Goal: Task Accomplishment & Management: Complete application form

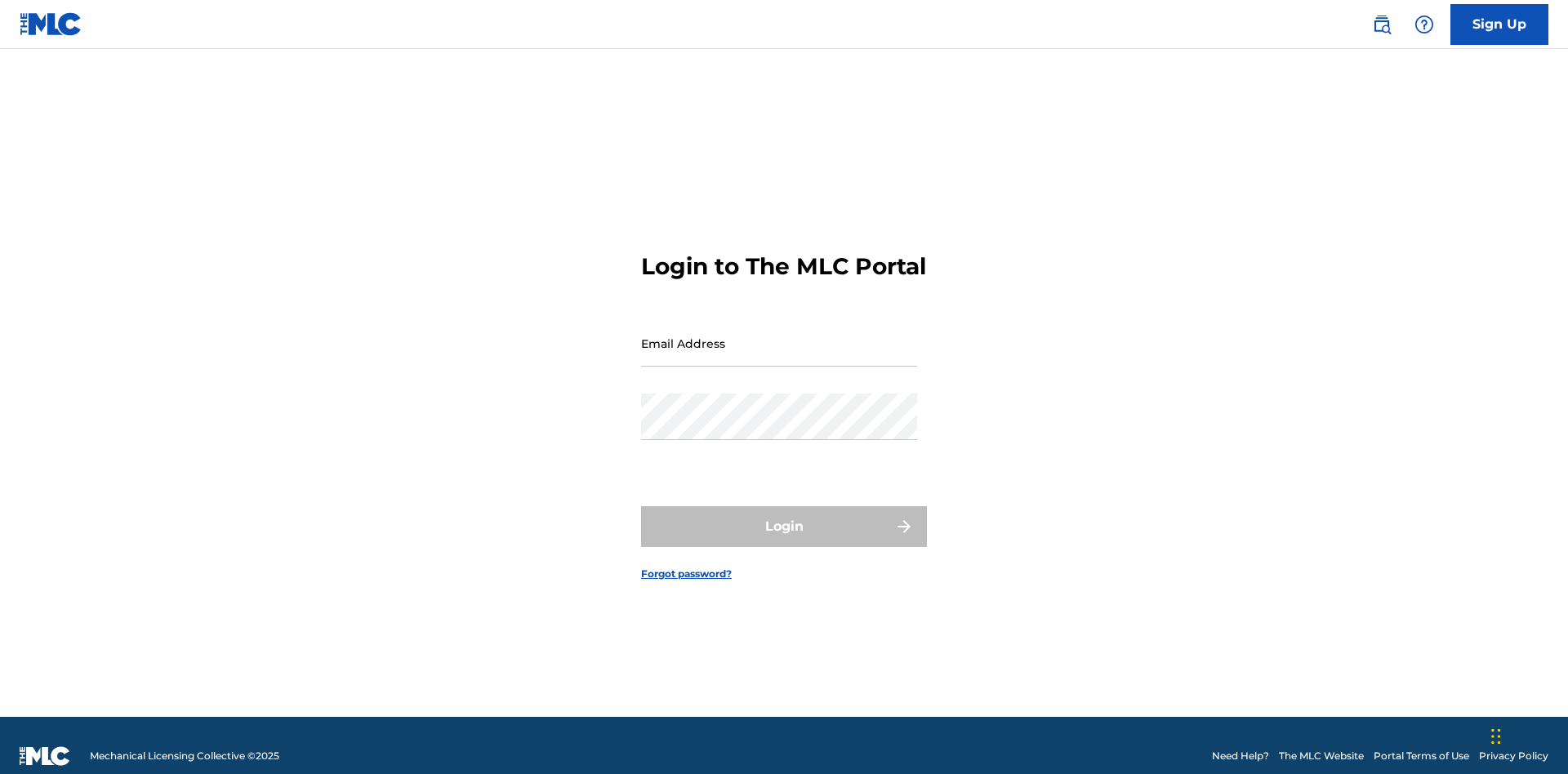
scroll to position [21, 0]
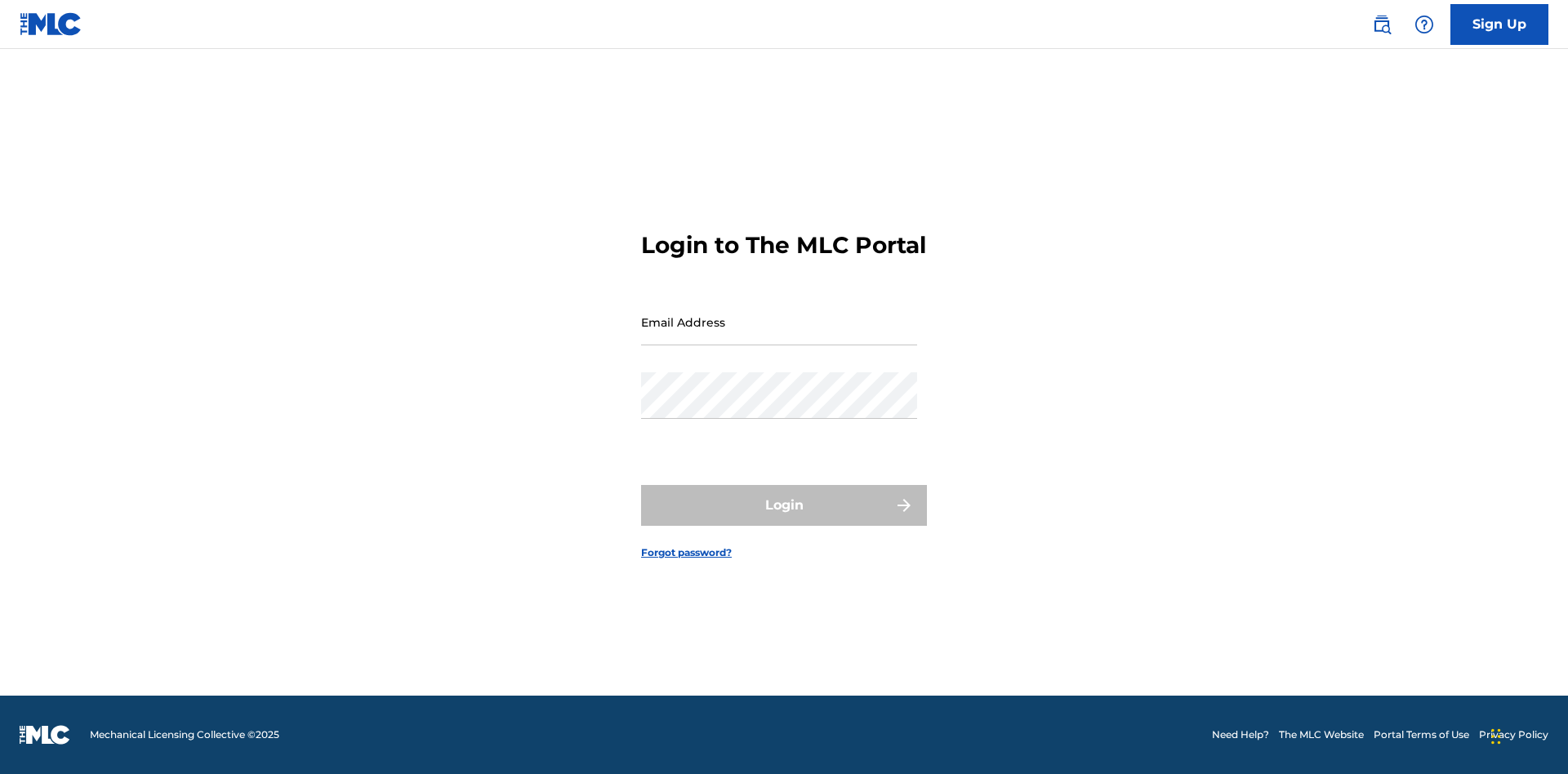
click at [779, 335] on input "Email Address" at bounding box center [779, 322] width 276 height 46
type input "[EMAIL_ADDRESS][DOMAIN_NAME]"
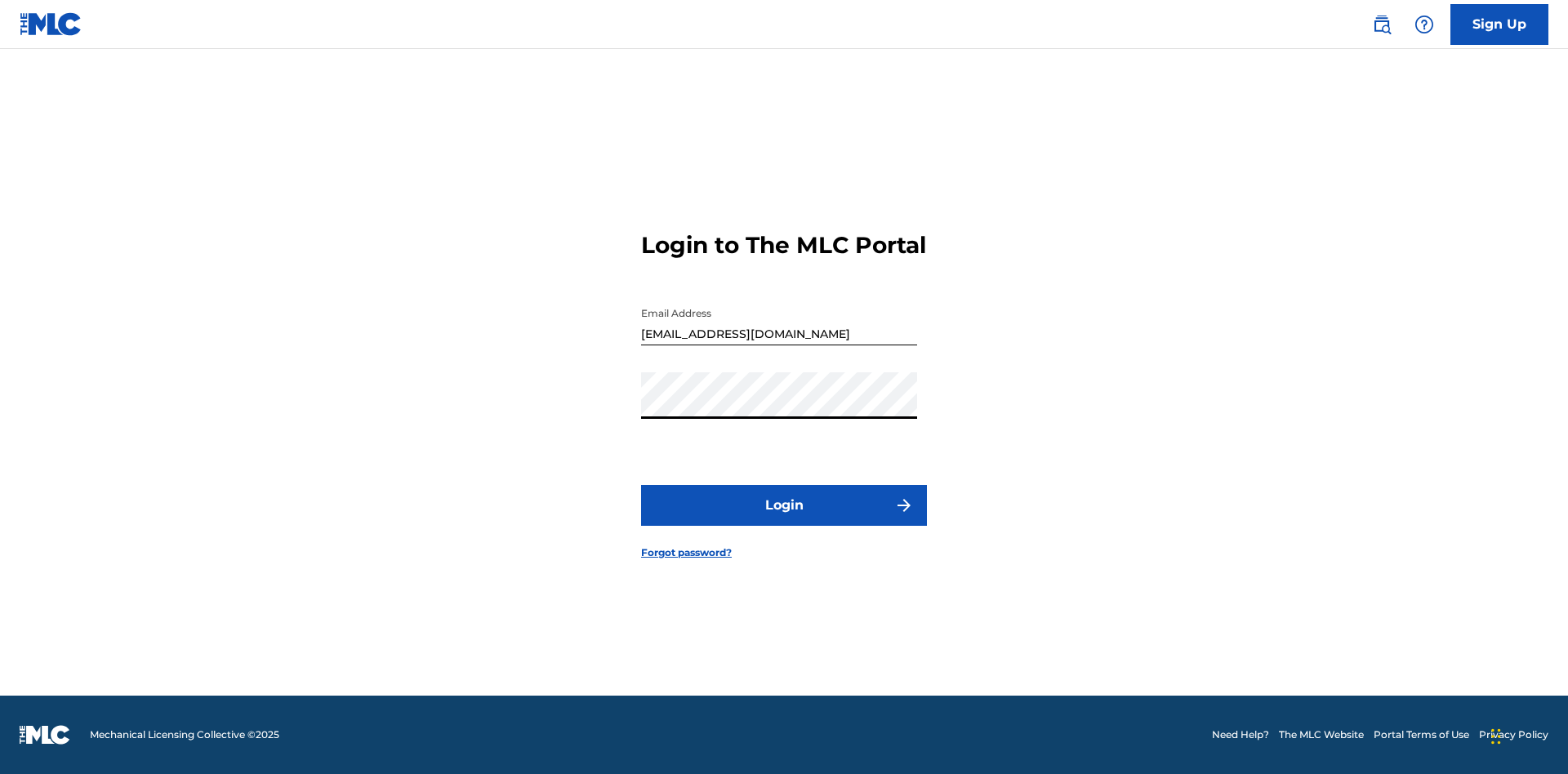
click at [784, 519] on button "Login" at bounding box center [784, 505] width 285 height 41
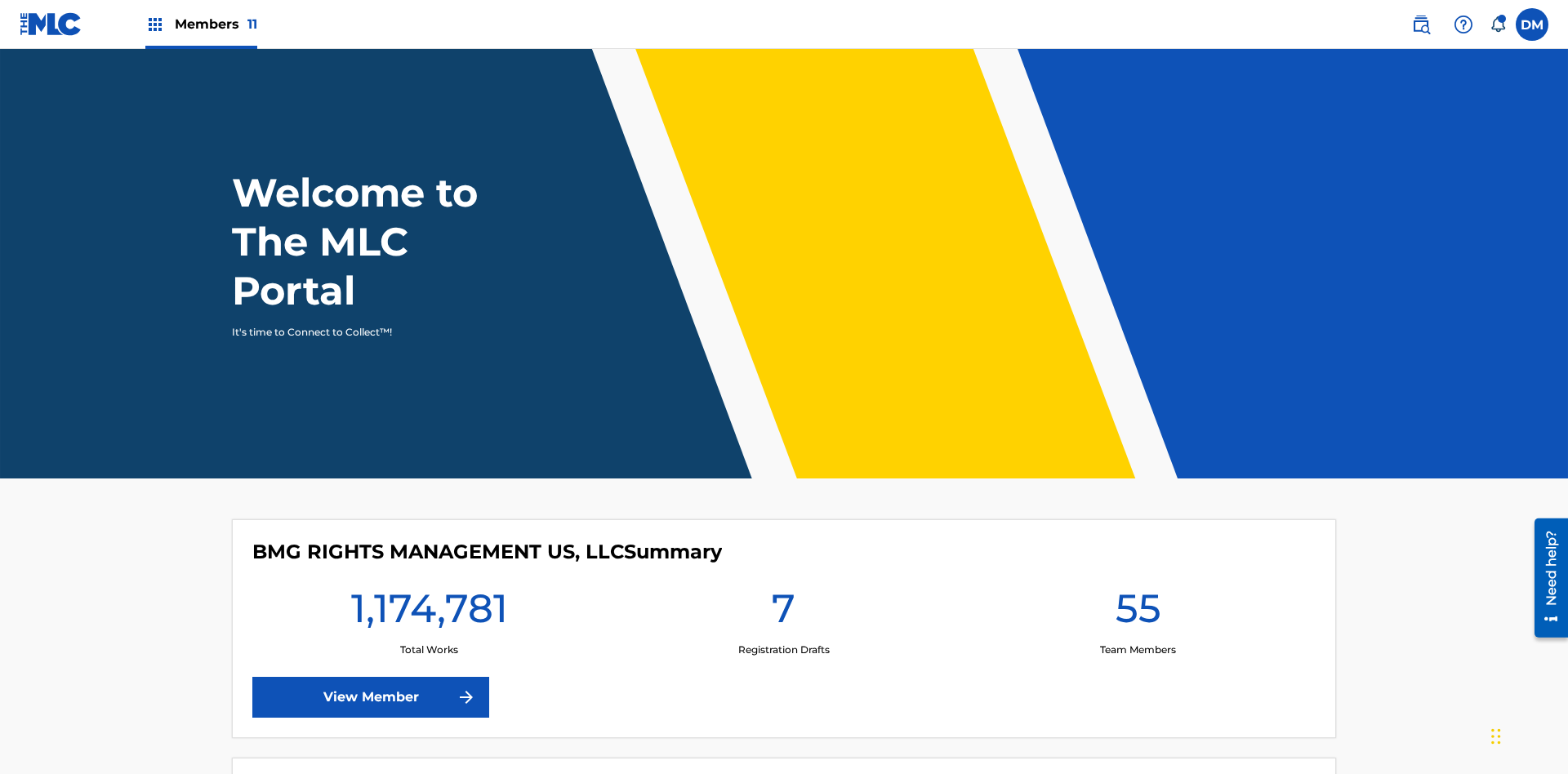
scroll to position [70, 0]
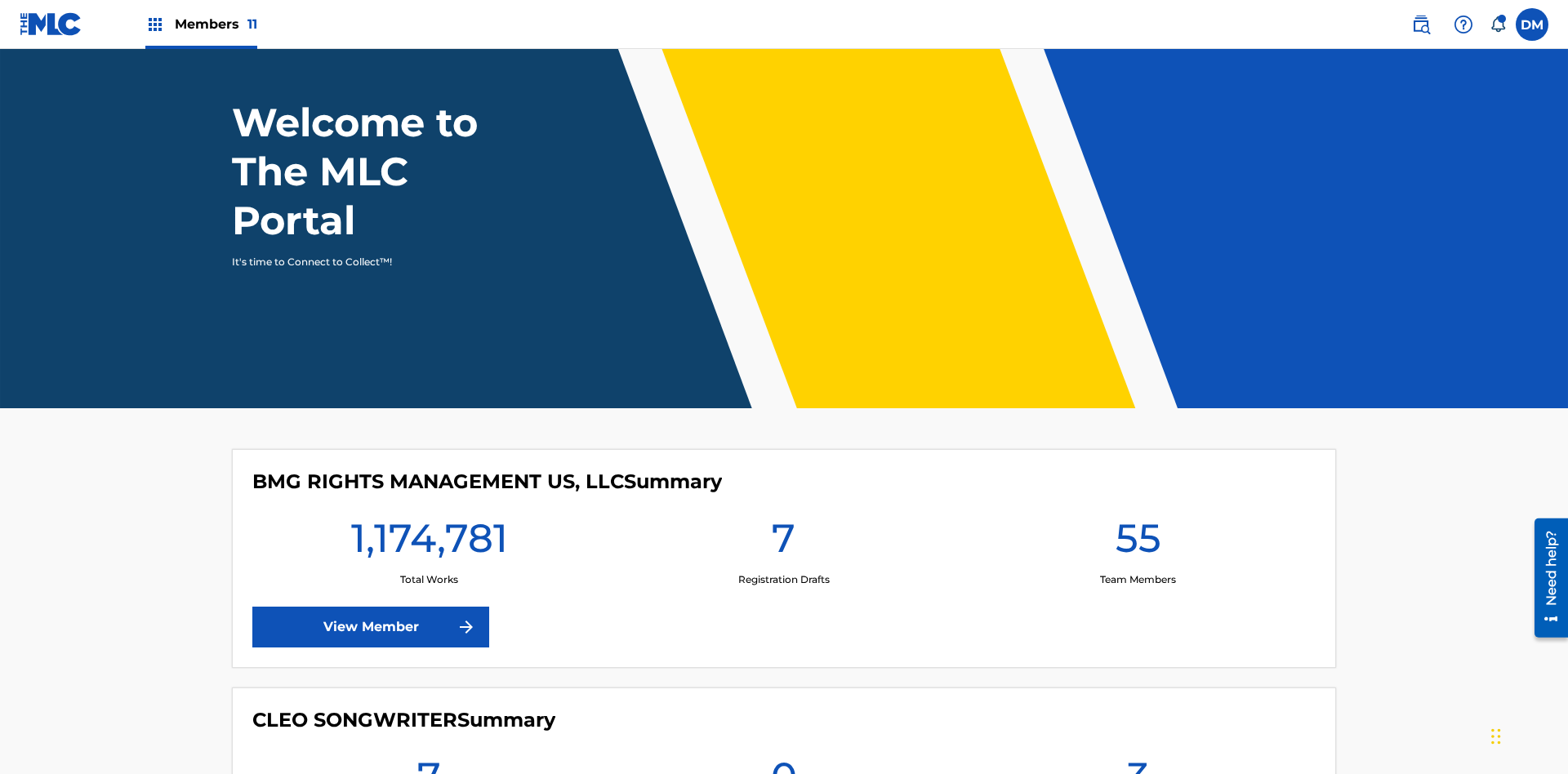
click at [201, 24] on span "Members 11" at bounding box center [215, 24] width 83 height 19
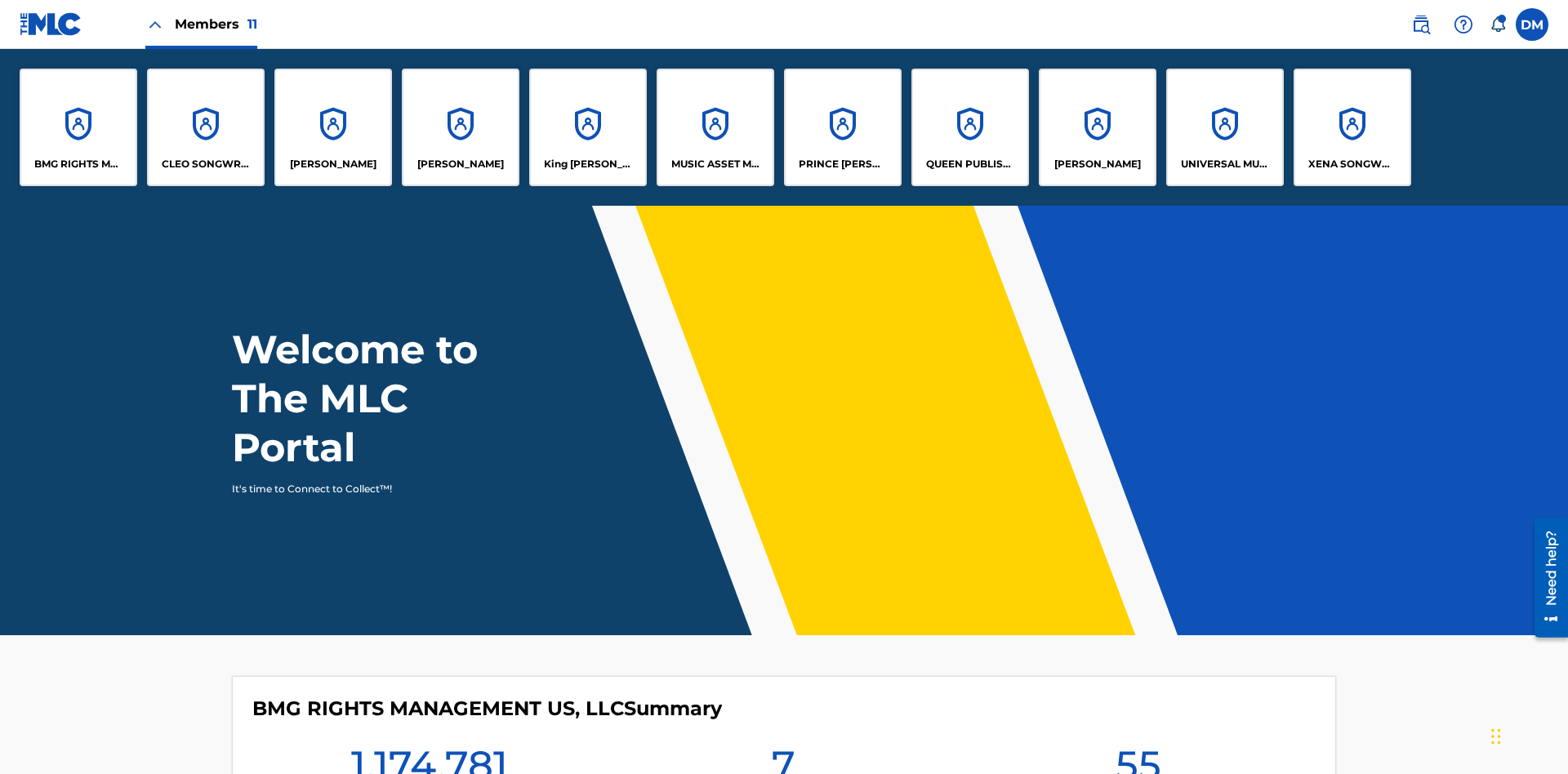
click at [1224, 164] on p "UNIVERSAL MUSIC PUB GROUP" at bounding box center [1225, 164] width 89 height 15
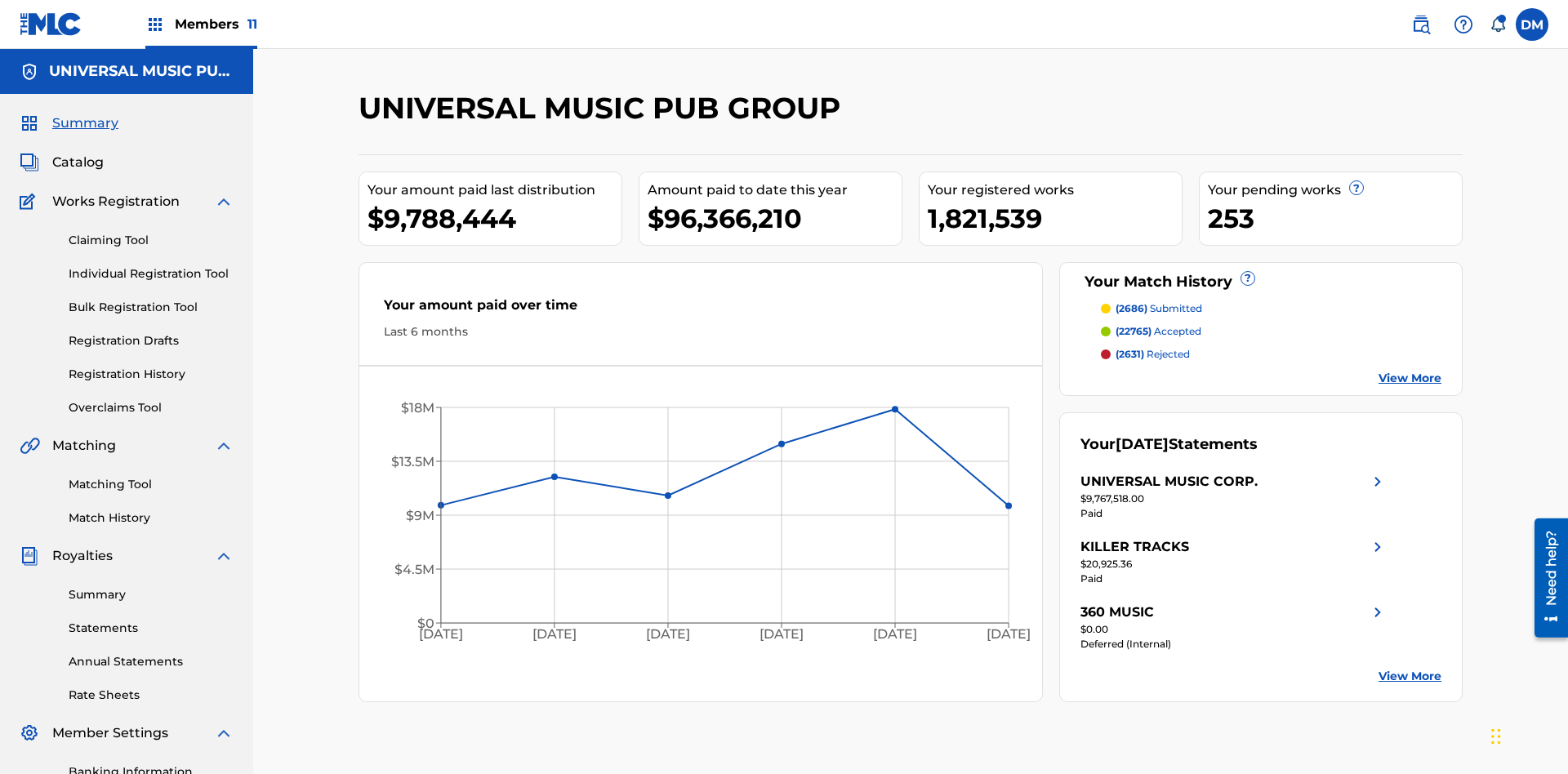
scroll to position [167, 0]
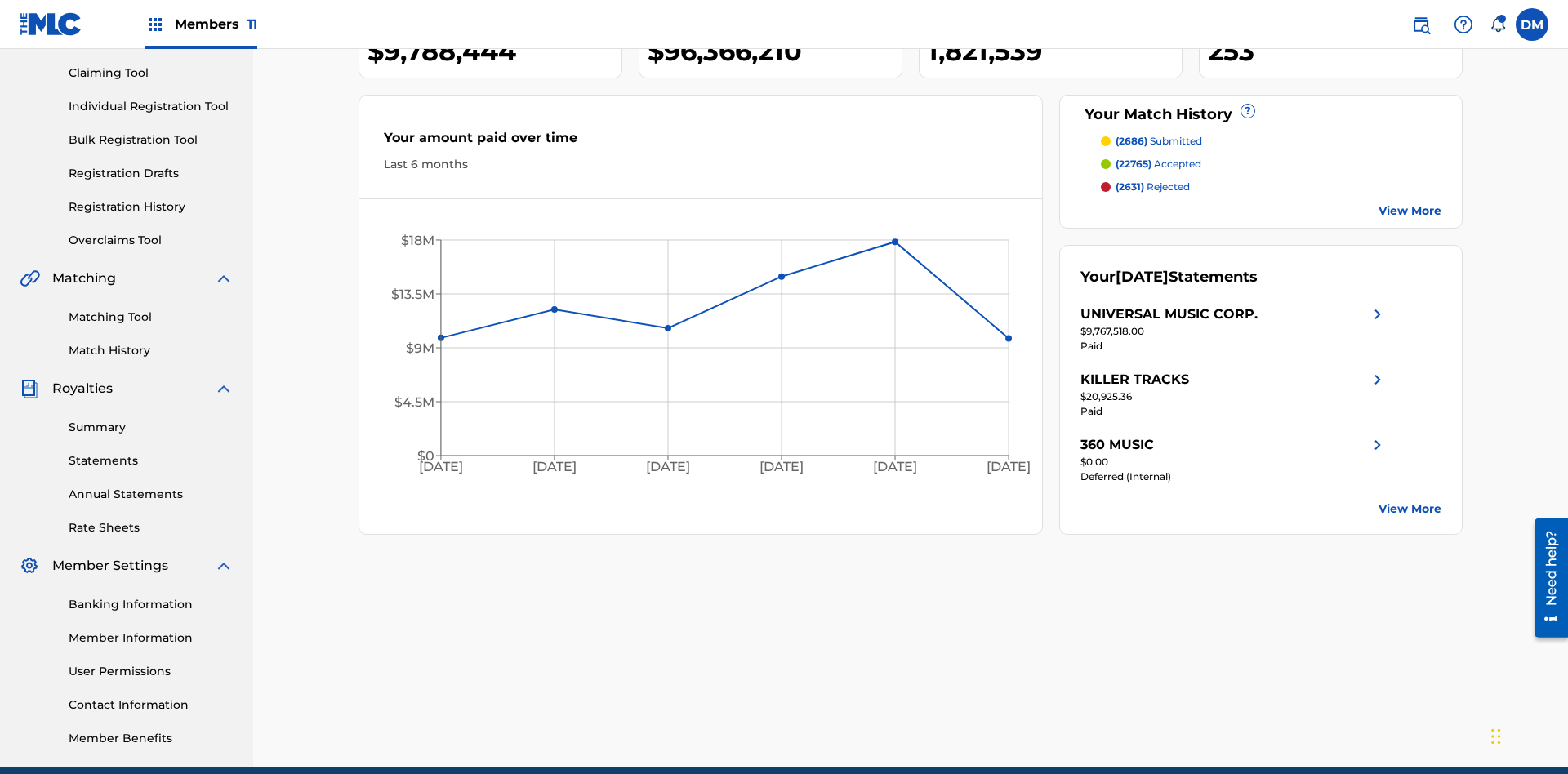
click at [151, 106] on link "Individual Registration Tool" at bounding box center [150, 106] width 165 height 17
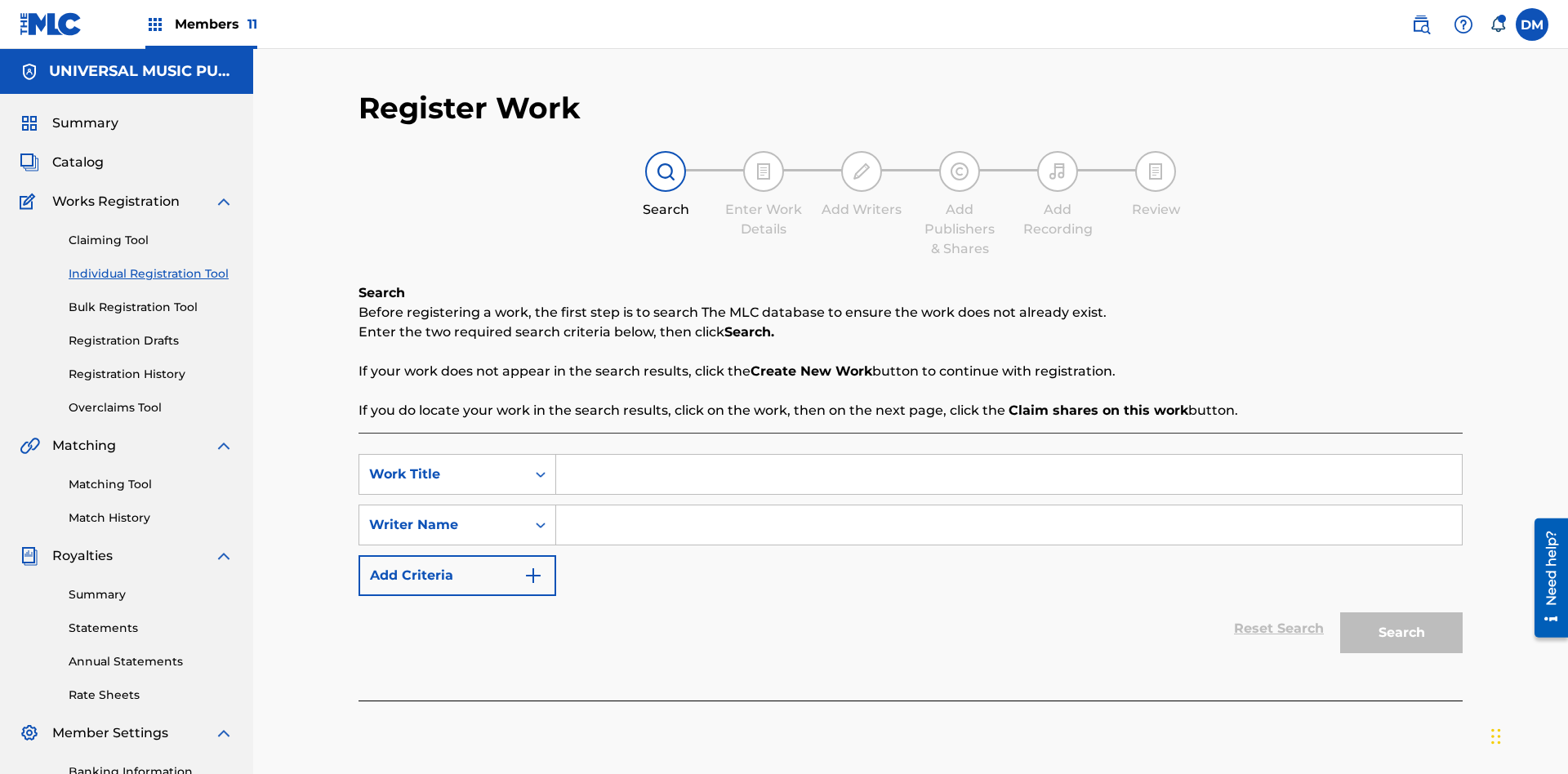
click at [1008, 454] on input "Search Form" at bounding box center [1009, 473] width 905 height 39
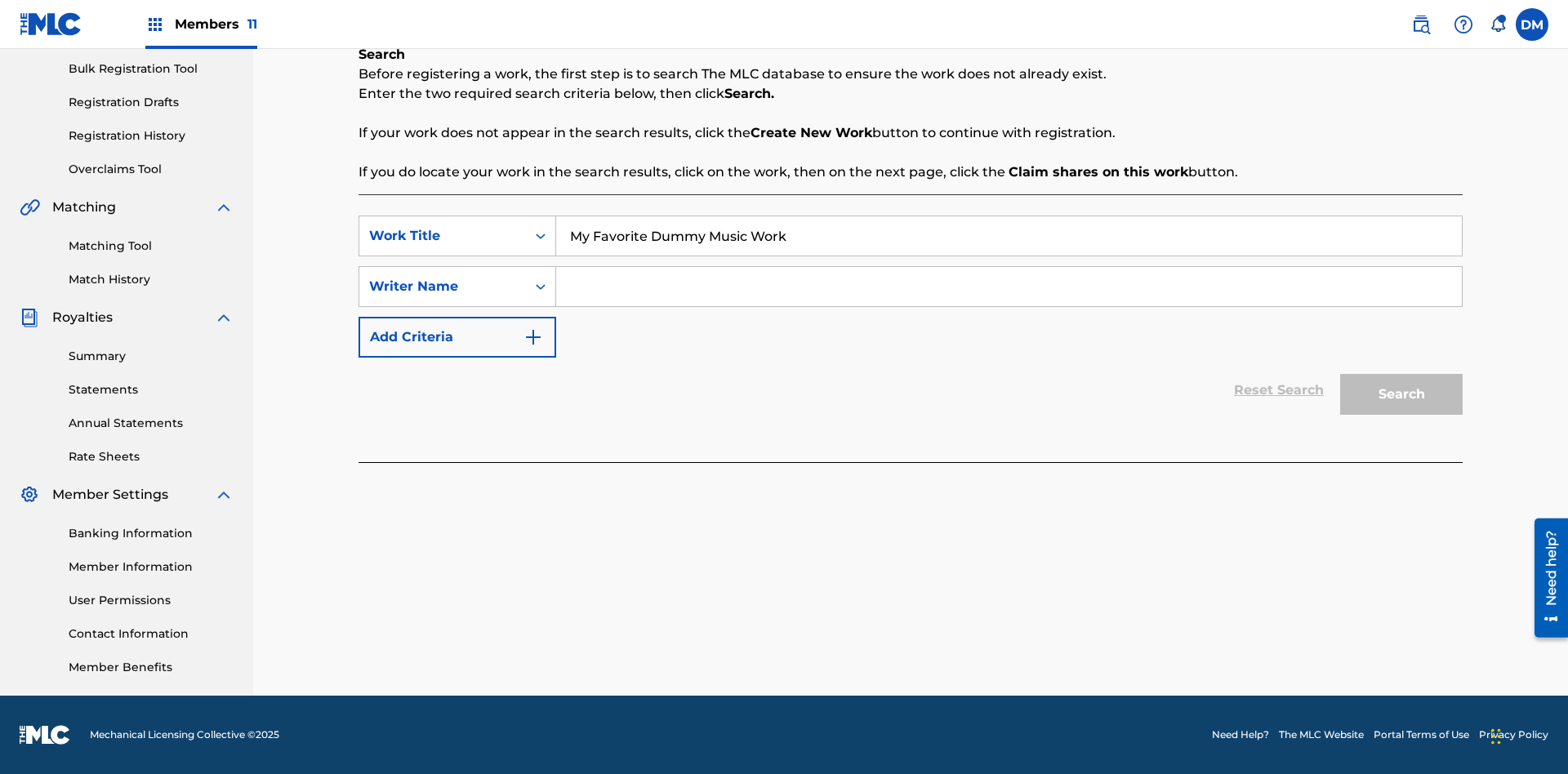
type input "My Favorite Dummy Music Work"
click at [1008, 286] on input "Search Form" at bounding box center [1009, 286] width 905 height 39
type input "QWERTYUIOP"
click at [1402, 394] on button "Search" at bounding box center [1401, 393] width 123 height 41
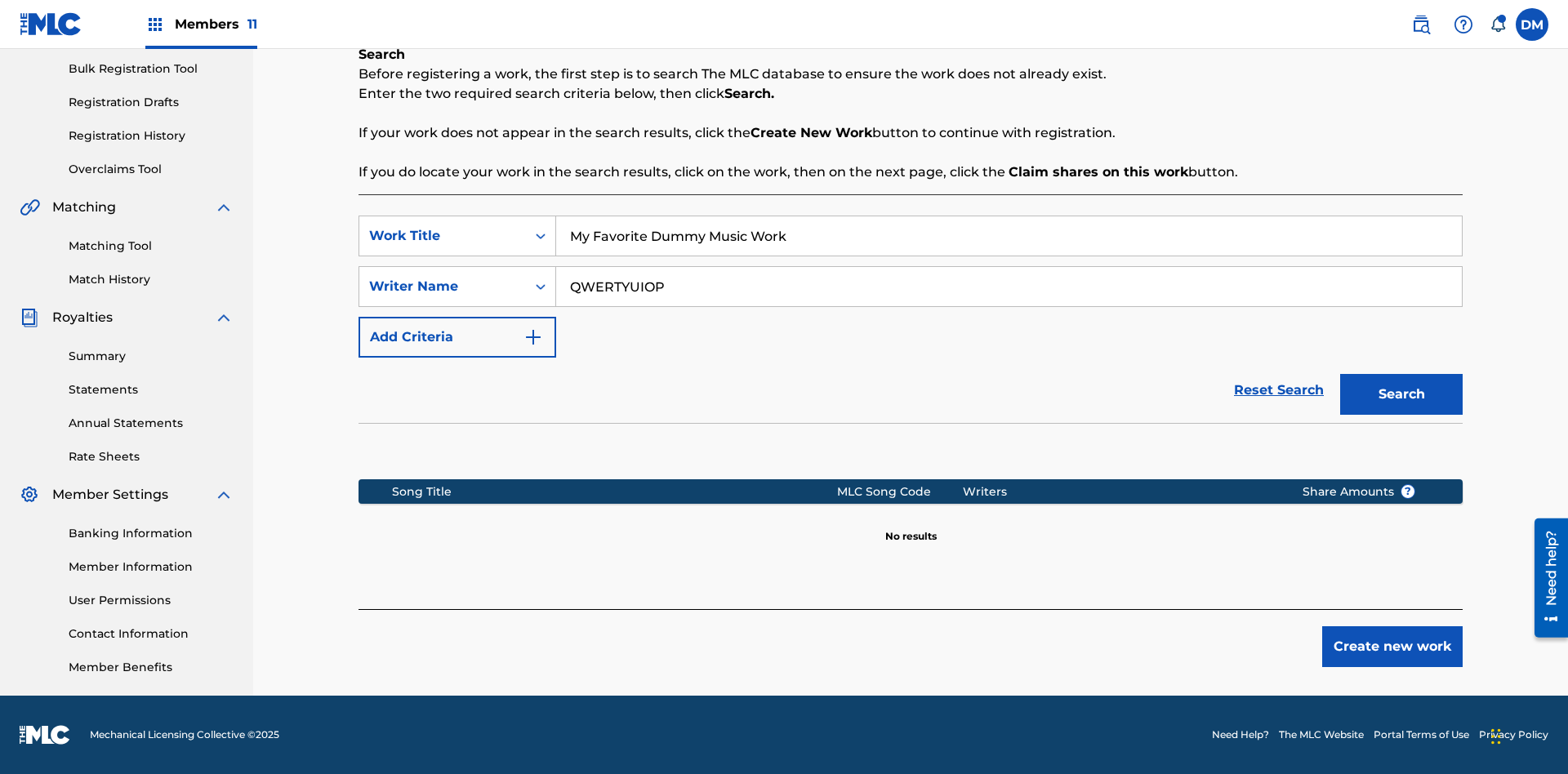
click at [1393, 646] on button "Create new work" at bounding box center [1392, 646] width 141 height 41
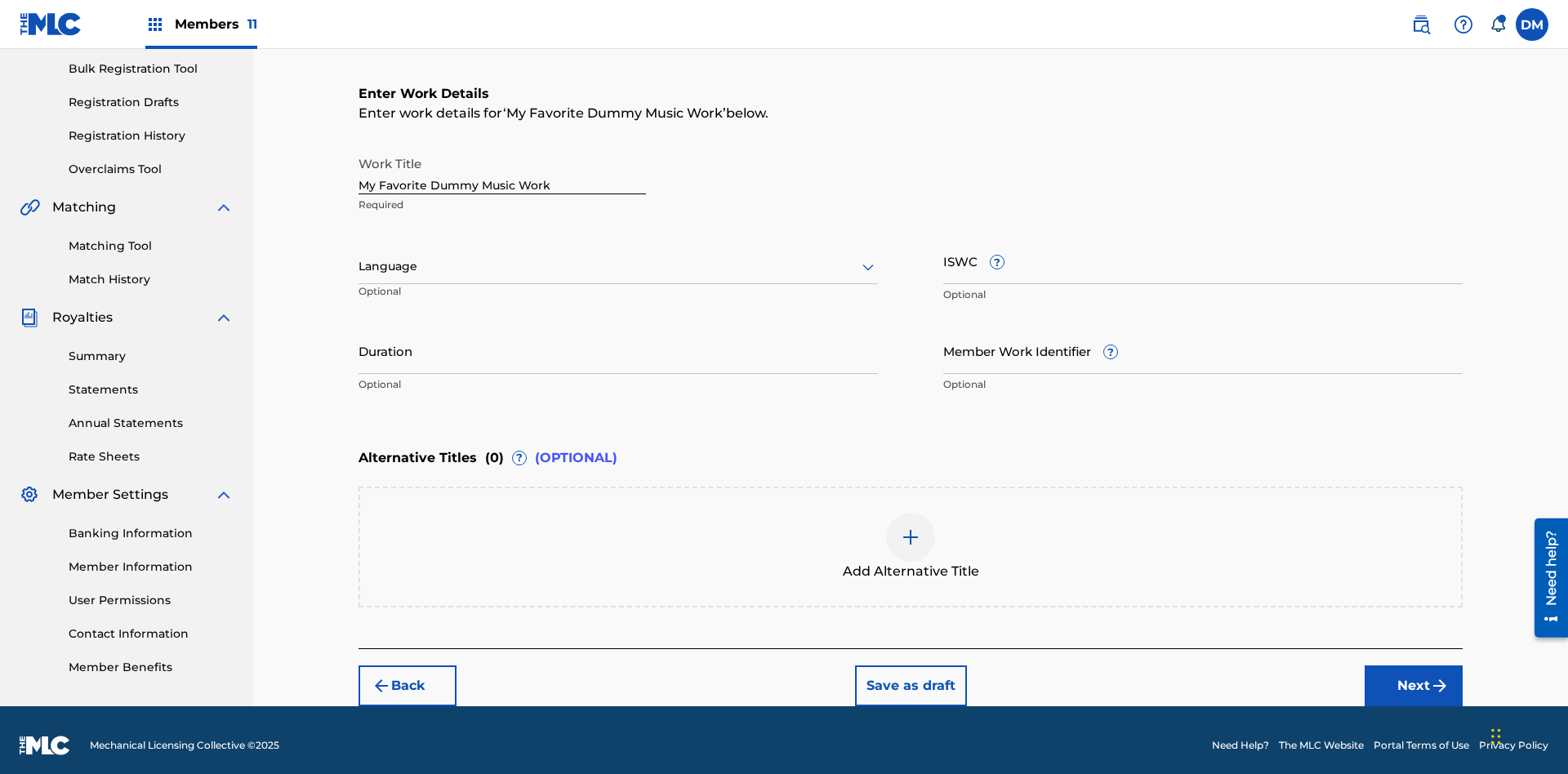
scroll to position [0, 0]
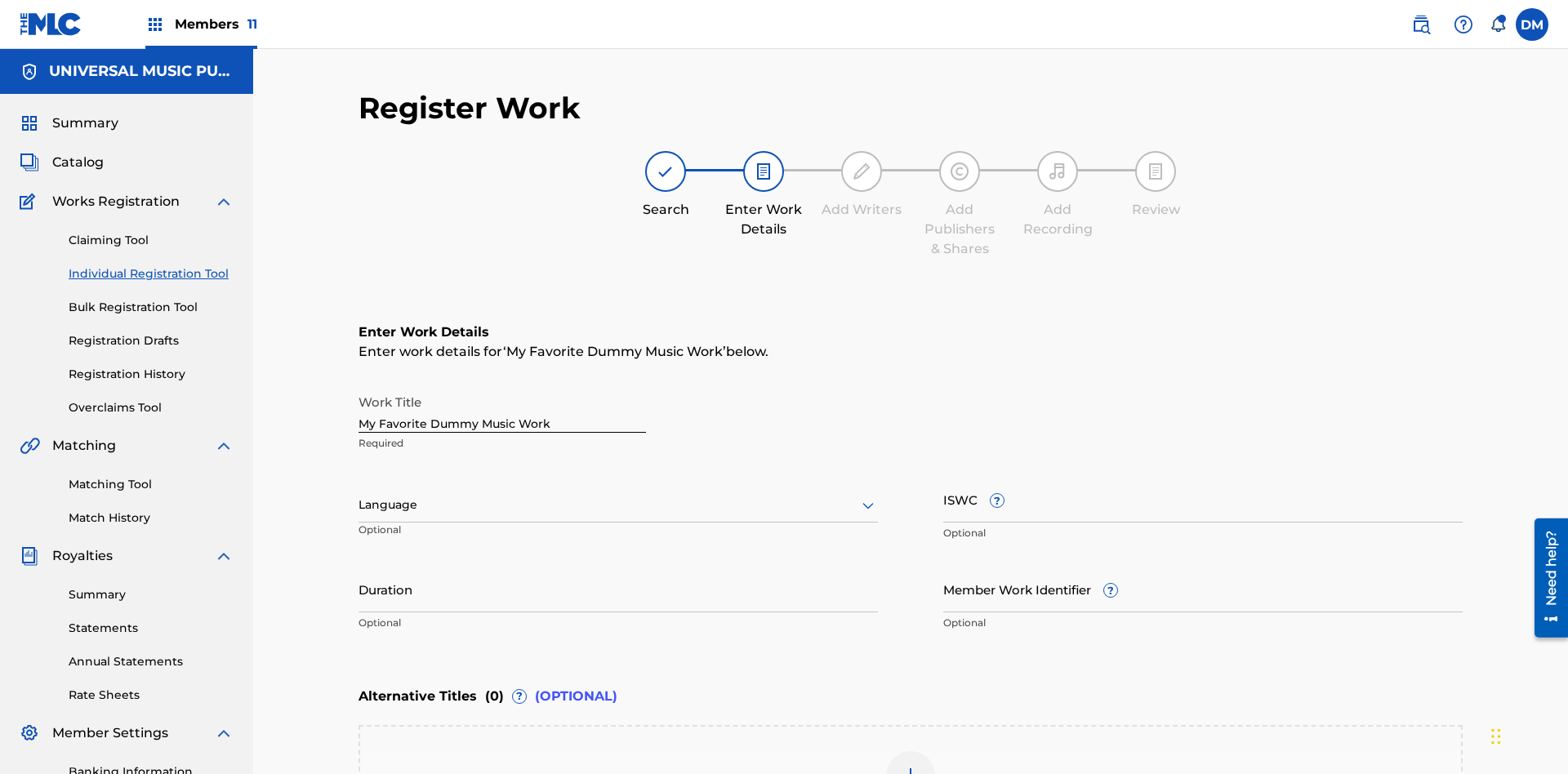
click at [618, 566] on input "Duration" at bounding box center [617, 589] width 519 height 46
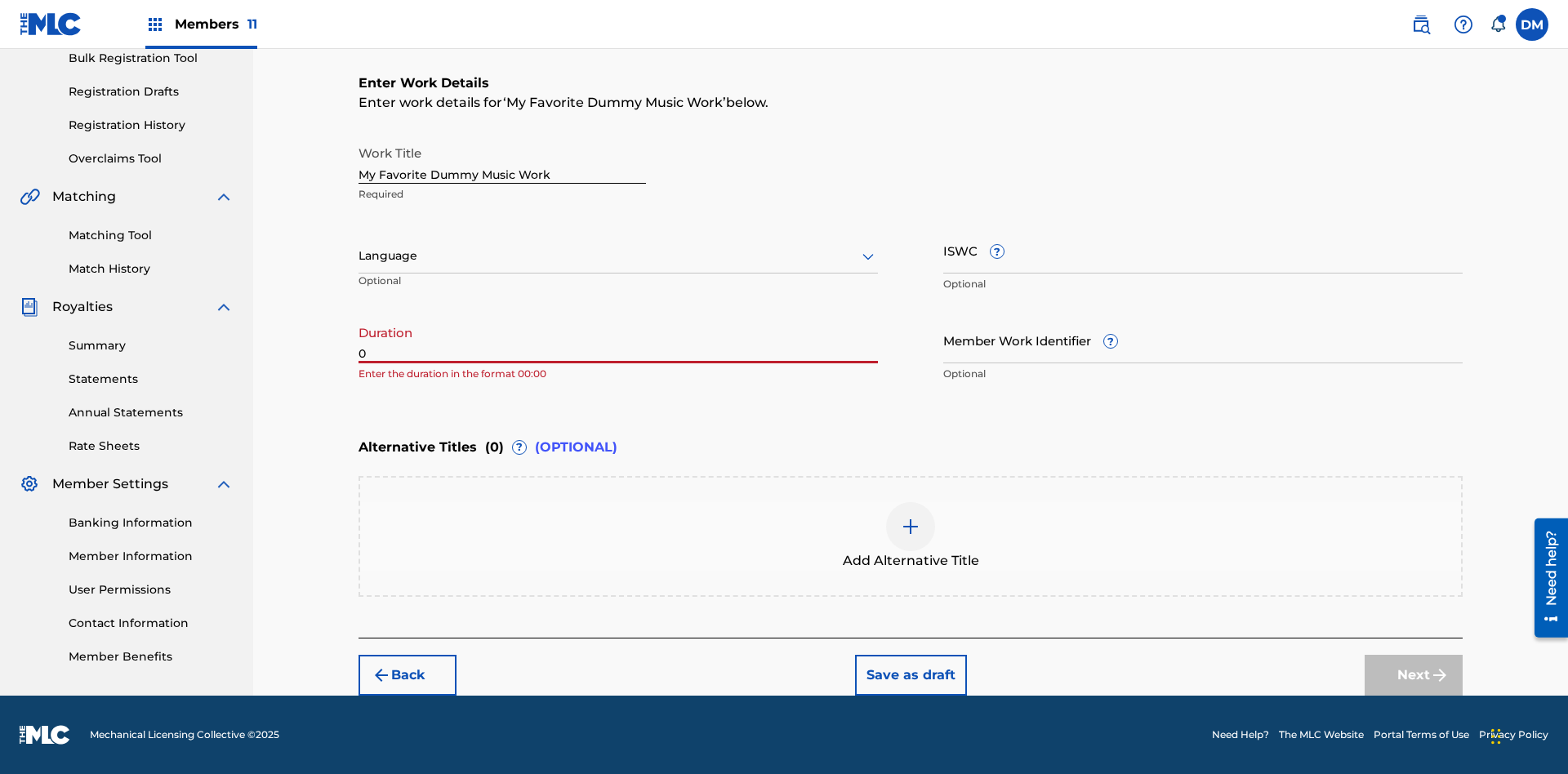
click at [618, 340] on input "0" at bounding box center [617, 340] width 519 height 46
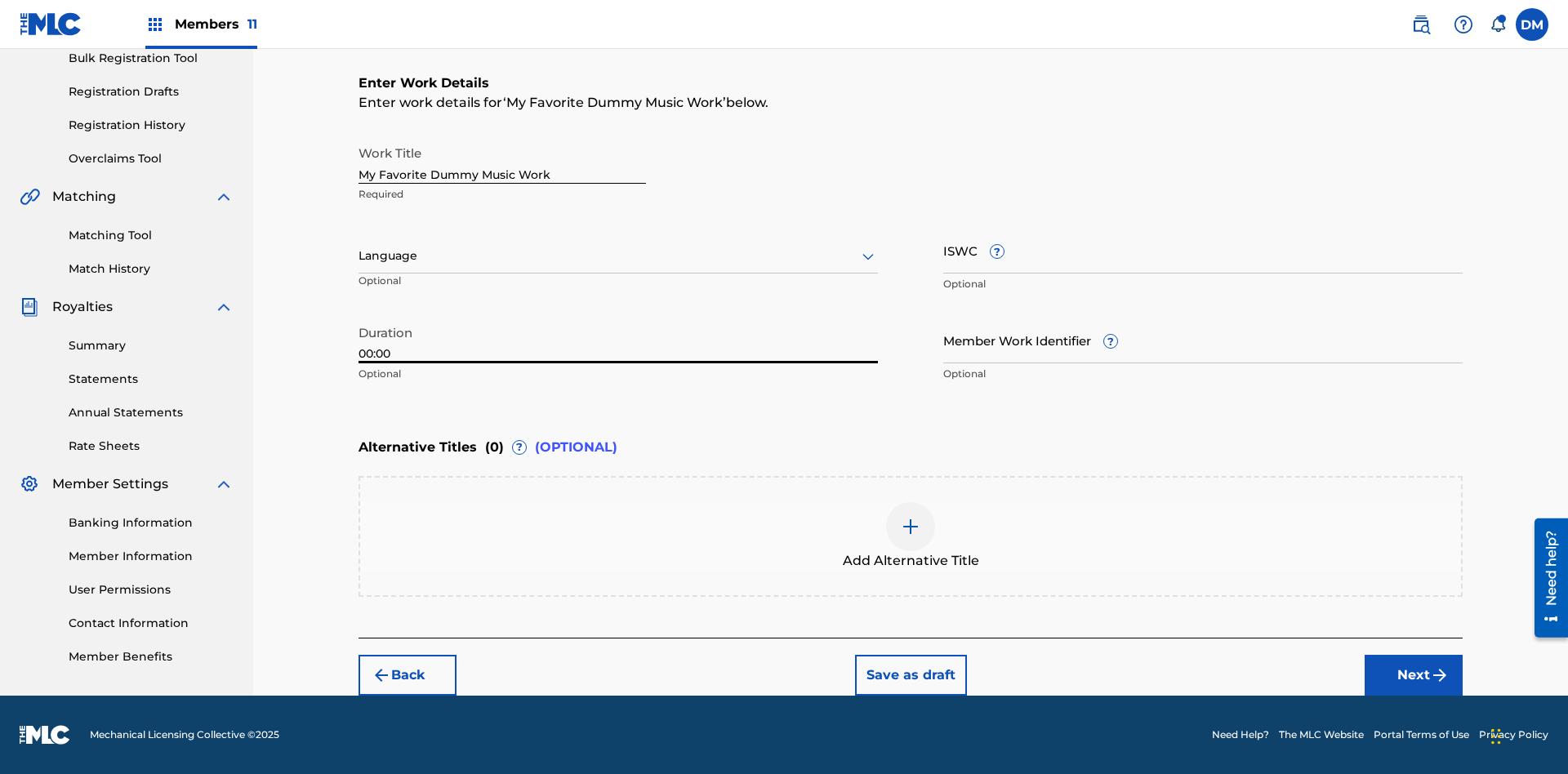
type input "00:00"
click at [868, 256] on icon at bounding box center [868, 256] width 20 height 20
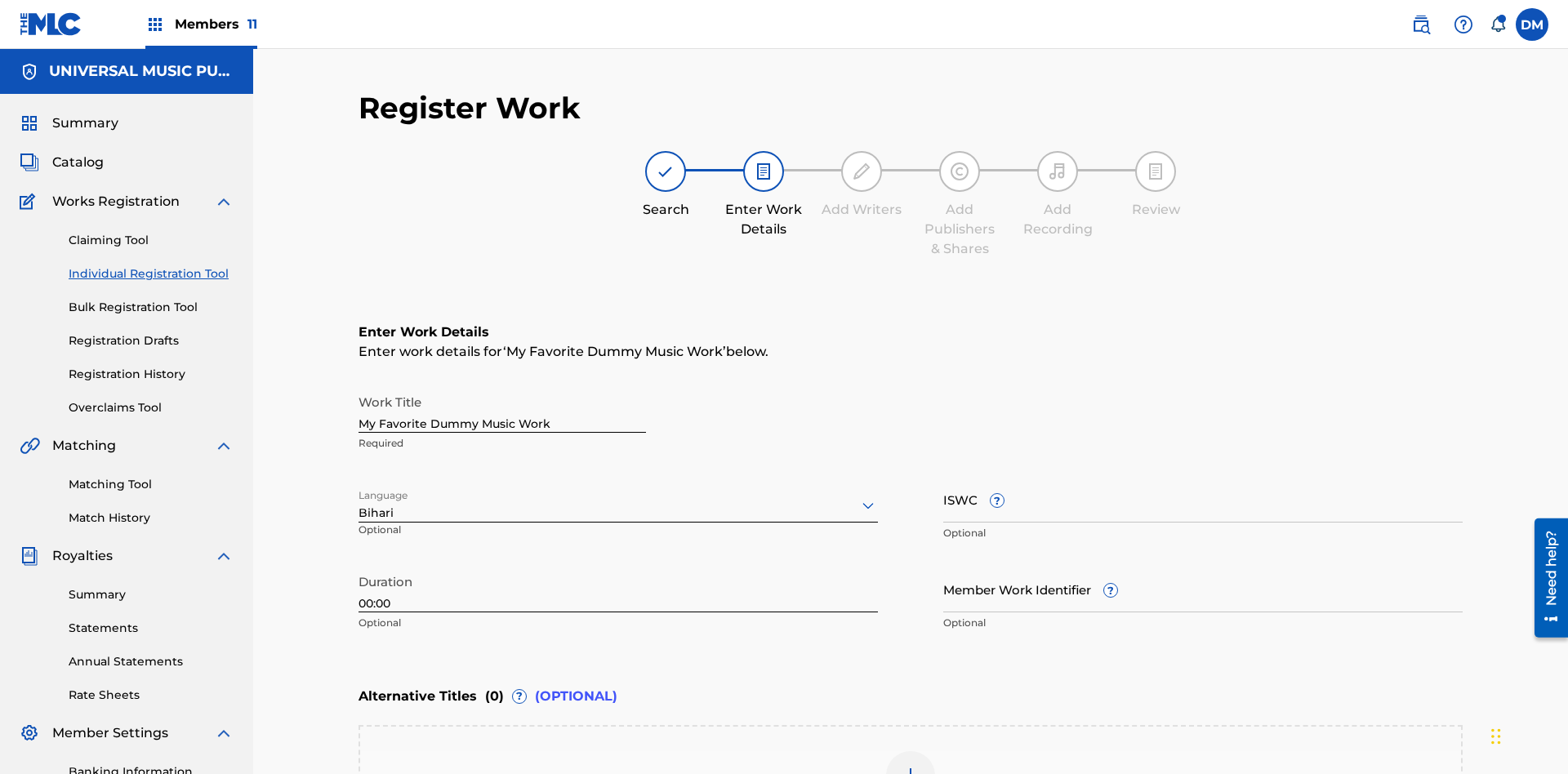
click at [1203, 566] on input "Member Work Identifier ?" at bounding box center [1203, 589] width 519 height 46
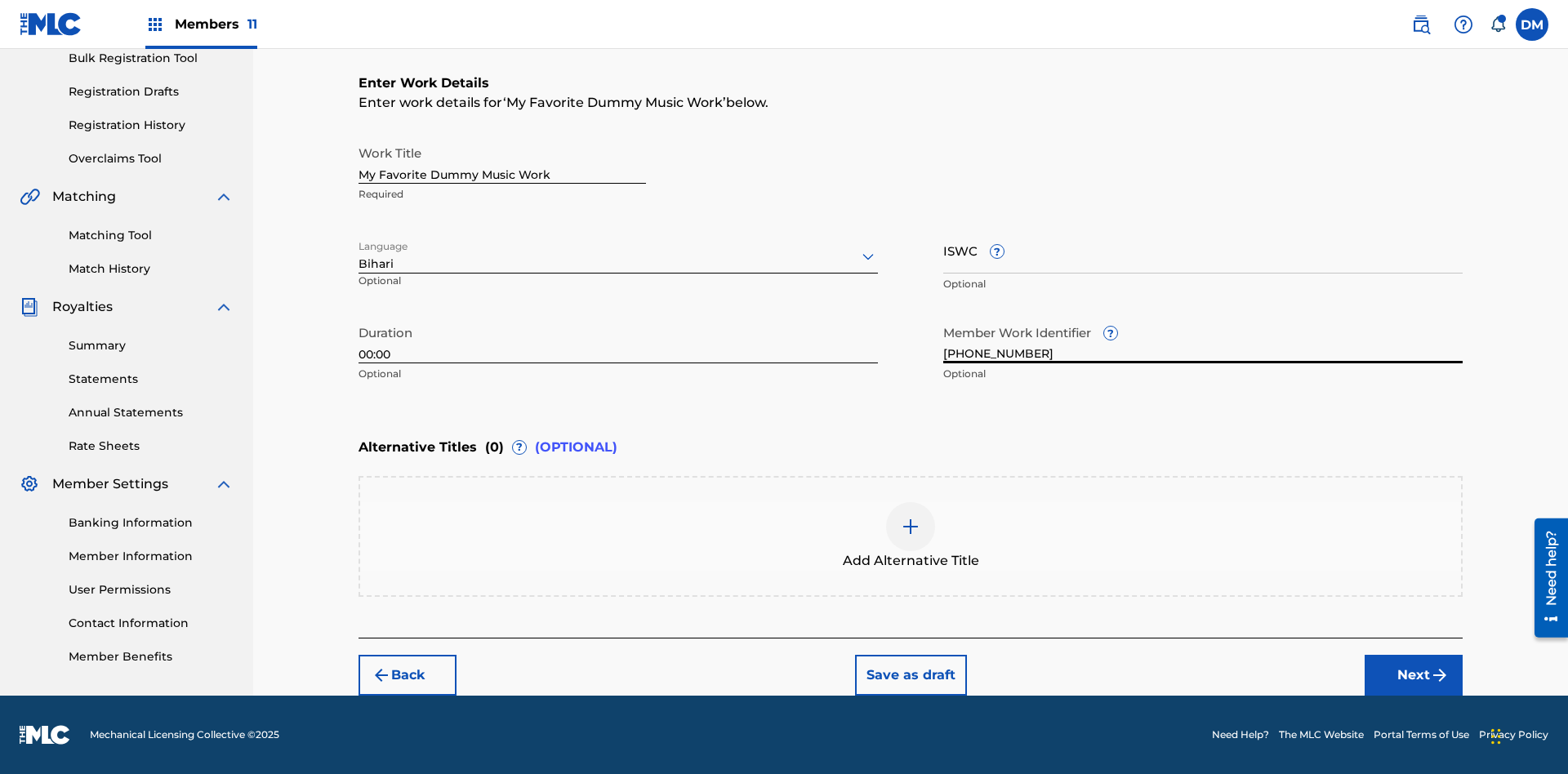
type input "[PHONE_NUMBER]"
click at [1203, 250] on input "ISWC ?" at bounding box center [1203, 250] width 519 height 46
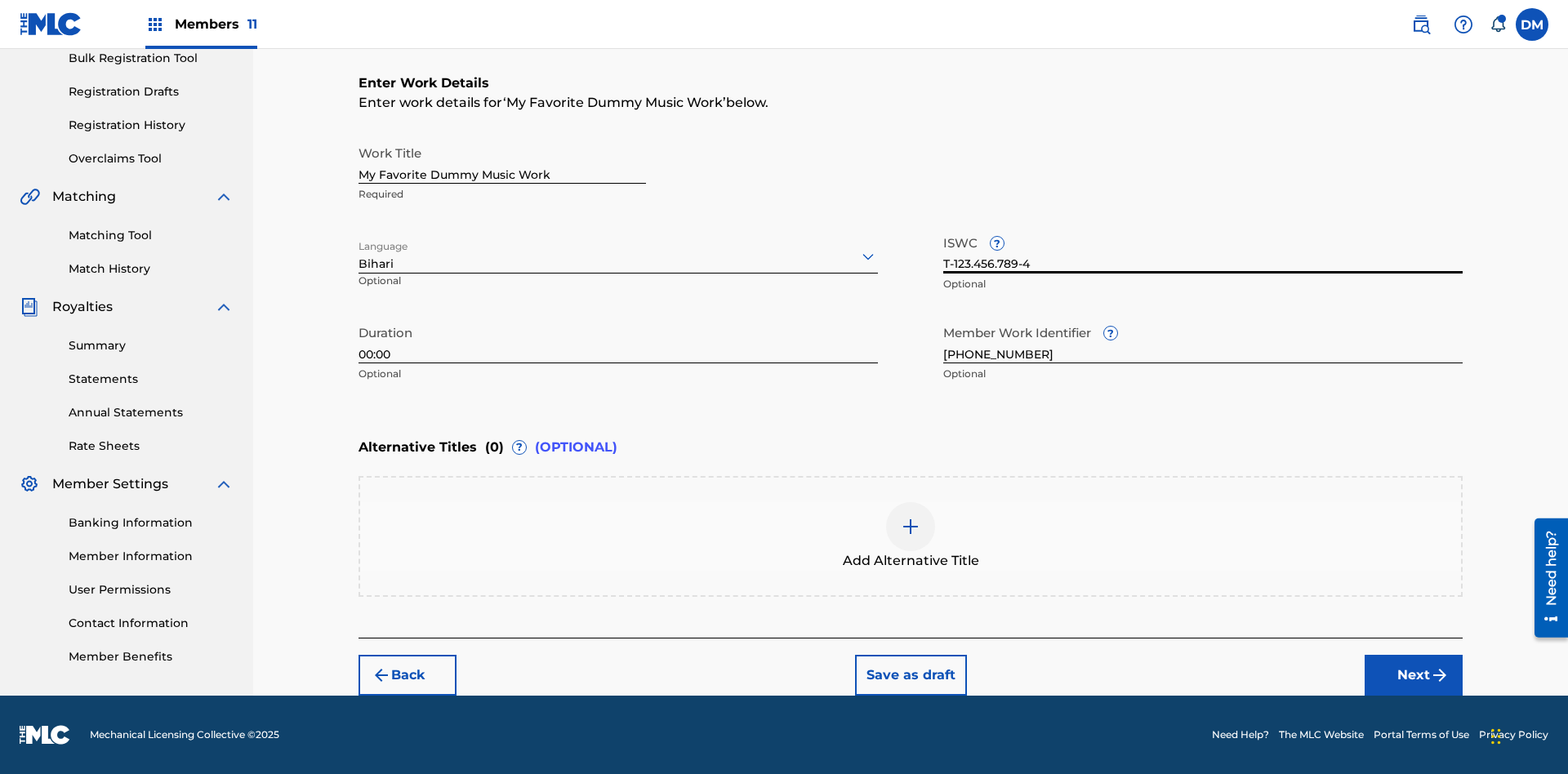
type input "T-123.456.789-4"
click at [911, 535] on img at bounding box center [911, 527] width 20 height 20
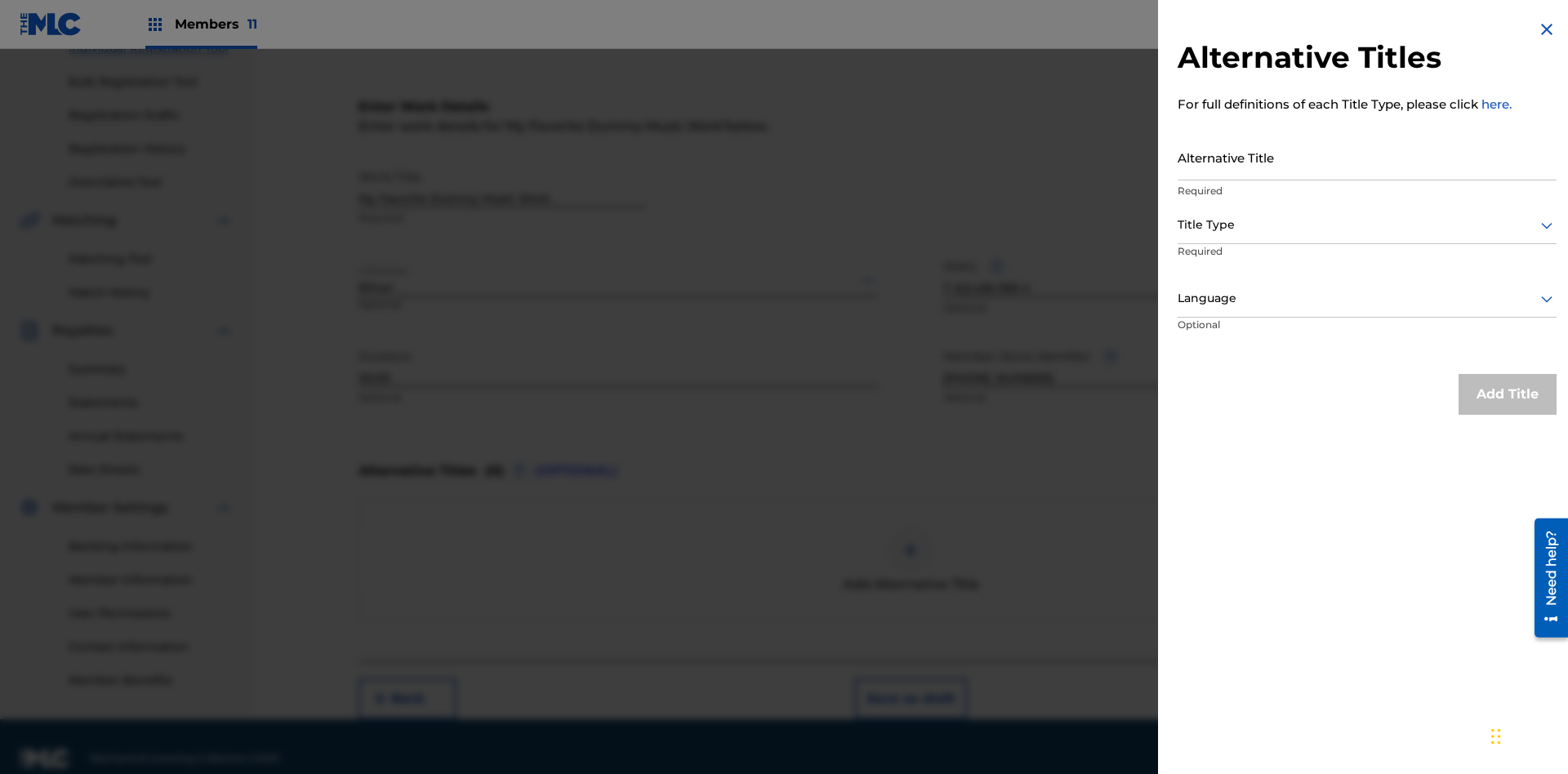
click at [1367, 156] on input "Alternative Title" at bounding box center [1366, 156] width 379 height 46
type input "Alt Title"
click at [1367, 224] on div at bounding box center [1366, 224] width 379 height 20
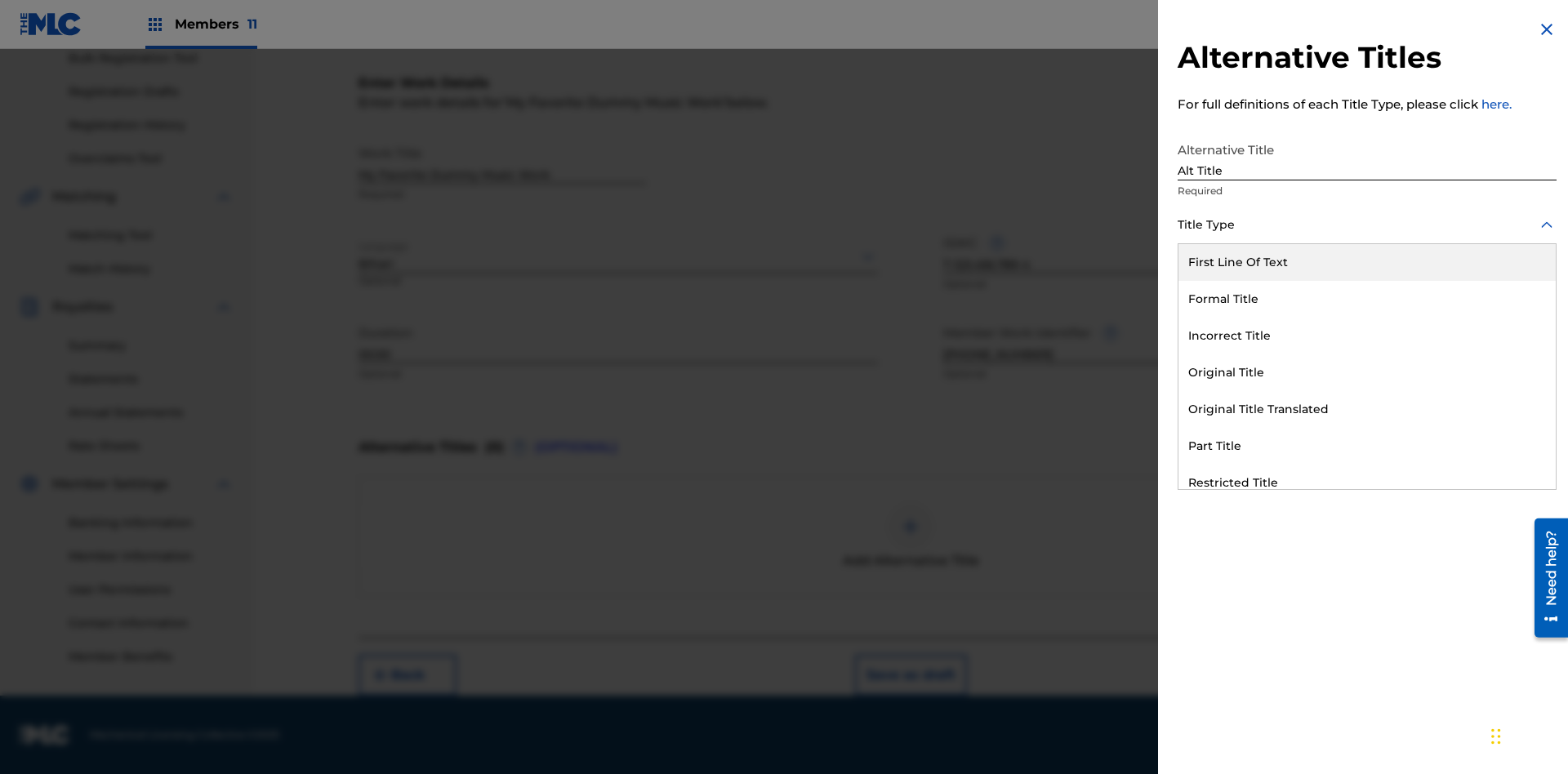
click at [1367, 372] on div "Original Title" at bounding box center [1366, 372] width 377 height 36
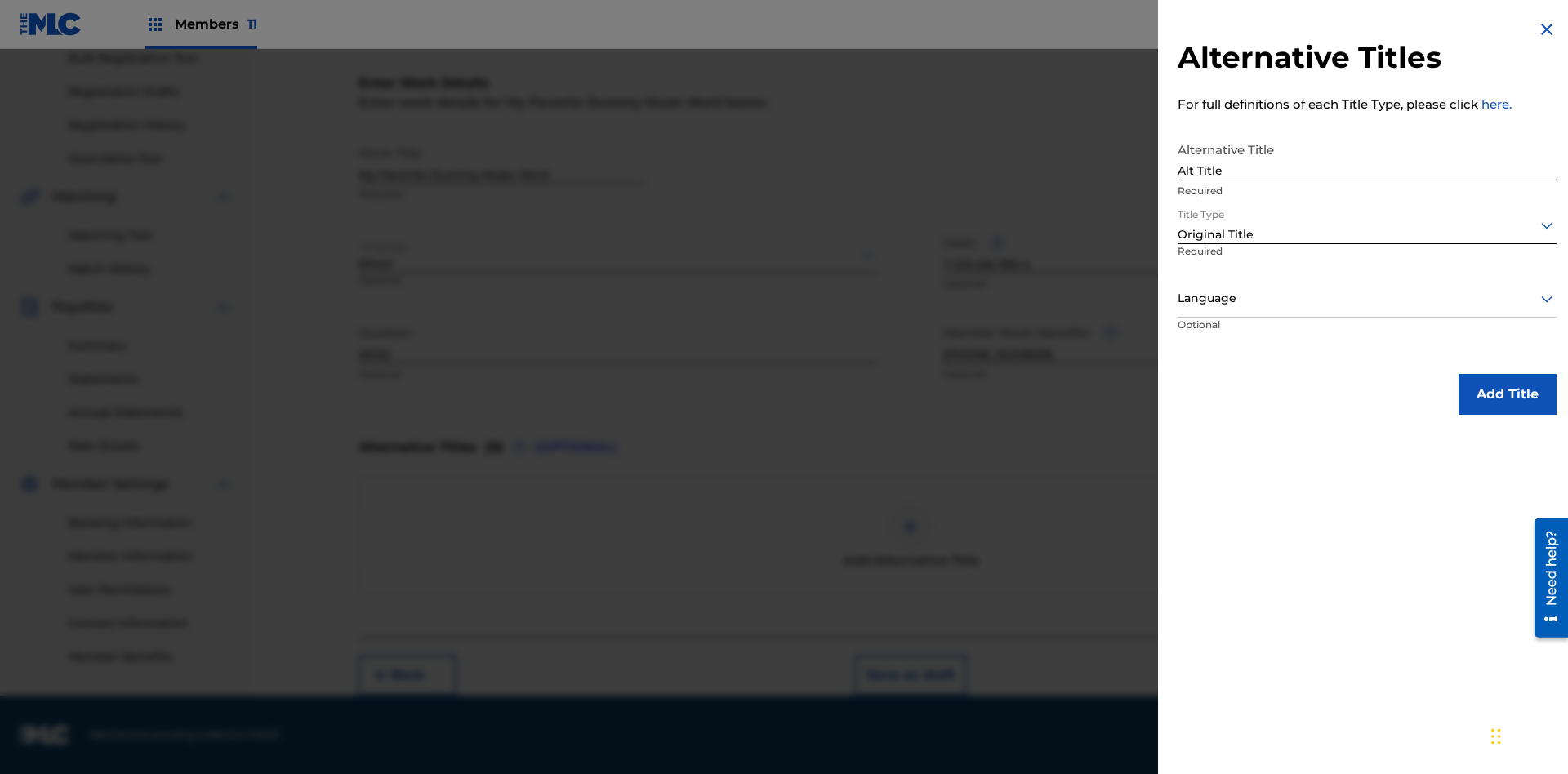
click at [1367, 298] on div at bounding box center [1366, 298] width 379 height 20
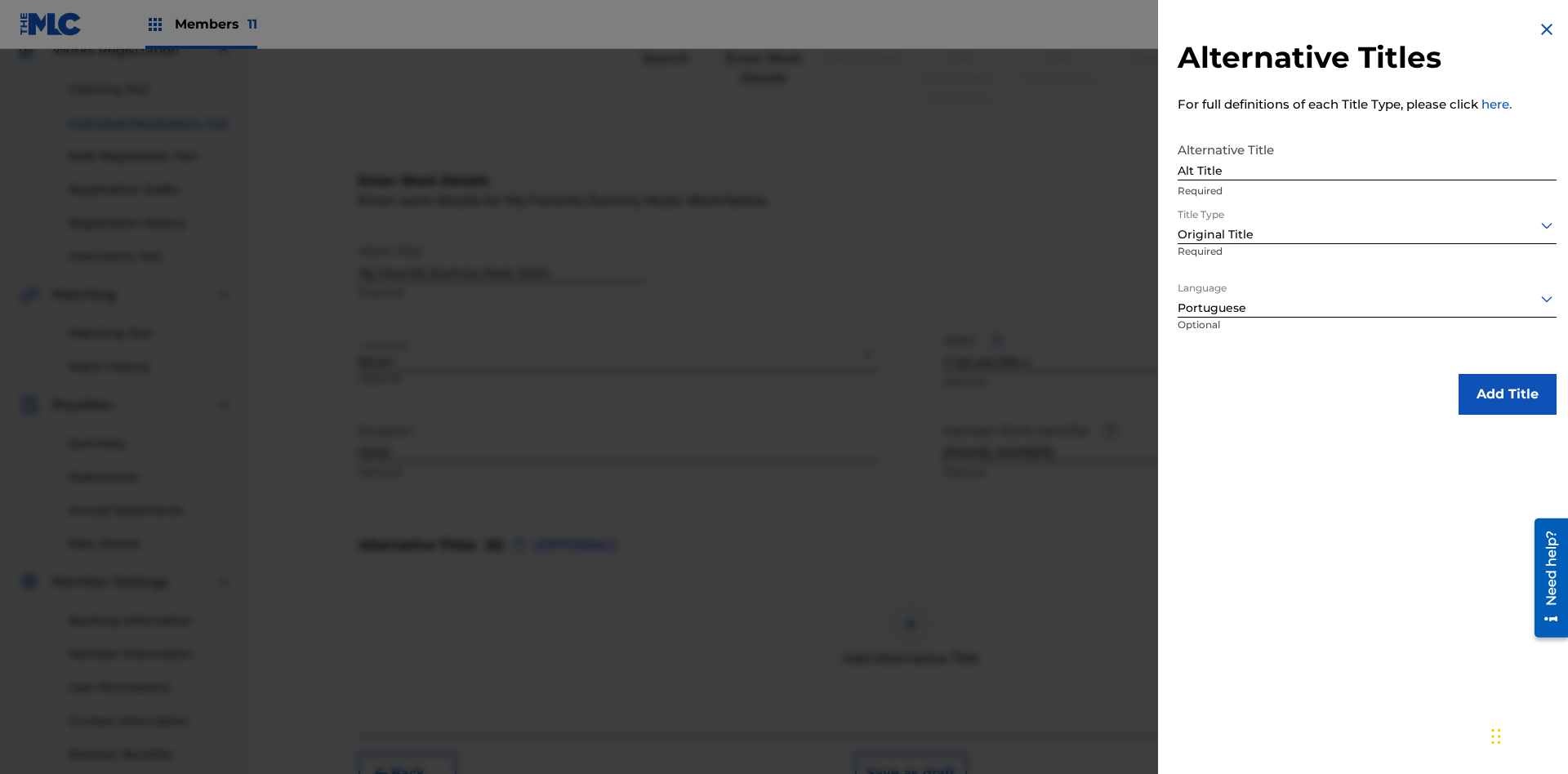
click at [1507, 393] on button "Add Title" at bounding box center [1507, 393] width 98 height 41
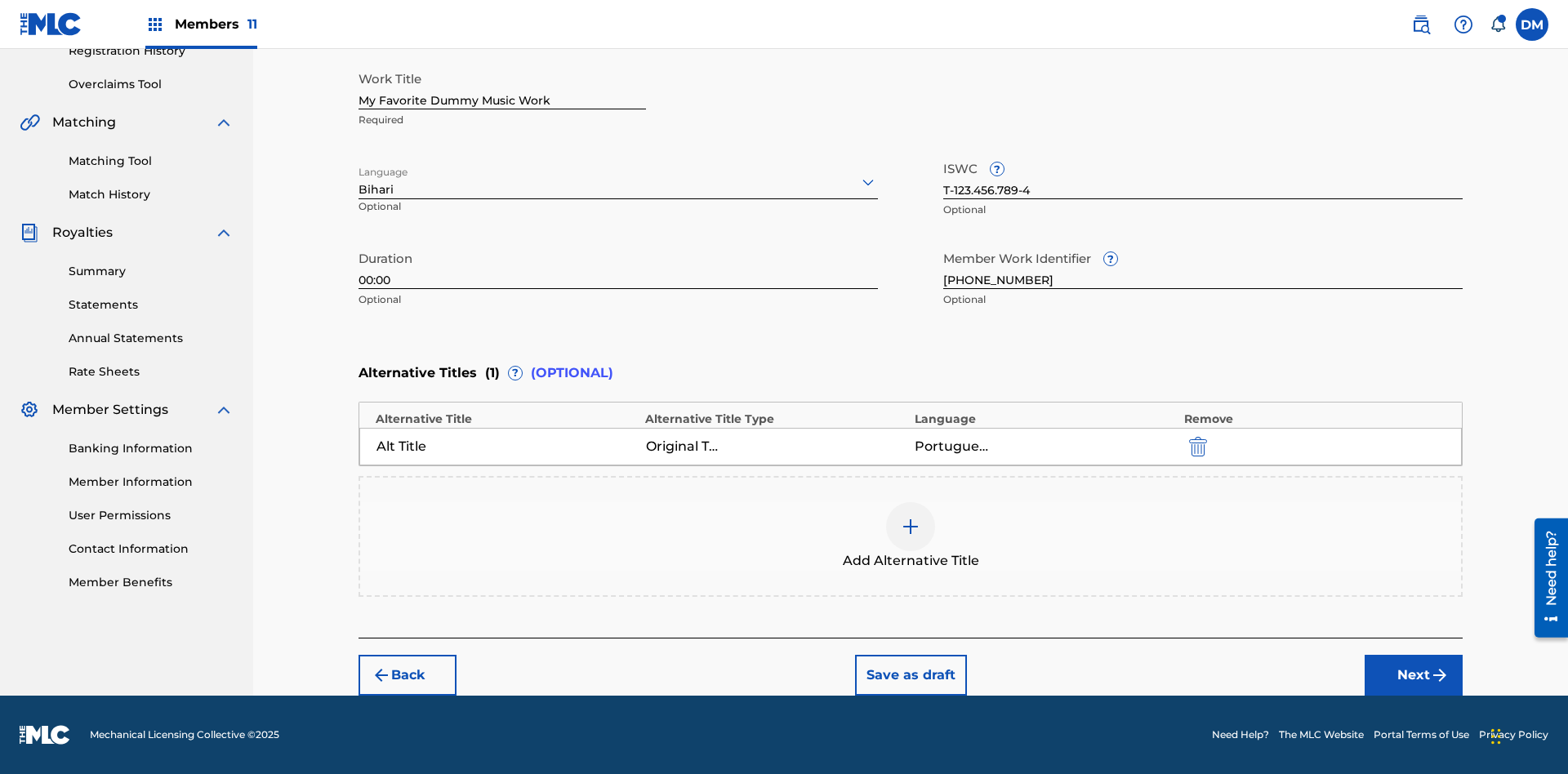
click at [911, 536] on div at bounding box center [911, 526] width 49 height 49
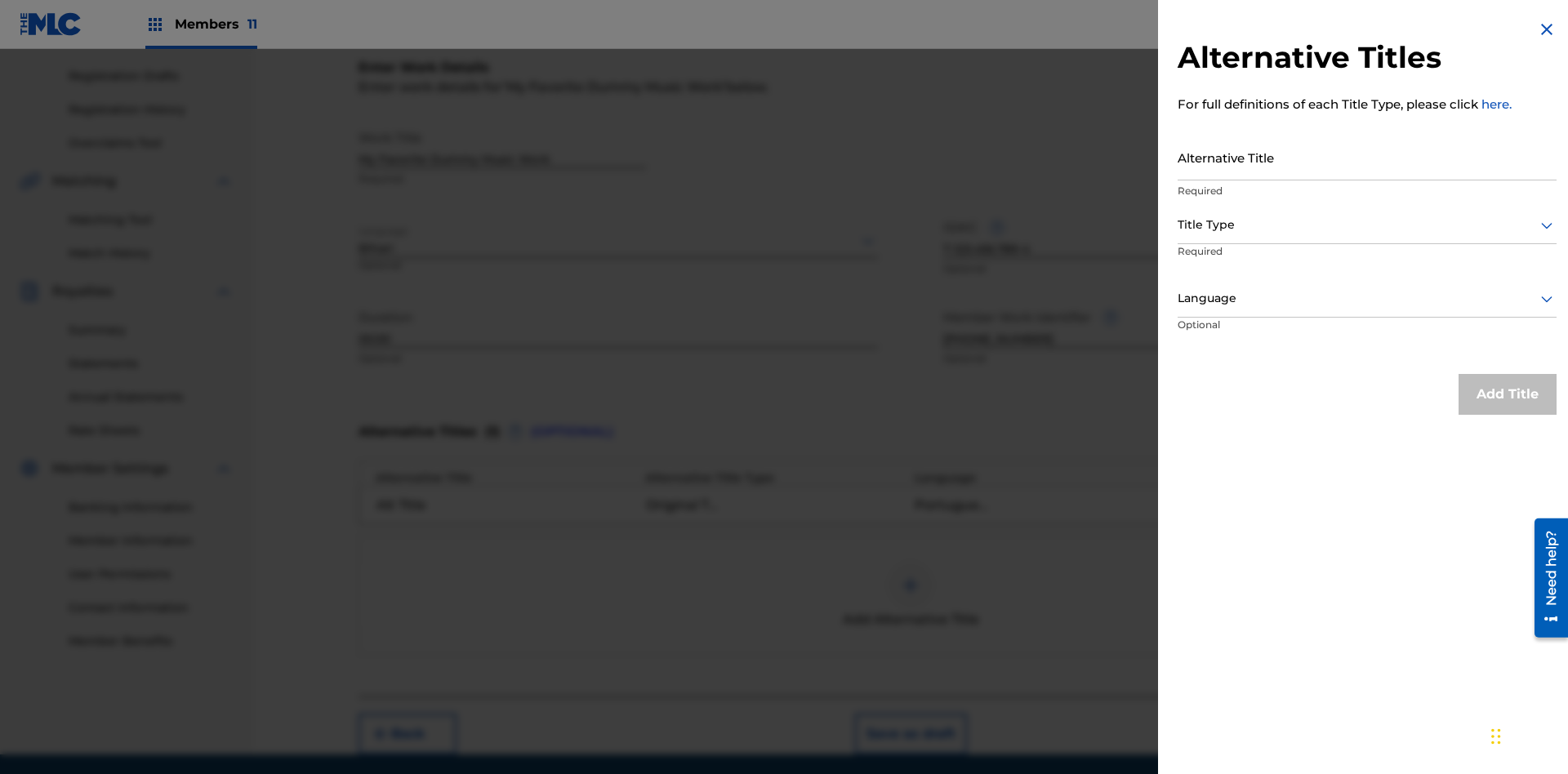
click at [1367, 156] on input "Alternative Title" at bounding box center [1366, 156] width 379 height 46
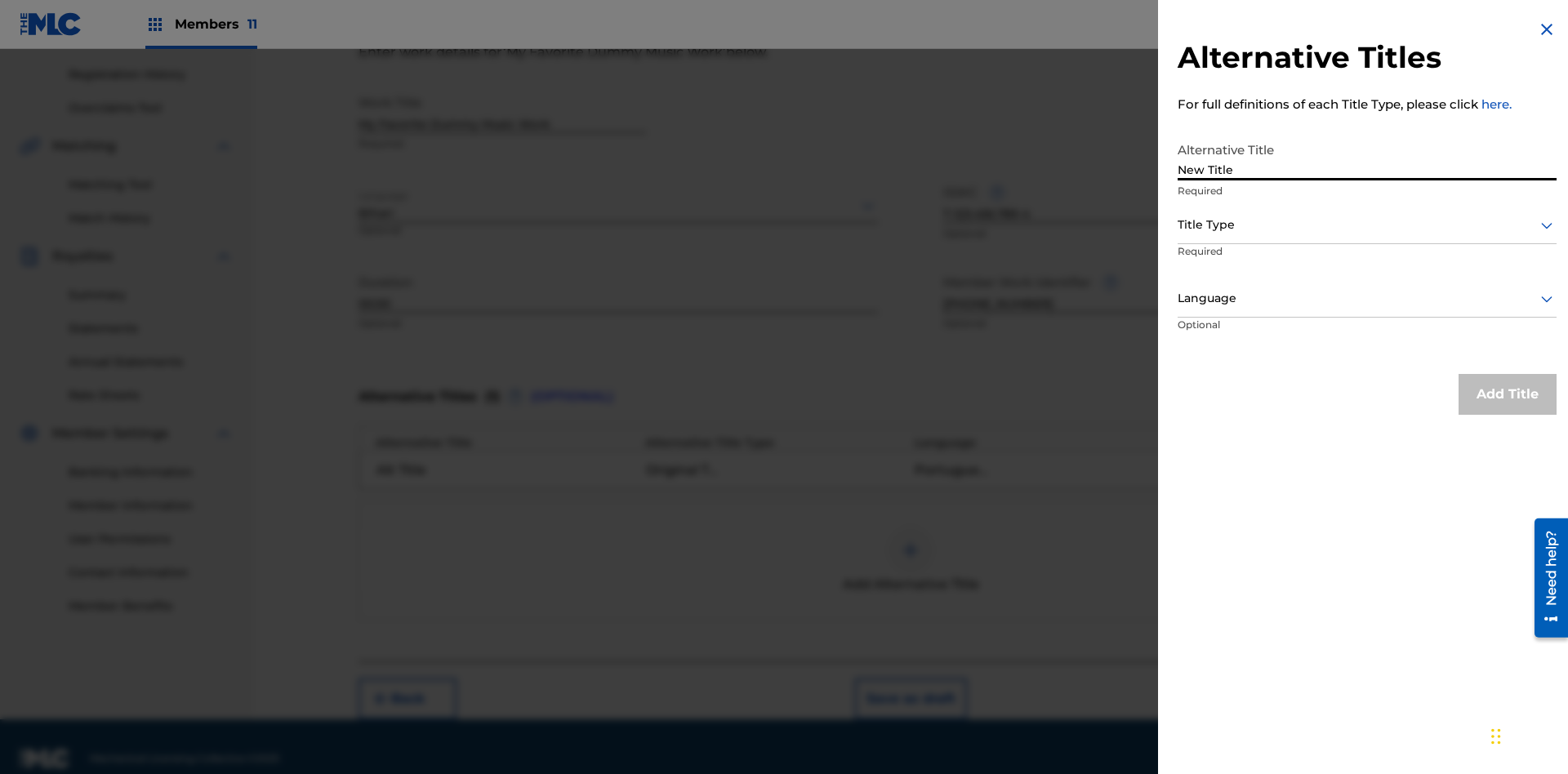
type input "New Title"
click at [1367, 224] on div at bounding box center [1366, 224] width 379 height 20
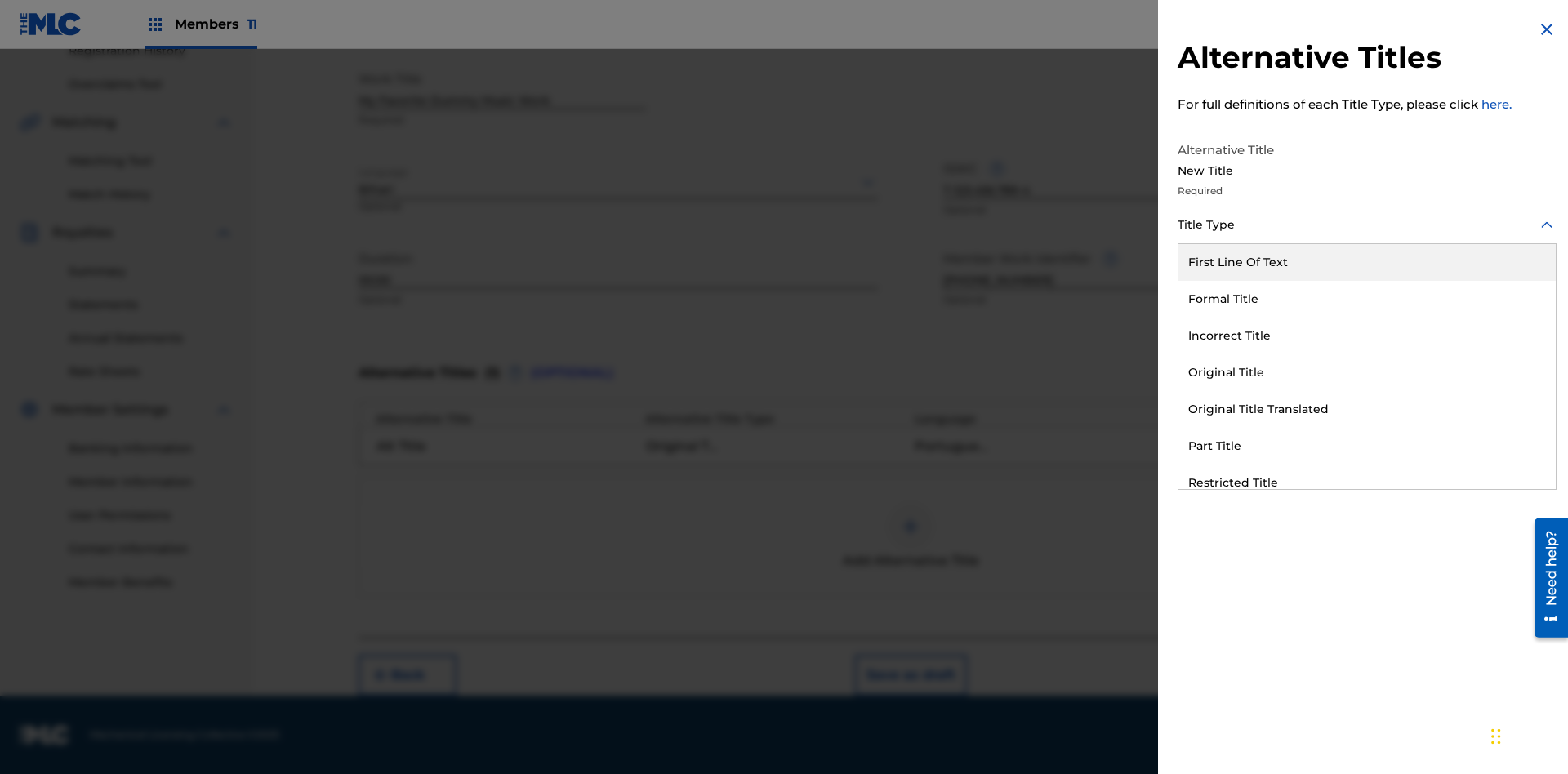
click at [1367, 335] on div "Incorrect Title" at bounding box center [1366, 335] width 377 height 36
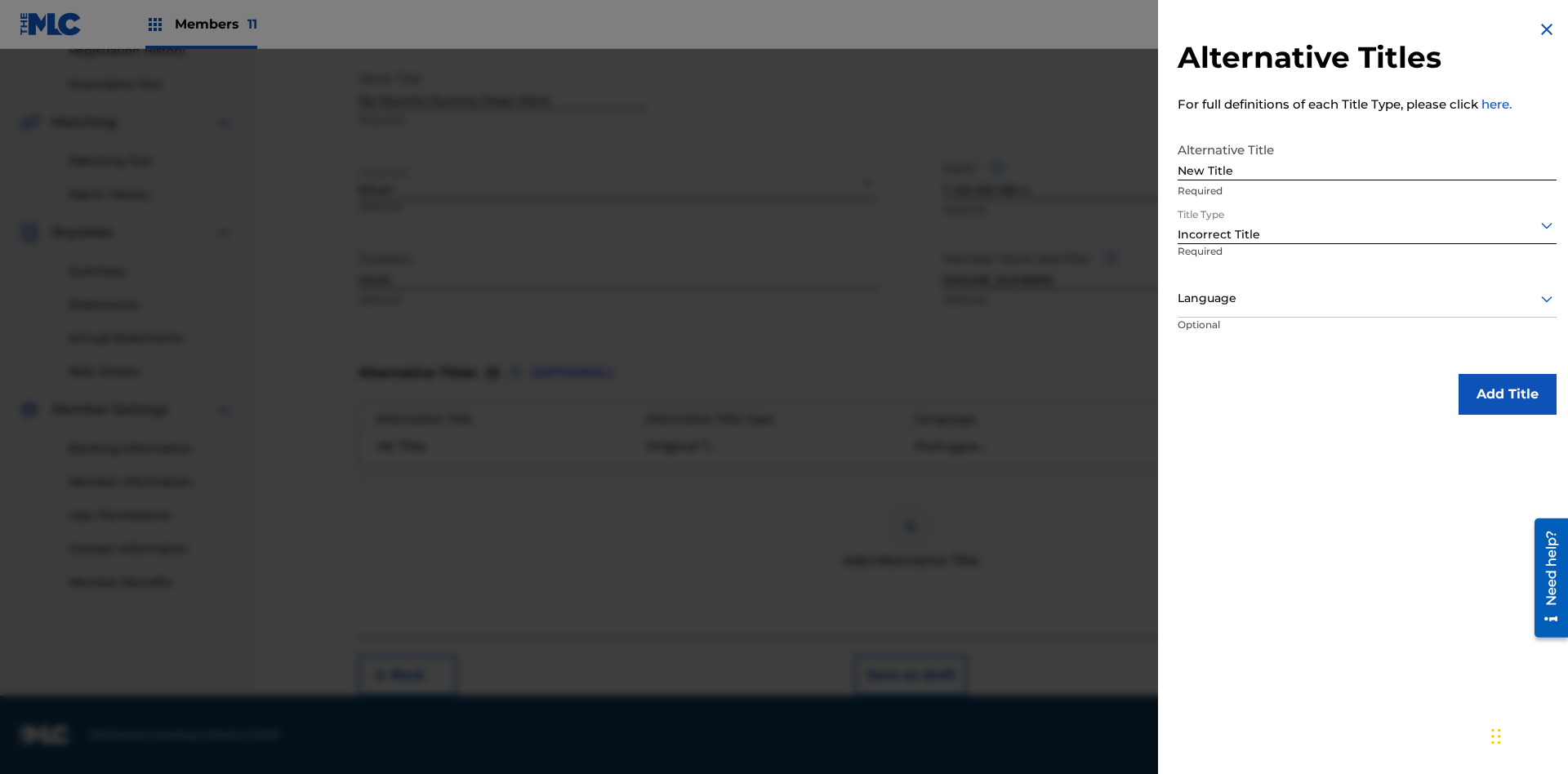
click at [1367, 298] on div at bounding box center [1366, 298] width 379 height 20
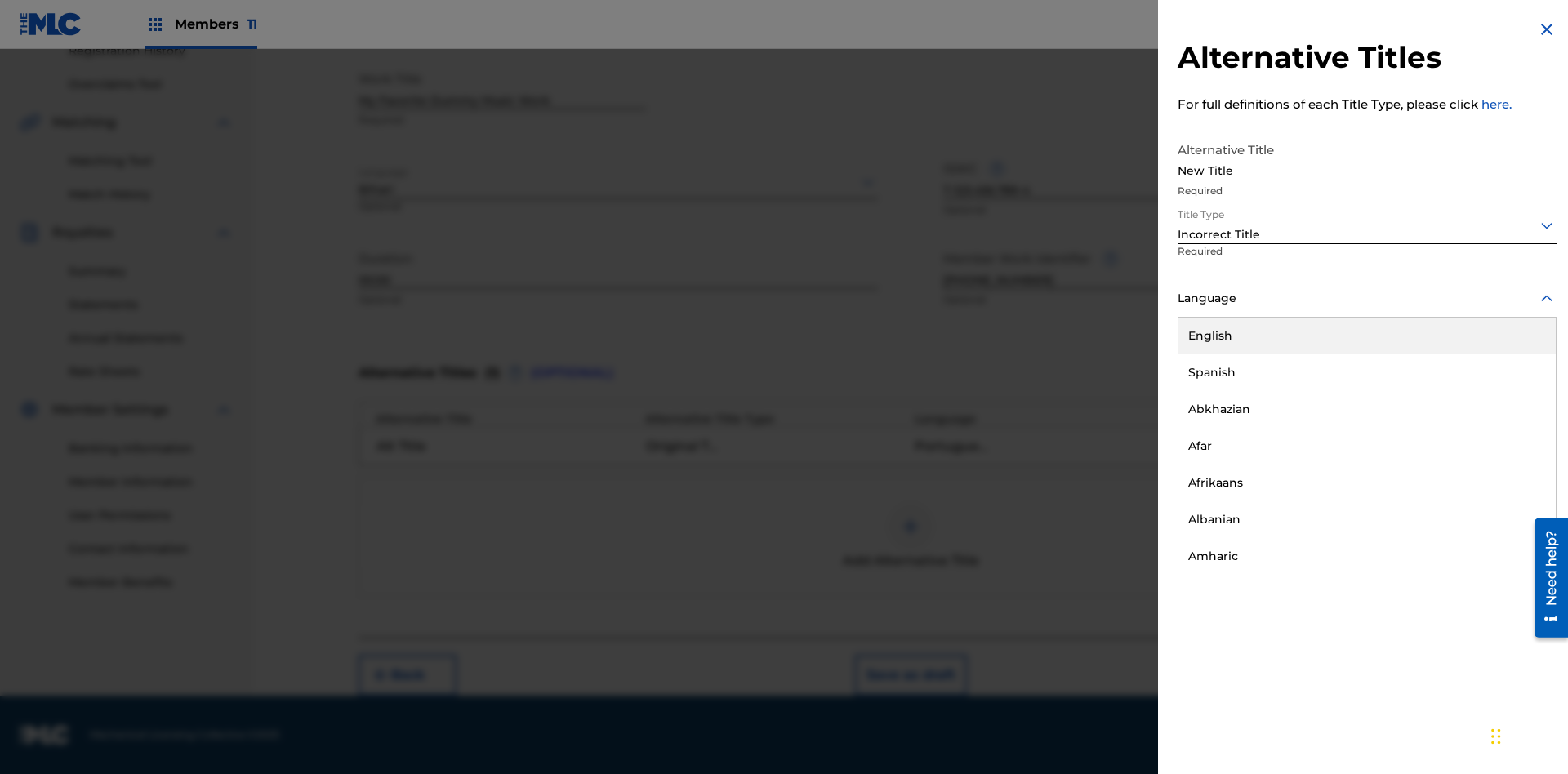
click at [1367, 335] on div "English" at bounding box center [1366, 335] width 377 height 36
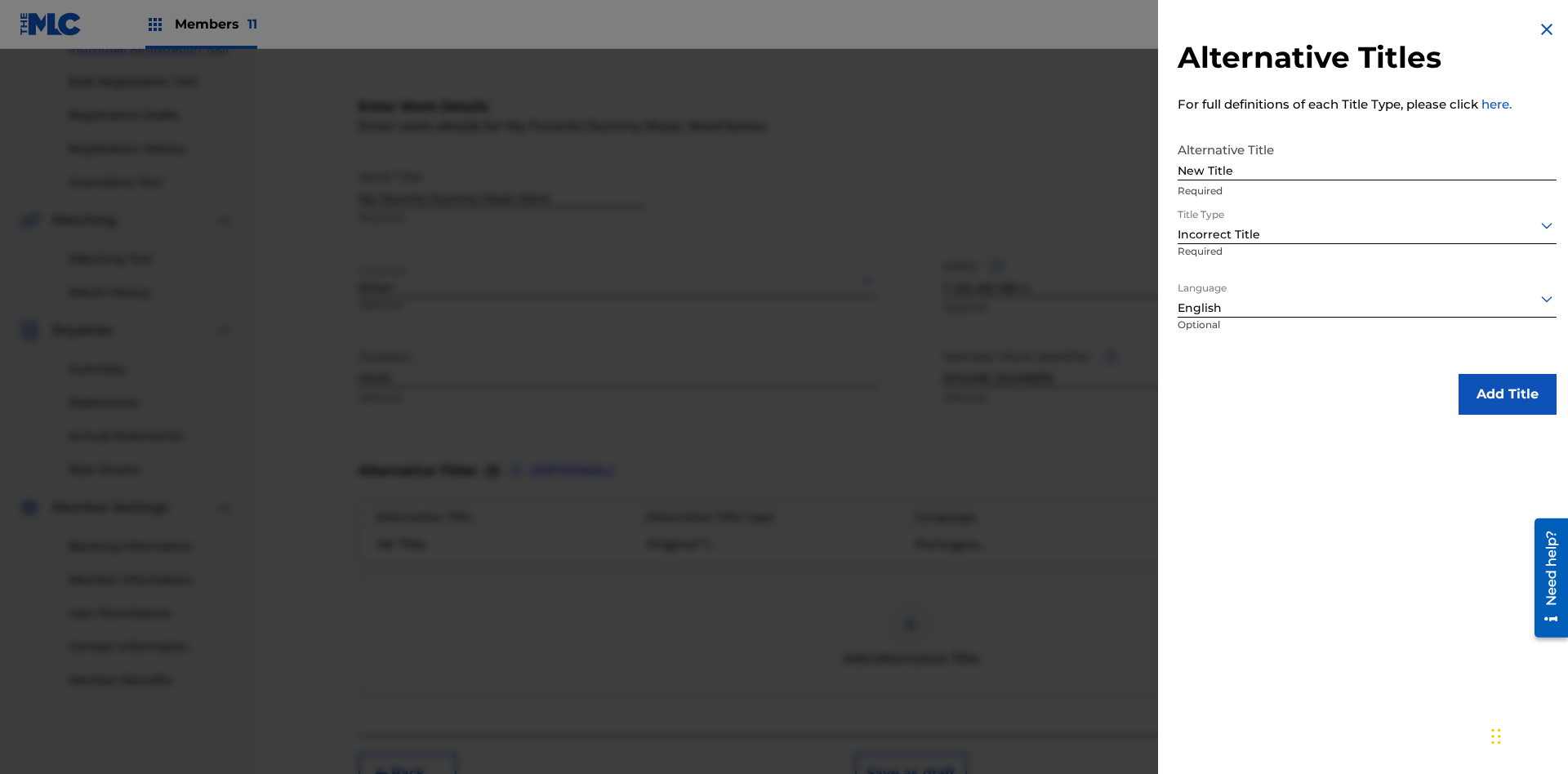
click at [1507, 393] on button "Add Title" at bounding box center [1507, 393] width 98 height 41
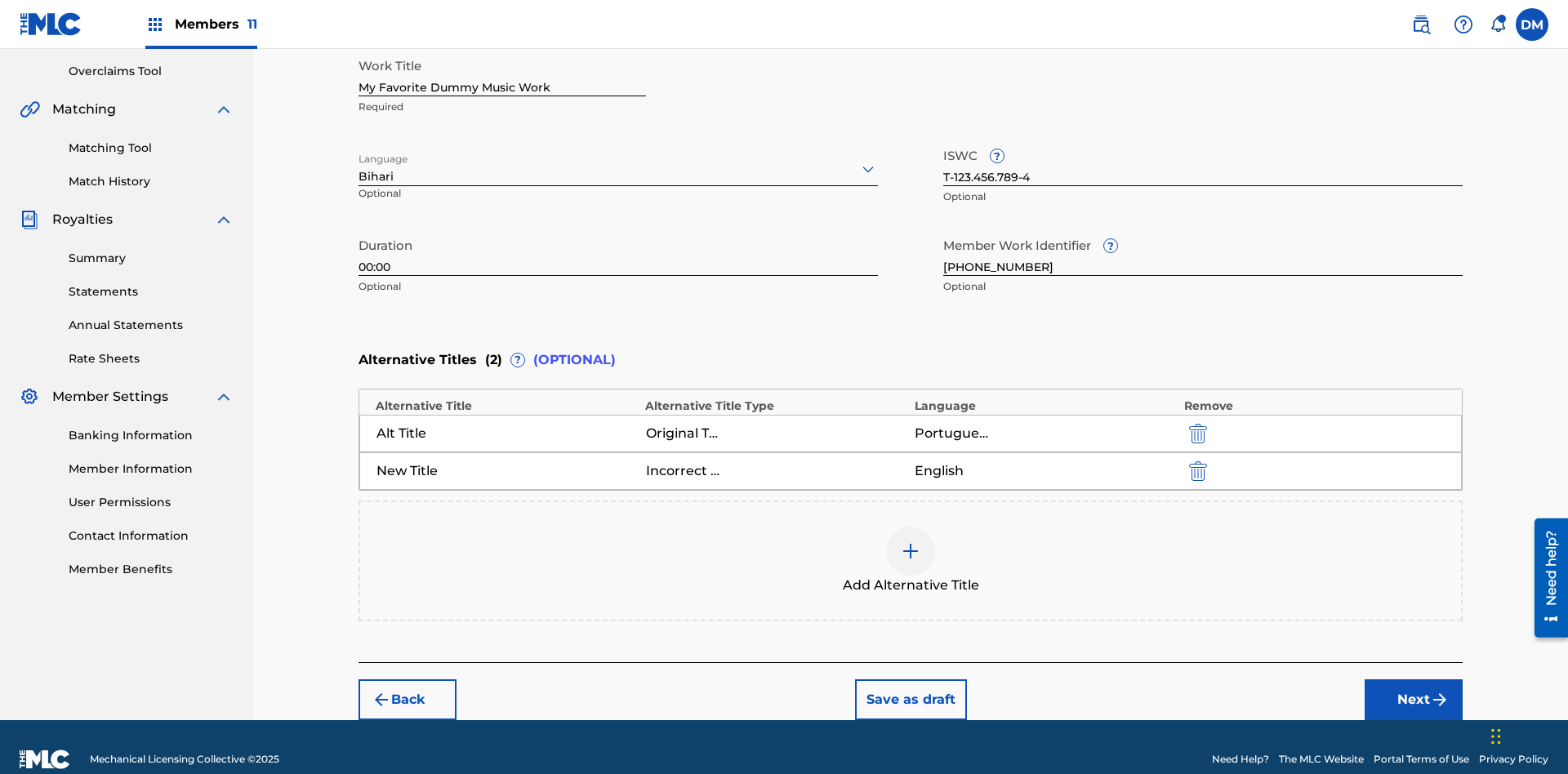
click at [1195, 461] on img "submit" at bounding box center [1198, 471] width 18 height 20
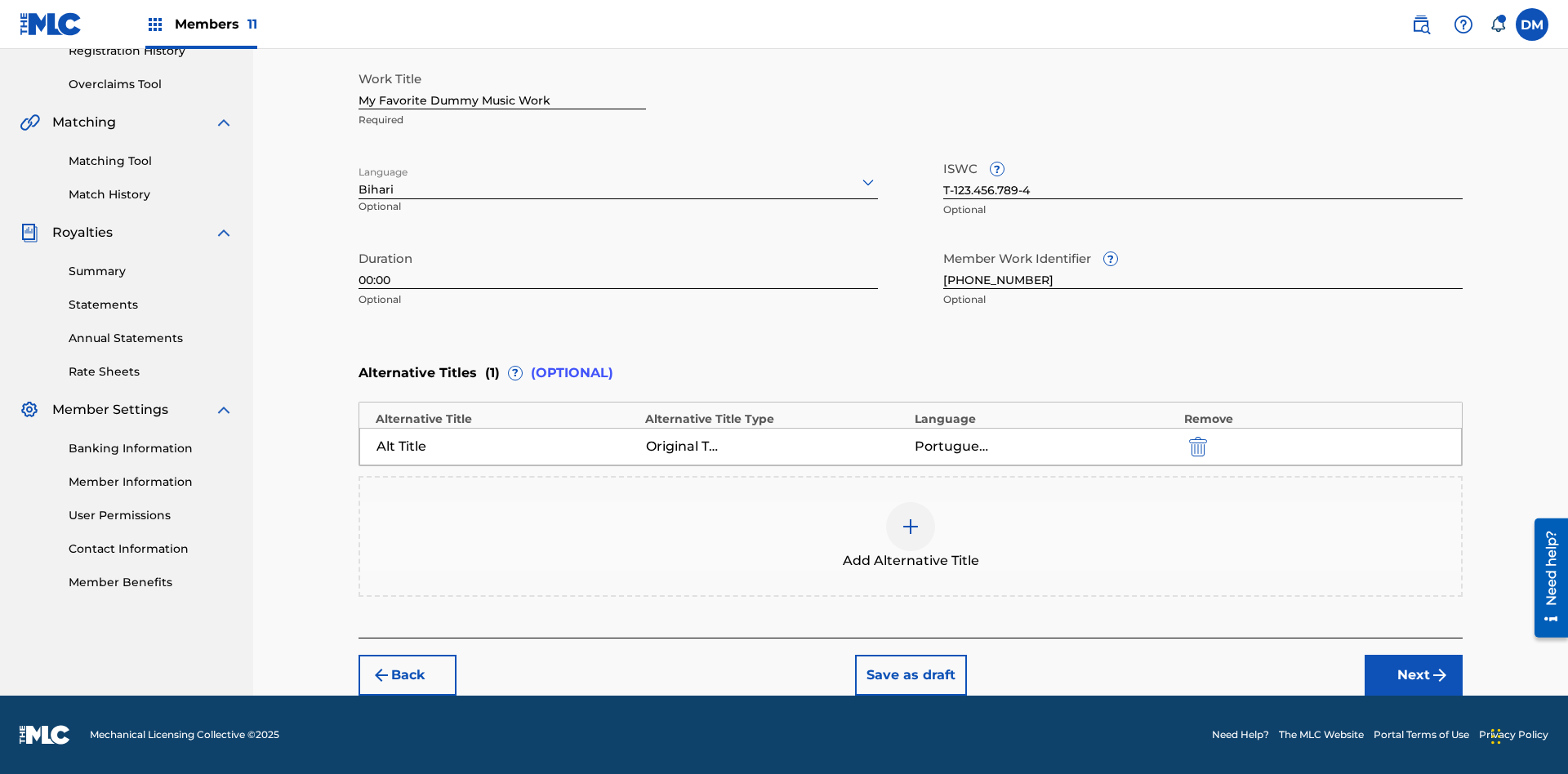
click at [911, 536] on div at bounding box center [911, 526] width 49 height 49
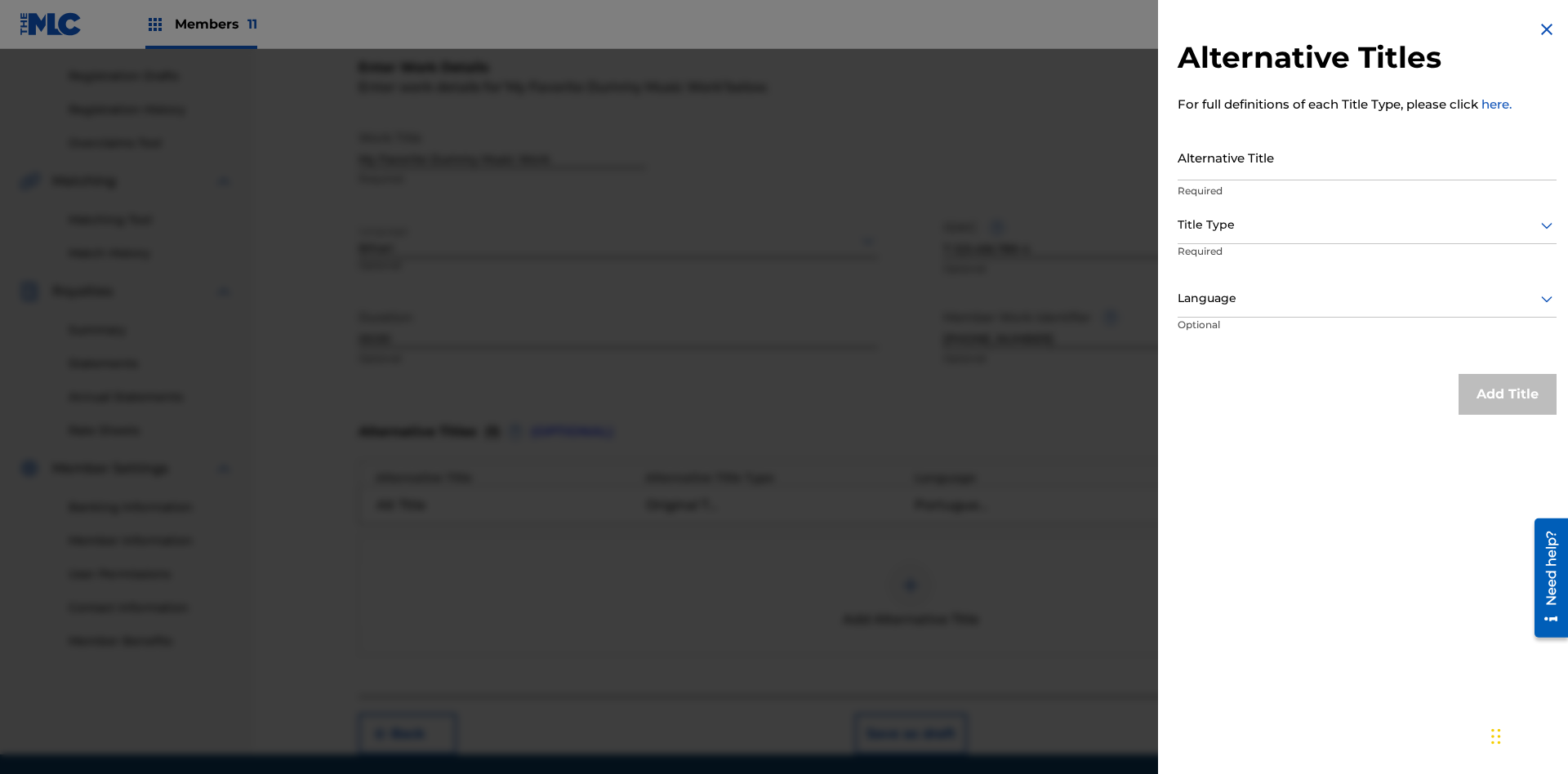
click at [1367, 156] on input "Alternative Title" at bounding box center [1366, 156] width 379 height 46
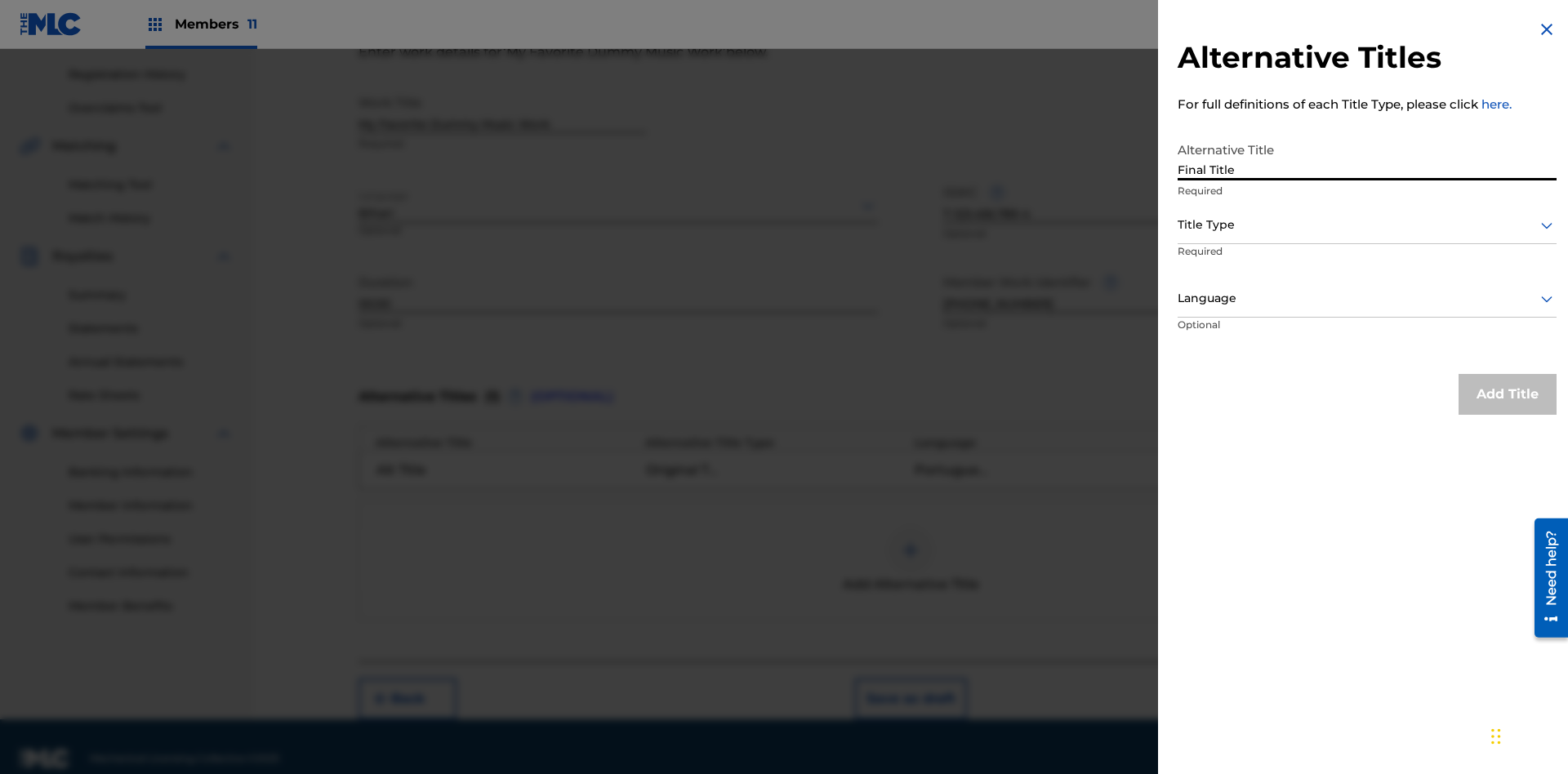
type input "Final Title"
click at [1367, 224] on div at bounding box center [1366, 224] width 379 height 20
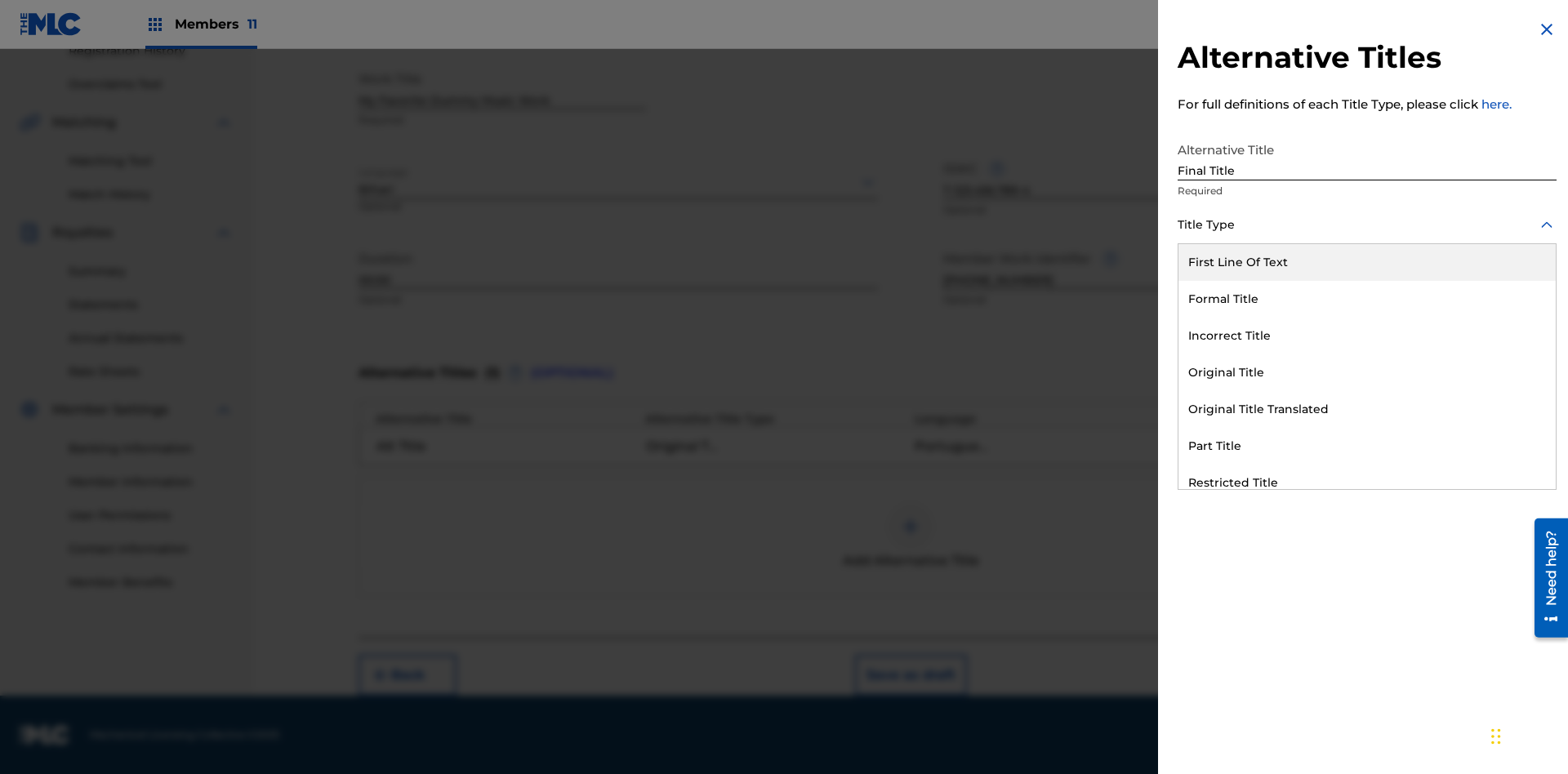
click at [1367, 445] on div "Part Title" at bounding box center [1366, 446] width 377 height 36
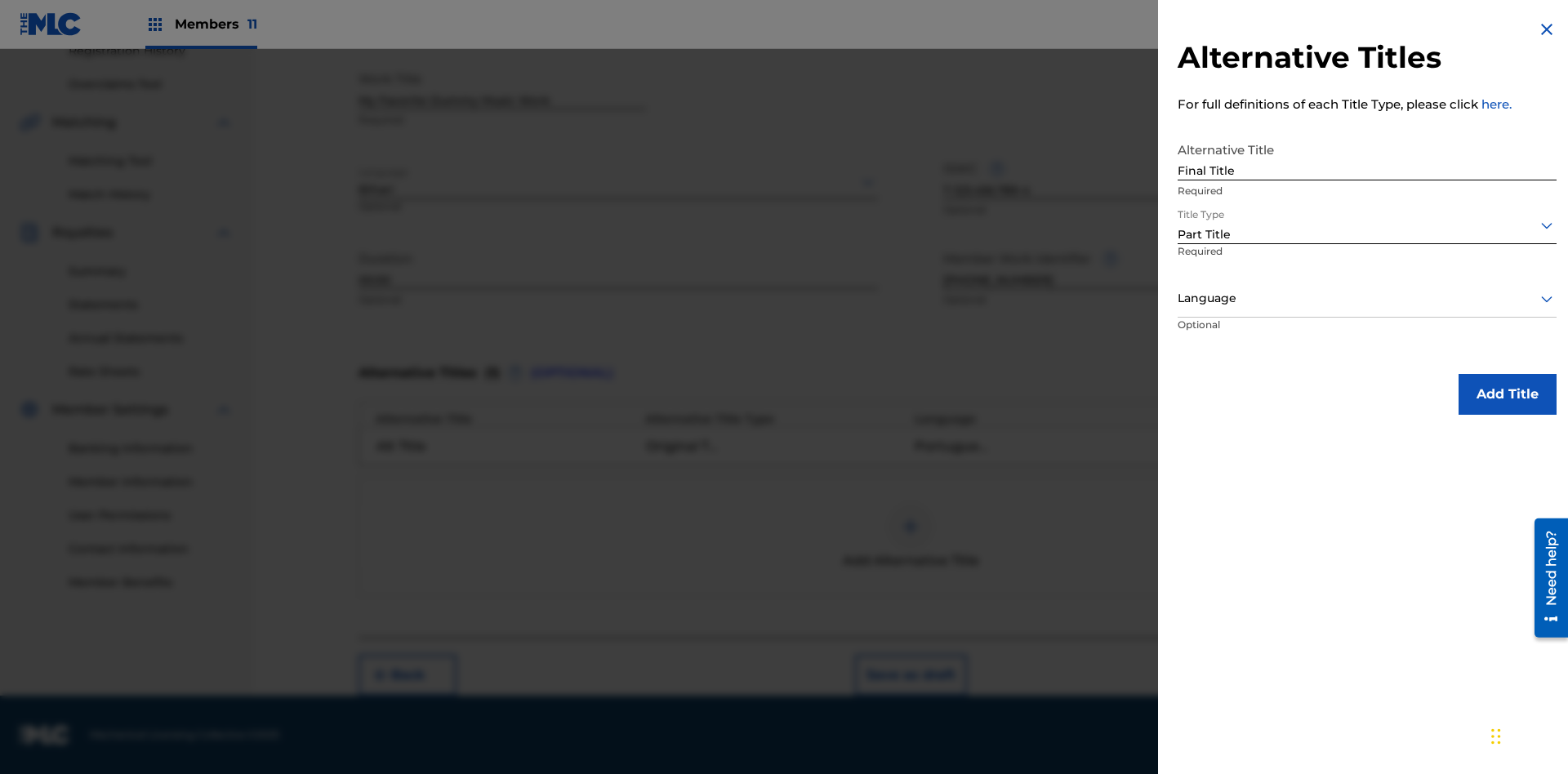
click at [1367, 298] on div at bounding box center [1366, 298] width 379 height 20
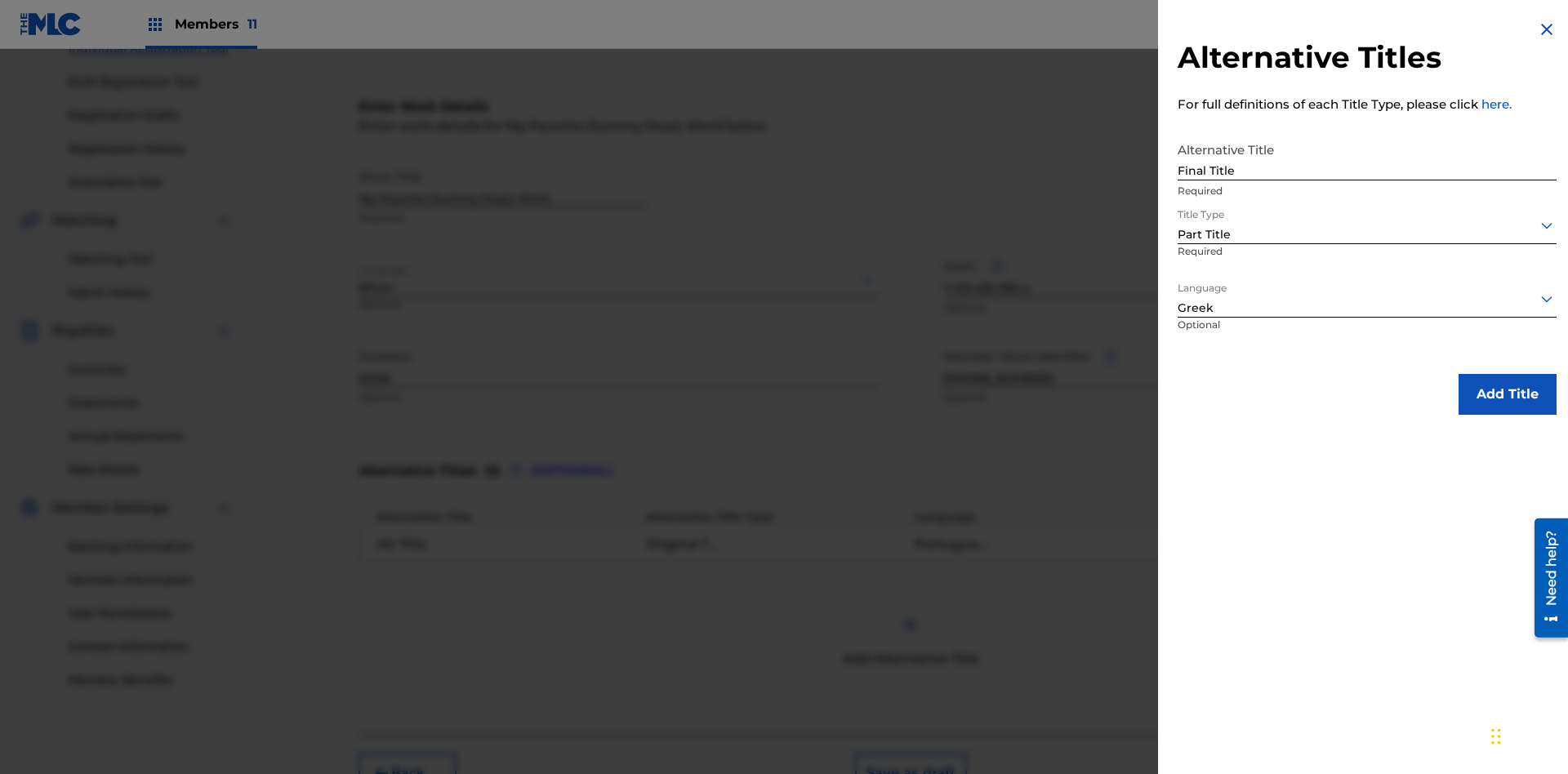
click at [1507, 393] on button "Add Title" at bounding box center [1507, 393] width 98 height 41
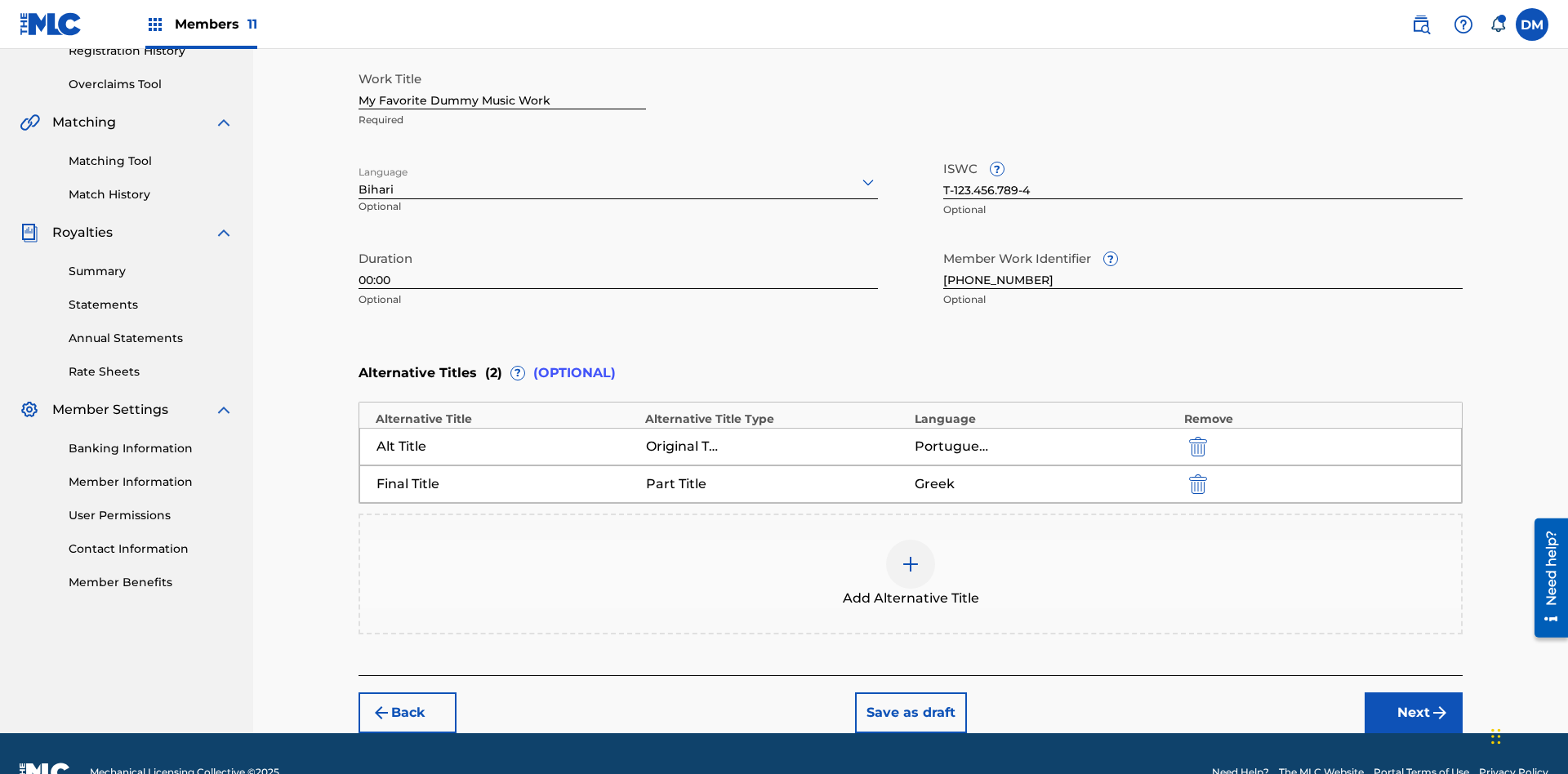
scroll to position [361, 0]
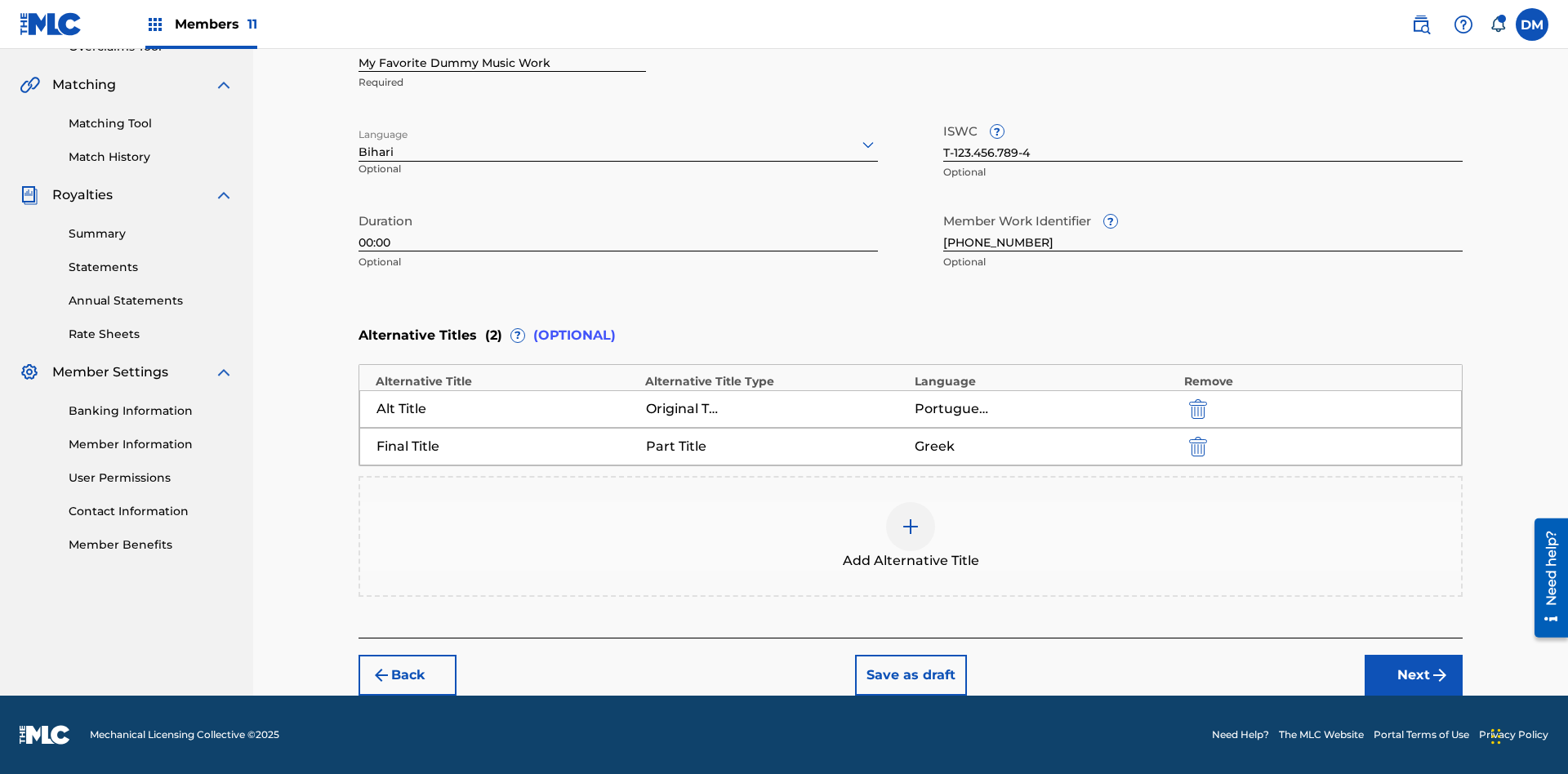
click at [1413, 675] on button "Next" at bounding box center [1413, 674] width 98 height 41
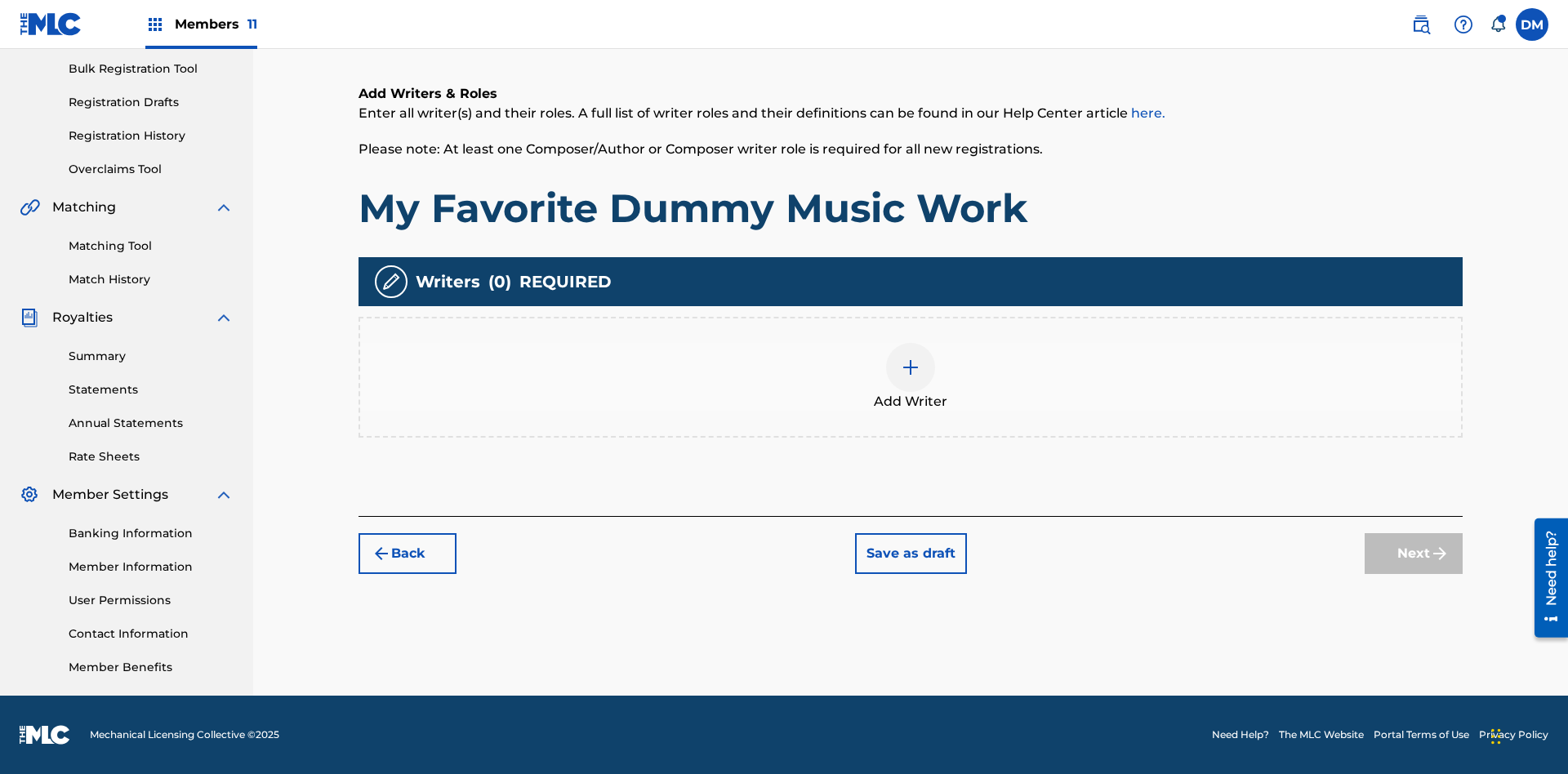
click at [911, 376] on img at bounding box center [911, 367] width 20 height 20
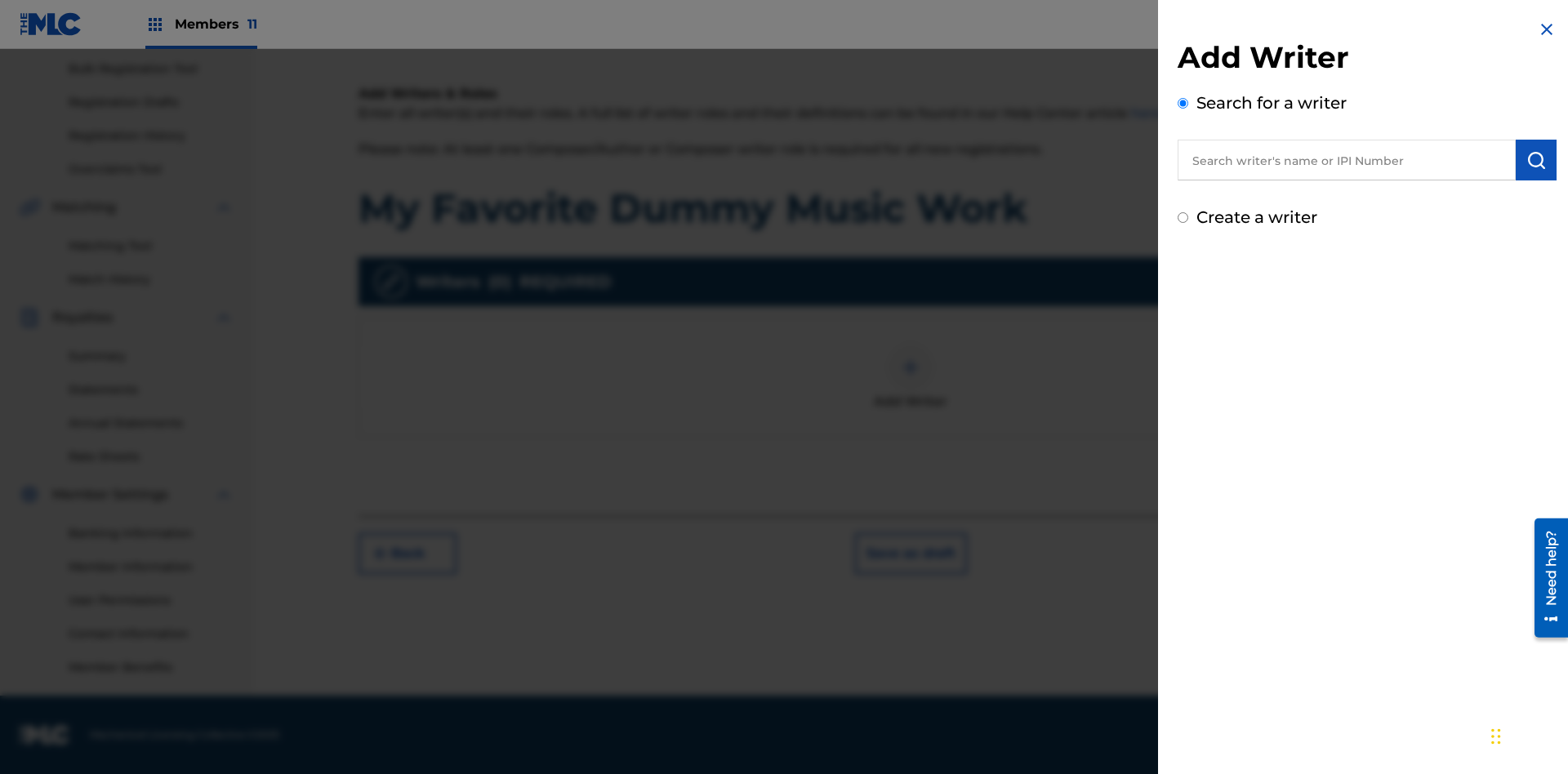
click at [1346, 160] on input "text" at bounding box center [1346, 160] width 338 height 41
type input "[PERSON_NAME]"
click at [1536, 160] on img "submit" at bounding box center [1536, 160] width 20 height 20
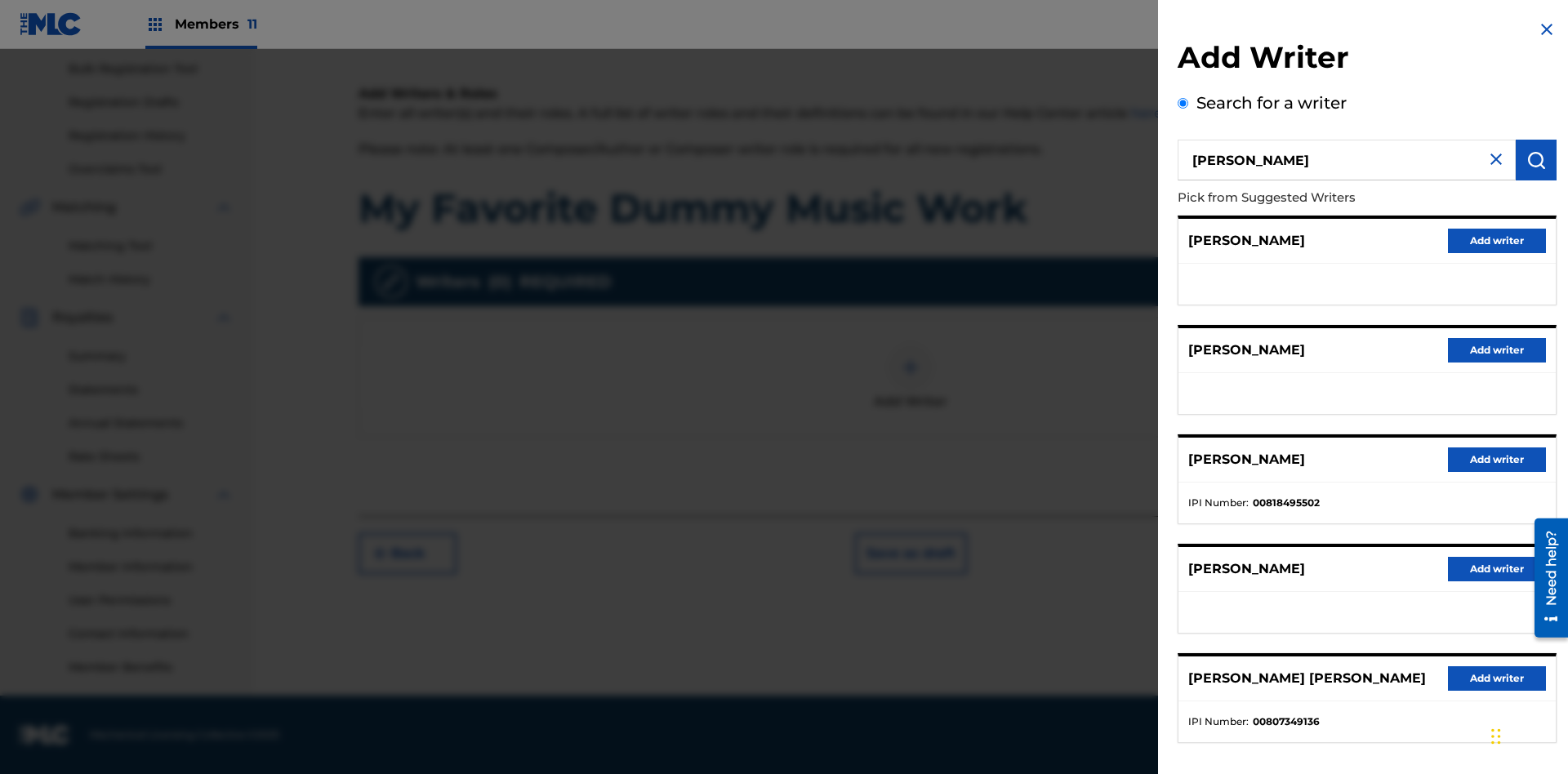
radio input "false"
radio input "true"
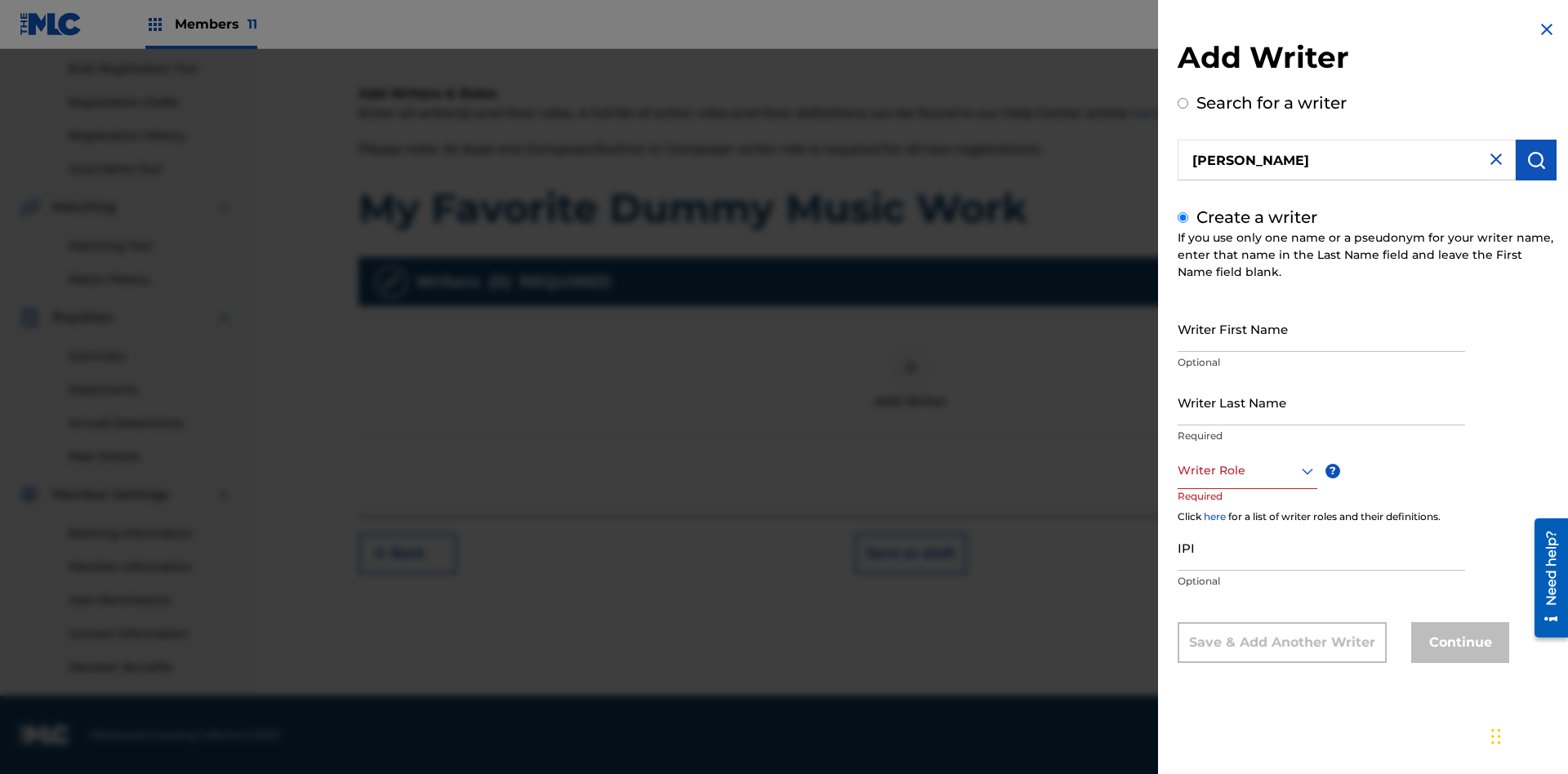
click at [1321, 328] on input "Writer First Name" at bounding box center [1321, 328] width 287 height 46
type input "[PERSON_NAME]"
click at [1321, 402] on input "Writer Last Name" at bounding box center [1321, 402] width 287 height 46
type input "[PERSON_NAME]"
click at [1321, 547] on input "IPI" at bounding box center [1321, 547] width 287 height 46
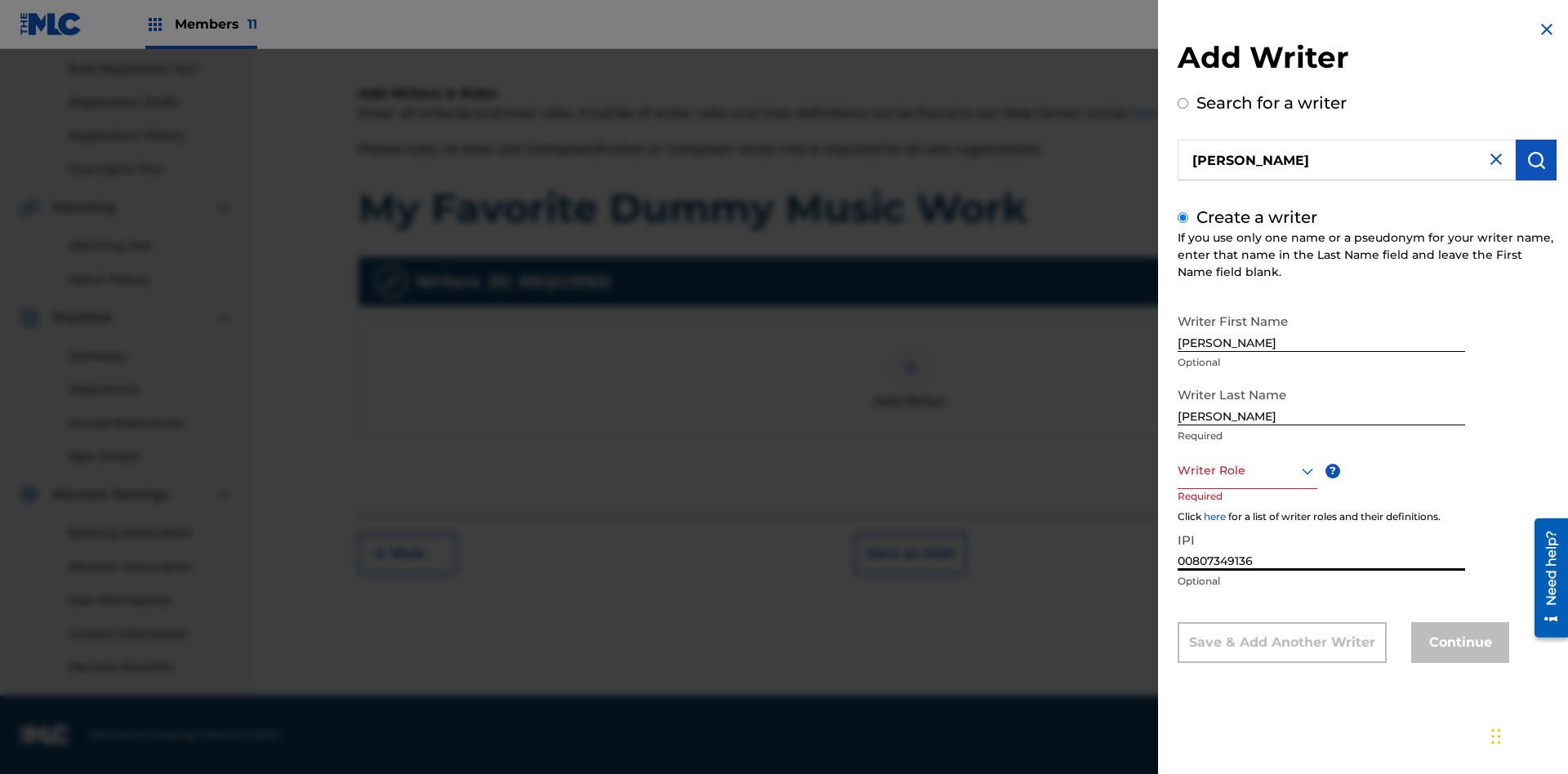
type input "00807349136"
click at [1246, 470] on div at bounding box center [1247, 471] width 140 height 20
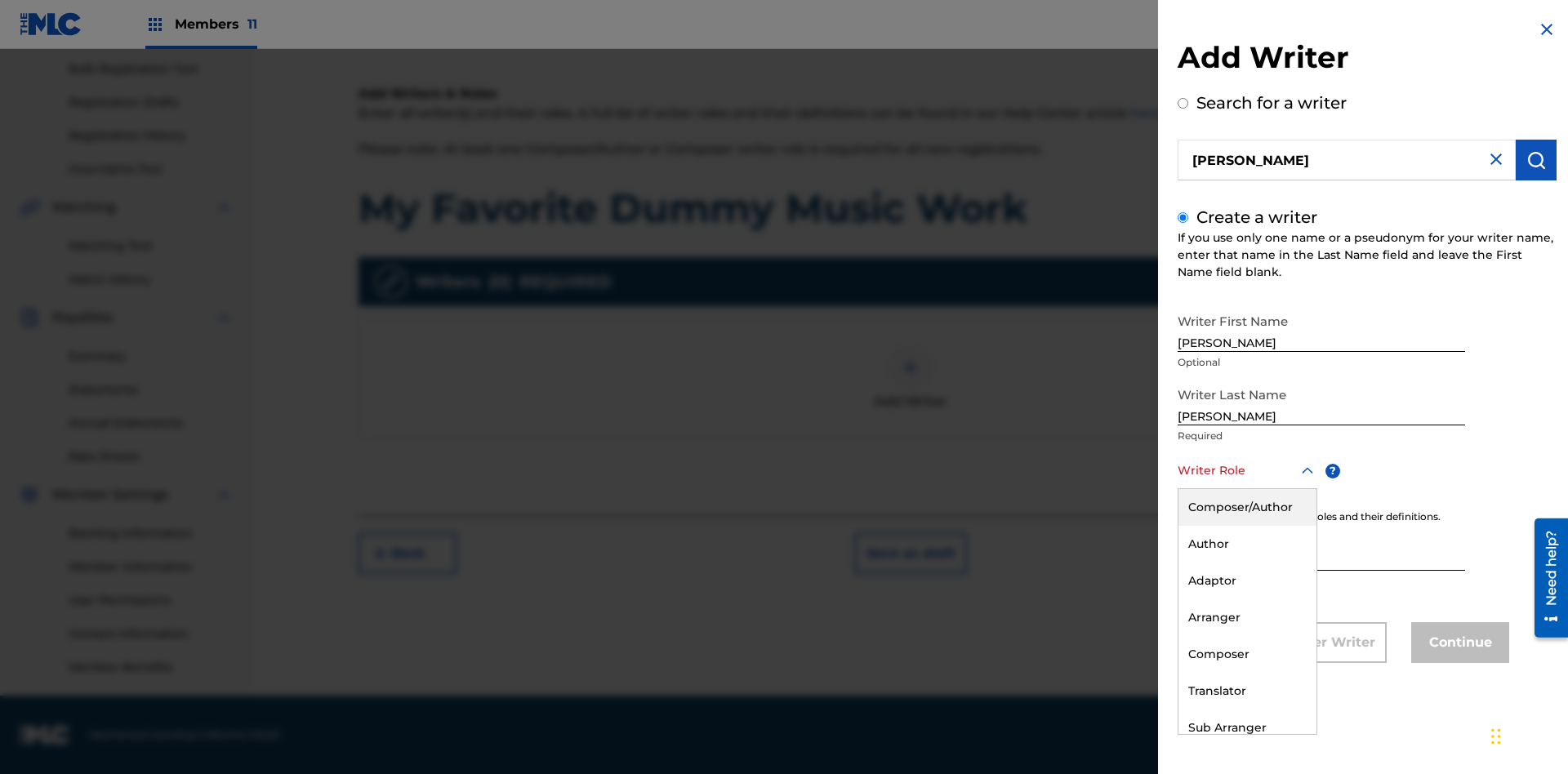
click at [1246, 543] on div "Author" at bounding box center [1247, 544] width 138 height 36
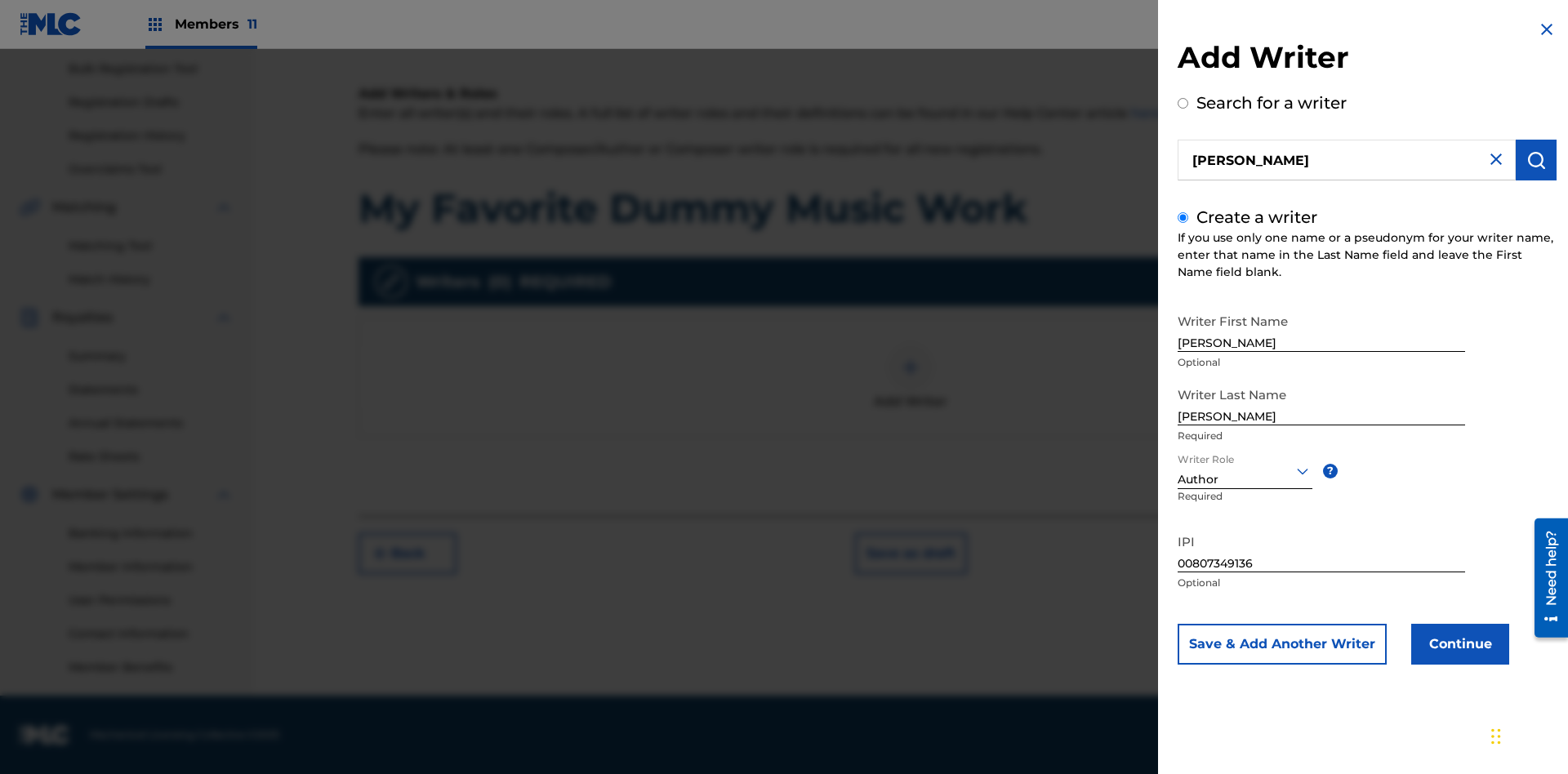
click at [1457, 644] on button "Continue" at bounding box center [1460, 643] width 98 height 41
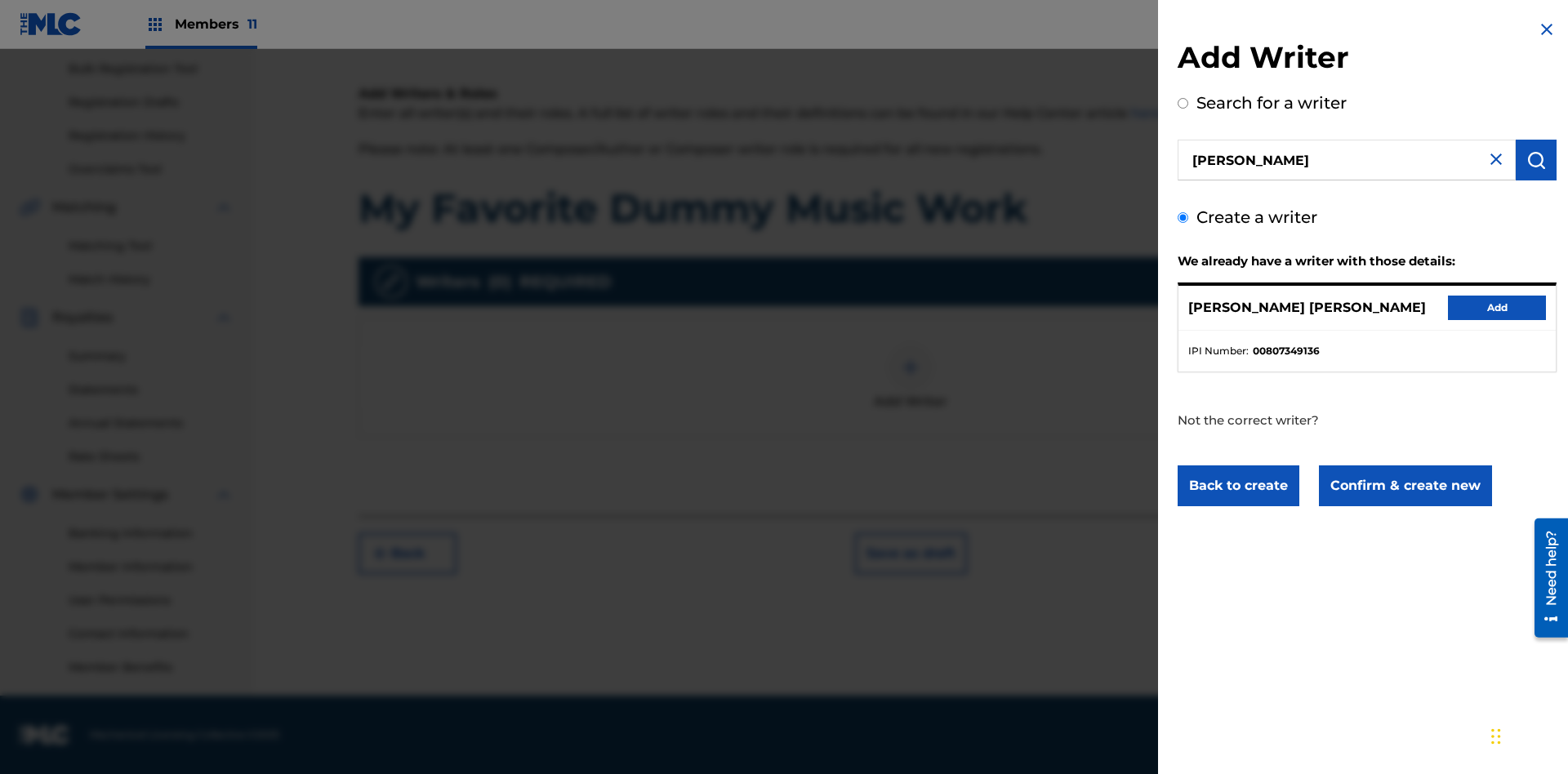
click at [1403, 485] on button "Confirm & create new" at bounding box center [1405, 485] width 173 height 41
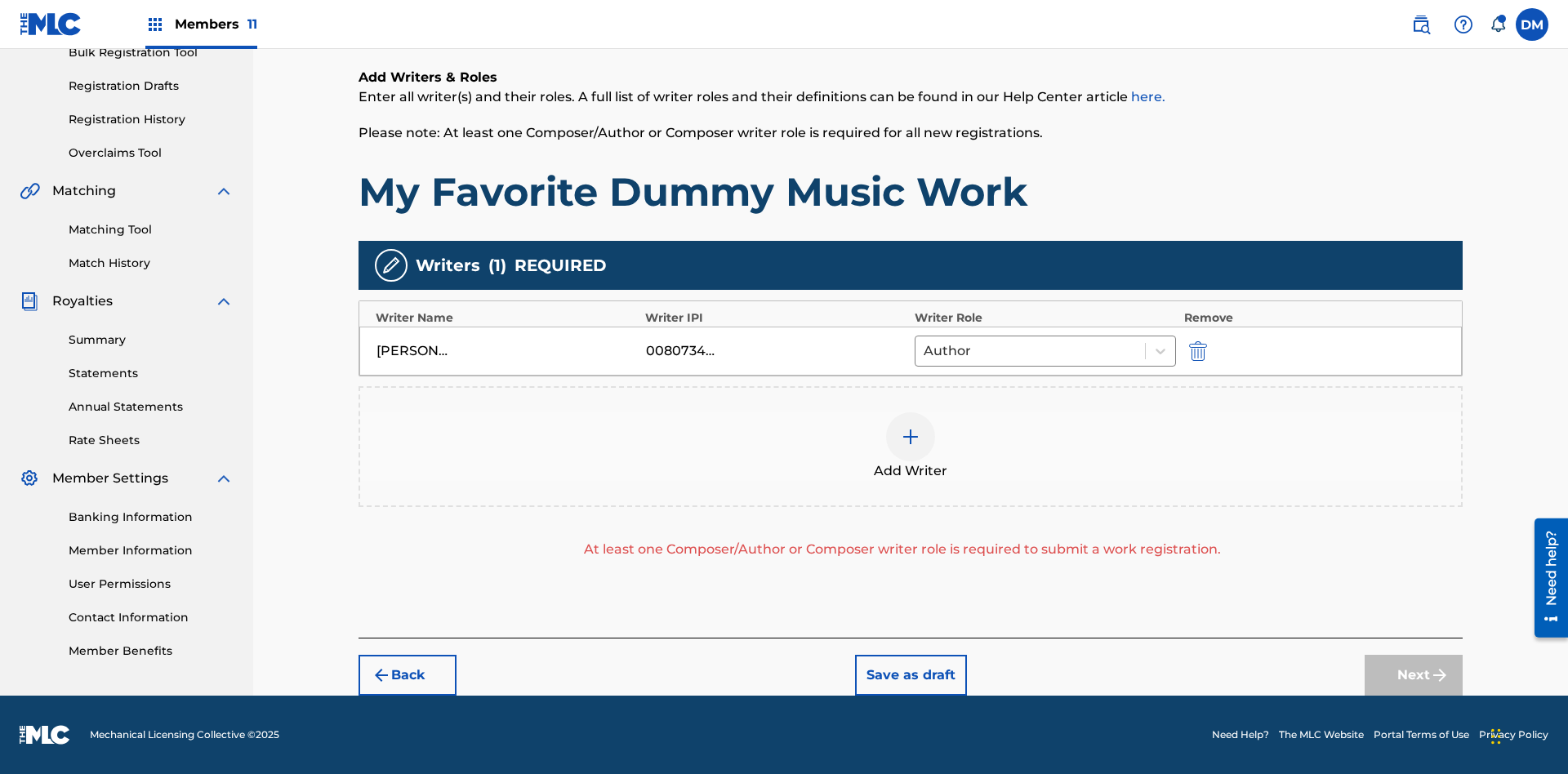
click at [1195, 350] on img "submit" at bounding box center [1198, 351] width 18 height 20
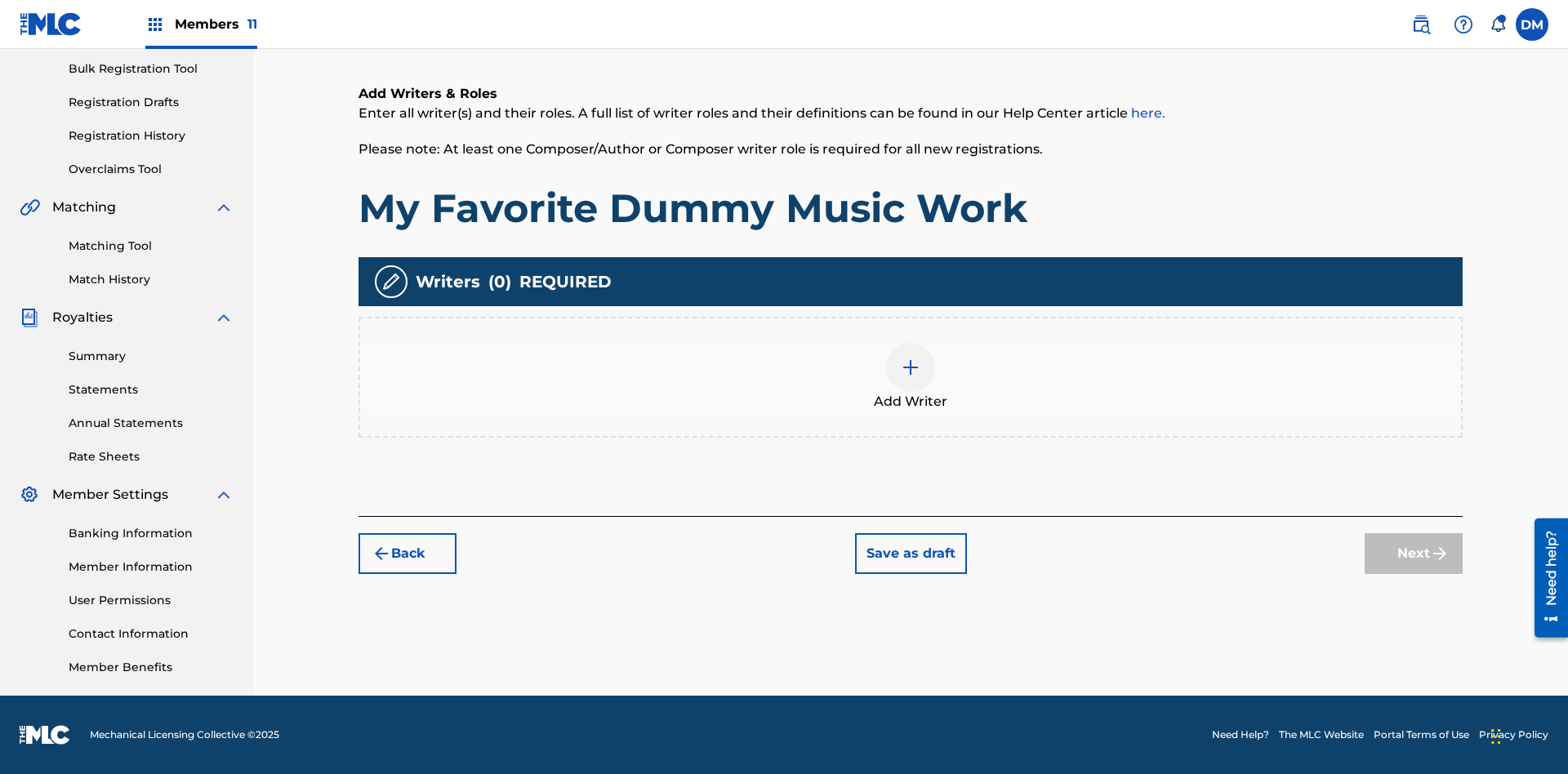
click at [911, 376] on img at bounding box center [911, 367] width 20 height 20
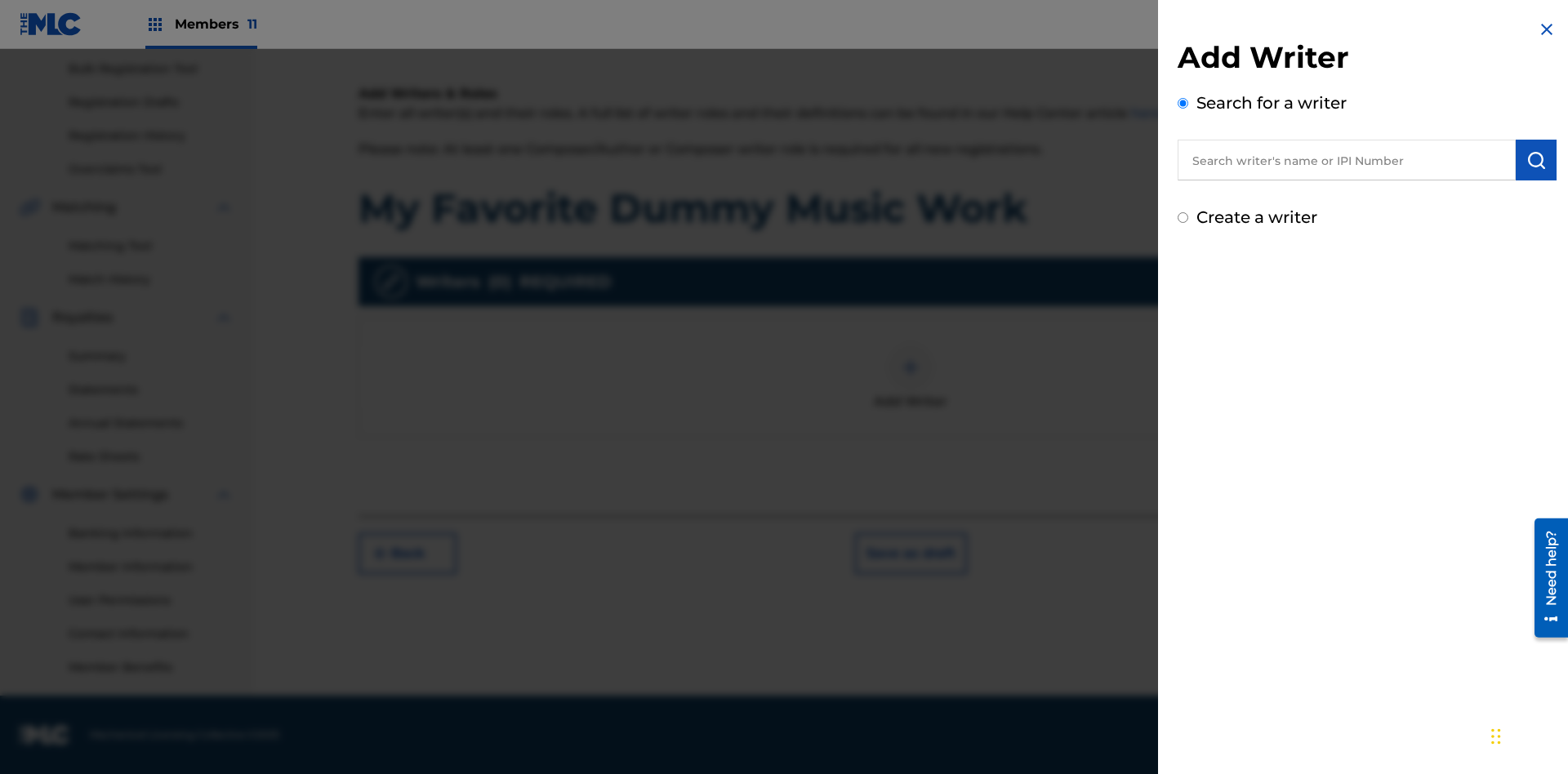
click at [1346, 160] on input "text" at bounding box center [1346, 160] width 338 height 41
type input "[PERSON_NAME]"
click at [1536, 160] on img "submit" at bounding box center [1536, 160] width 20 height 20
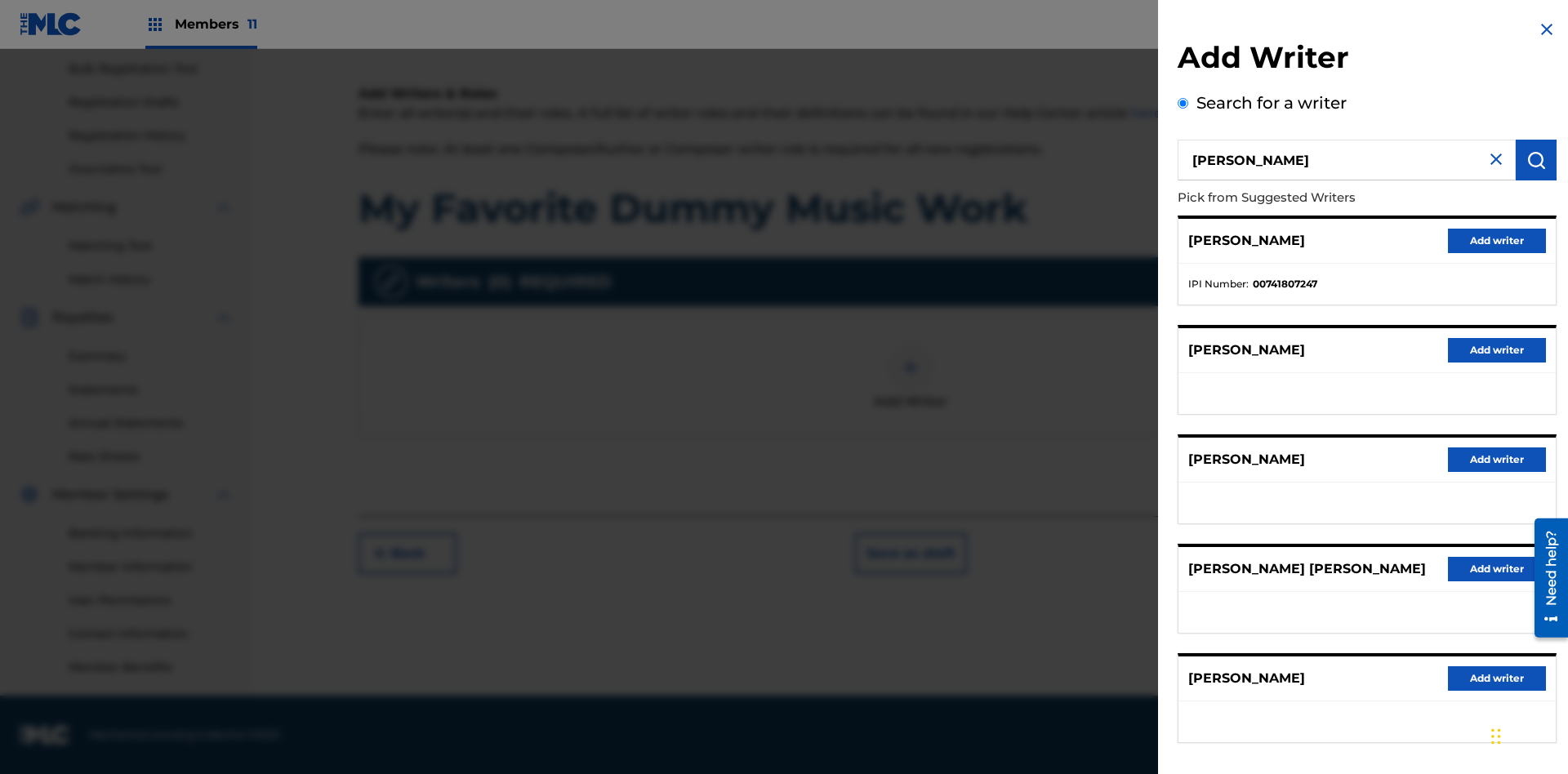
click at [1497, 240] on button "Add writer" at bounding box center [1497, 241] width 98 height 25
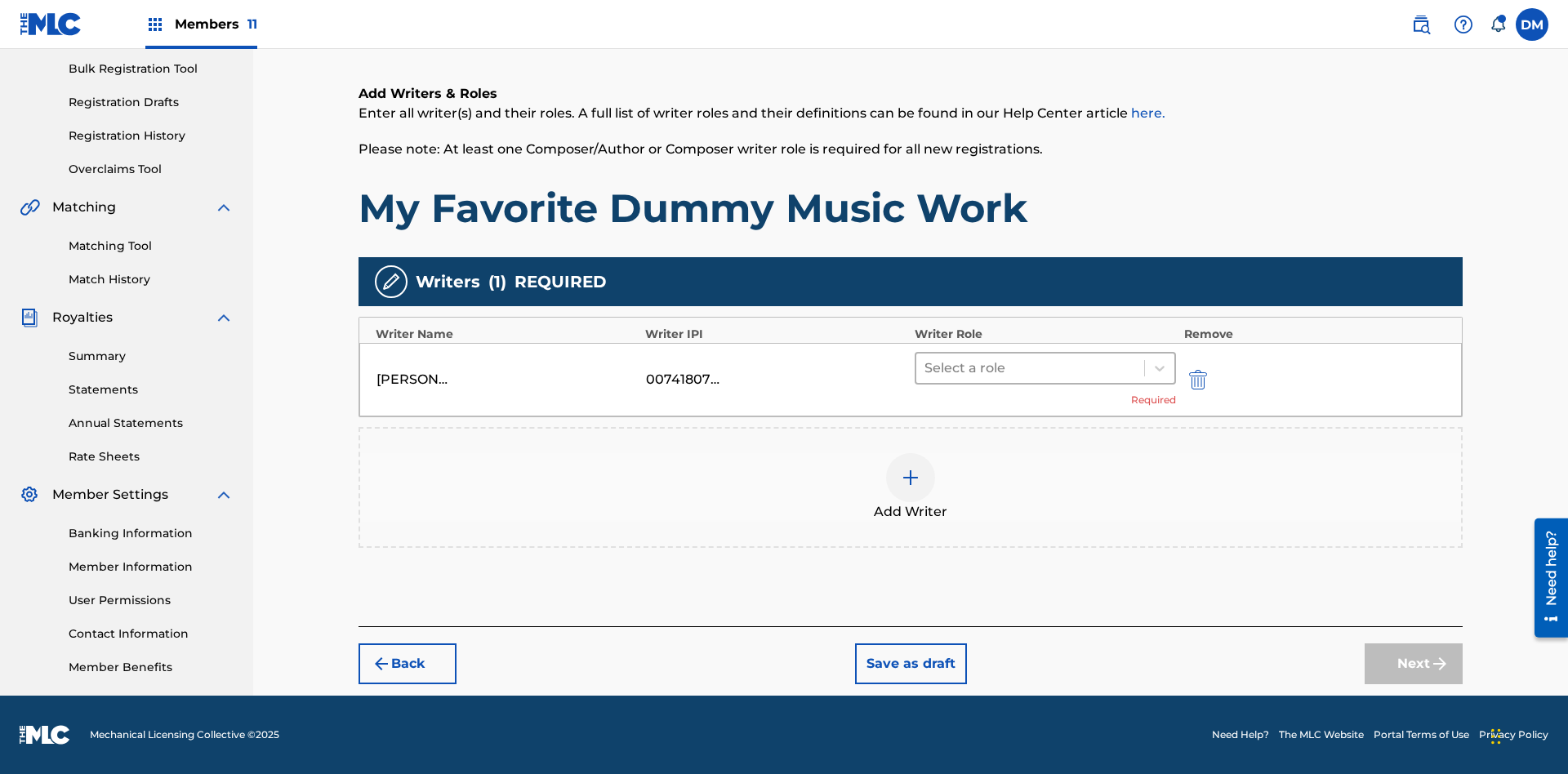
click at [926, 367] on input "text" at bounding box center [926, 368] width 4 height 20
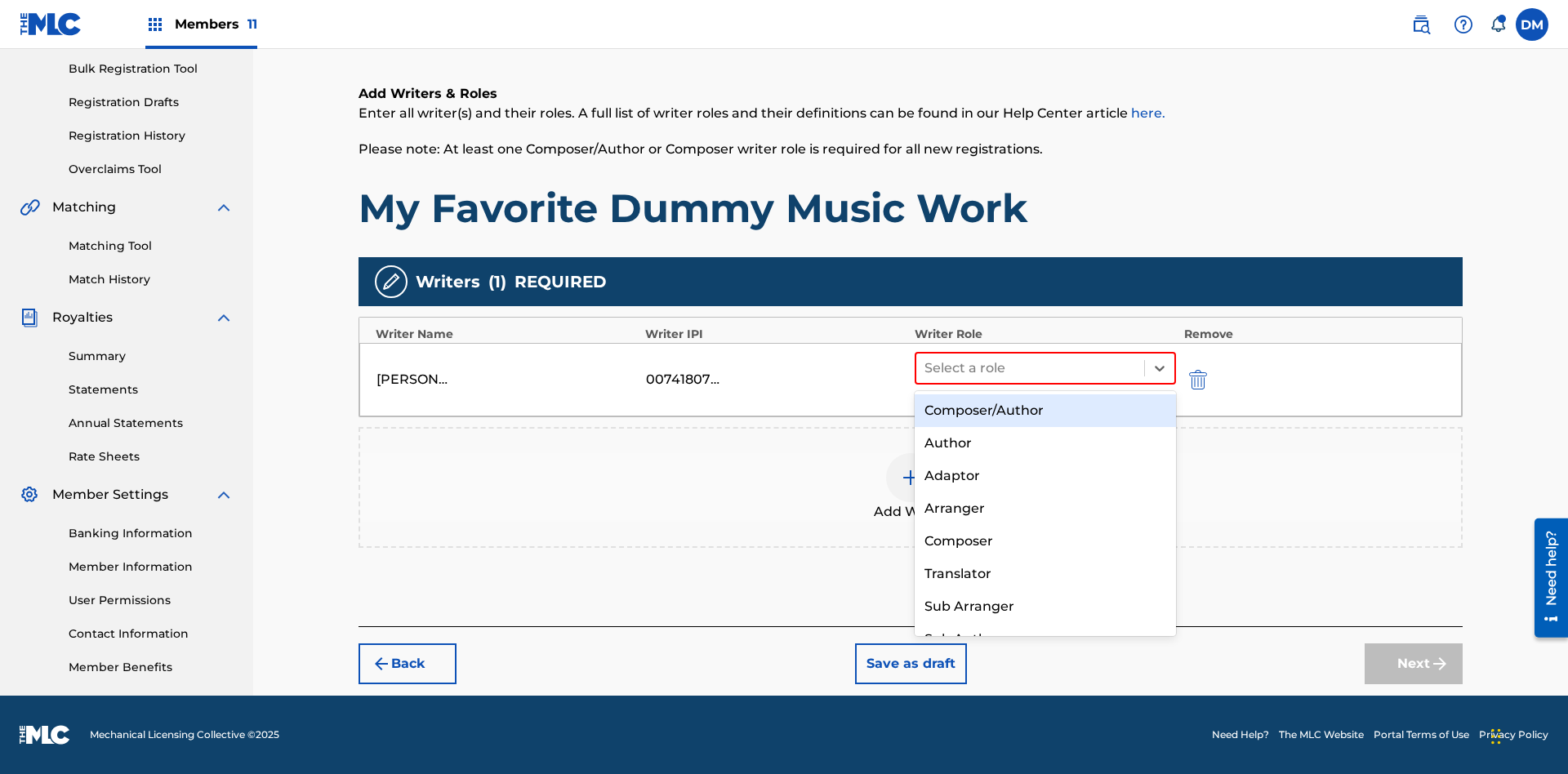
click at [1044, 573] on div "Translator" at bounding box center [1044, 574] width 261 height 33
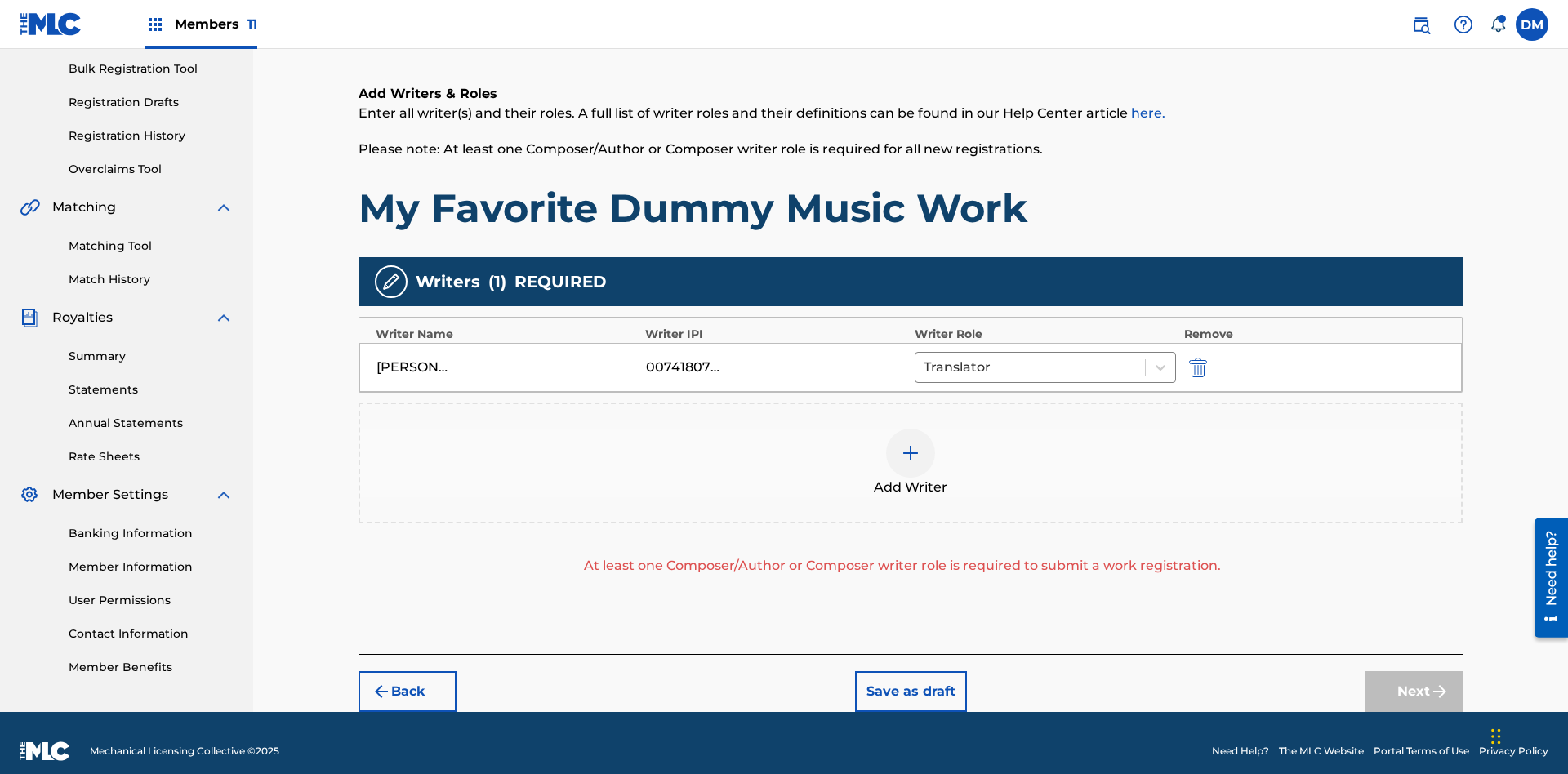
scroll to position [254, 0]
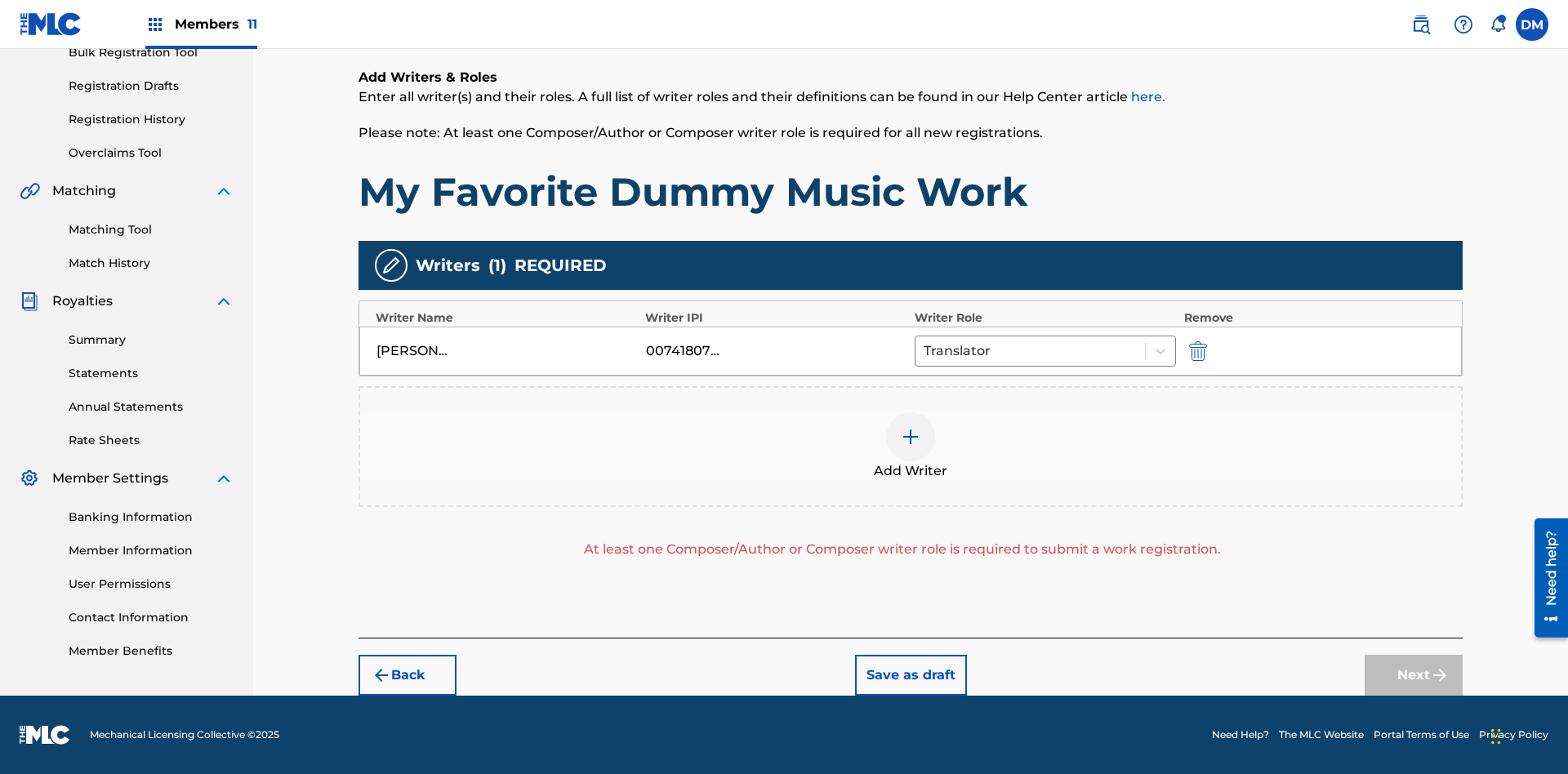
click at [911, 446] on div at bounding box center [911, 437] width 49 height 49
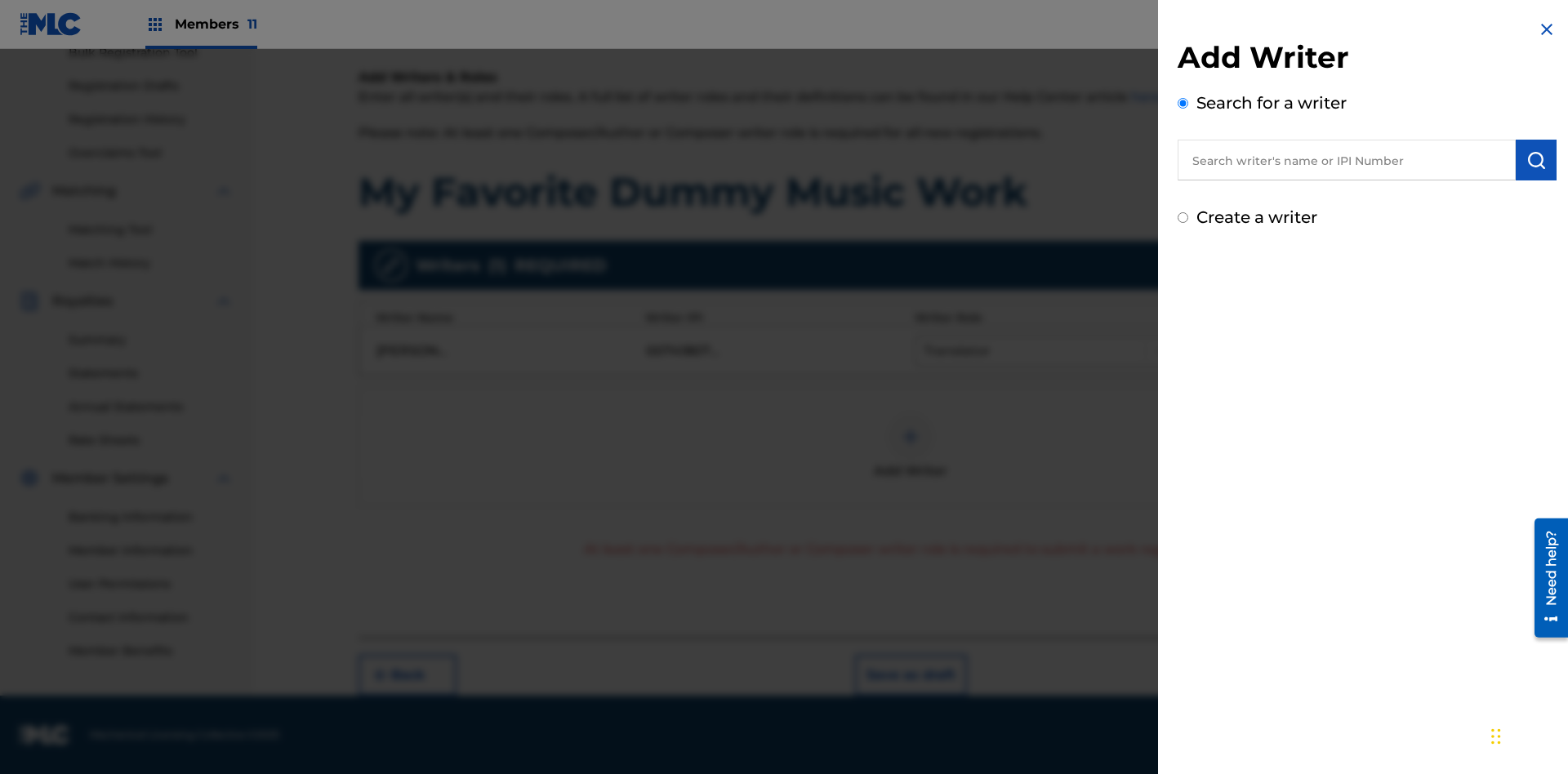
click at [1346, 160] on input "text" at bounding box center [1346, 160] width 338 height 41
type input "Test2025.08.23.05.13.04"
click at [1536, 160] on img "submit" at bounding box center [1536, 160] width 20 height 20
click at [1183, 287] on input "Create a writer" at bounding box center [1183, 287] width 11 height 11
radio input "false"
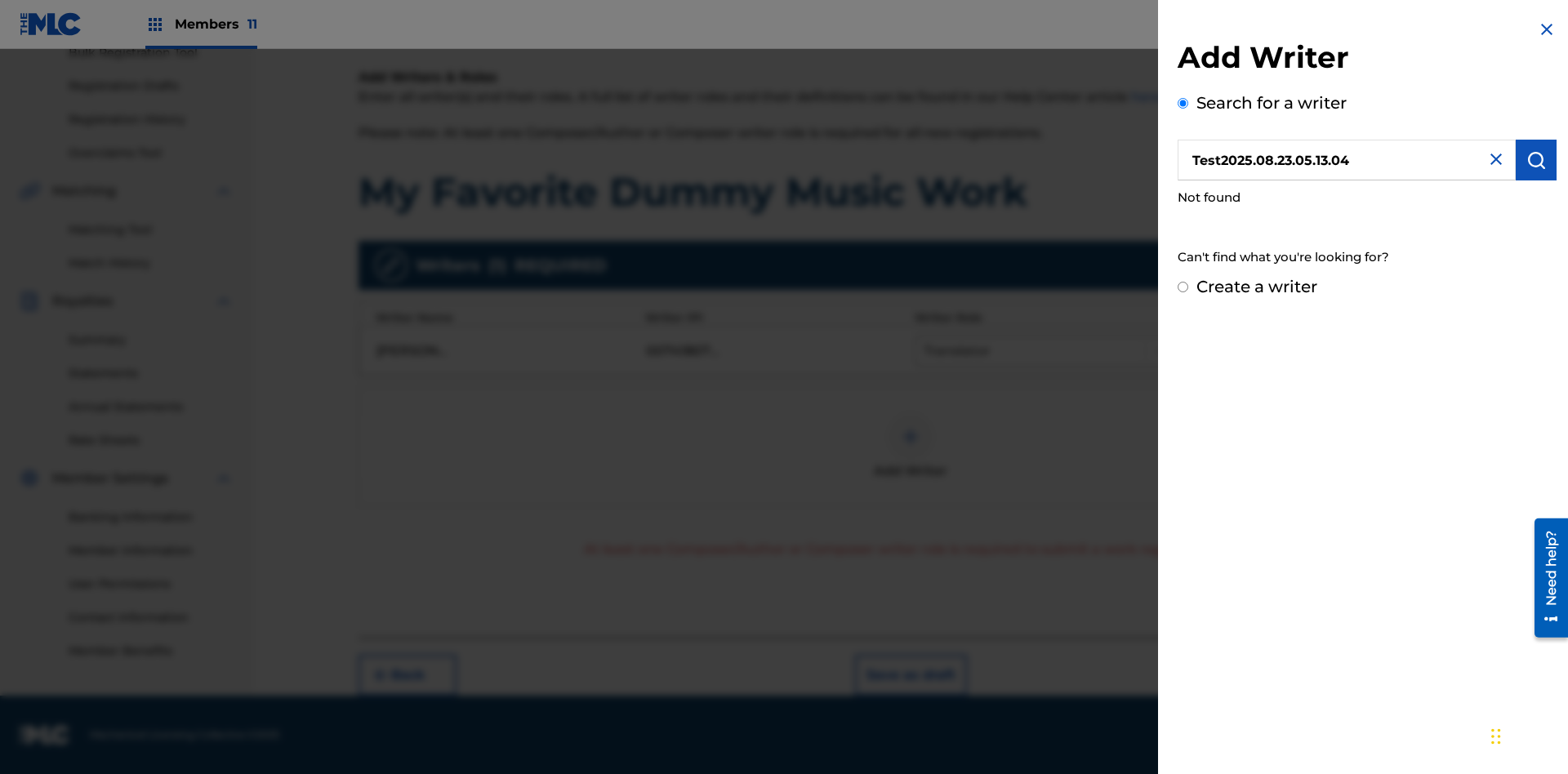
radio input "false"
radio input "true"
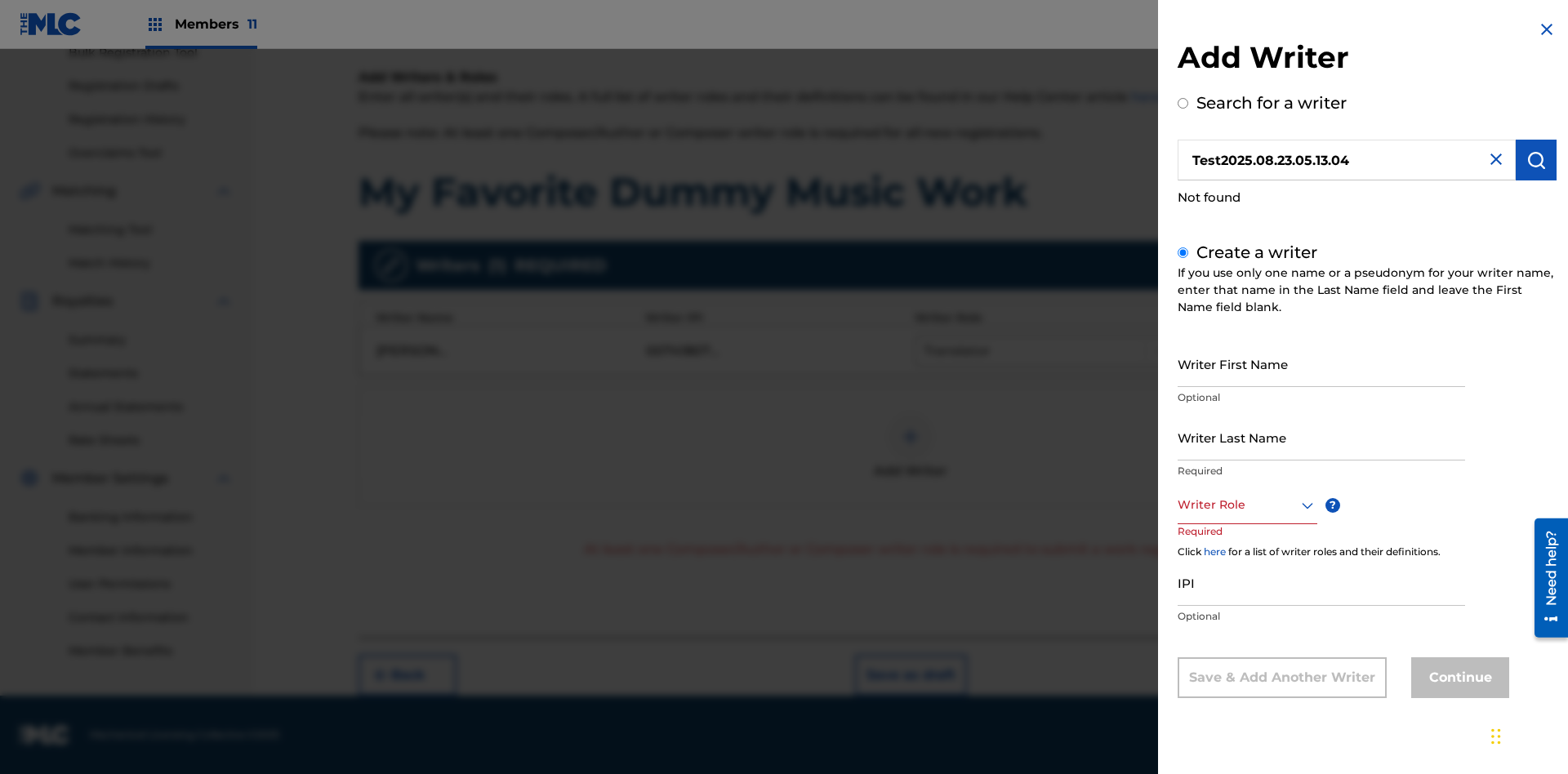
click at [1321, 363] on input "Writer First Name" at bounding box center [1321, 363] width 287 height 46
type input "Test2025.08.23.05.13.05"
click at [1321, 437] on input "Writer Last Name" at bounding box center [1321, 436] width 287 height 46
type input "Test2025.08.23.05.13.06"
click at [1246, 504] on div at bounding box center [1247, 504] width 140 height 20
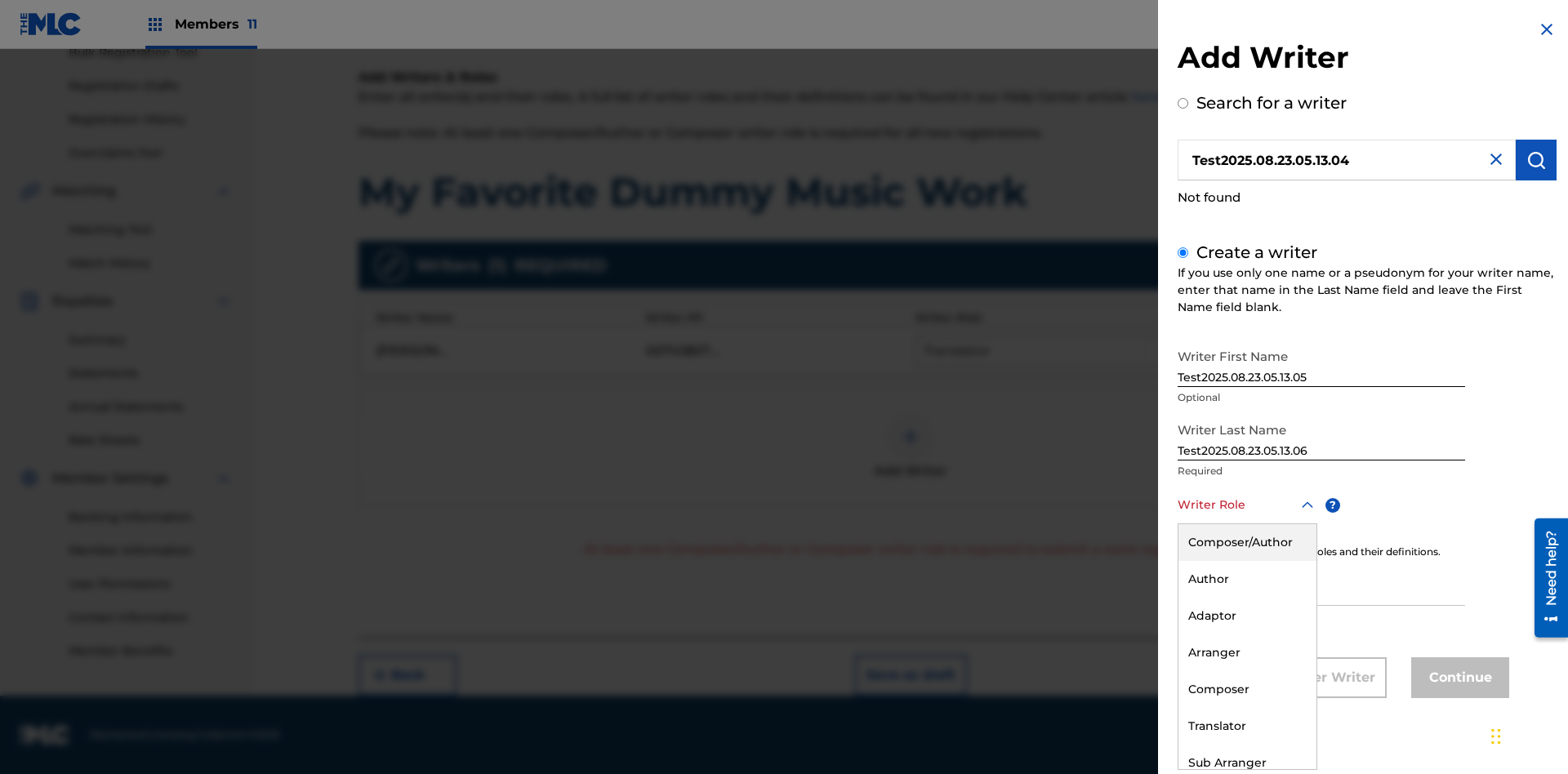
click at [1246, 689] on div "Composer" at bounding box center [1247, 689] width 138 height 36
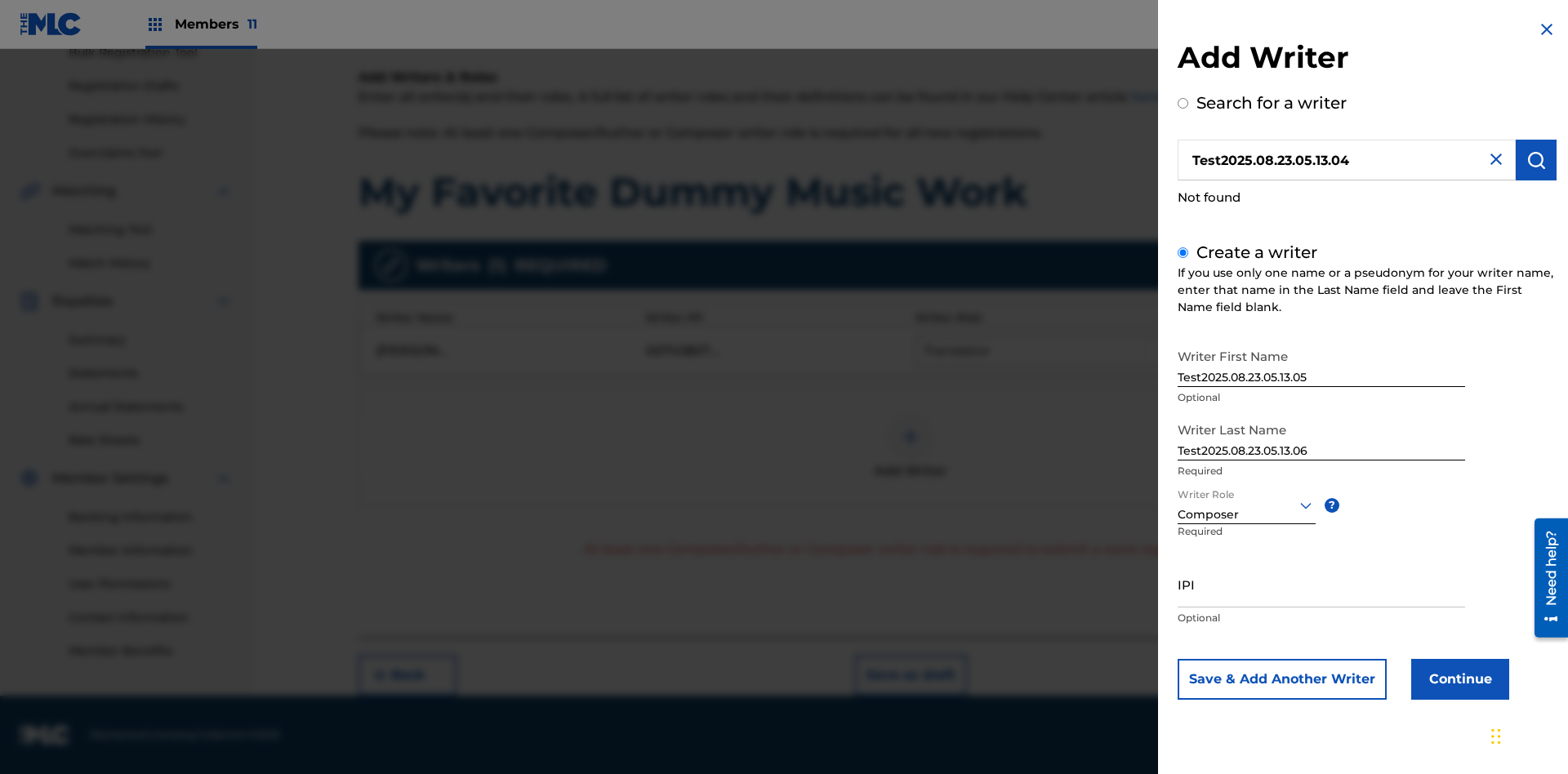
click at [1321, 583] on input "IPI" at bounding box center [1321, 583] width 287 height 46
type input "595839777"
click at [1457, 678] on button "Continue" at bounding box center [1460, 679] width 98 height 41
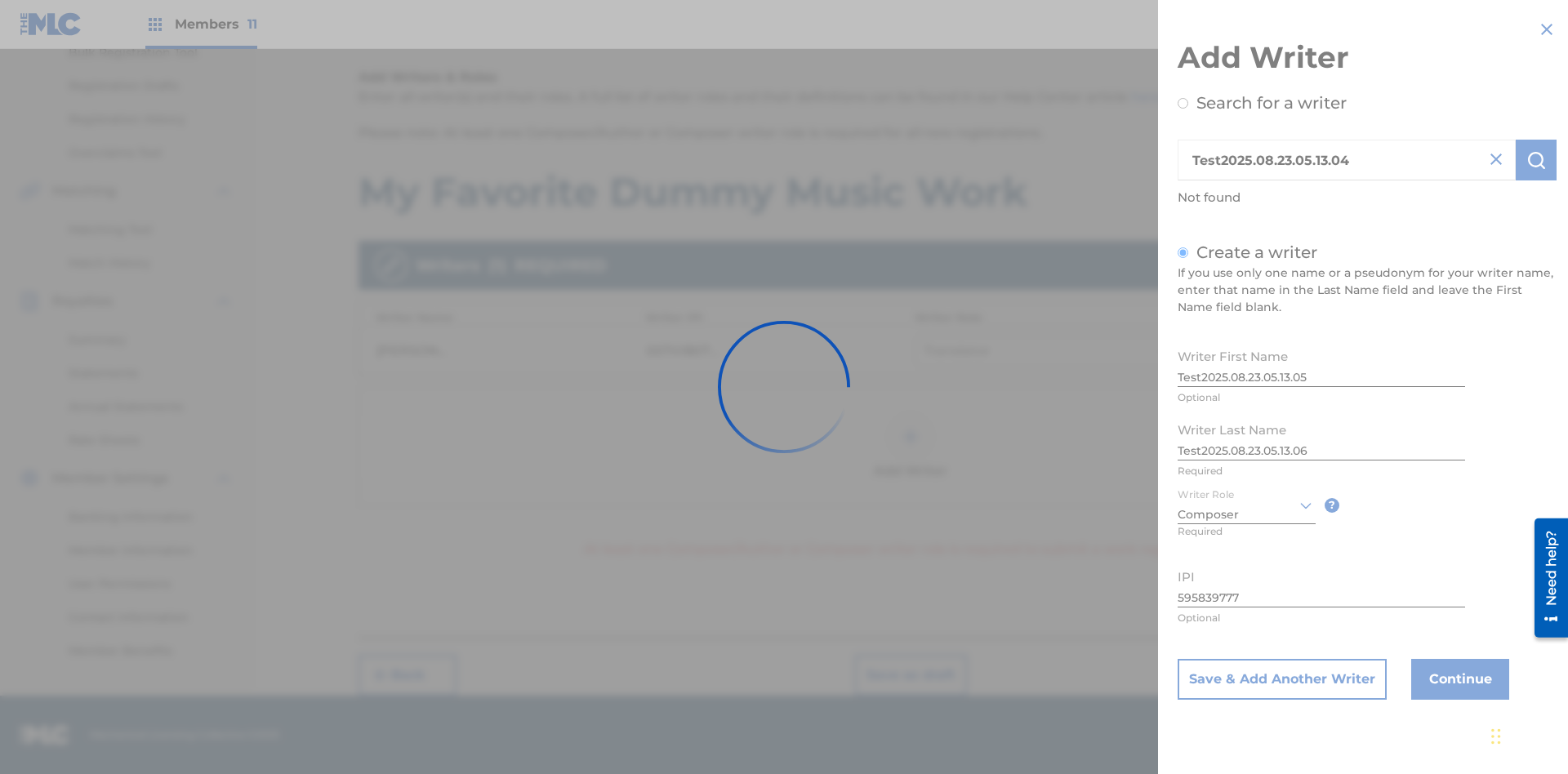
scroll to position [252, 0]
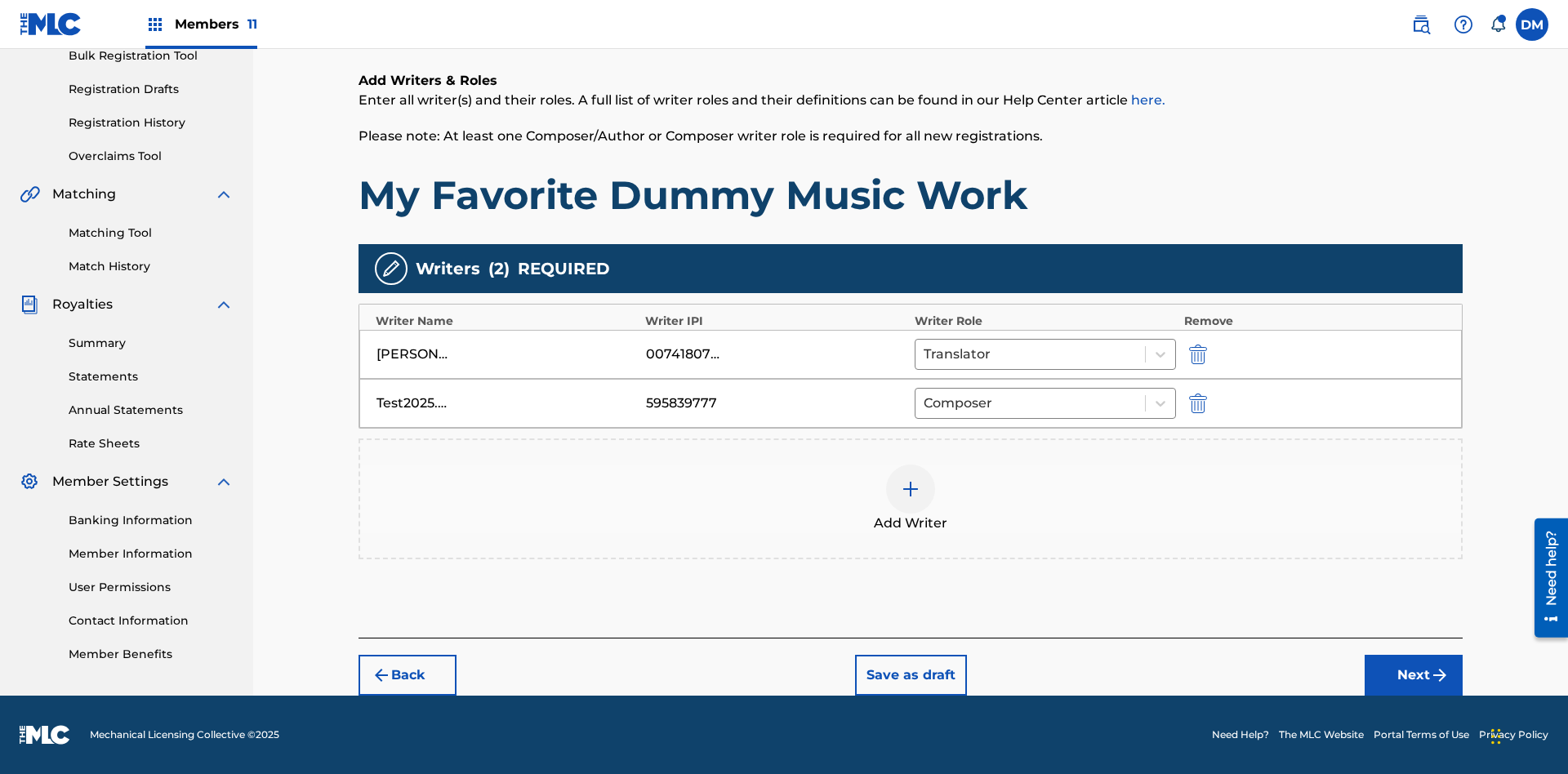
click at [1413, 675] on button "Next" at bounding box center [1413, 674] width 98 height 41
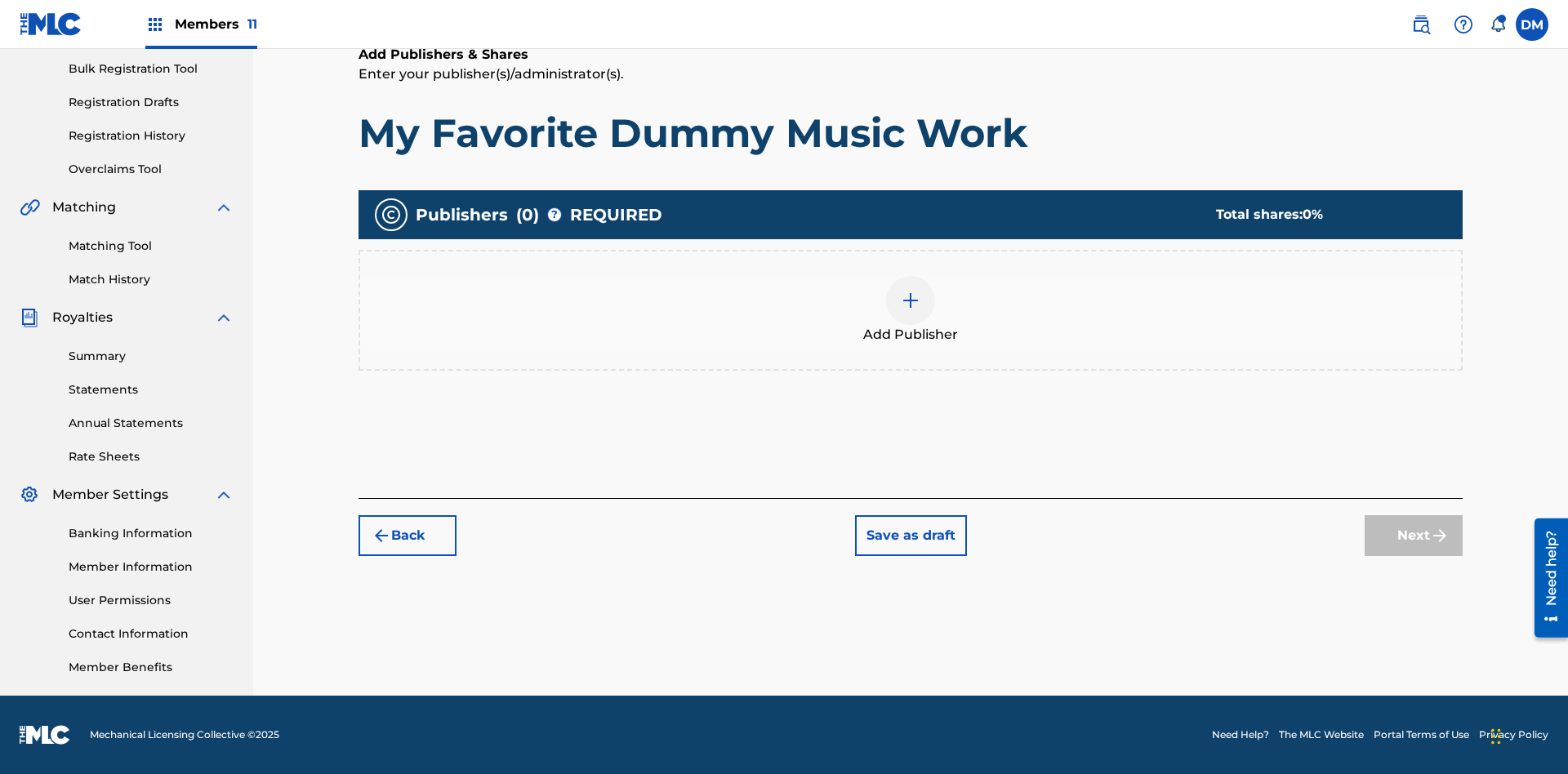
click at [911, 300] on img at bounding box center [911, 301] width 20 height 20
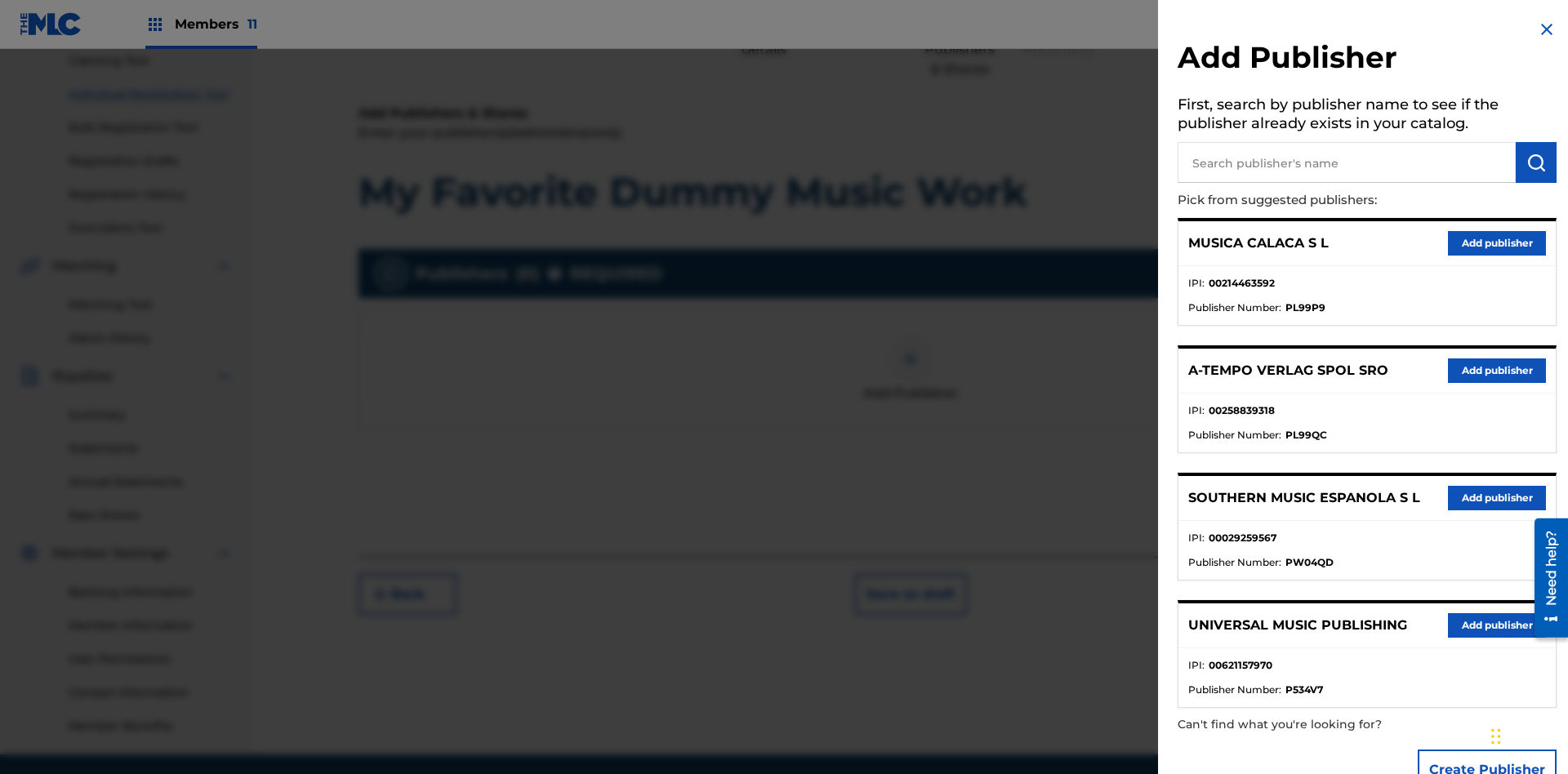
click at [1346, 163] on input "text" at bounding box center [1346, 162] width 338 height 41
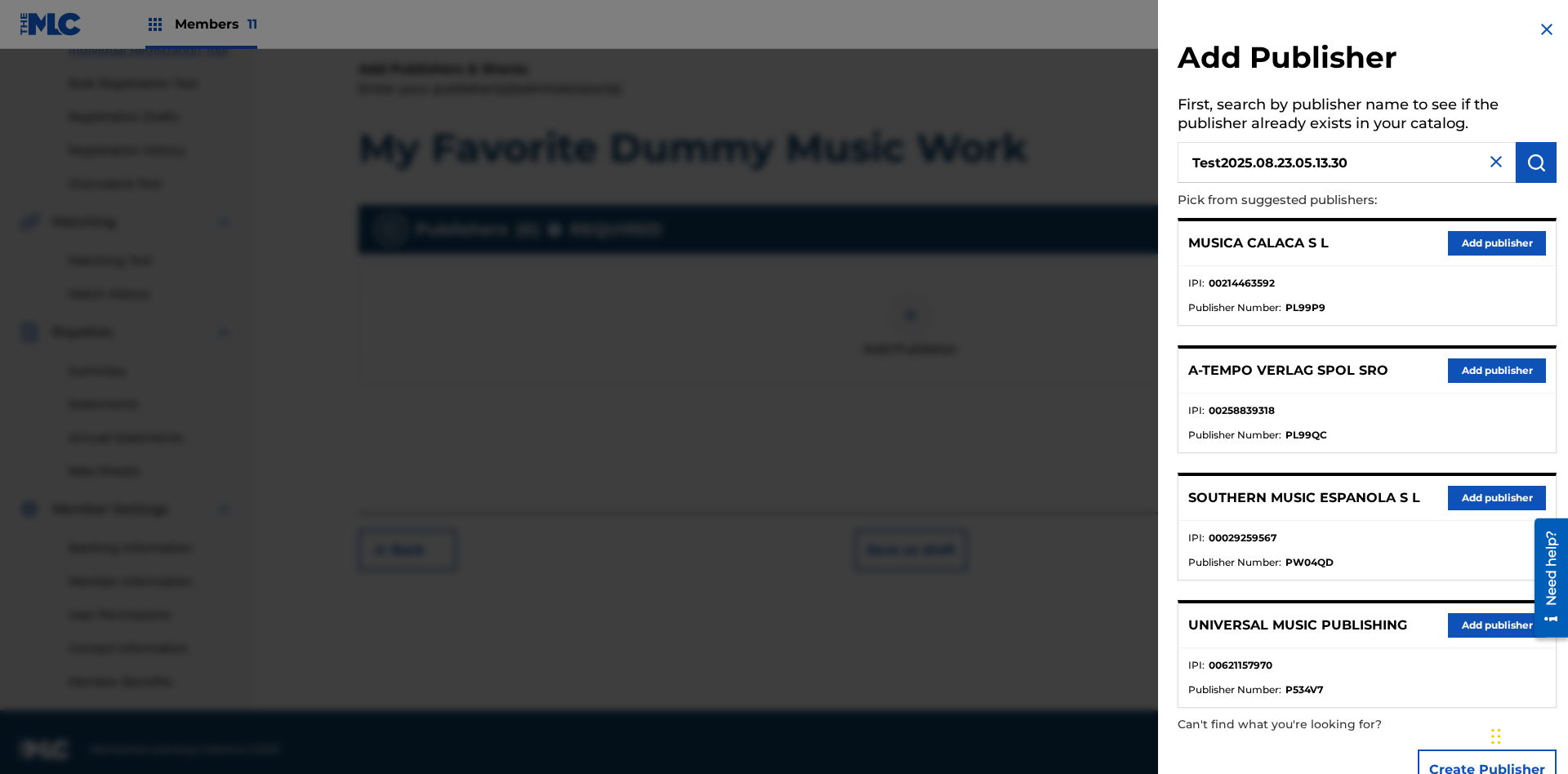
type input "Test2025.08.23.05.13.30"
click at [1536, 163] on img "submit" at bounding box center [1536, 163] width 20 height 20
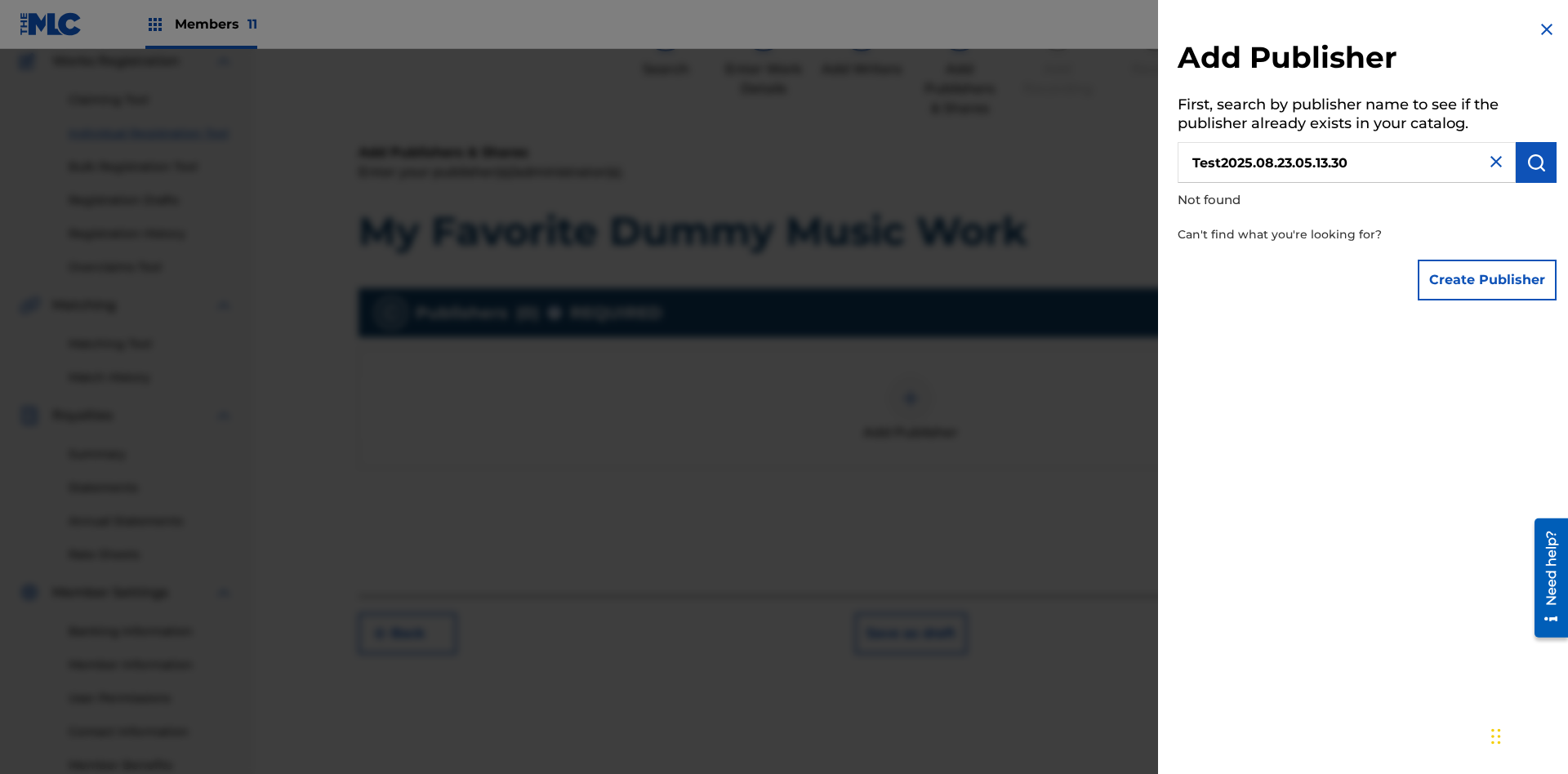
click at [1488, 279] on button "Create Publisher" at bounding box center [1486, 280] width 139 height 41
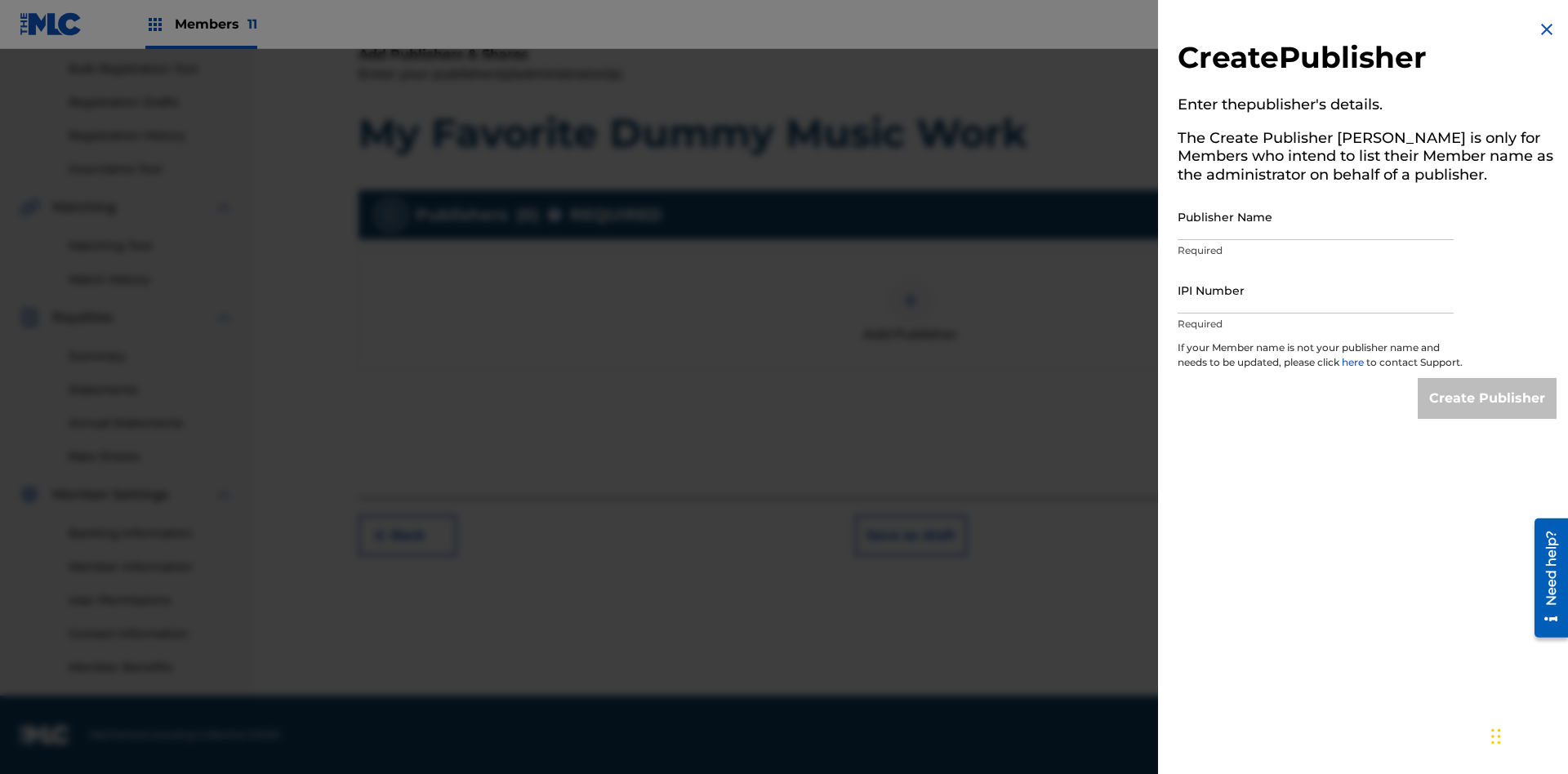
click at [1315, 216] on input "Publisher Name" at bounding box center [1315, 216] width 276 height 46
type input "Test2025.08.23.05.13.35"
click at [1315, 290] on input "IPI Number" at bounding box center [1315, 290] width 276 height 46
type input "00199844009"
click at [1488, 413] on input "Create Publisher" at bounding box center [1486, 398] width 139 height 41
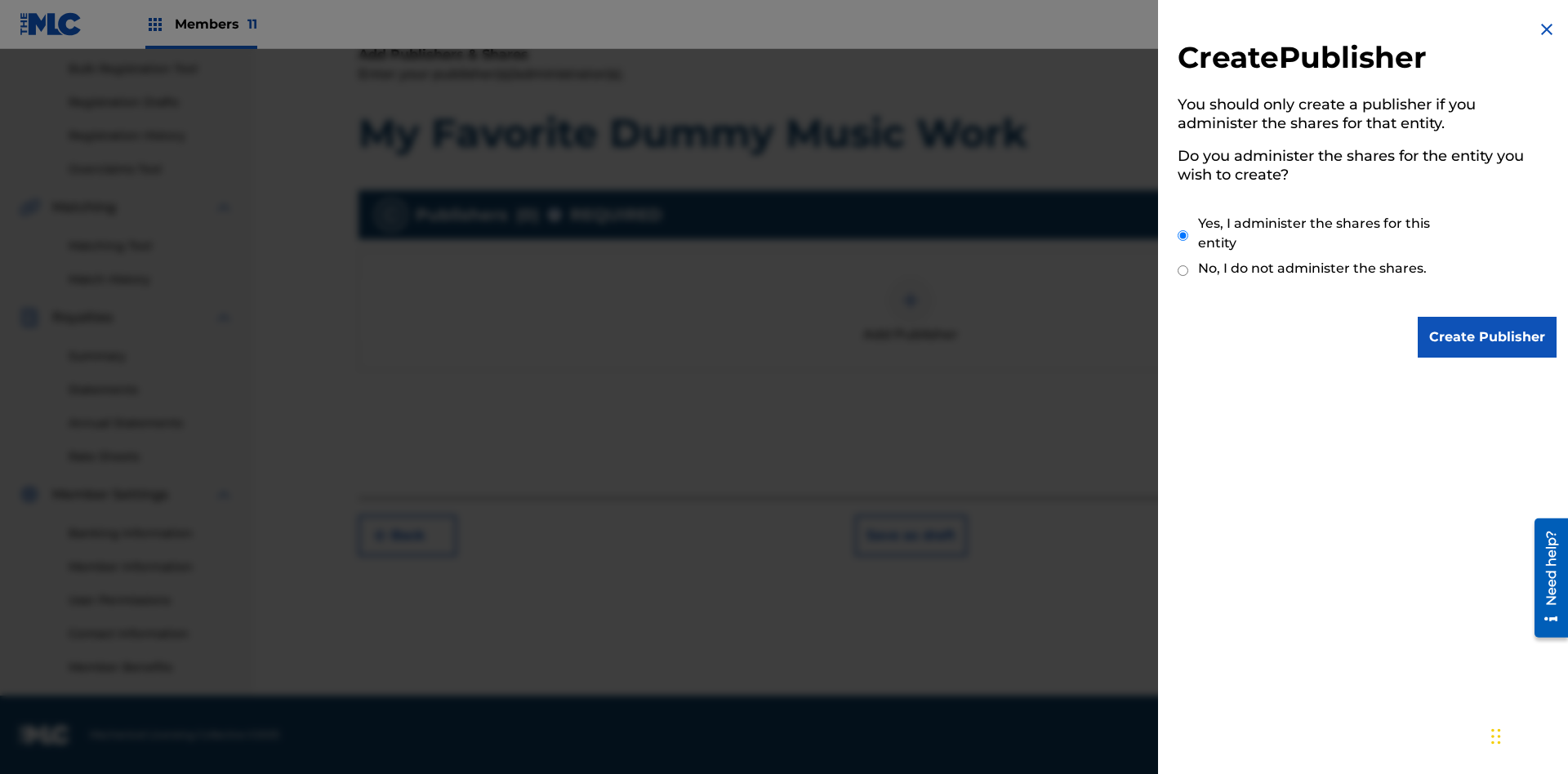
click at [1183, 235] on input "Yes, I administer the shares for this entity" at bounding box center [1183, 235] width 11 height 35
click at [1488, 337] on input "Create Publisher" at bounding box center [1486, 337] width 139 height 41
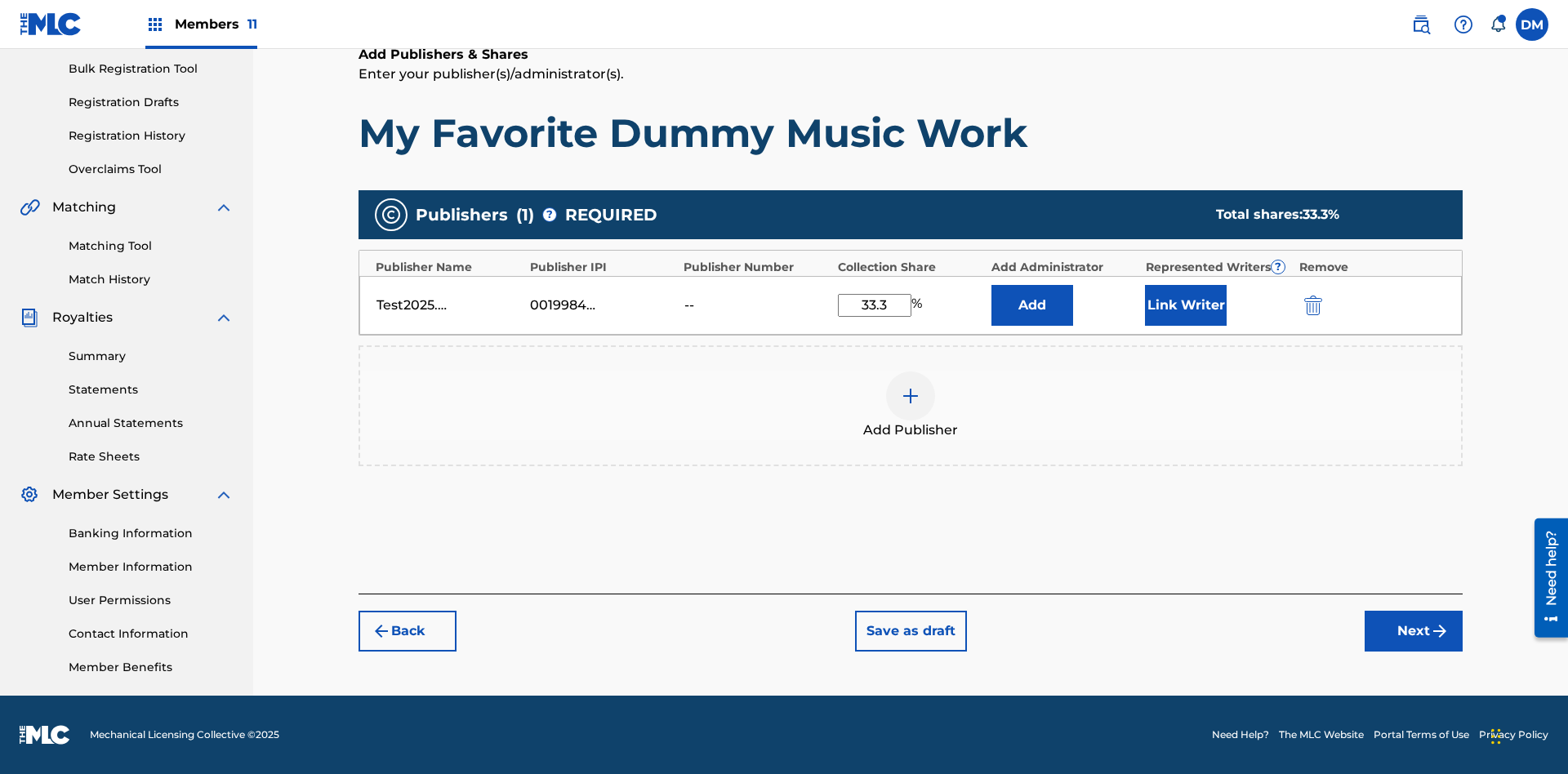
type input "33.3"
click at [1185, 304] on button "Link Writer" at bounding box center [1185, 305] width 82 height 41
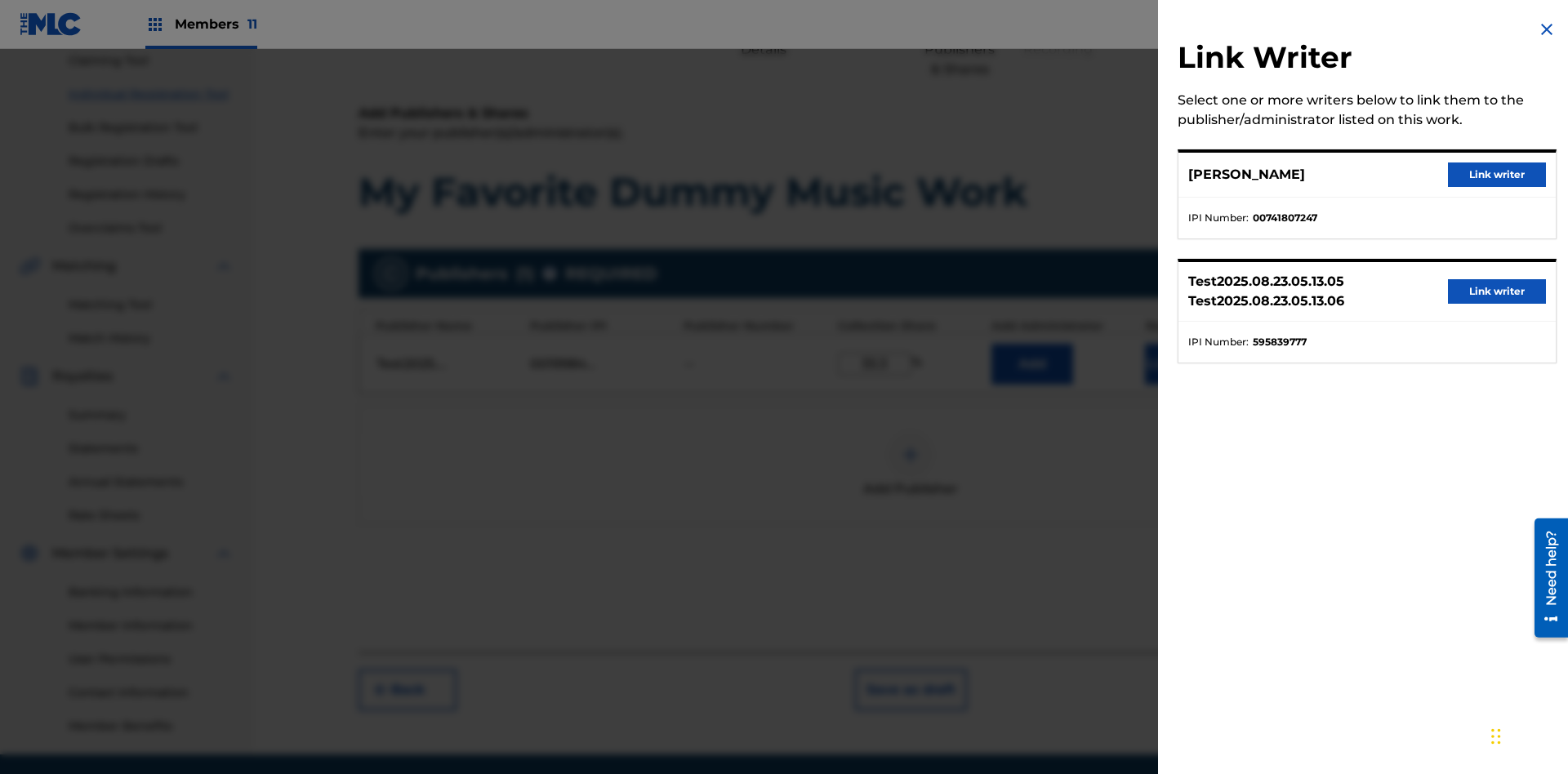
click at [1497, 174] on button "Link writer" at bounding box center [1497, 174] width 98 height 25
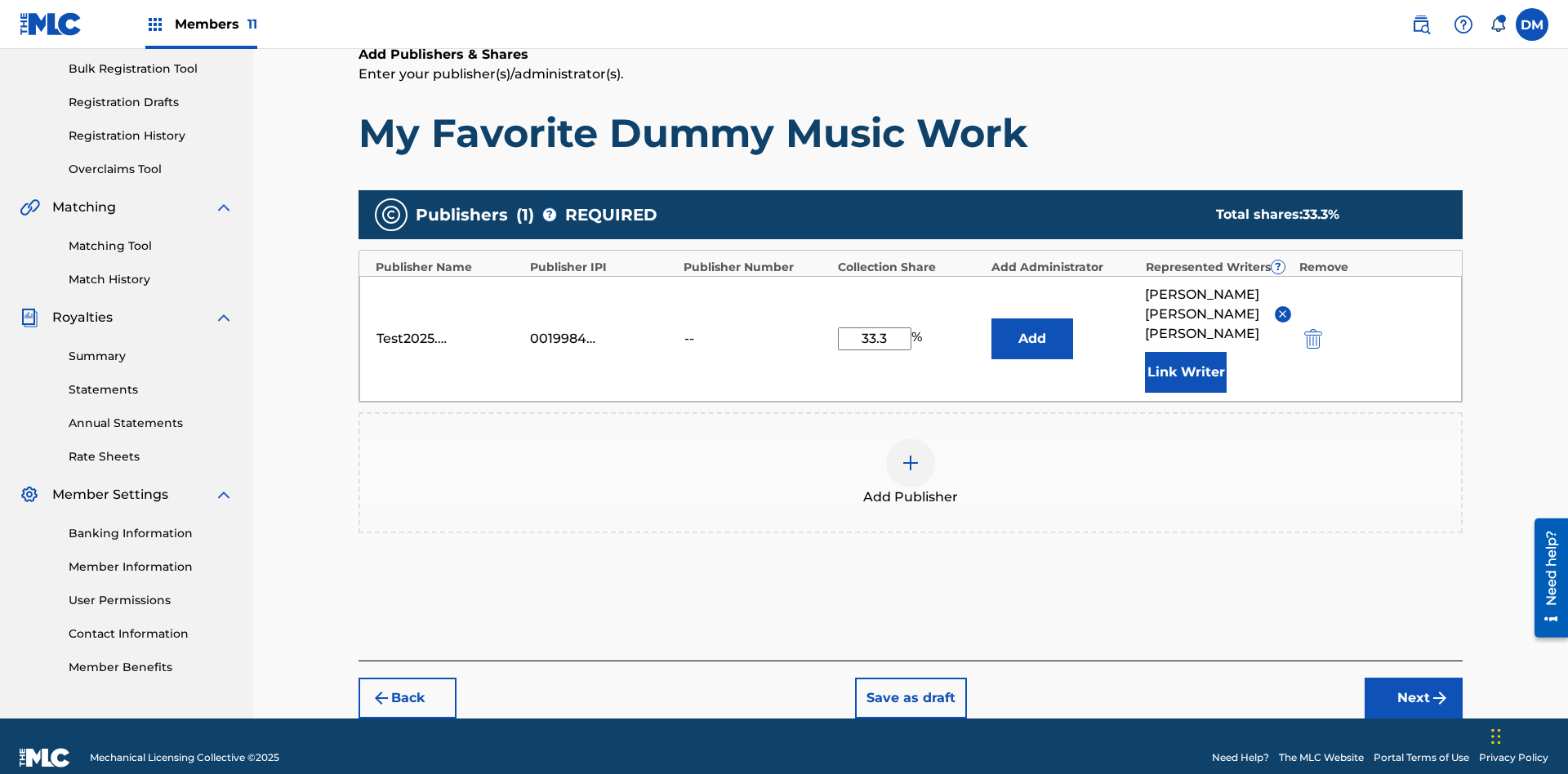
click at [1185, 352] on button "Link Writer" at bounding box center [1185, 372] width 82 height 41
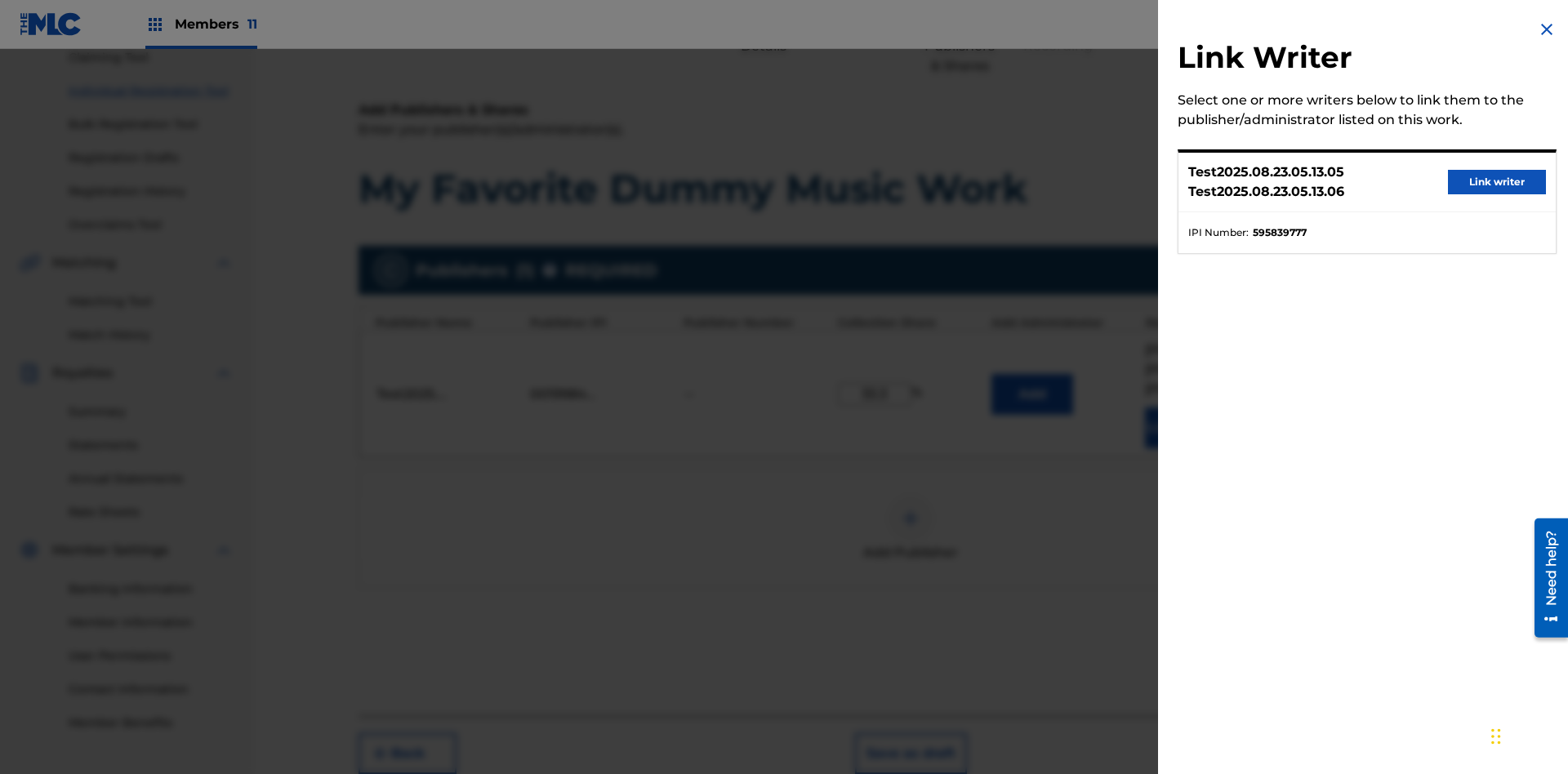
click at [1497, 182] on button "Link writer" at bounding box center [1497, 182] width 98 height 25
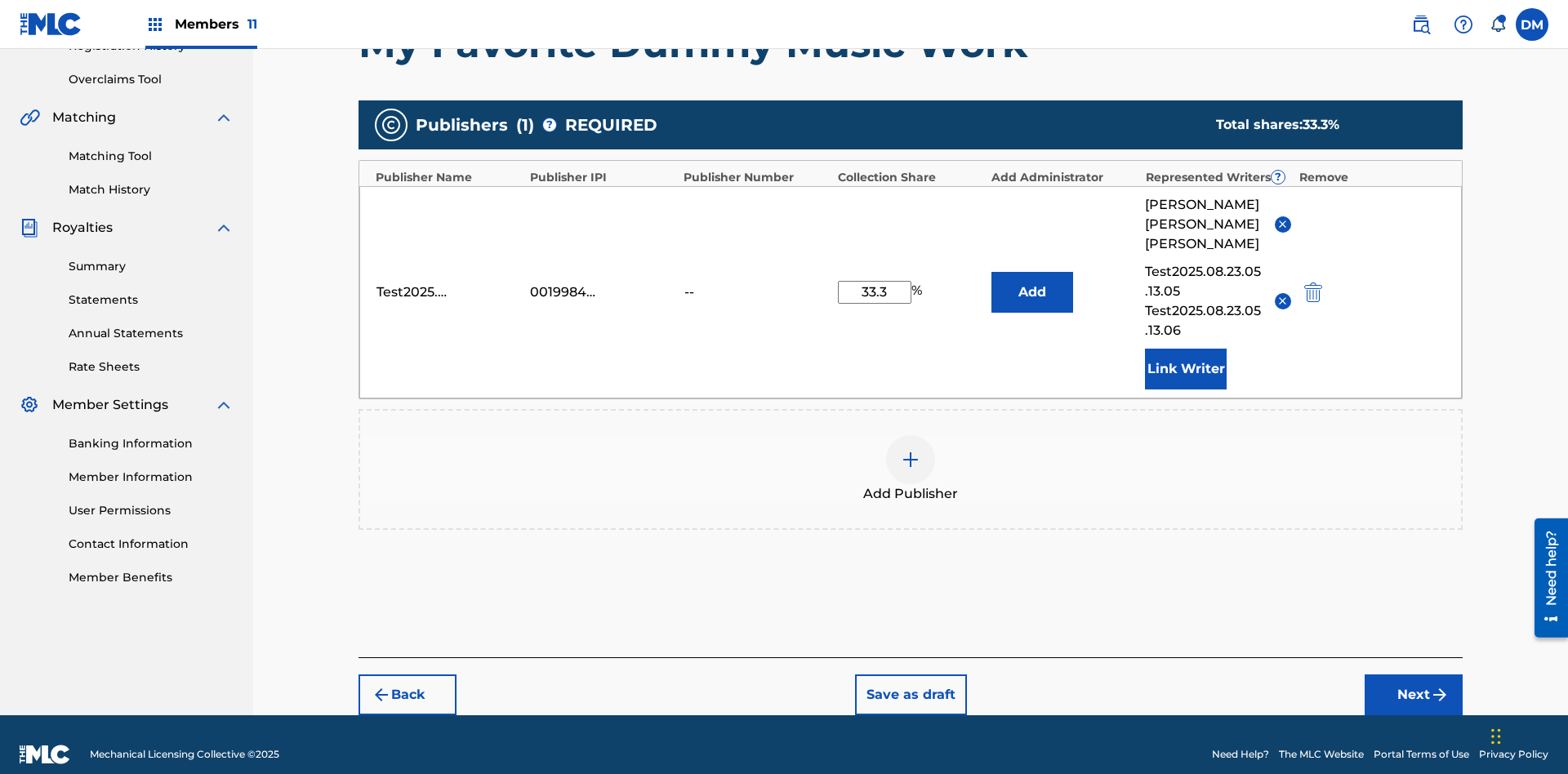
click at [1185, 349] on button "Link Writer" at bounding box center [1185, 369] width 82 height 41
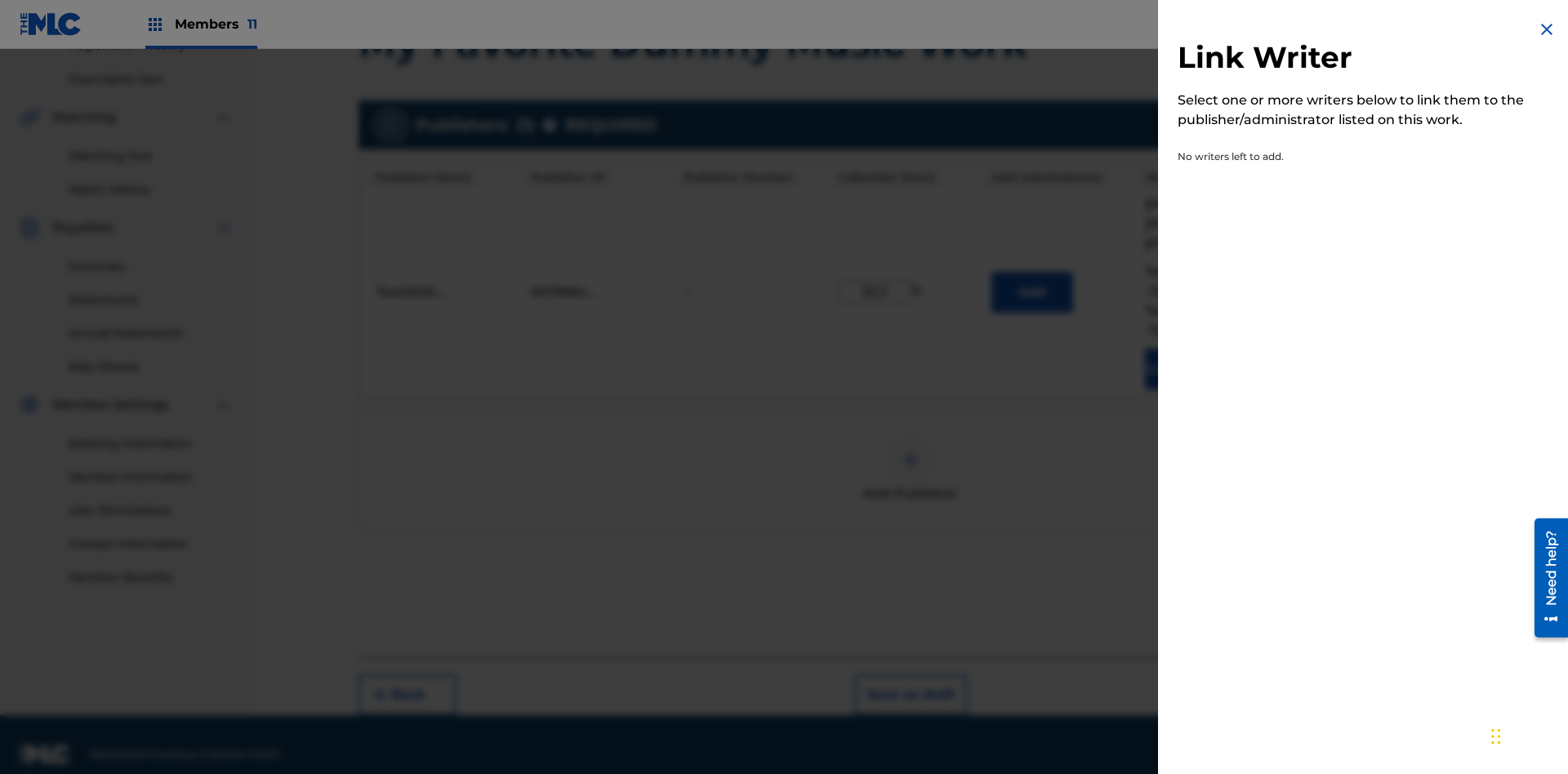
click at [1546, 29] on img at bounding box center [1547, 30] width 20 height 20
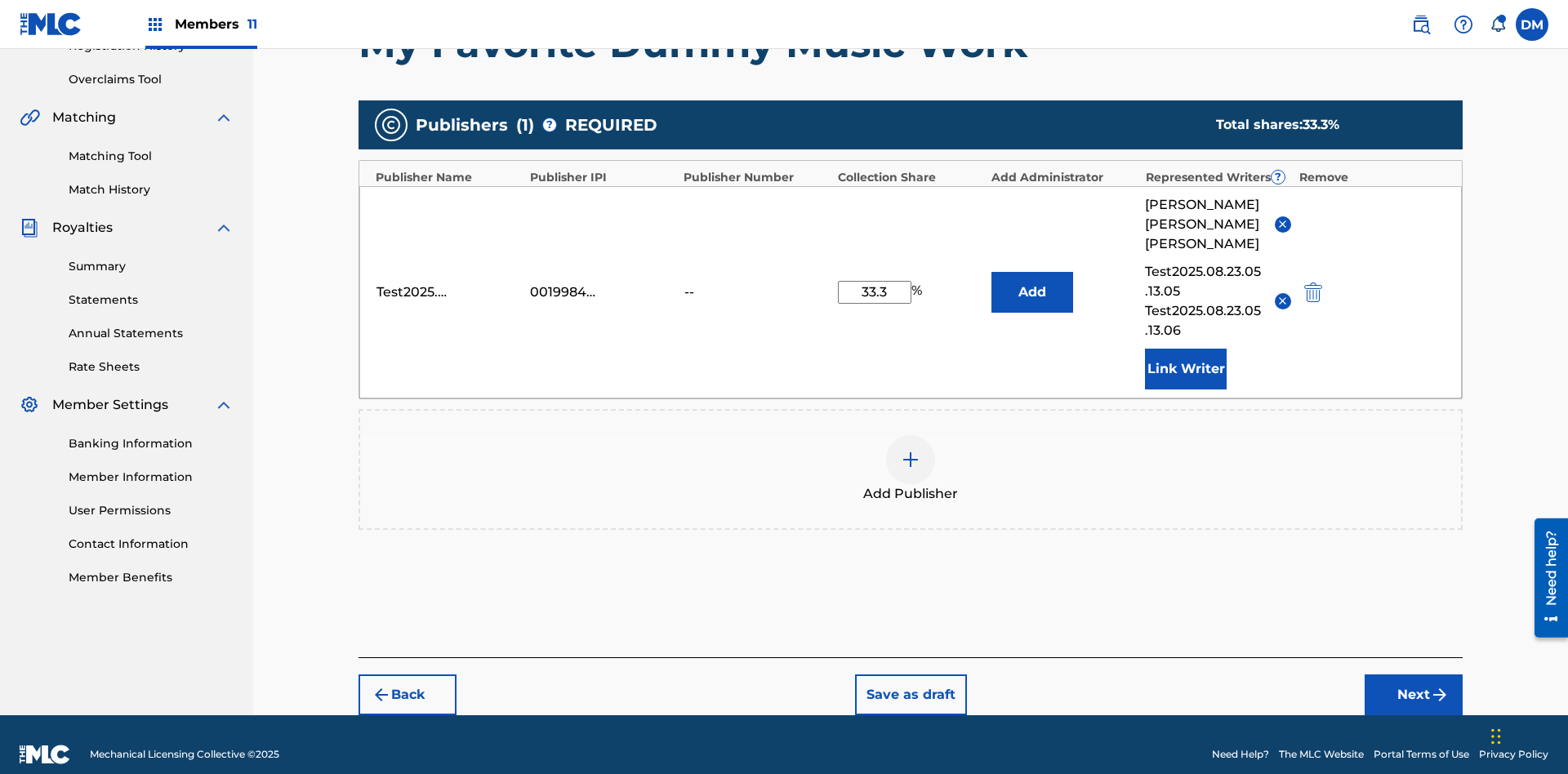
click at [911, 450] on img at bounding box center [911, 460] width 20 height 20
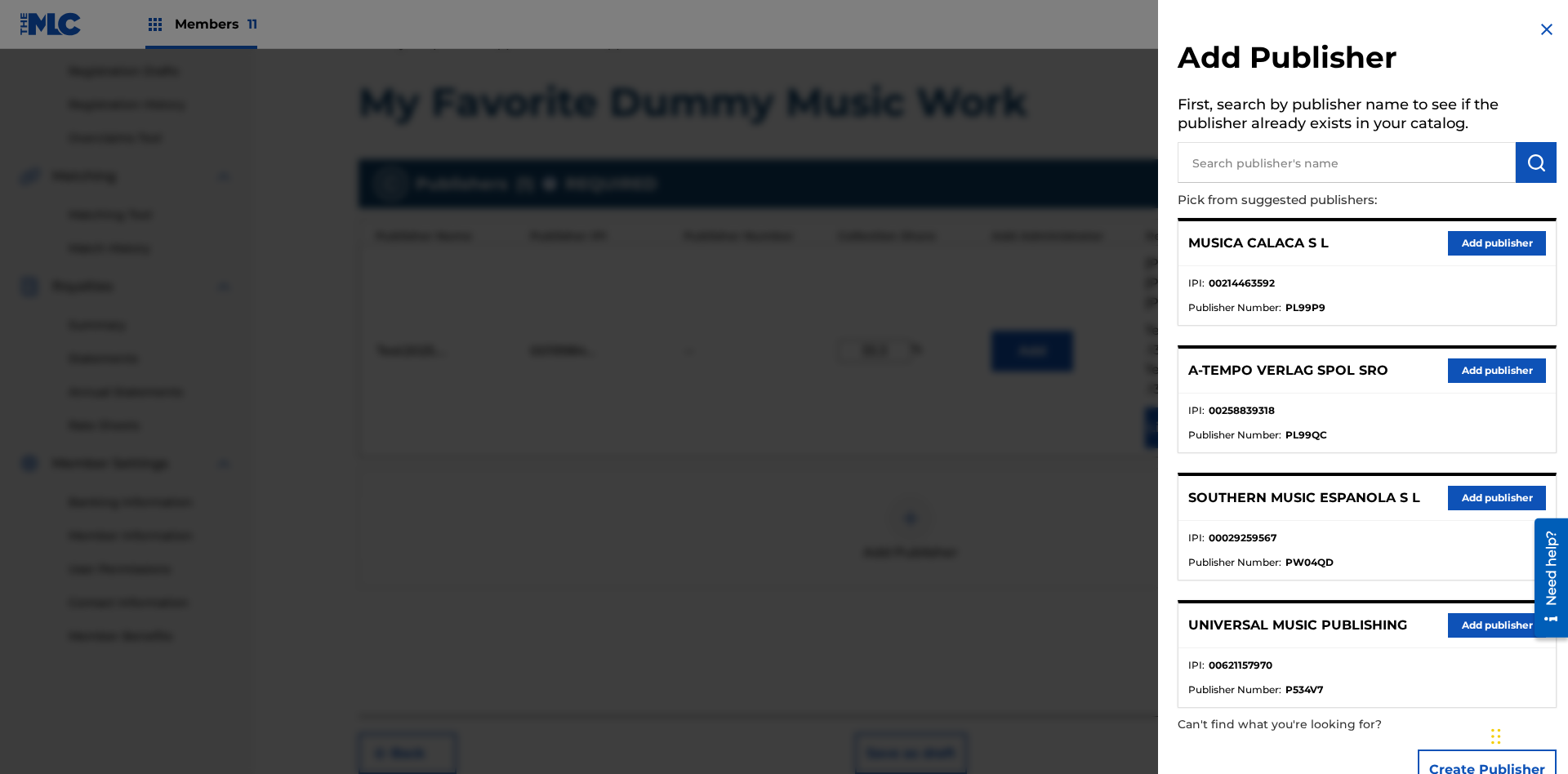
click at [1346, 163] on input "text" at bounding box center [1346, 162] width 338 height 41
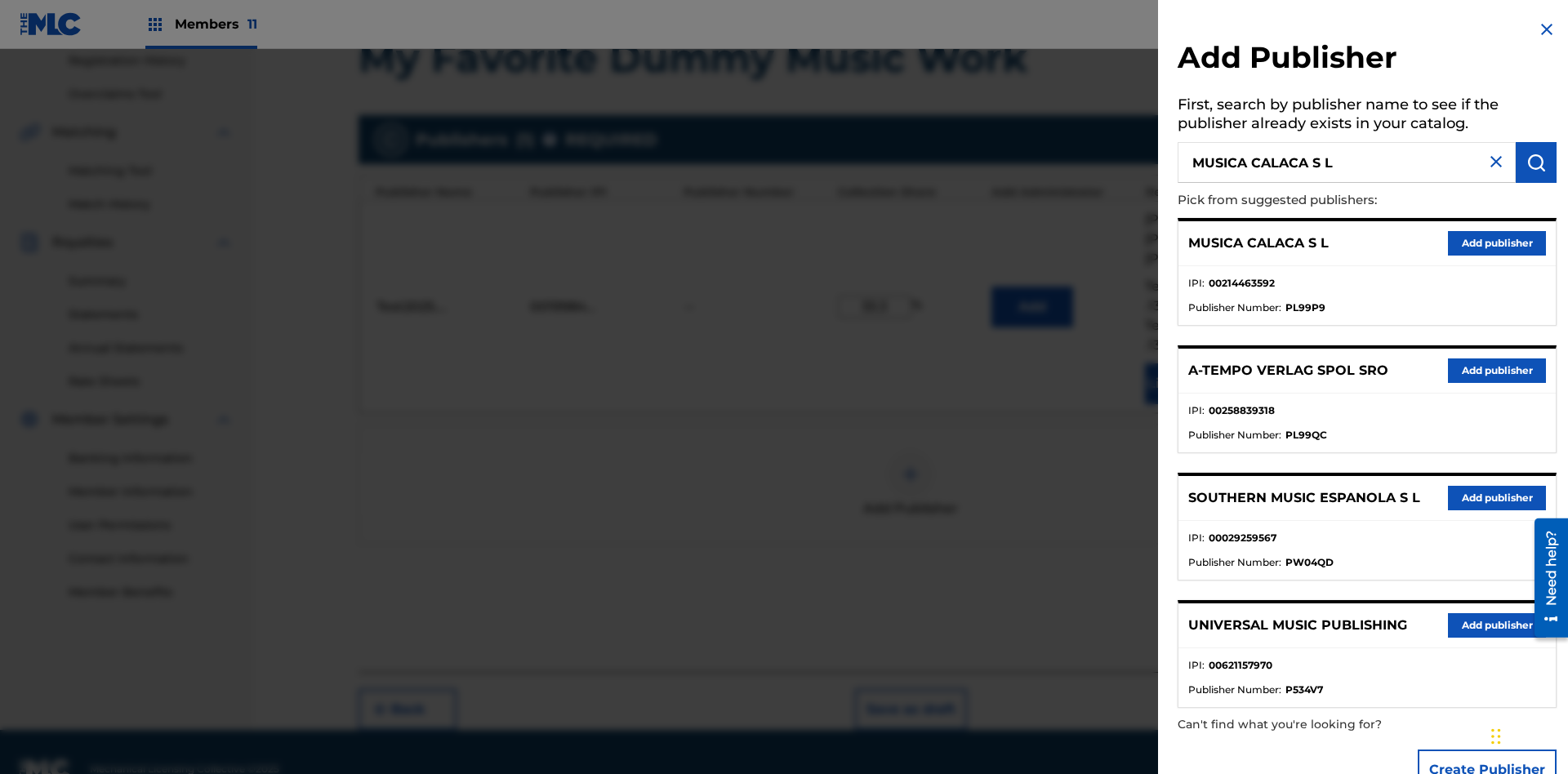
type input "MUSICA CALACA S L"
click at [1536, 163] on img "submit" at bounding box center [1536, 163] width 20 height 20
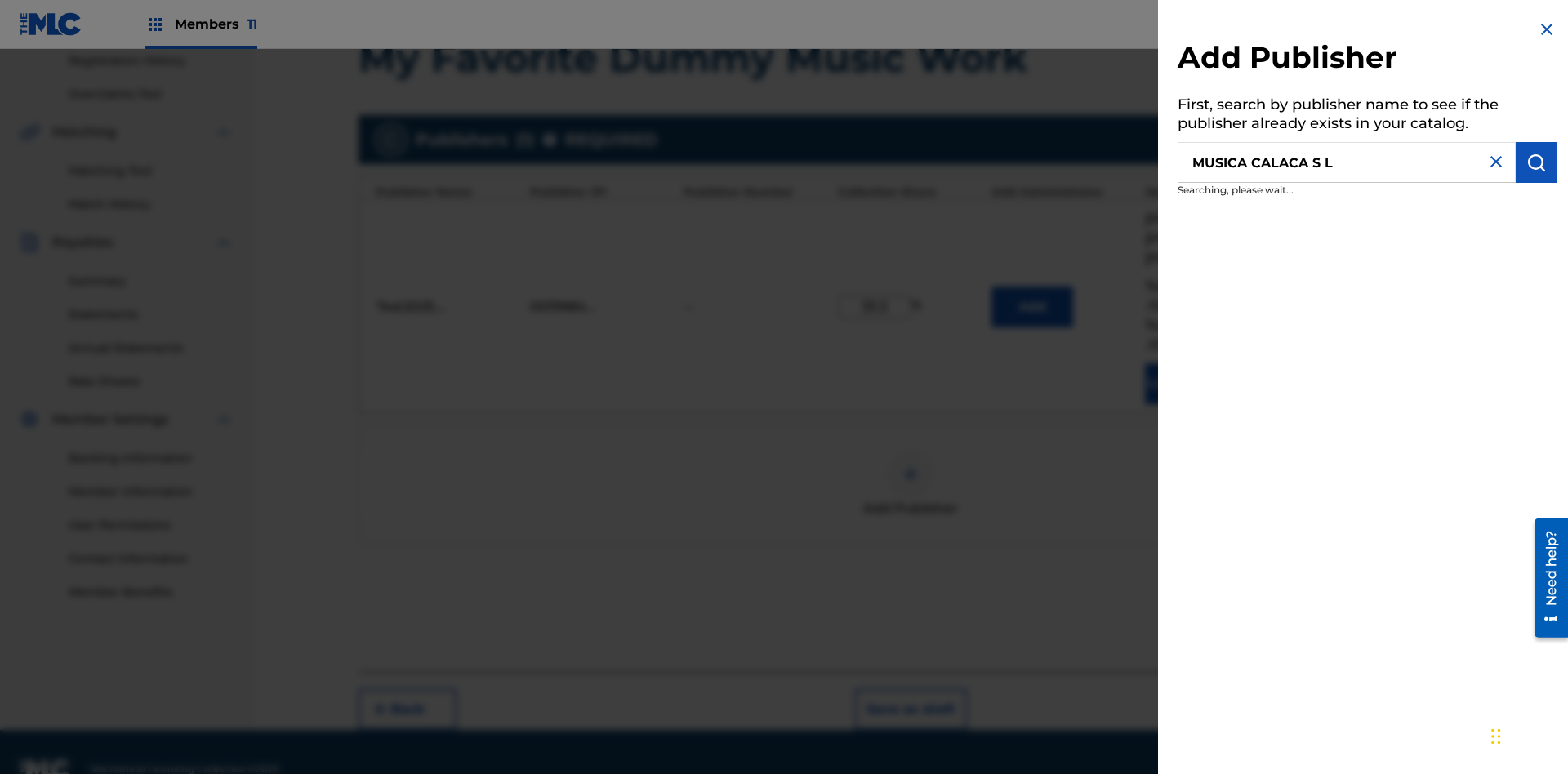
scroll to position [328, 0]
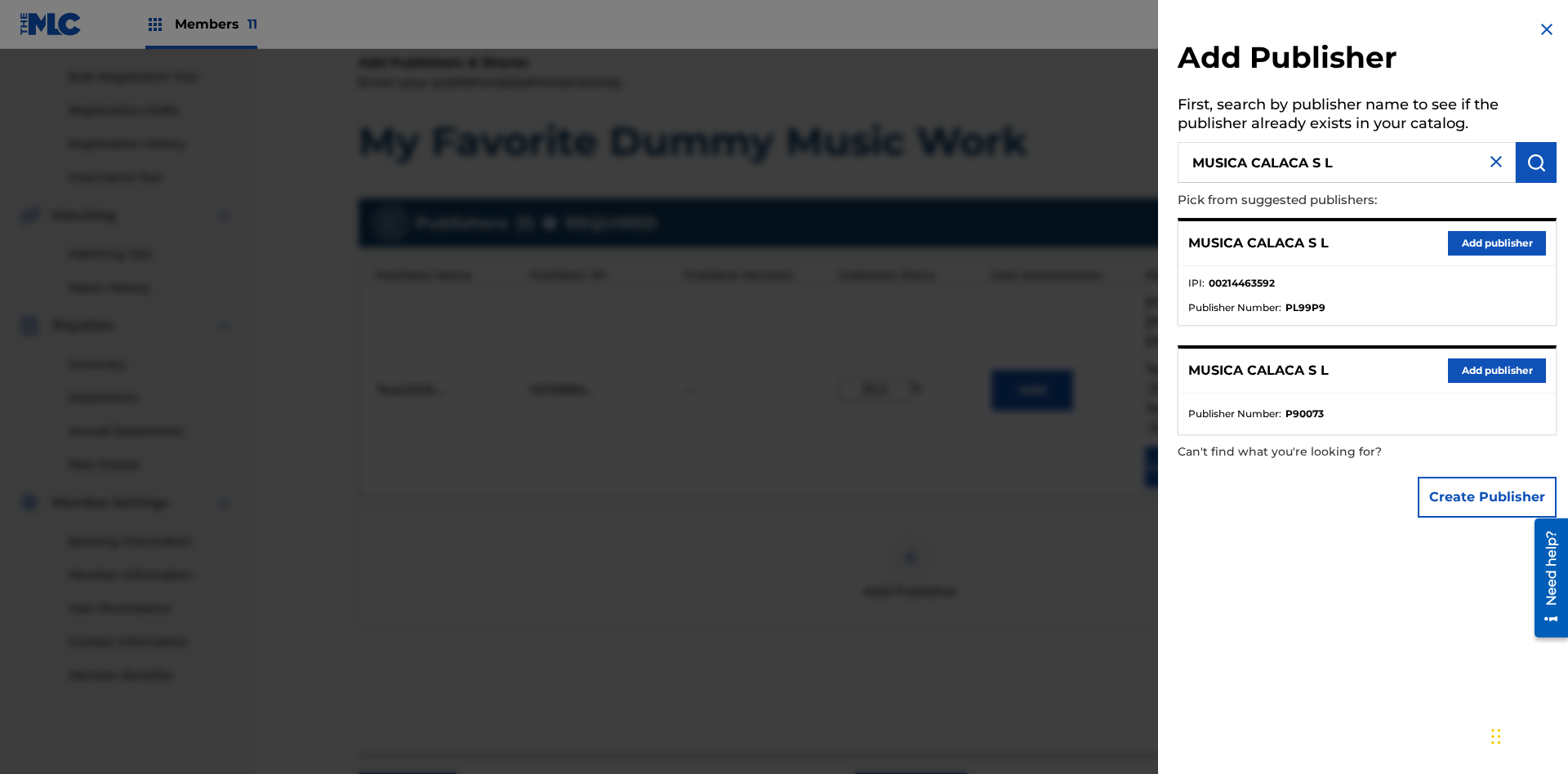
click at [1488, 496] on button "Create Publisher" at bounding box center [1486, 497] width 139 height 41
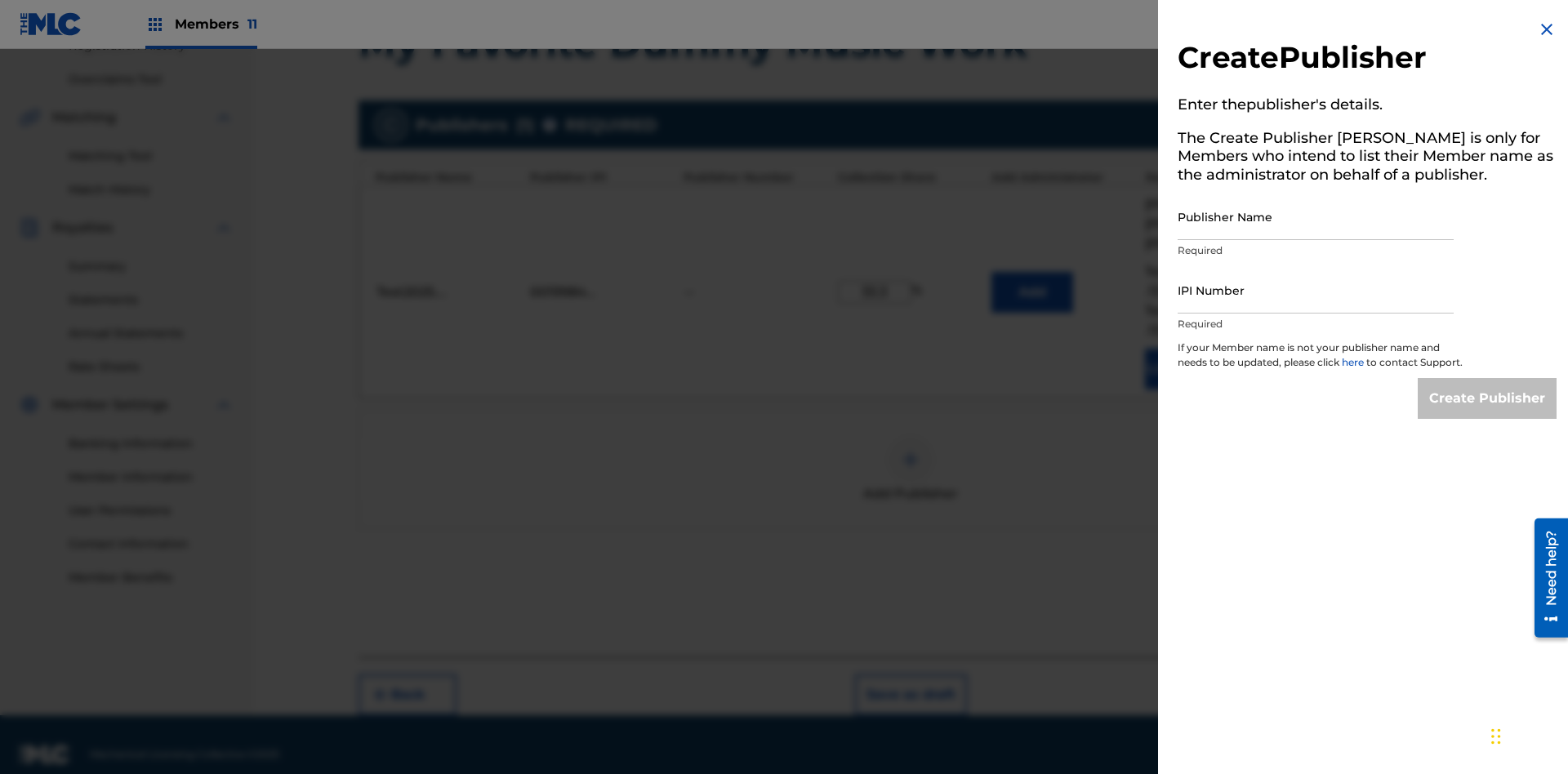
click at [1315, 216] on input "Publisher Name" at bounding box center [1315, 216] width 276 height 46
type input "MUSICA CALACA S L"
click at [1315, 290] on input "IPI Number" at bounding box center [1315, 290] width 276 height 46
type input "00214463592"
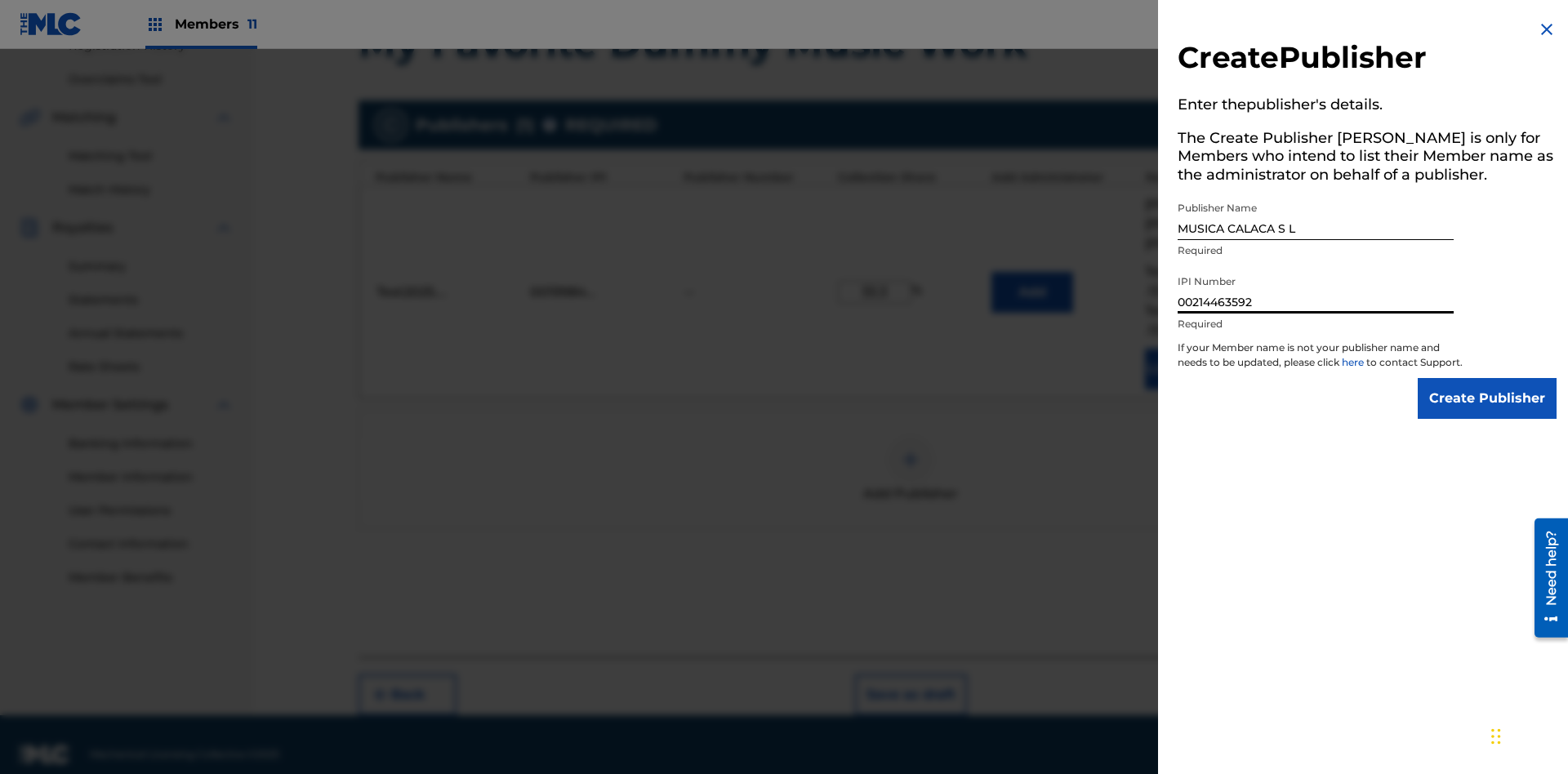
click at [1488, 413] on input "Create Publisher" at bounding box center [1486, 398] width 139 height 41
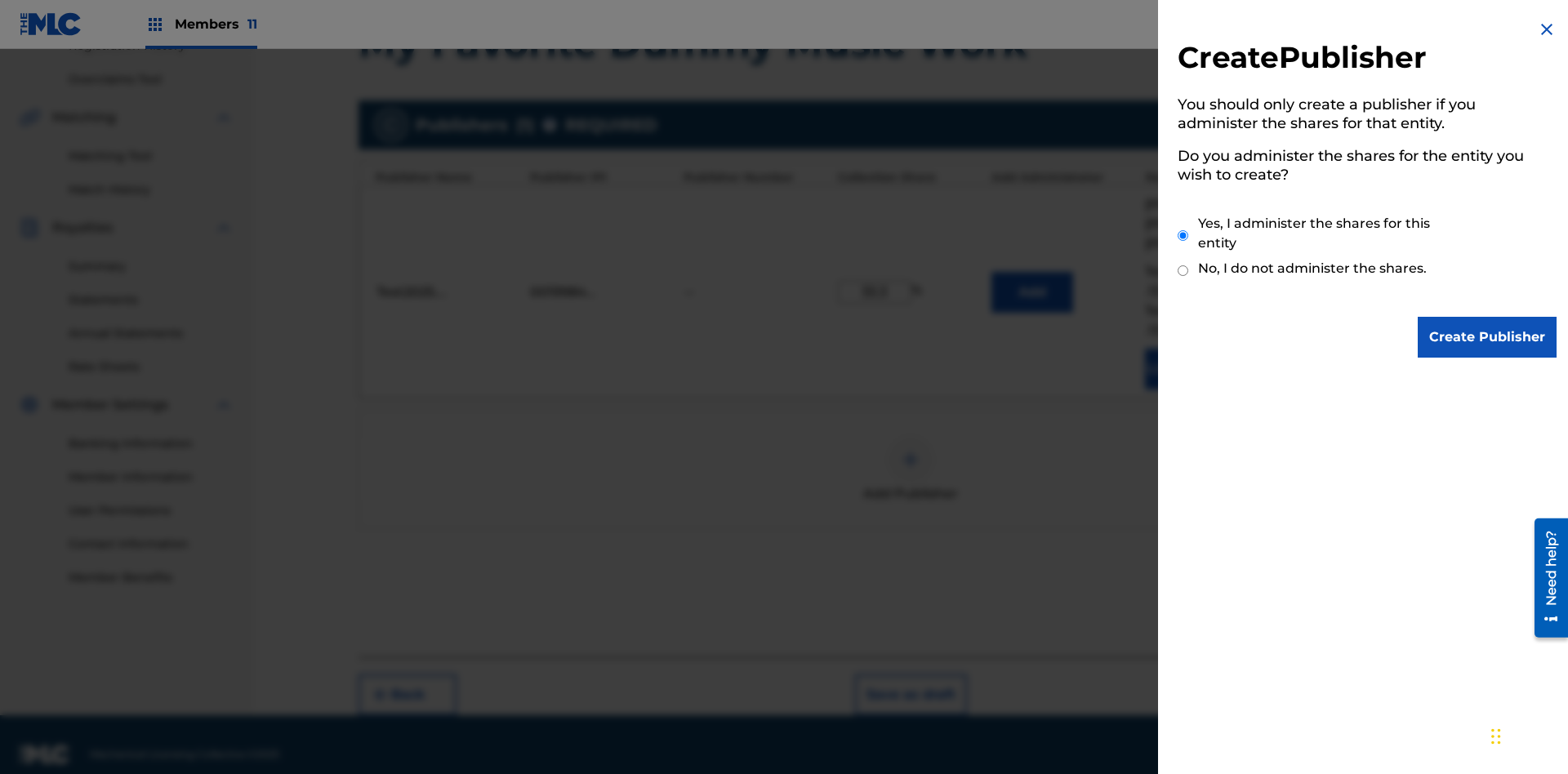
click at [1183, 235] on input "Yes, I administer the shares for this entity" at bounding box center [1183, 235] width 11 height 35
click at [1488, 337] on input "Create Publisher" at bounding box center [1486, 337] width 139 height 41
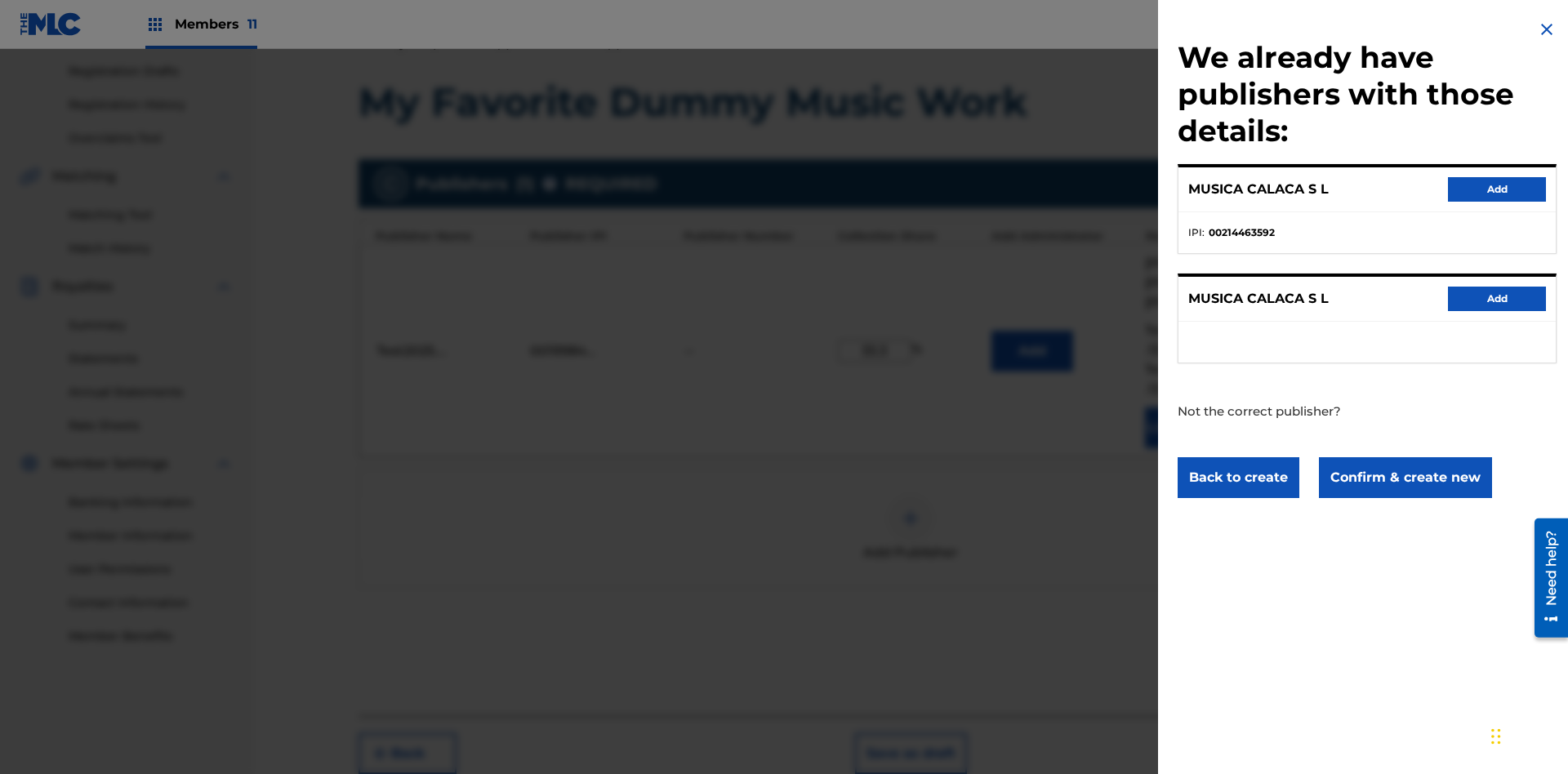
click at [1403, 477] on button "Confirm & create new" at bounding box center [1405, 477] width 173 height 41
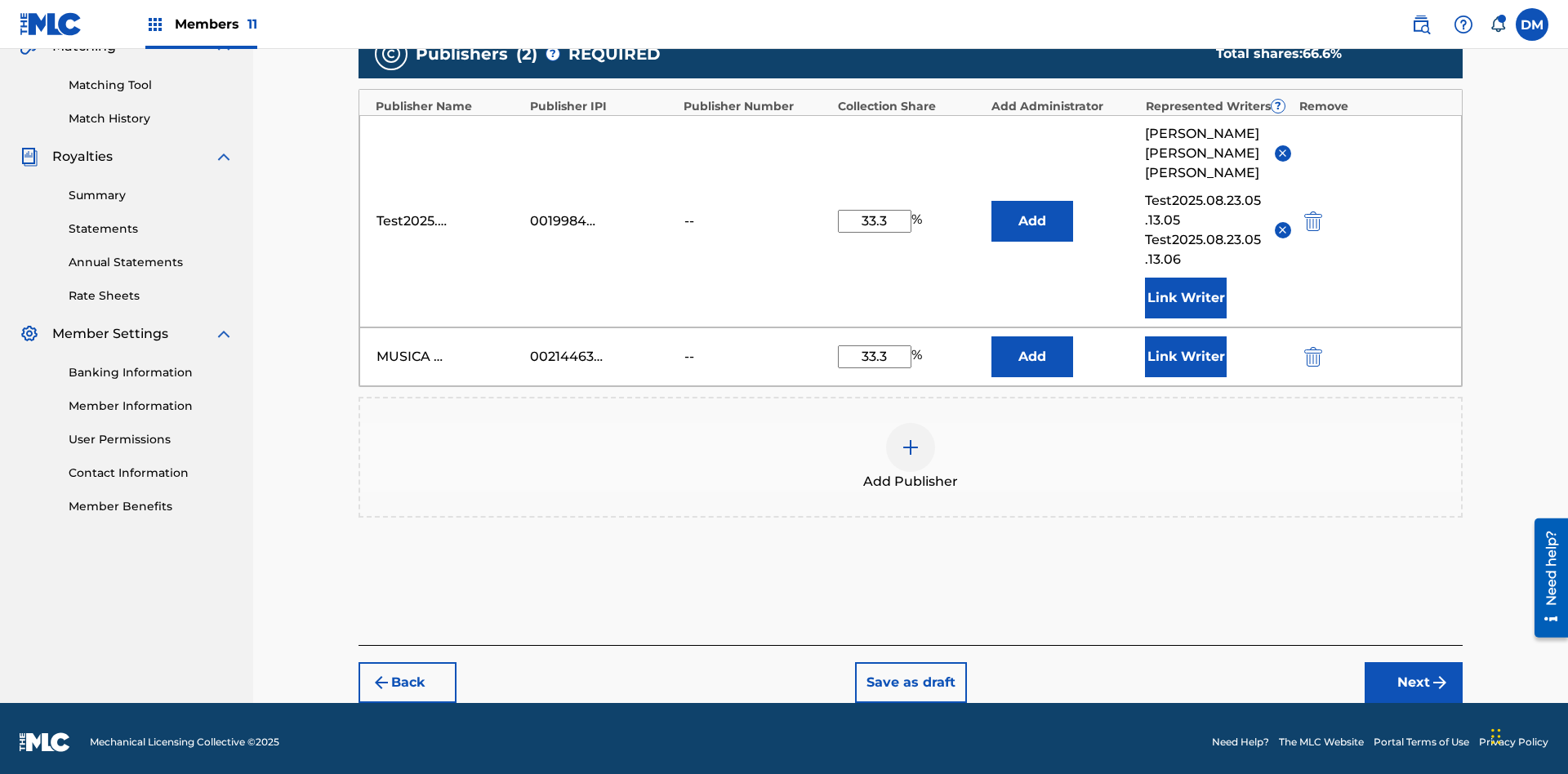
scroll to position [387, 0]
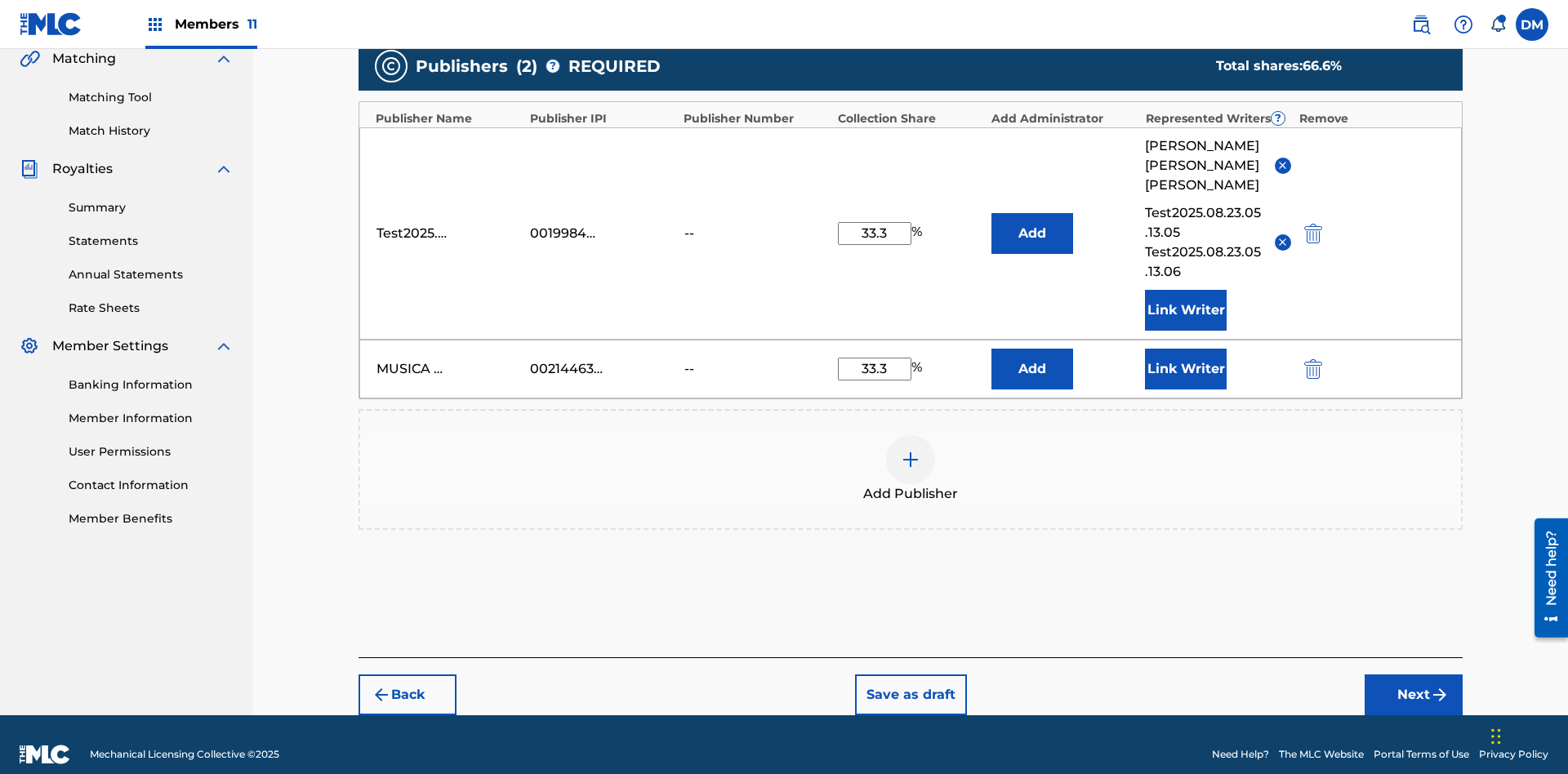
type input "33.3"
click at [1185, 349] on button "Link Writer" at bounding box center [1185, 369] width 82 height 41
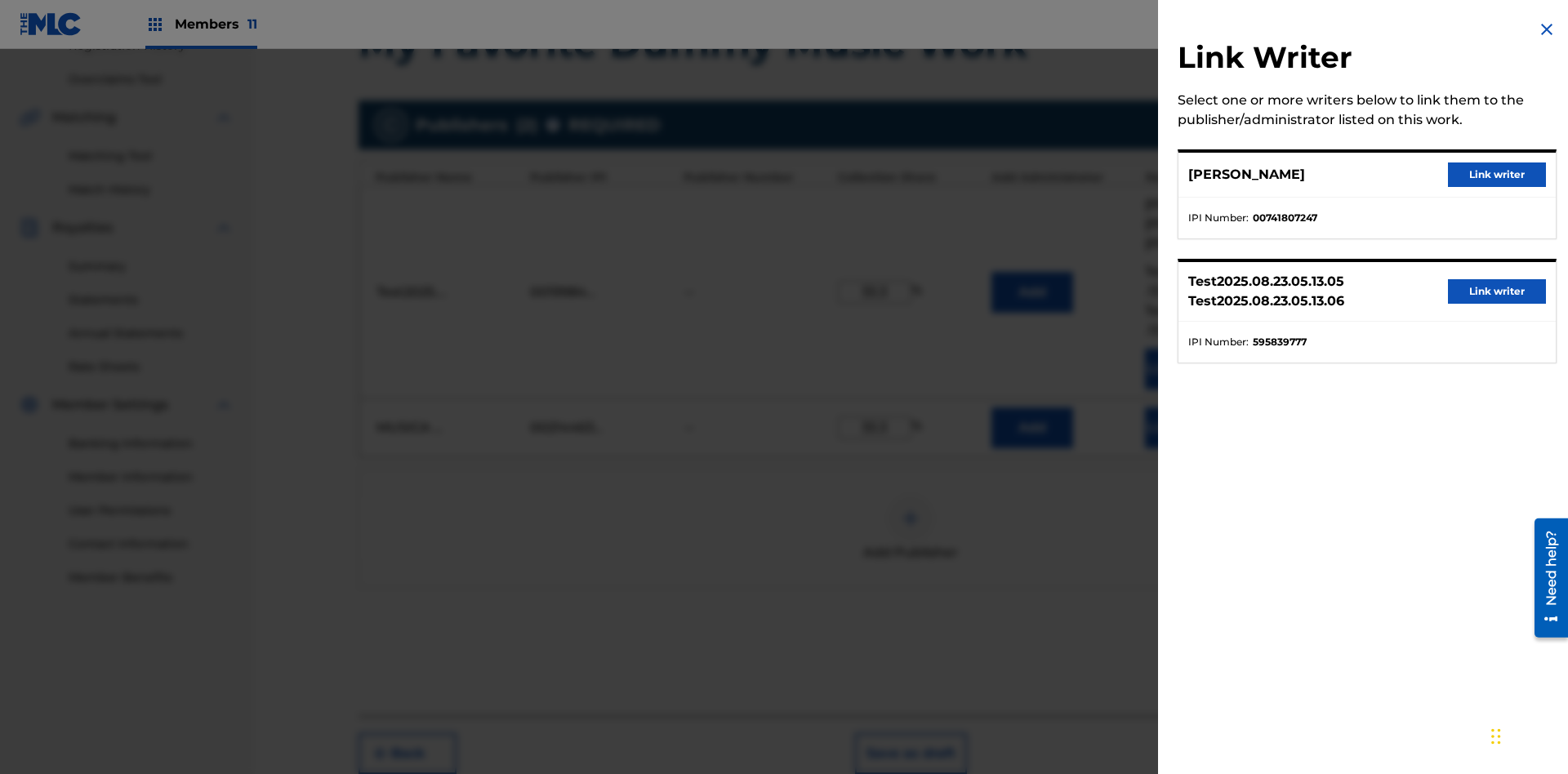
click at [1497, 174] on button "Link writer" at bounding box center [1497, 174] width 98 height 25
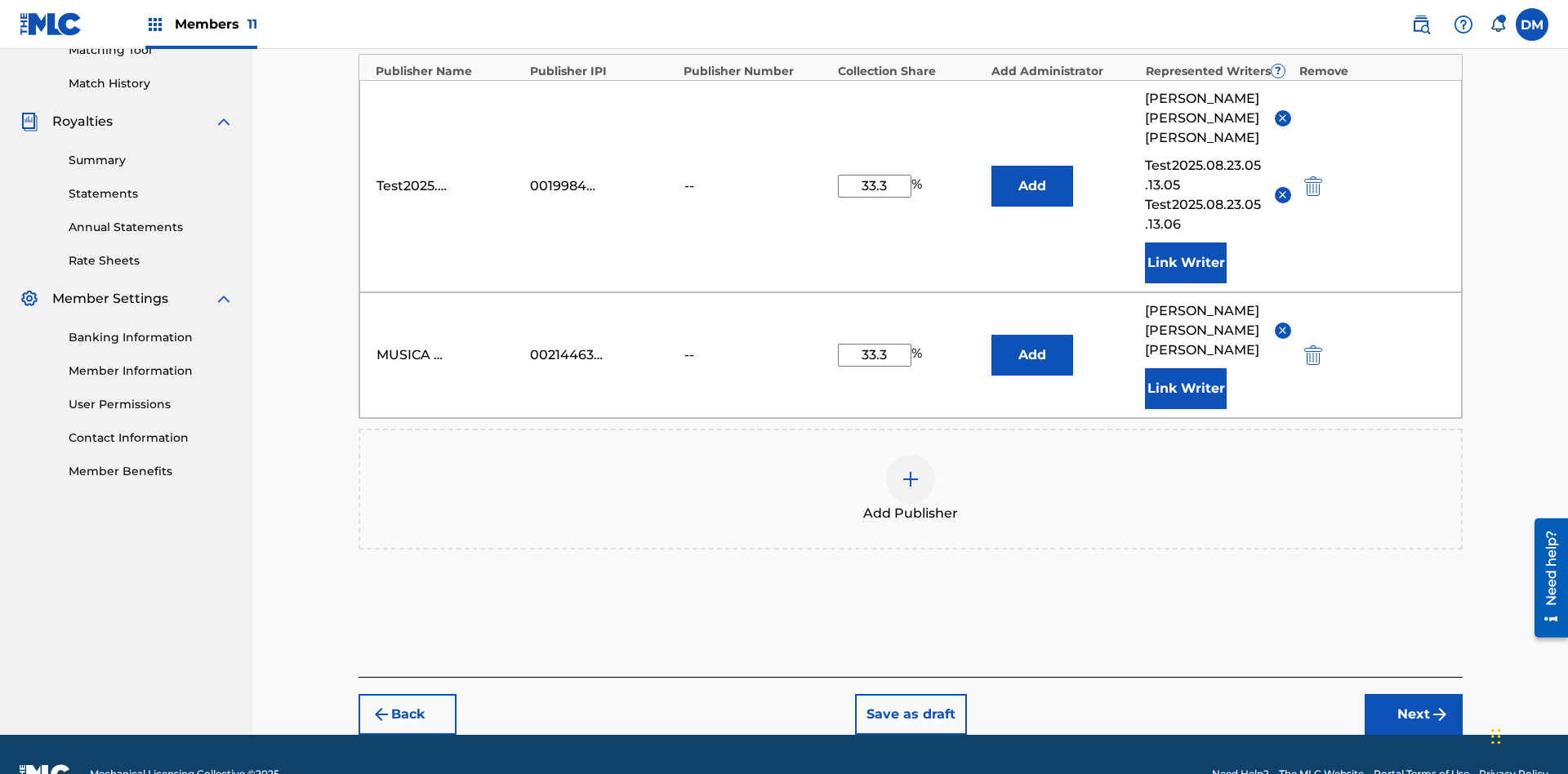
click at [1185, 368] on button "Link Writer" at bounding box center [1185, 388] width 82 height 41
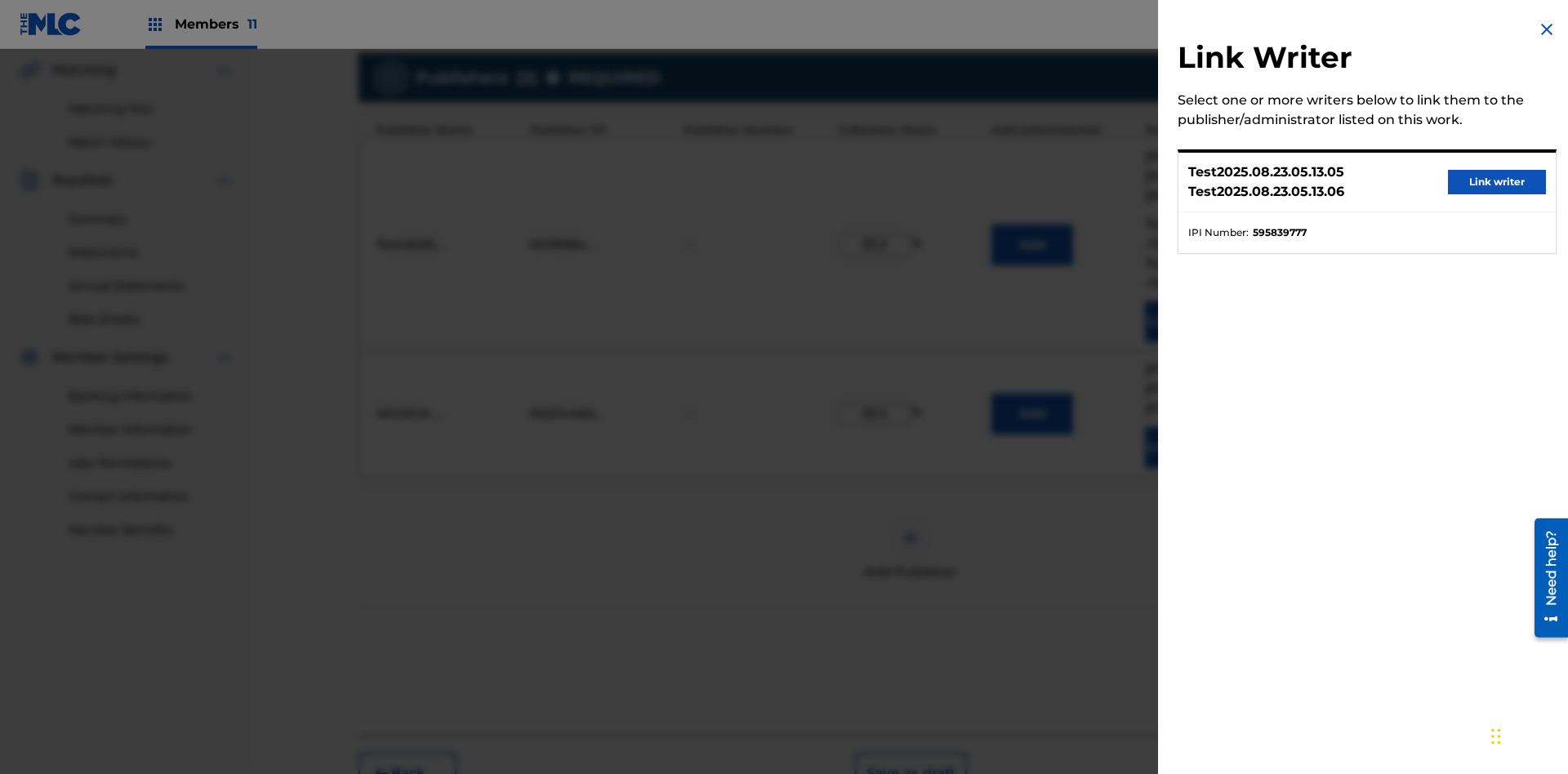
click at [1497, 182] on button "Link writer" at bounding box center [1497, 182] width 98 height 25
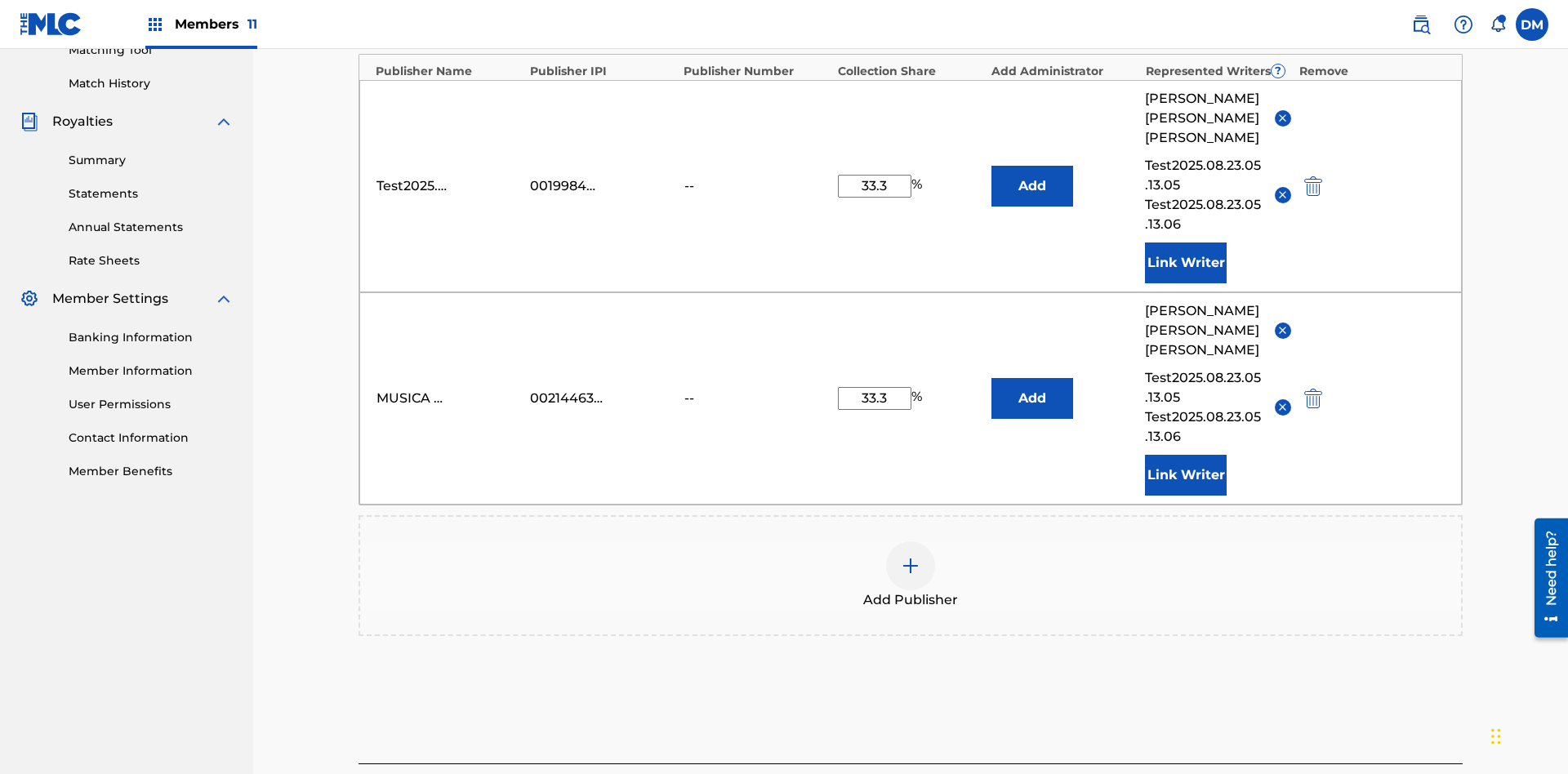
click at [1185, 454] on button "Link Writer" at bounding box center [1185, 474] width 82 height 41
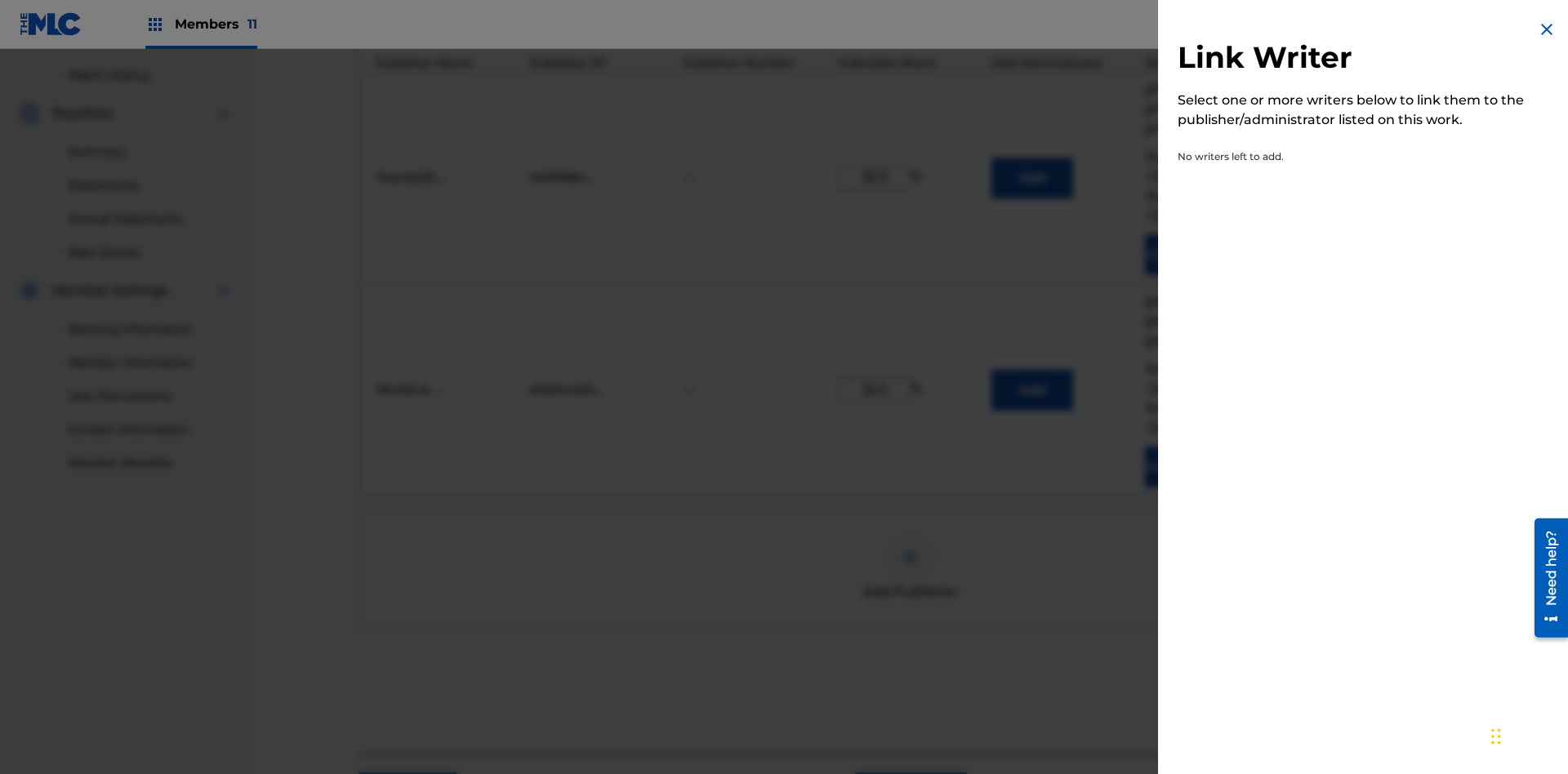
click at [1546, 29] on img at bounding box center [1547, 30] width 20 height 20
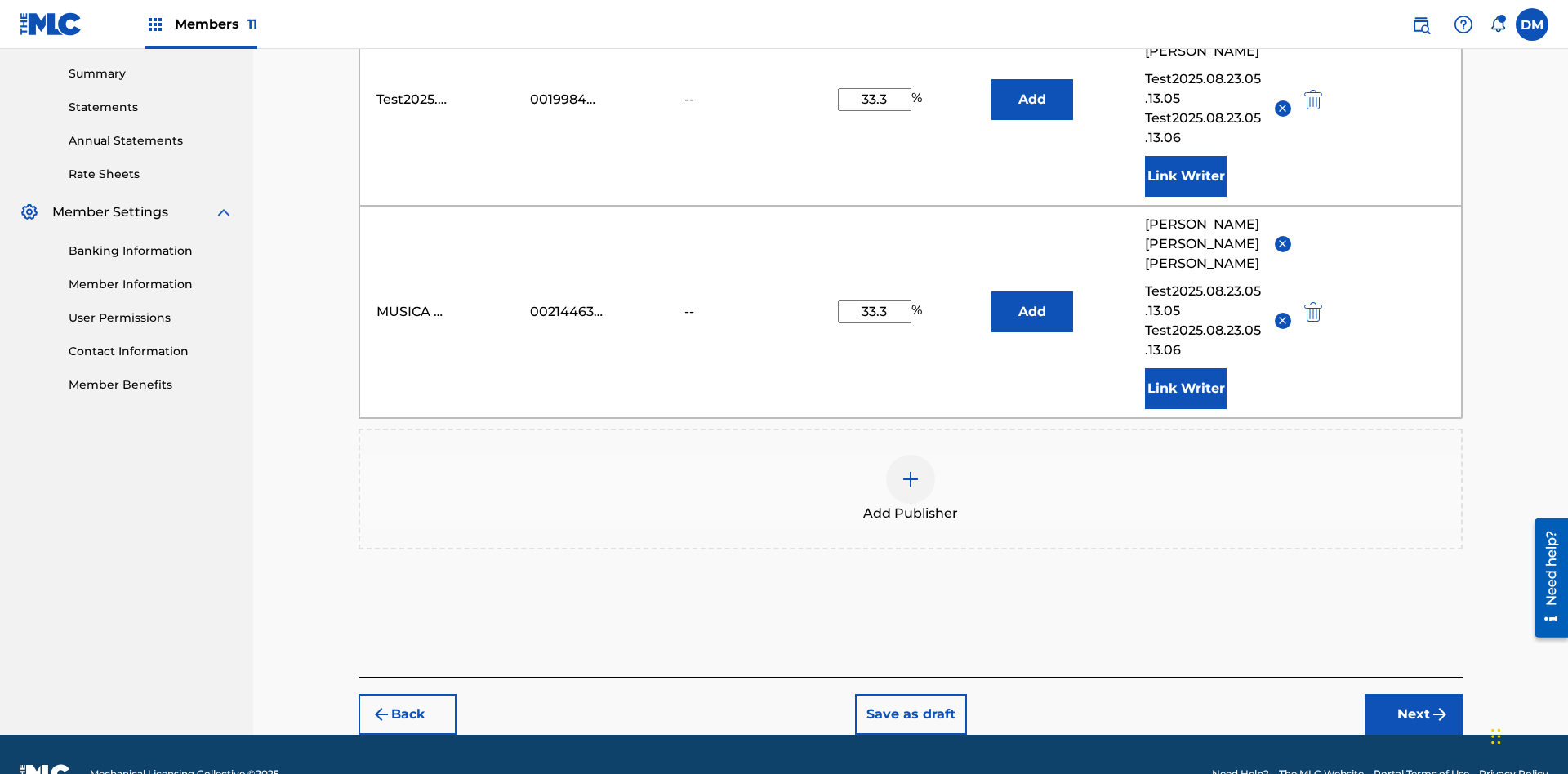
click at [911, 470] on img at bounding box center [911, 480] width 20 height 20
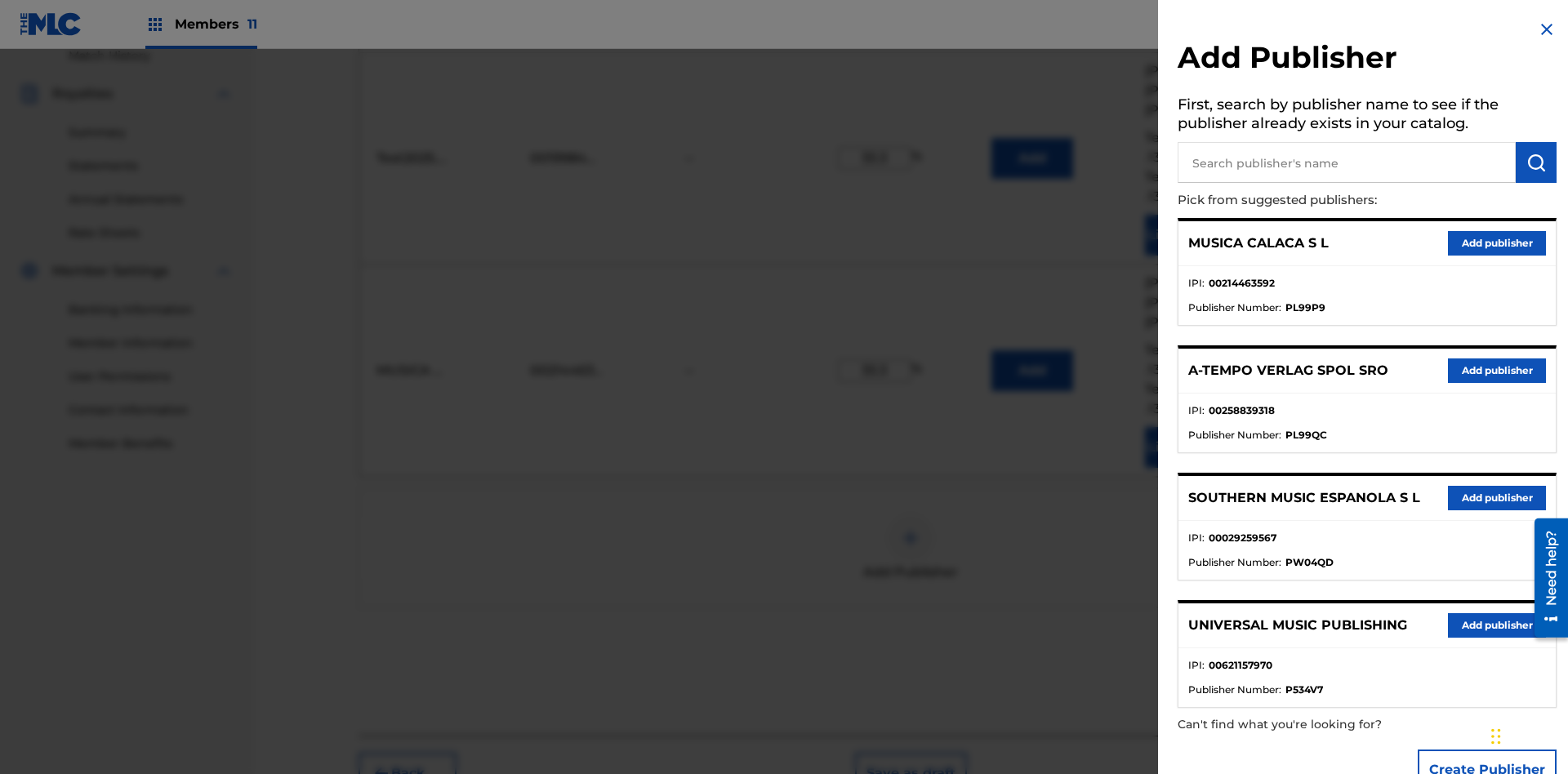
click at [1346, 163] on input "text" at bounding box center [1346, 162] width 338 height 41
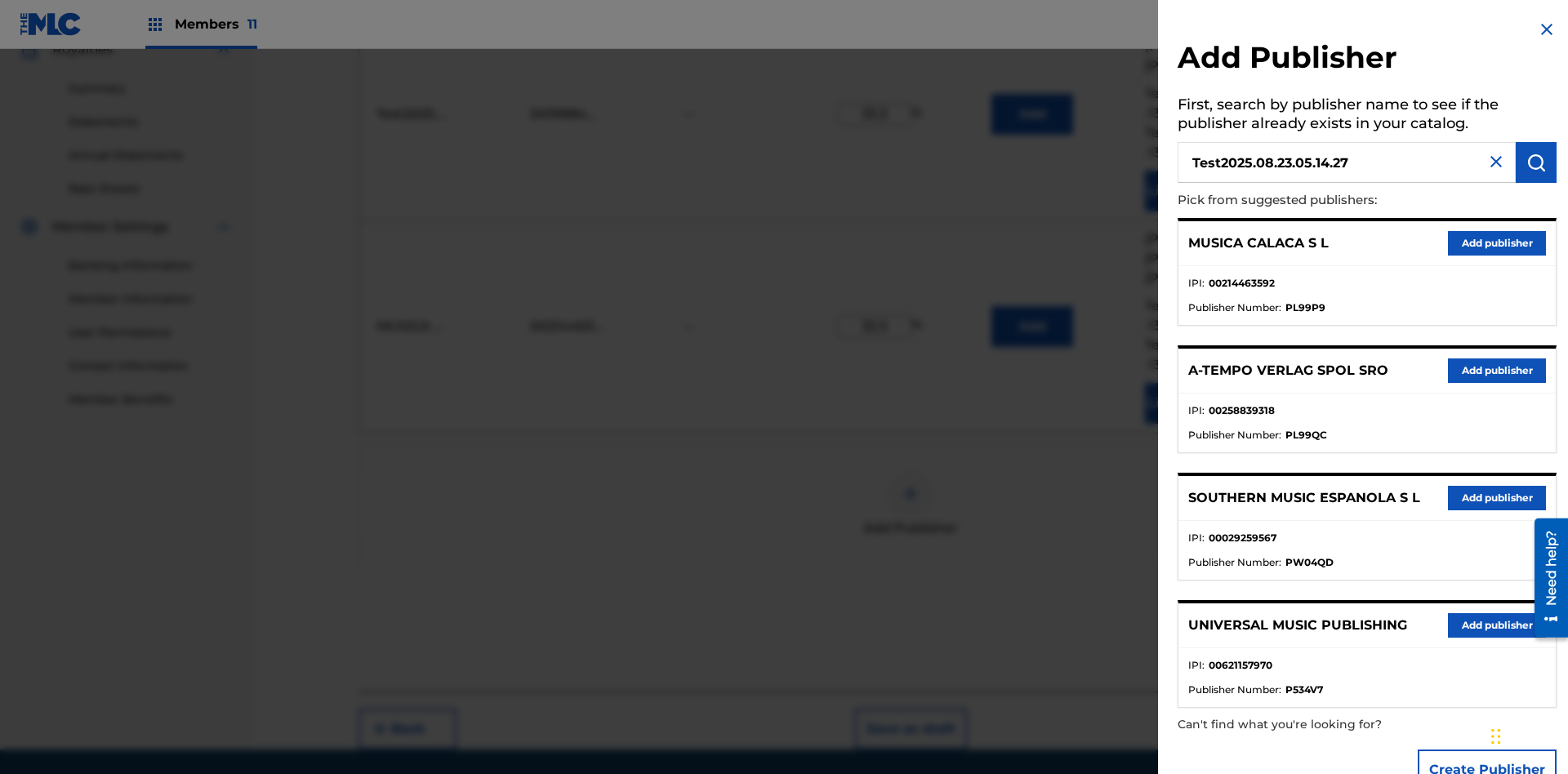
type input "Test2025.08.23.05.14.27"
click at [1536, 163] on img "submit" at bounding box center [1536, 163] width 20 height 20
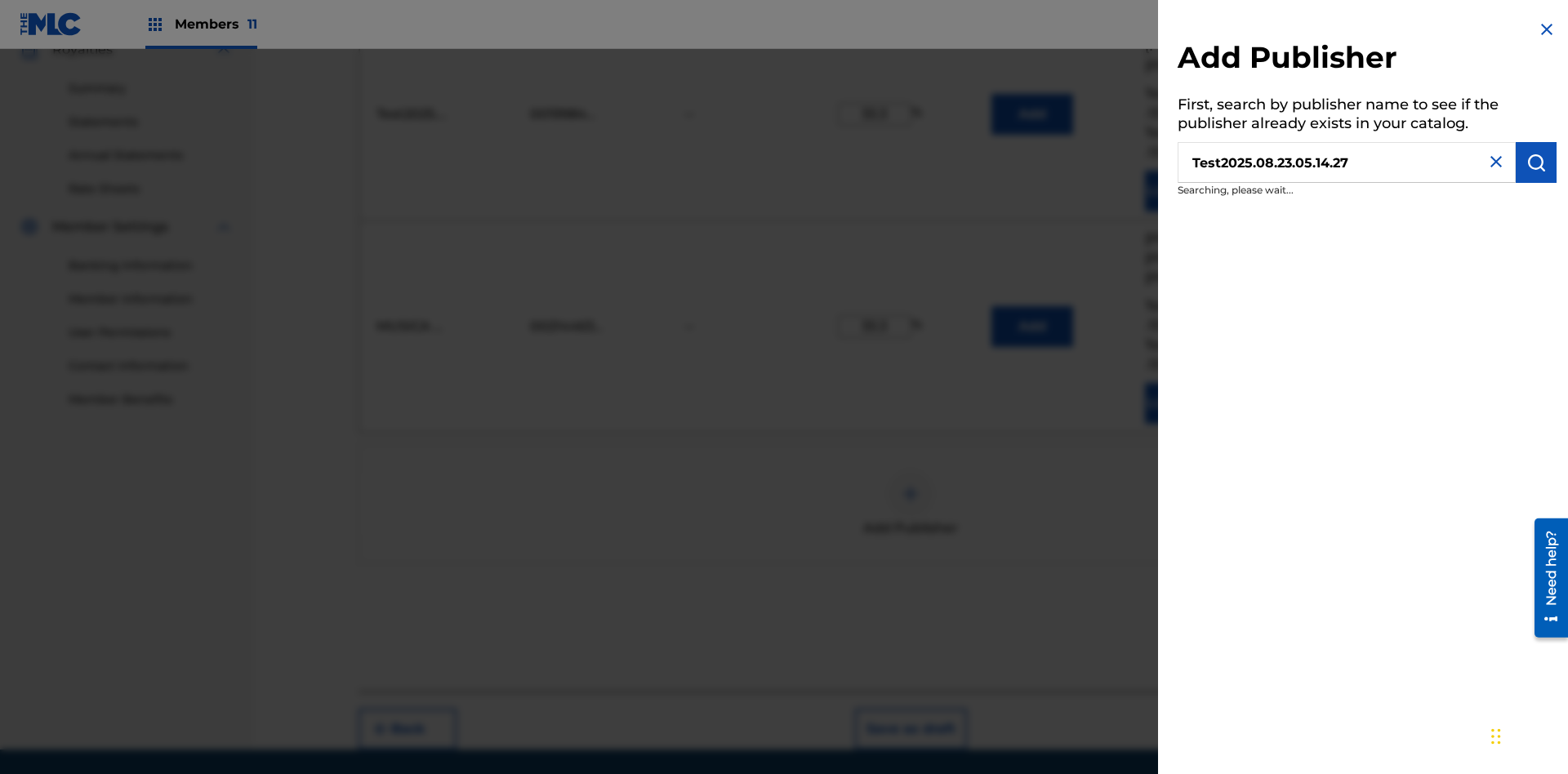
scroll to position [521, 0]
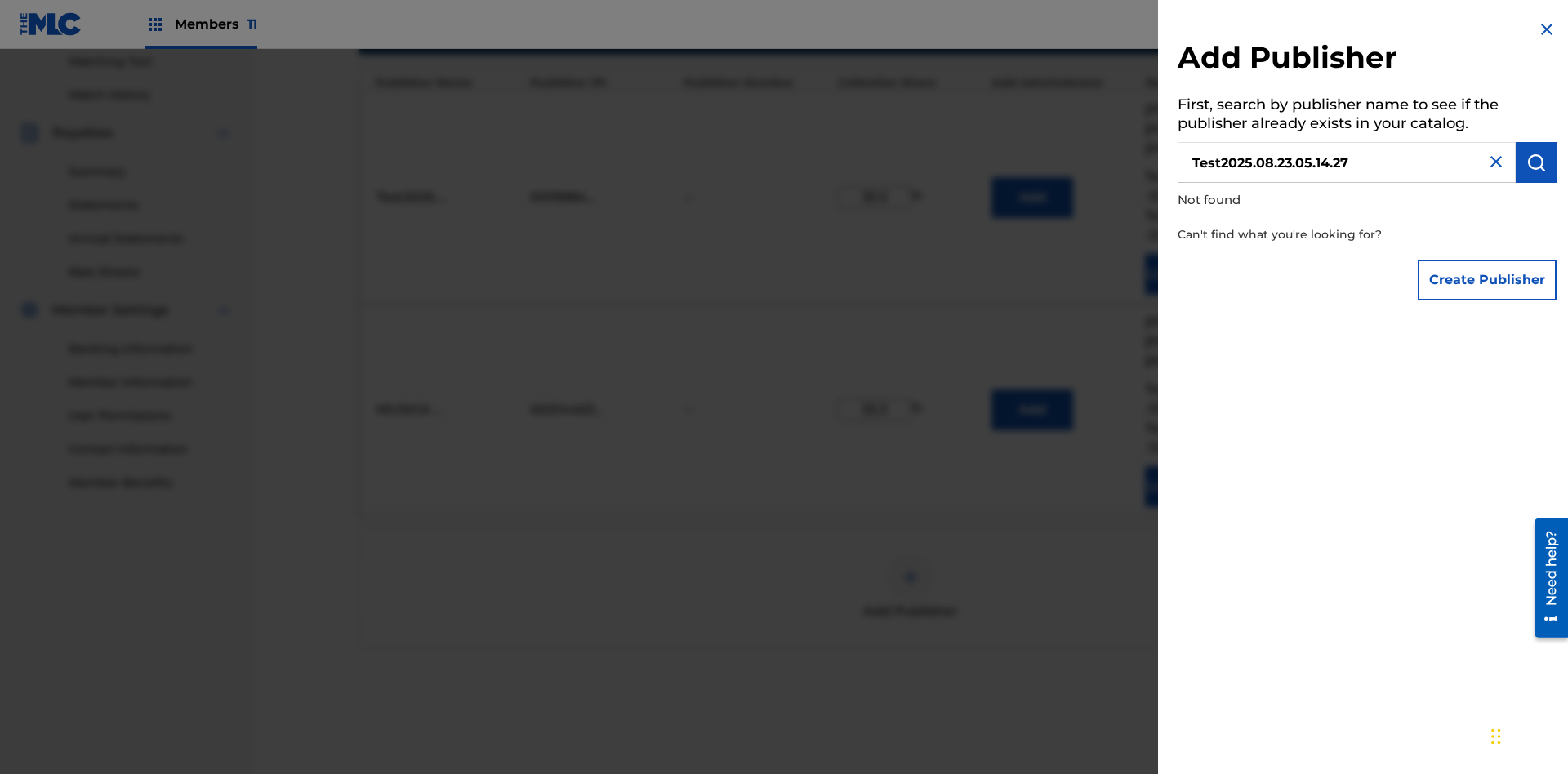
click at [1488, 279] on button "Create Publisher" at bounding box center [1486, 280] width 139 height 41
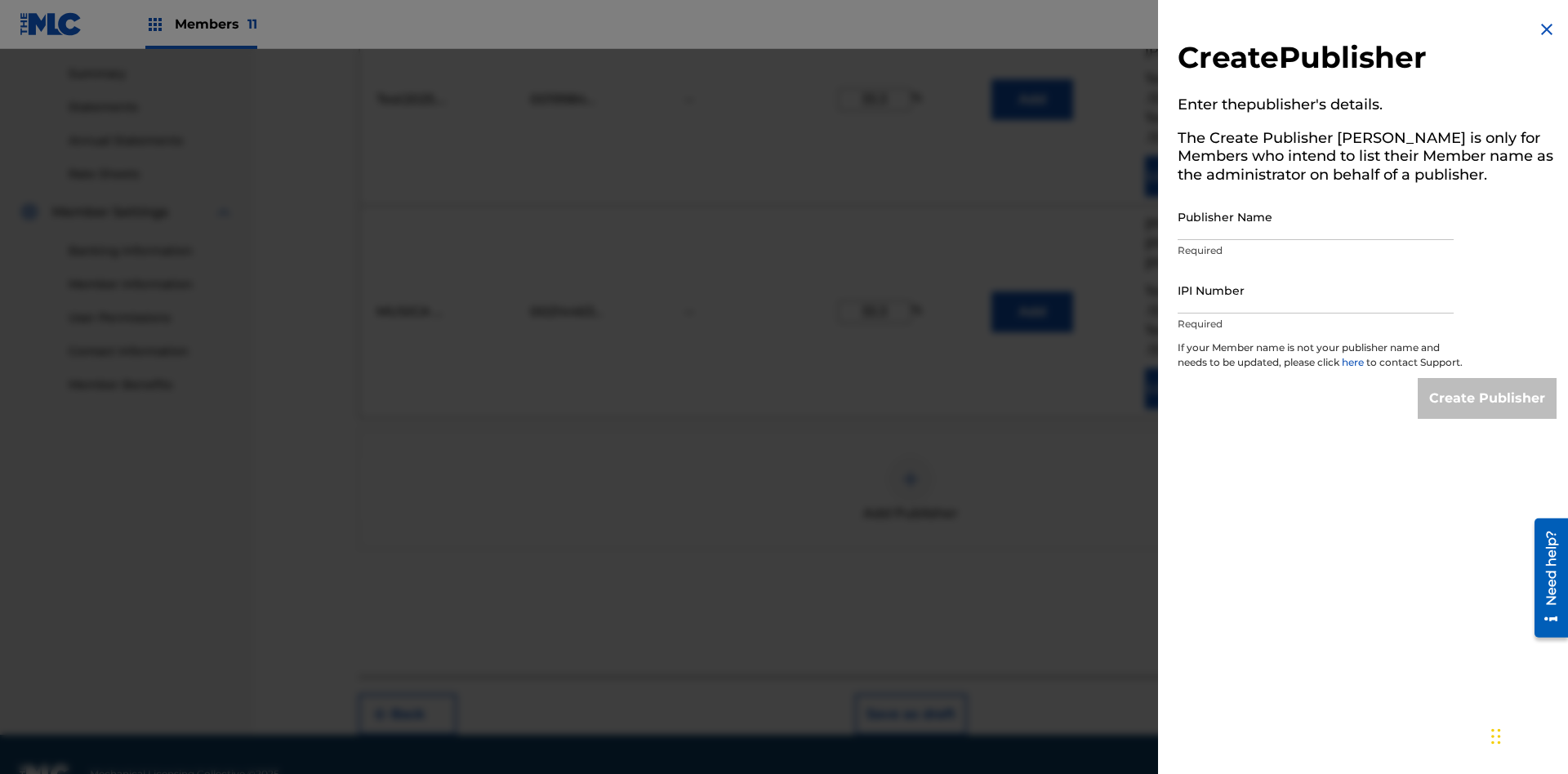
click at [1315, 216] on input "Publisher Name" at bounding box center [1315, 216] width 276 height 46
type input "Test2025.08.23.05.14.31"
click at [1315, 290] on input "IPI Number" at bounding box center [1315, 290] width 276 height 46
type input "00353271280"
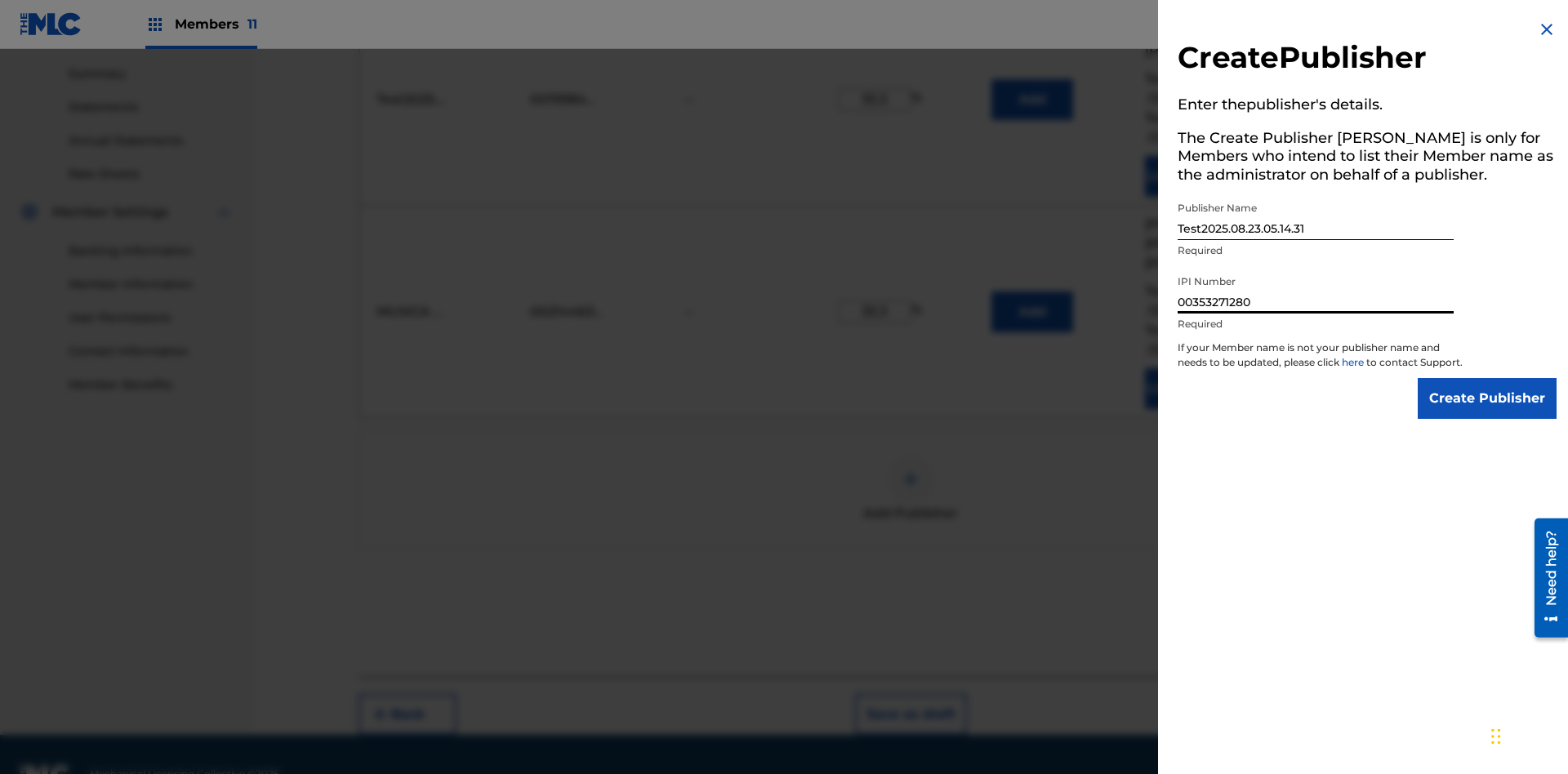
click at [1488, 413] on input "Create Publisher" at bounding box center [1486, 398] width 139 height 41
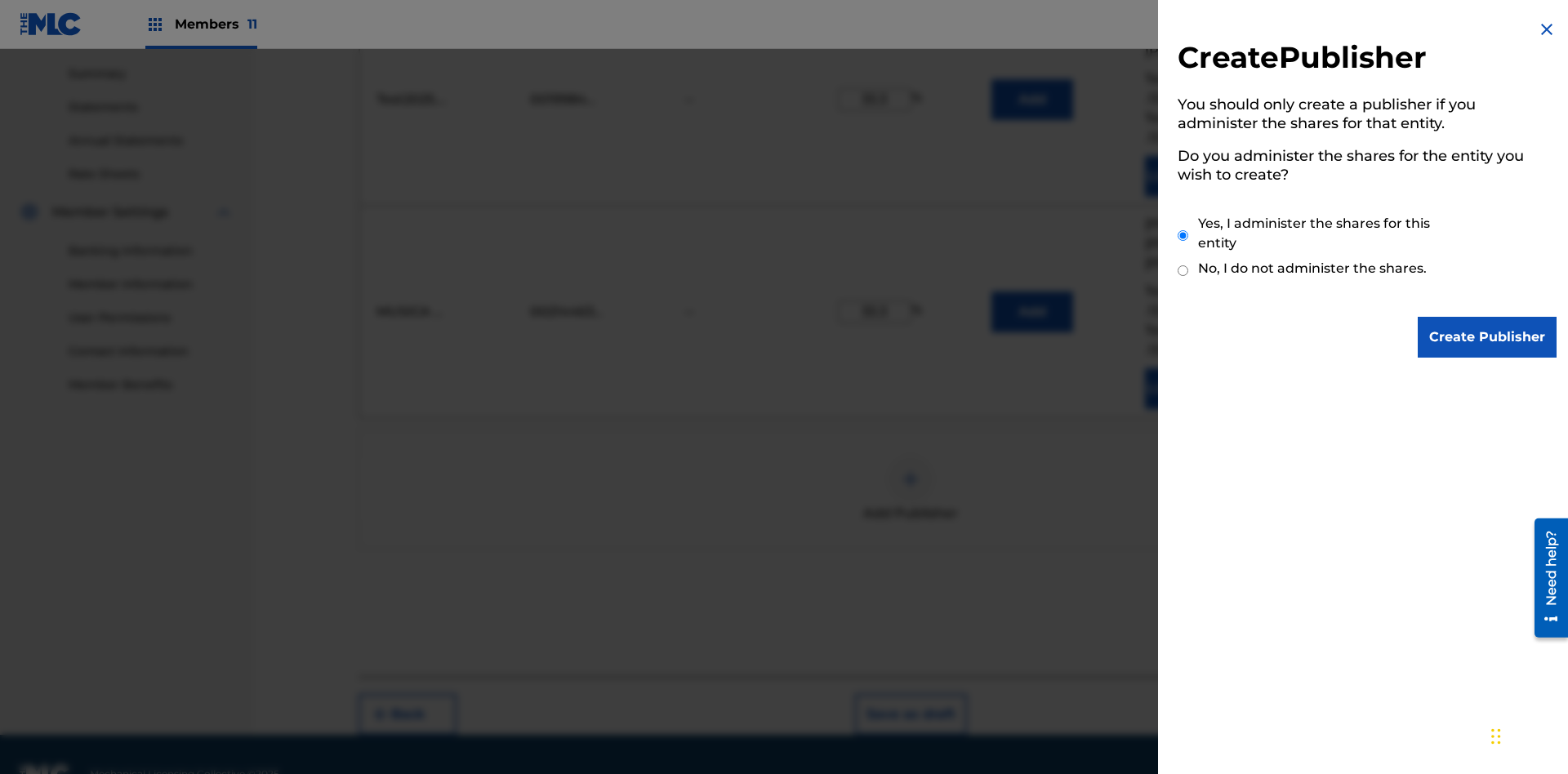
click at [1183, 235] on input "Yes, I administer the shares for this entity" at bounding box center [1183, 235] width 11 height 35
click at [1488, 337] on input "Create Publisher" at bounding box center [1486, 337] width 139 height 41
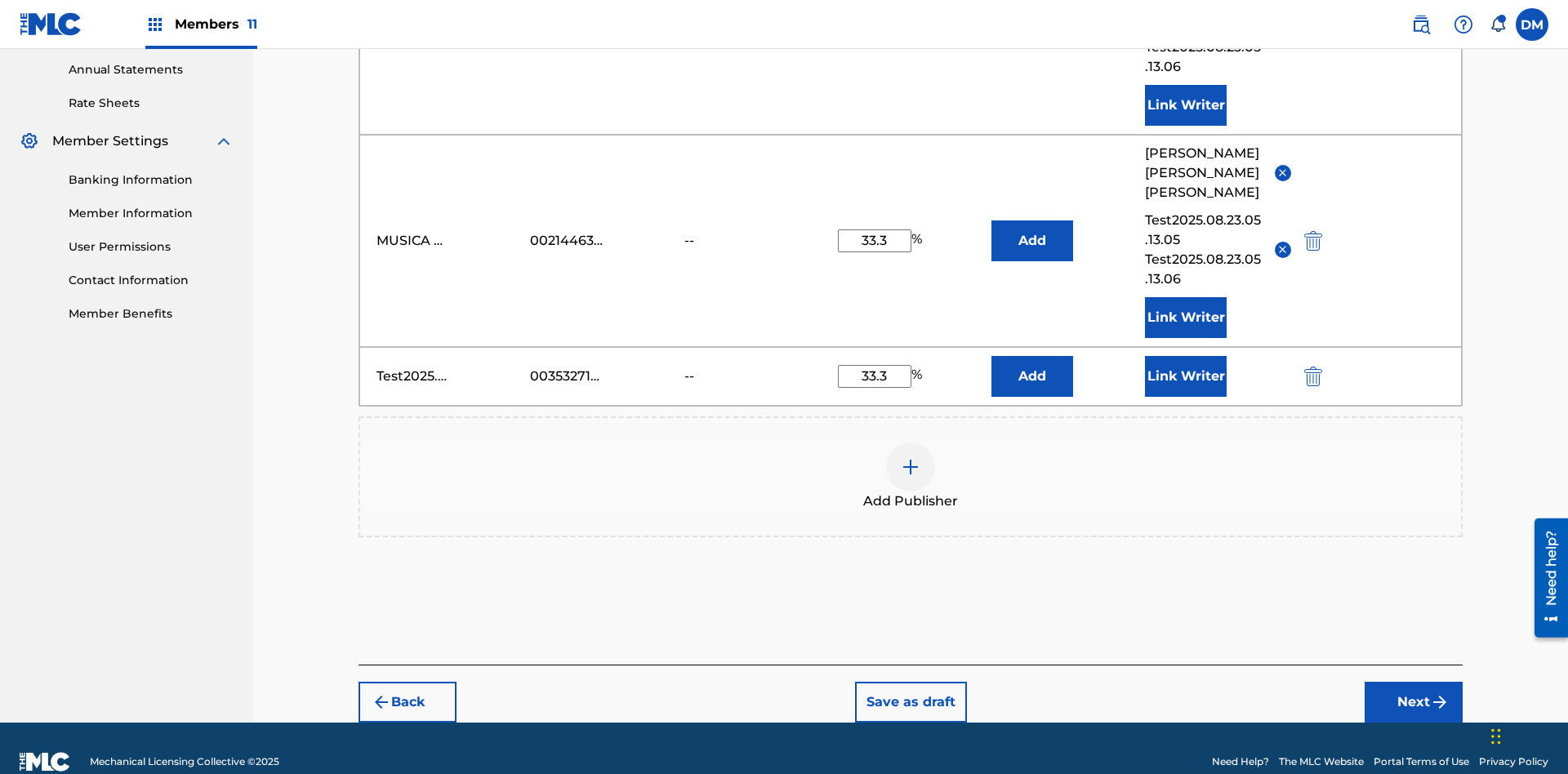
scroll to position [580, 0]
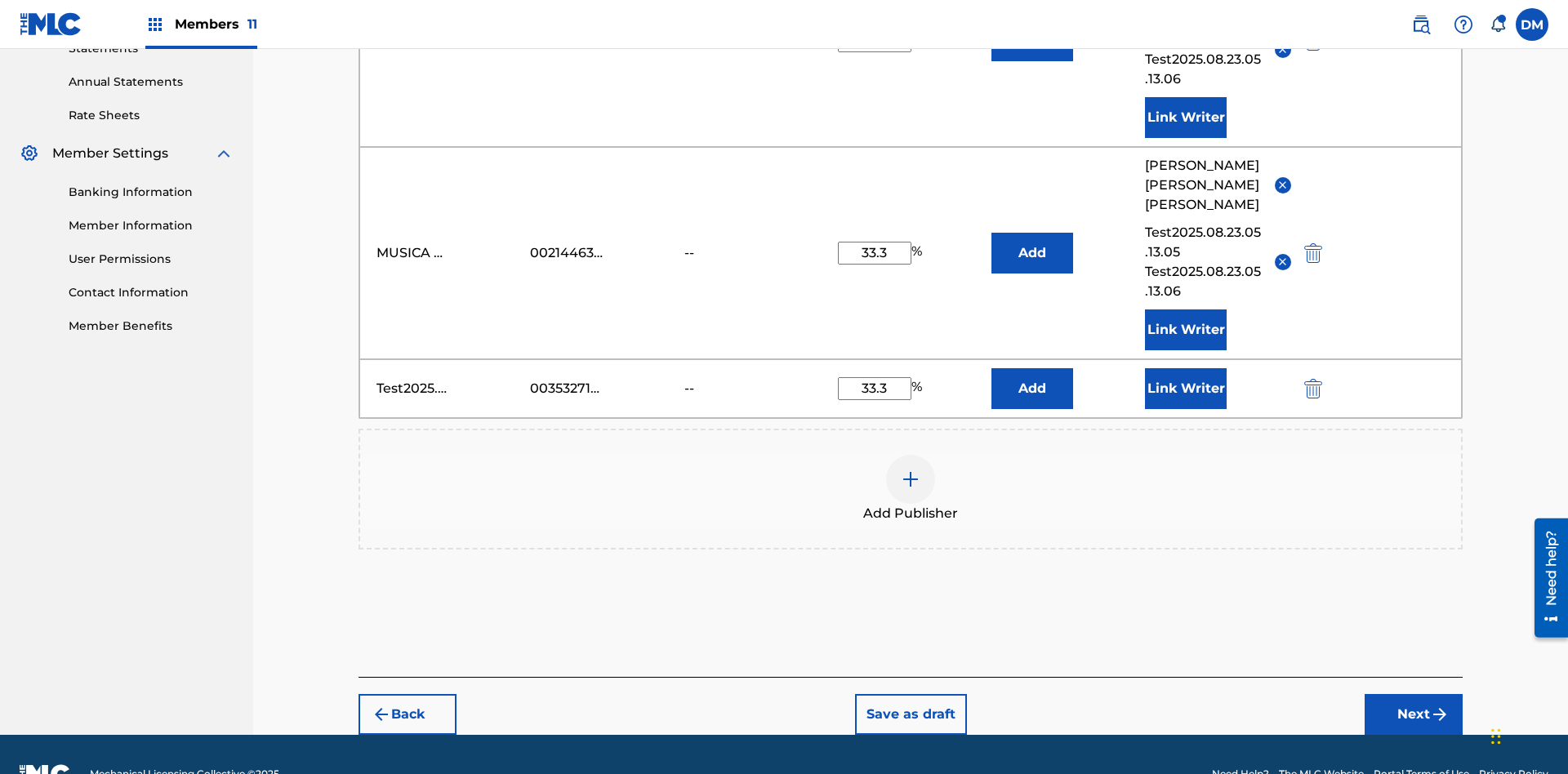
type input "33.3"
click at [1185, 368] on button "Link Writer" at bounding box center [1185, 388] width 82 height 41
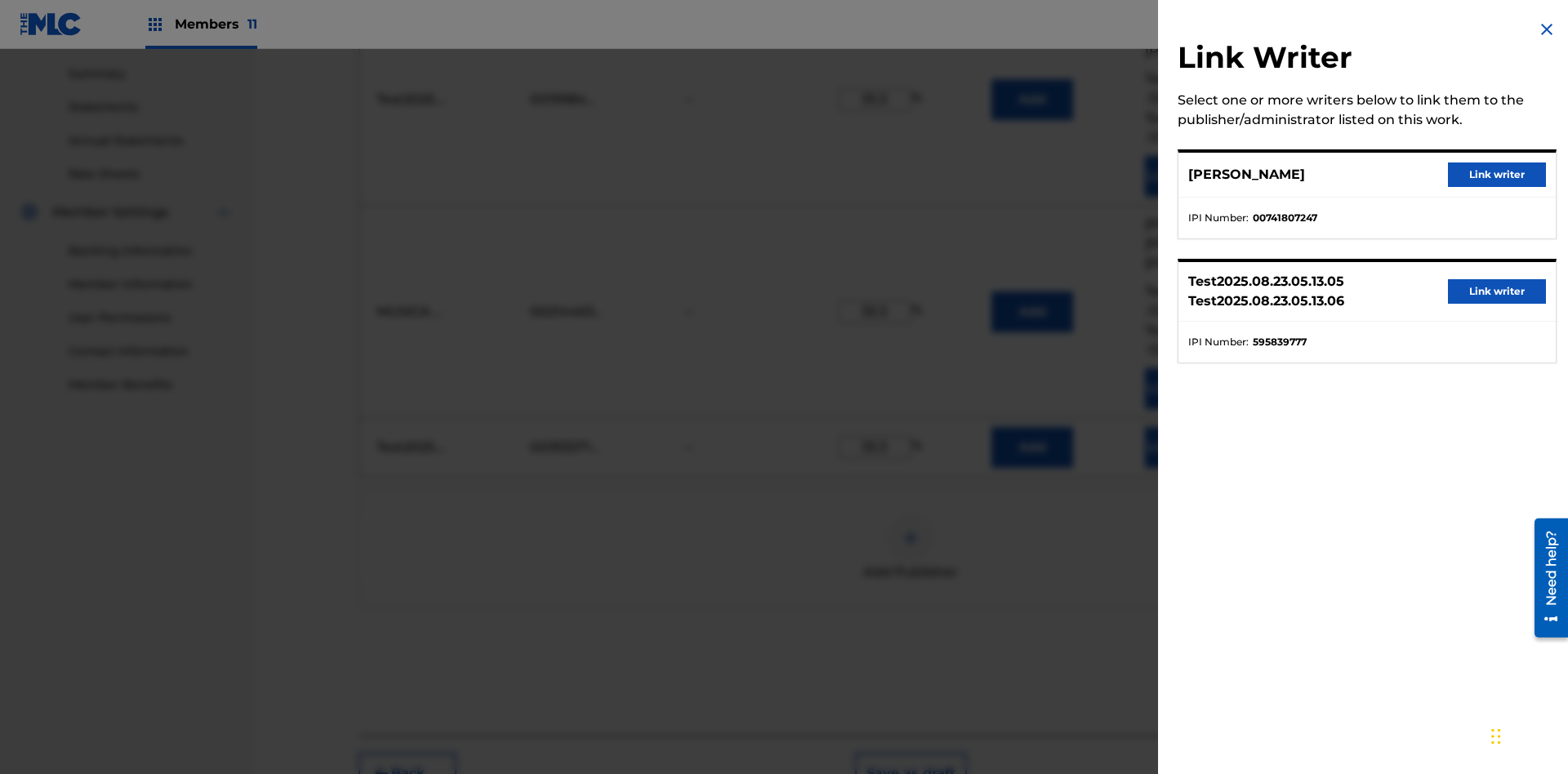
click at [1497, 174] on button "Link writer" at bounding box center [1497, 174] width 98 height 25
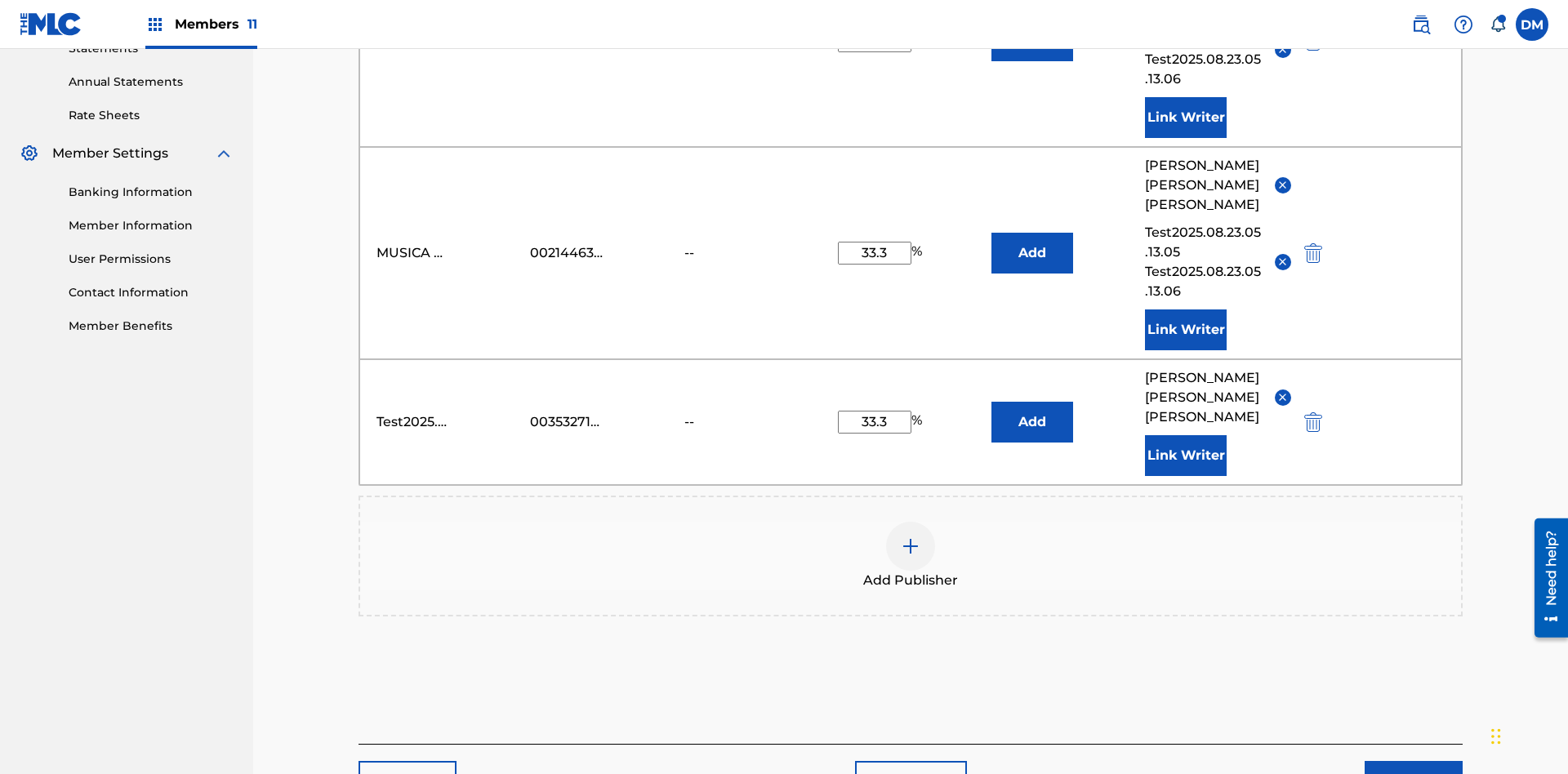
click at [1185, 435] on button "Link Writer" at bounding box center [1185, 455] width 82 height 41
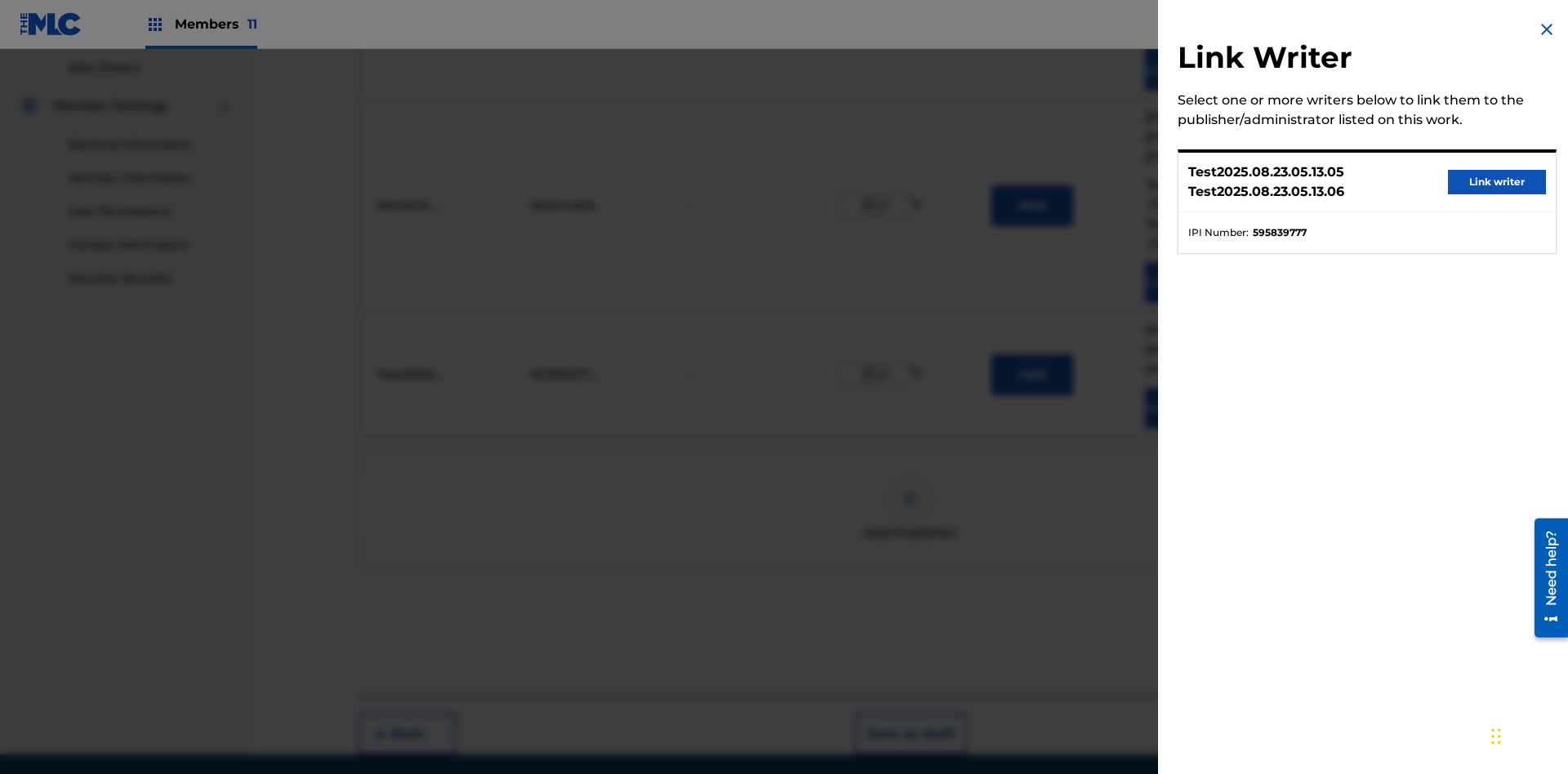
click at [1497, 182] on button "Link writer" at bounding box center [1497, 182] width 98 height 25
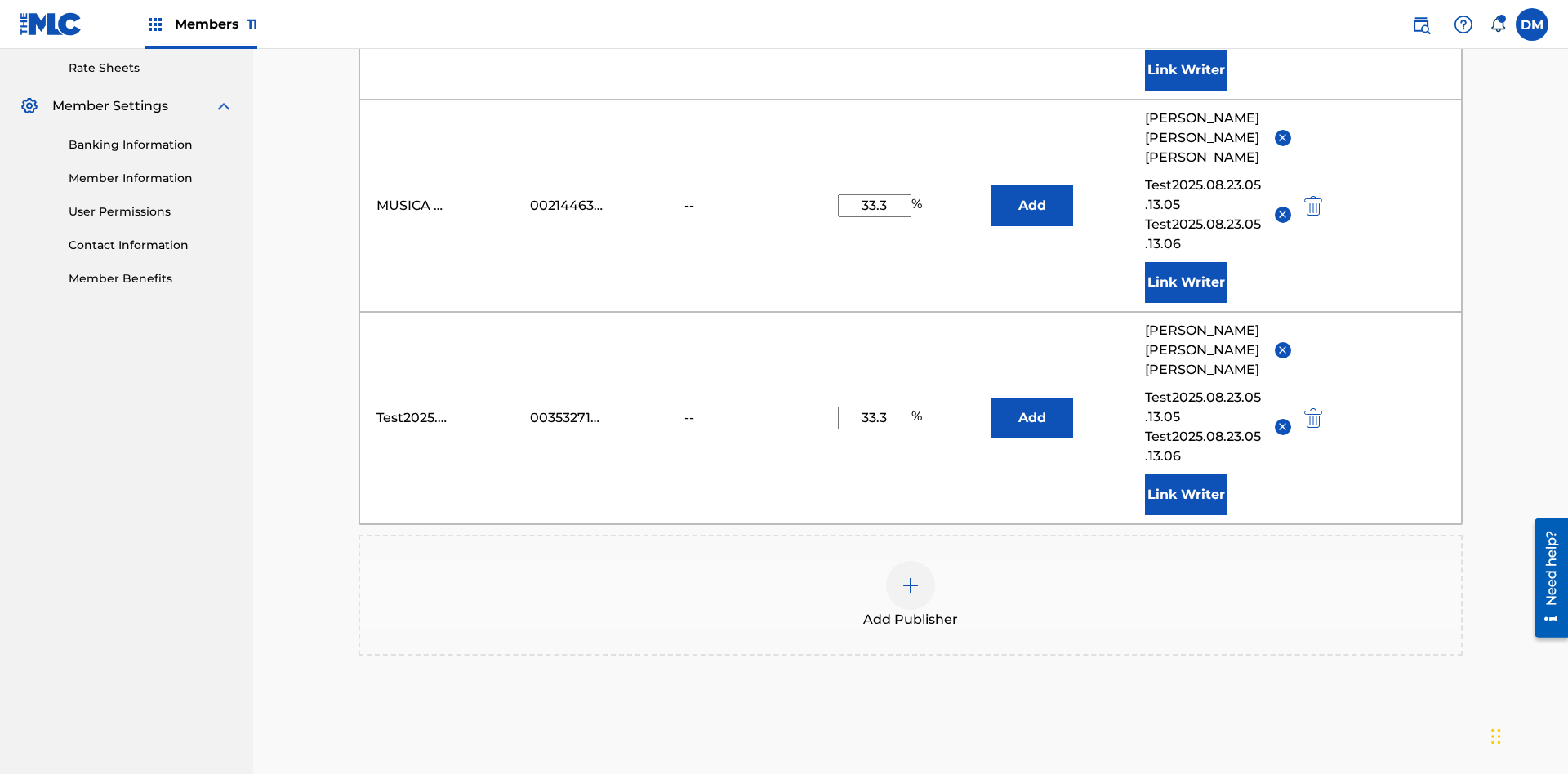
click at [1185, 474] on button "Link Writer" at bounding box center [1185, 494] width 82 height 41
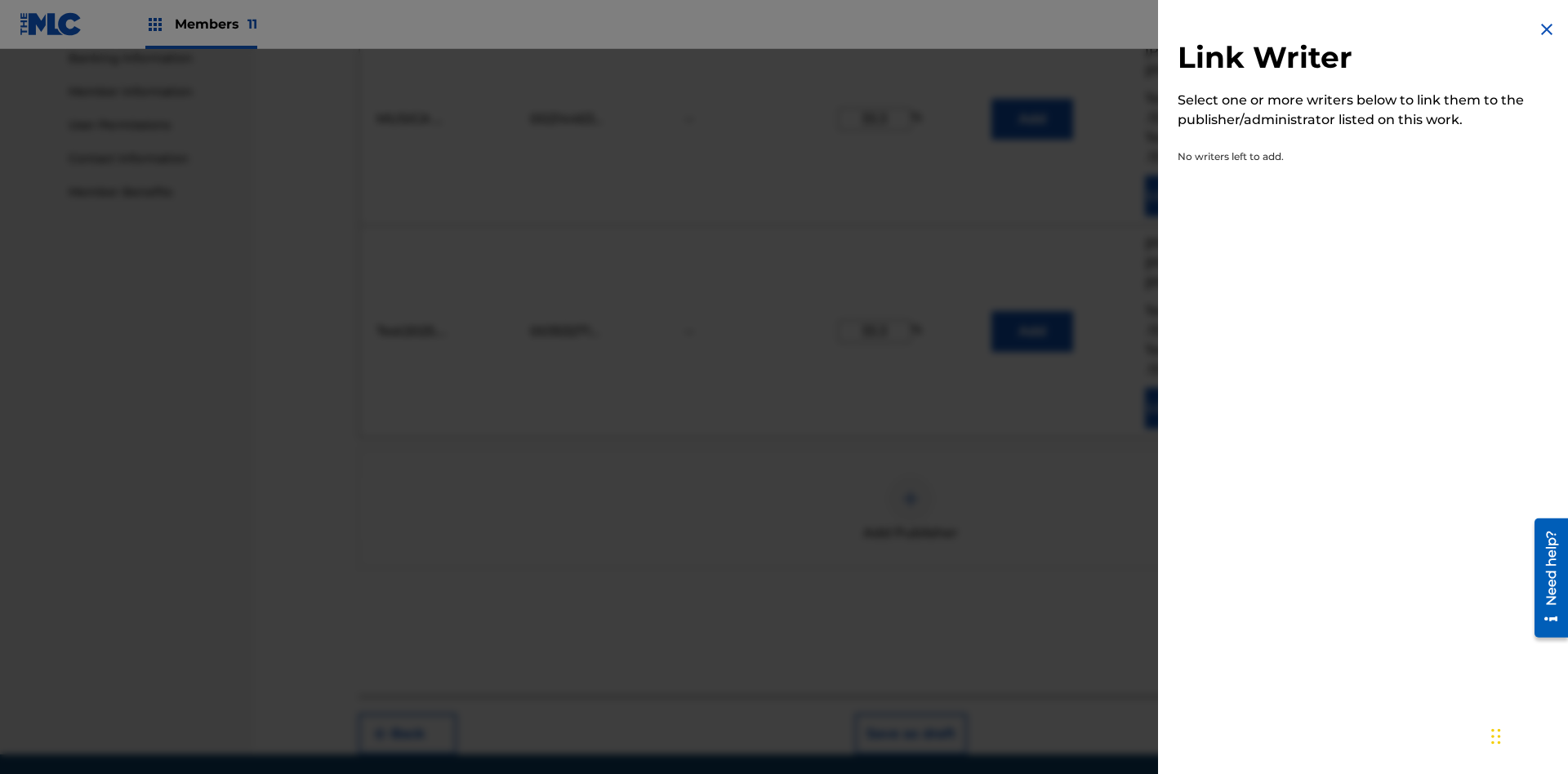
click at [1546, 29] on img at bounding box center [1547, 30] width 20 height 20
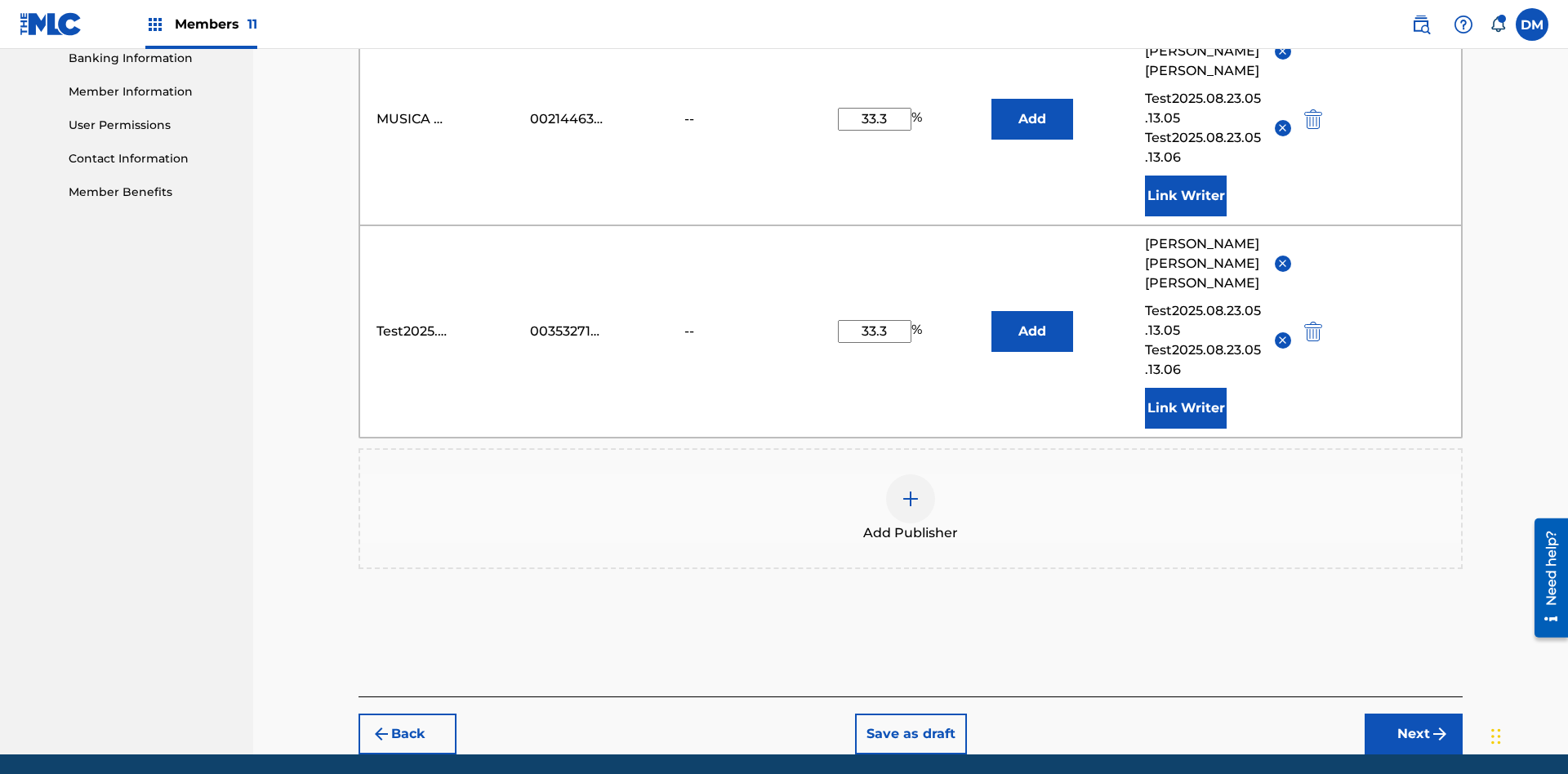
click at [1311, 322] on img "submit" at bounding box center [1313, 332] width 18 height 20
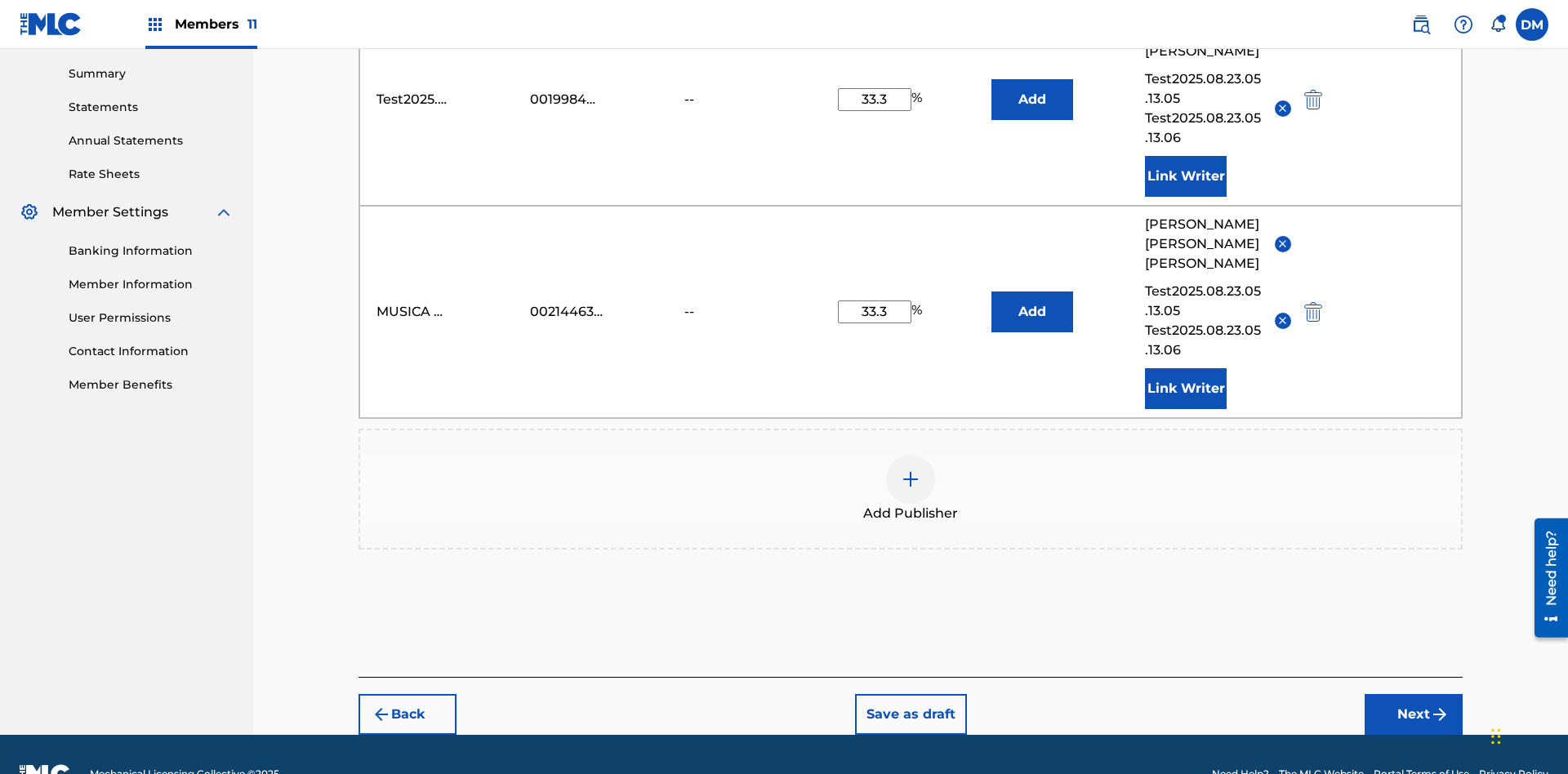
click at [911, 470] on img at bounding box center [911, 480] width 20 height 20
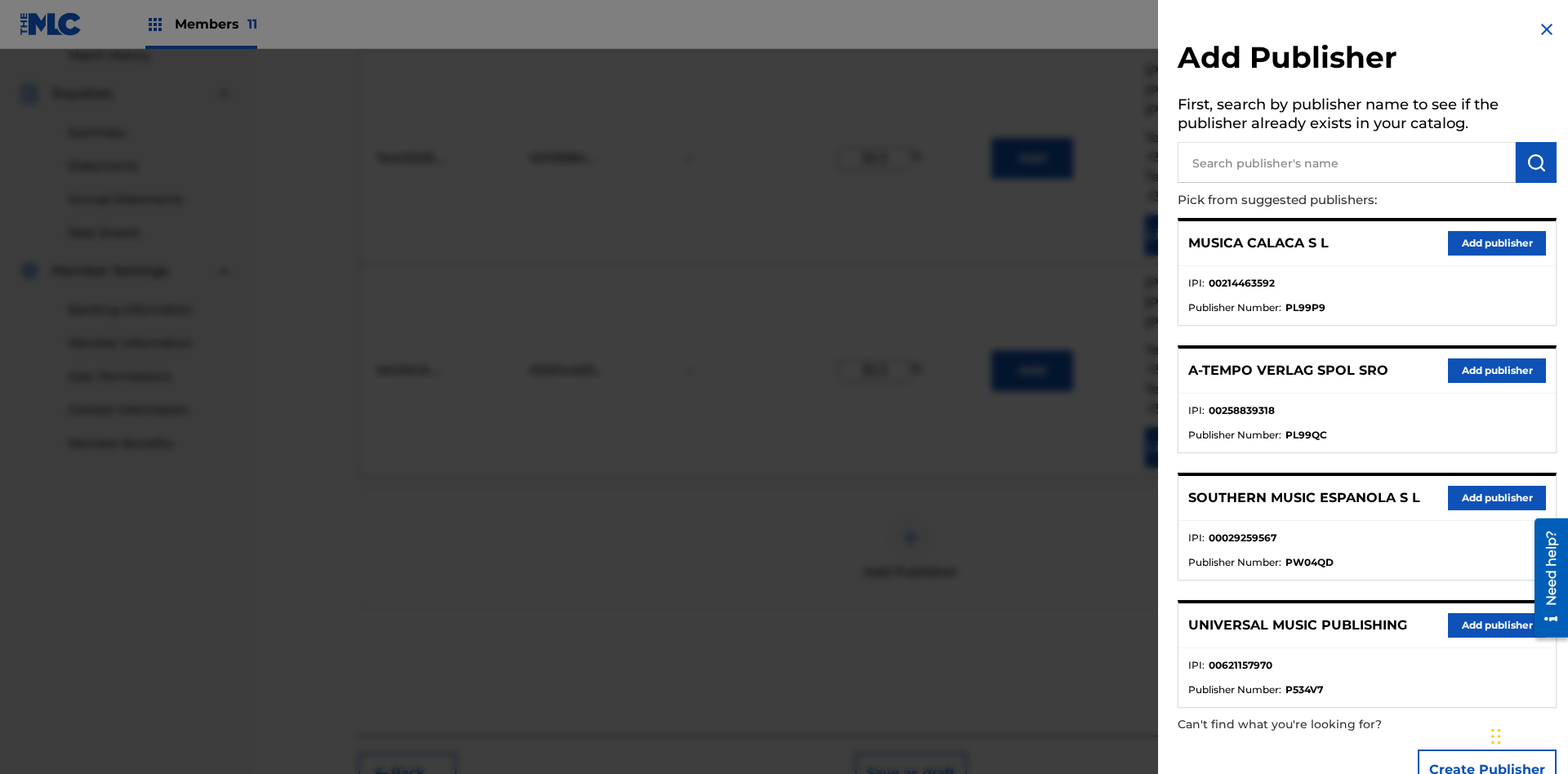
click at [1346, 163] on input "text" at bounding box center [1346, 162] width 338 height 41
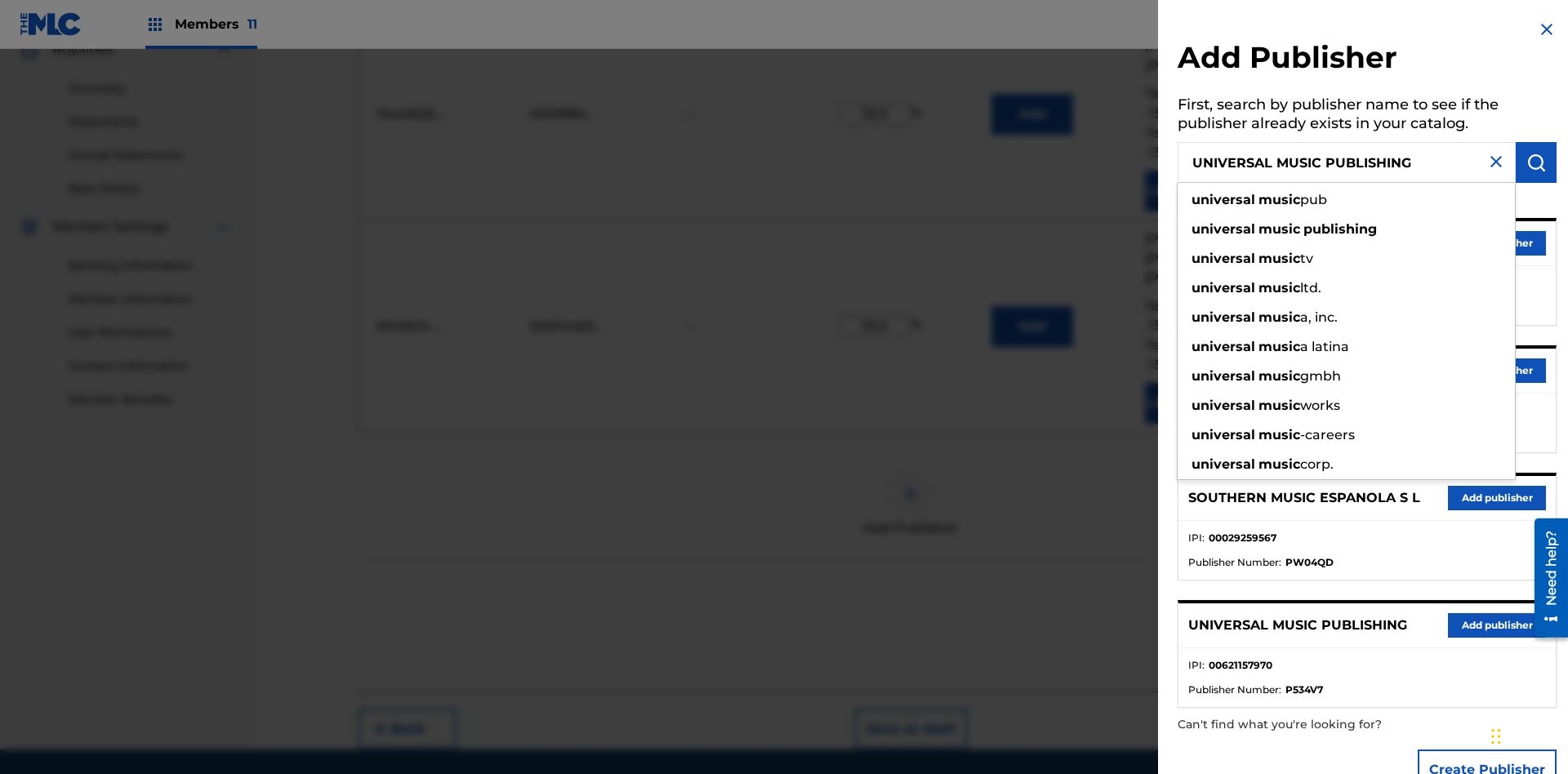
type input "UNIVERSAL MUSIC PUBLISHING"
click at [1536, 163] on img "submit" at bounding box center [1536, 163] width 20 height 20
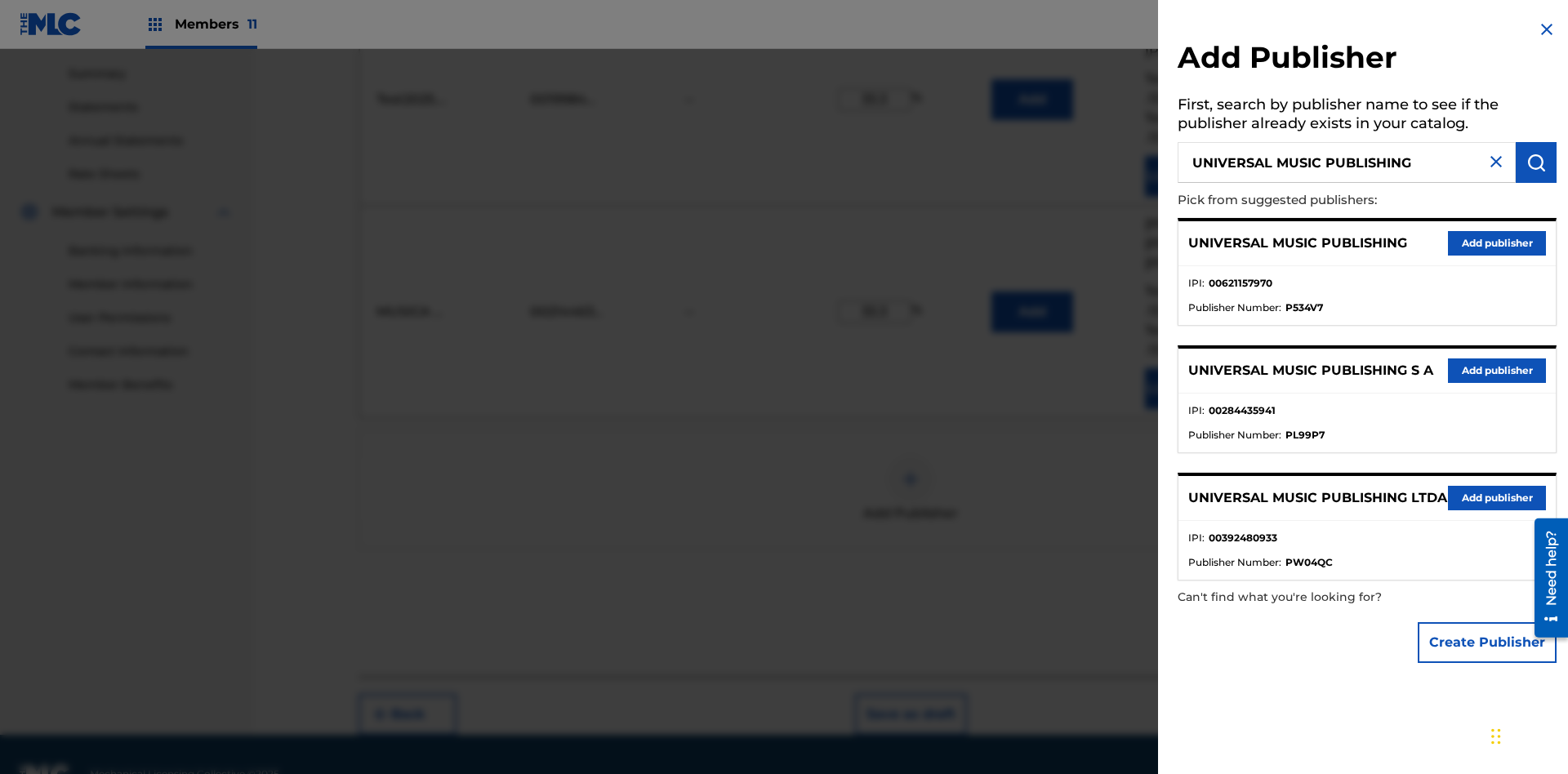
click at [1497, 243] on button "Add publisher" at bounding box center [1497, 243] width 98 height 25
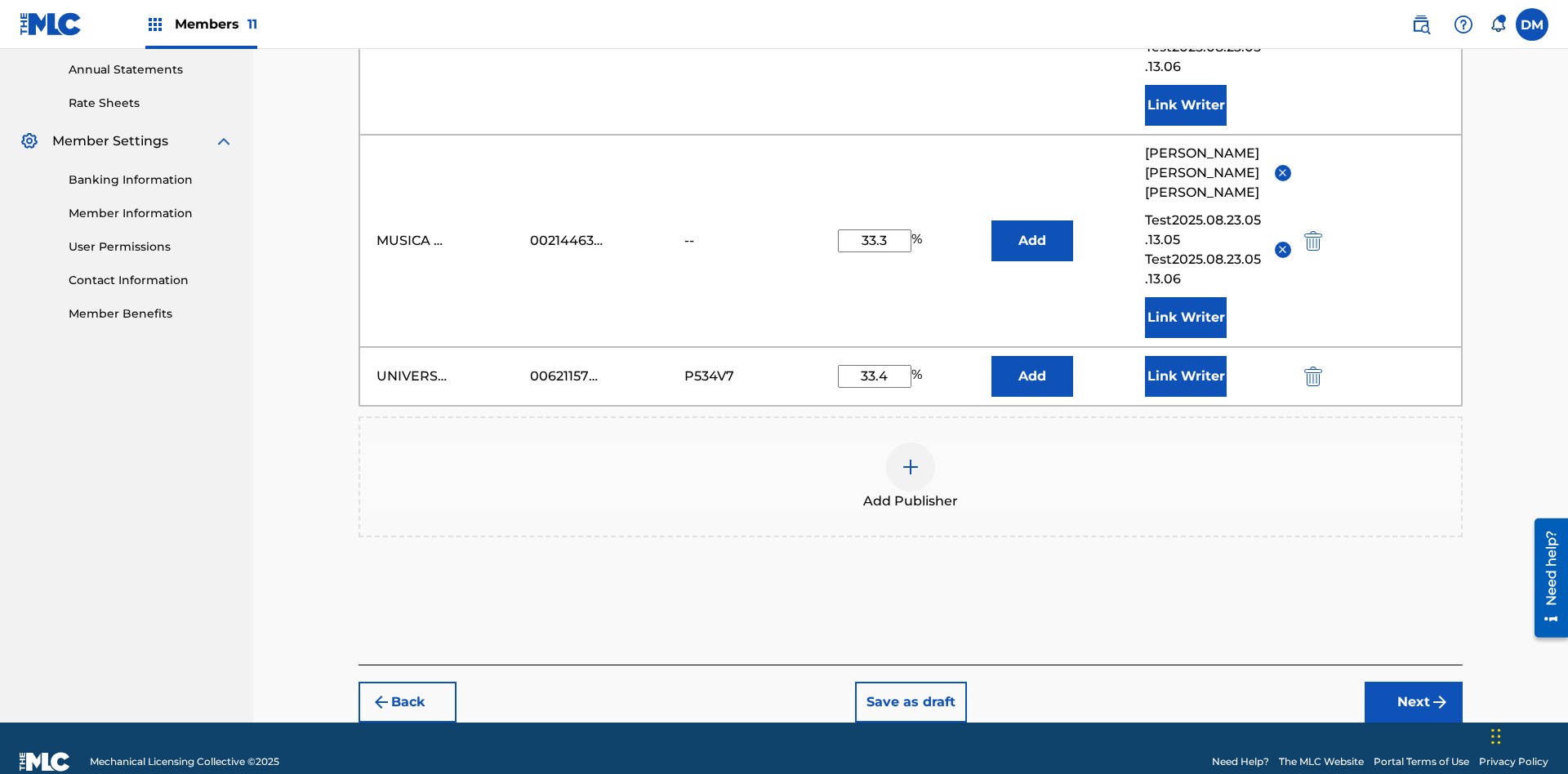
scroll to position [580, 0]
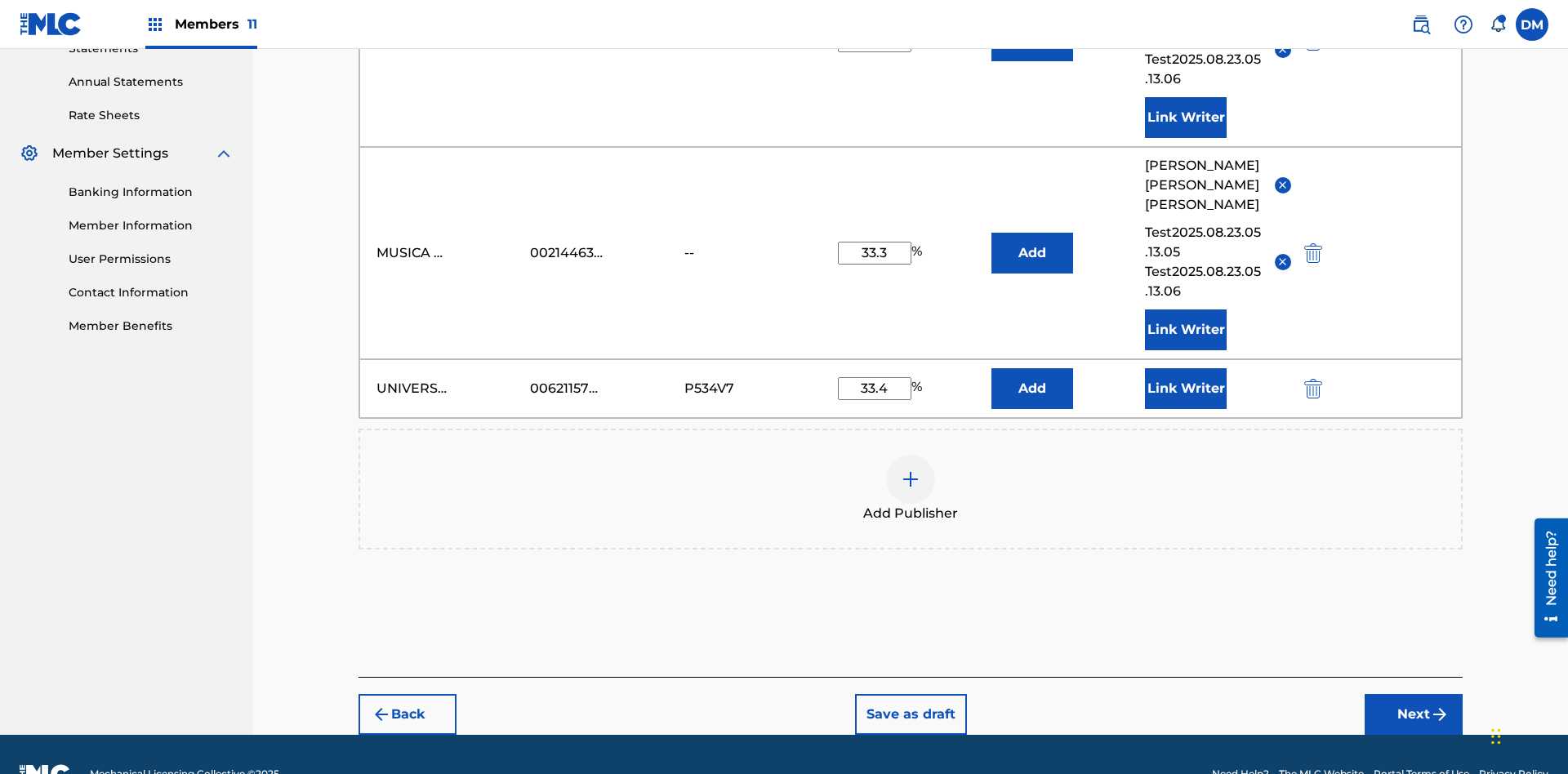
type input "33.4"
click at [1185, 368] on button "Link Writer" at bounding box center [1185, 388] width 82 height 41
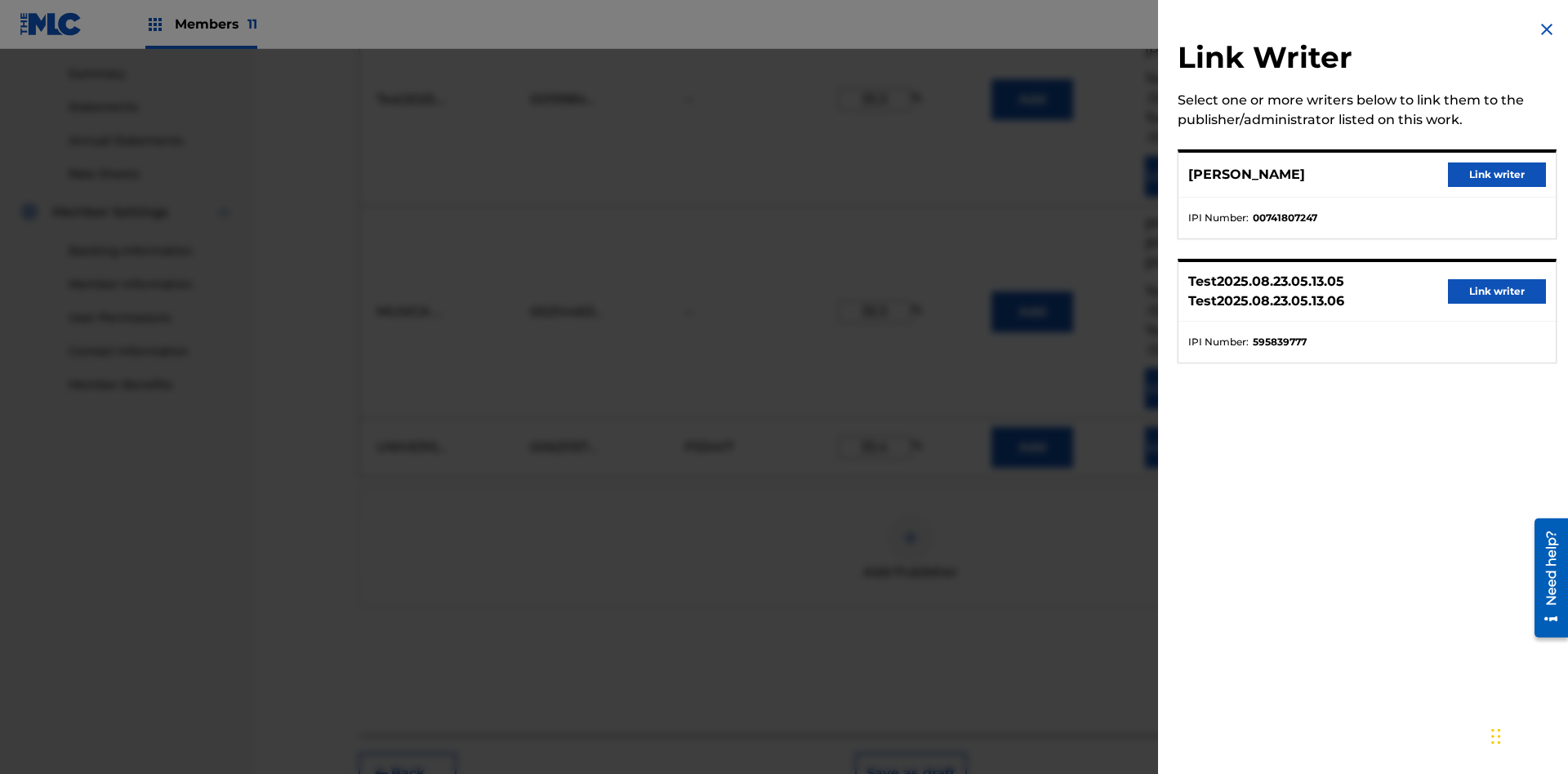
click at [1497, 174] on button "Link writer" at bounding box center [1497, 174] width 98 height 25
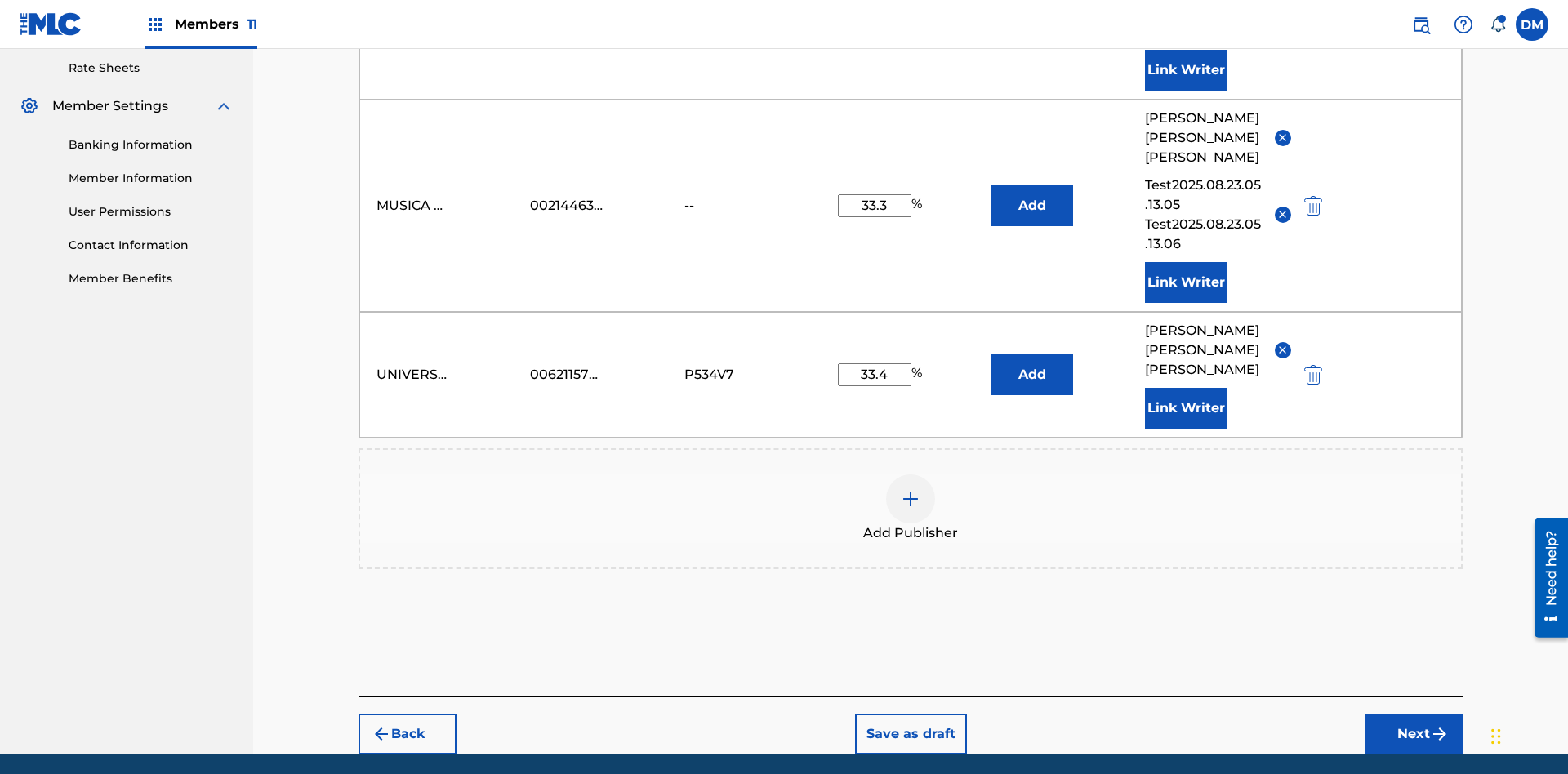
click at [1185, 388] on button "Link Writer" at bounding box center [1185, 408] width 82 height 41
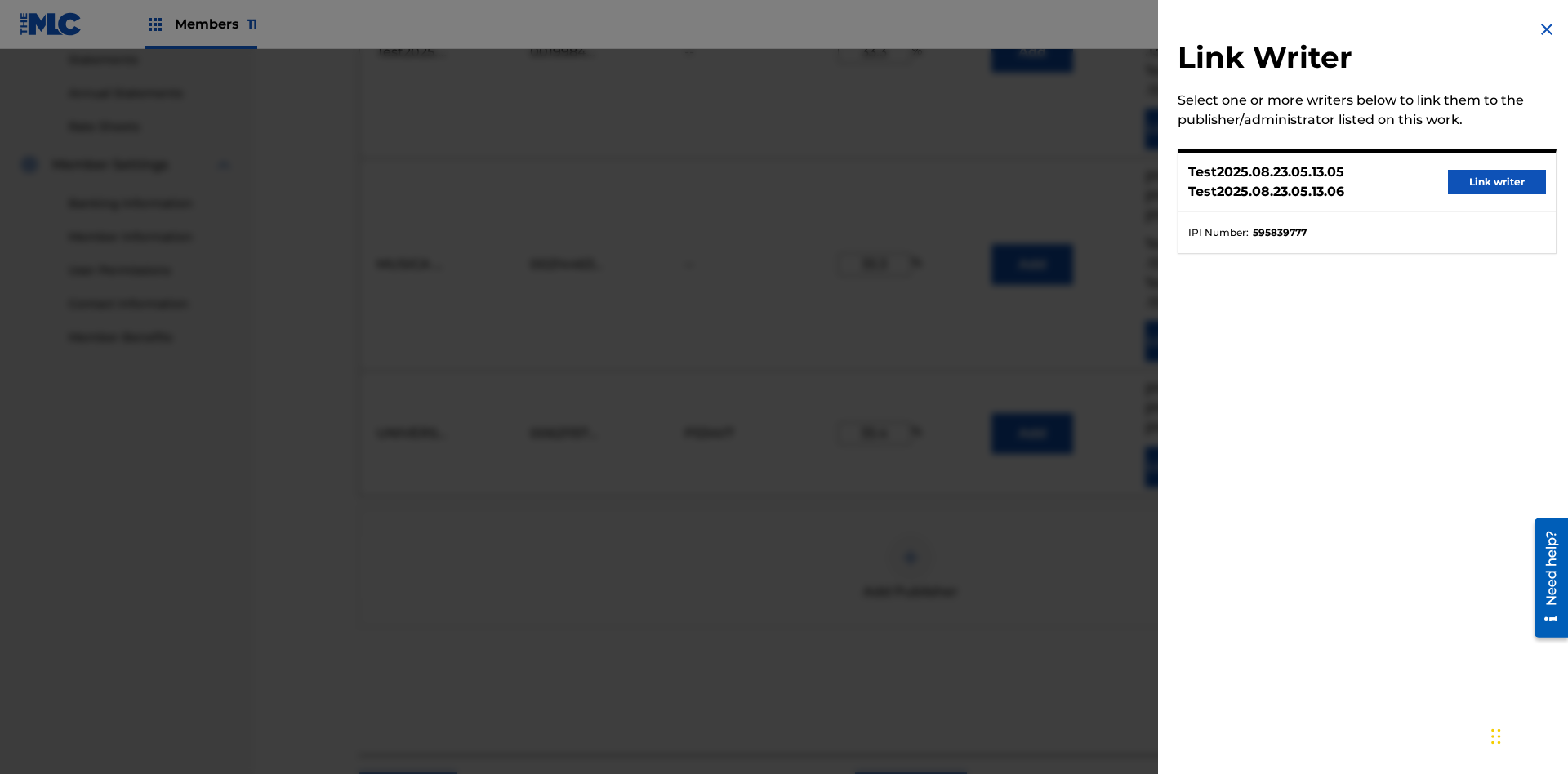
click at [1497, 182] on button "Link writer" at bounding box center [1497, 182] width 98 height 25
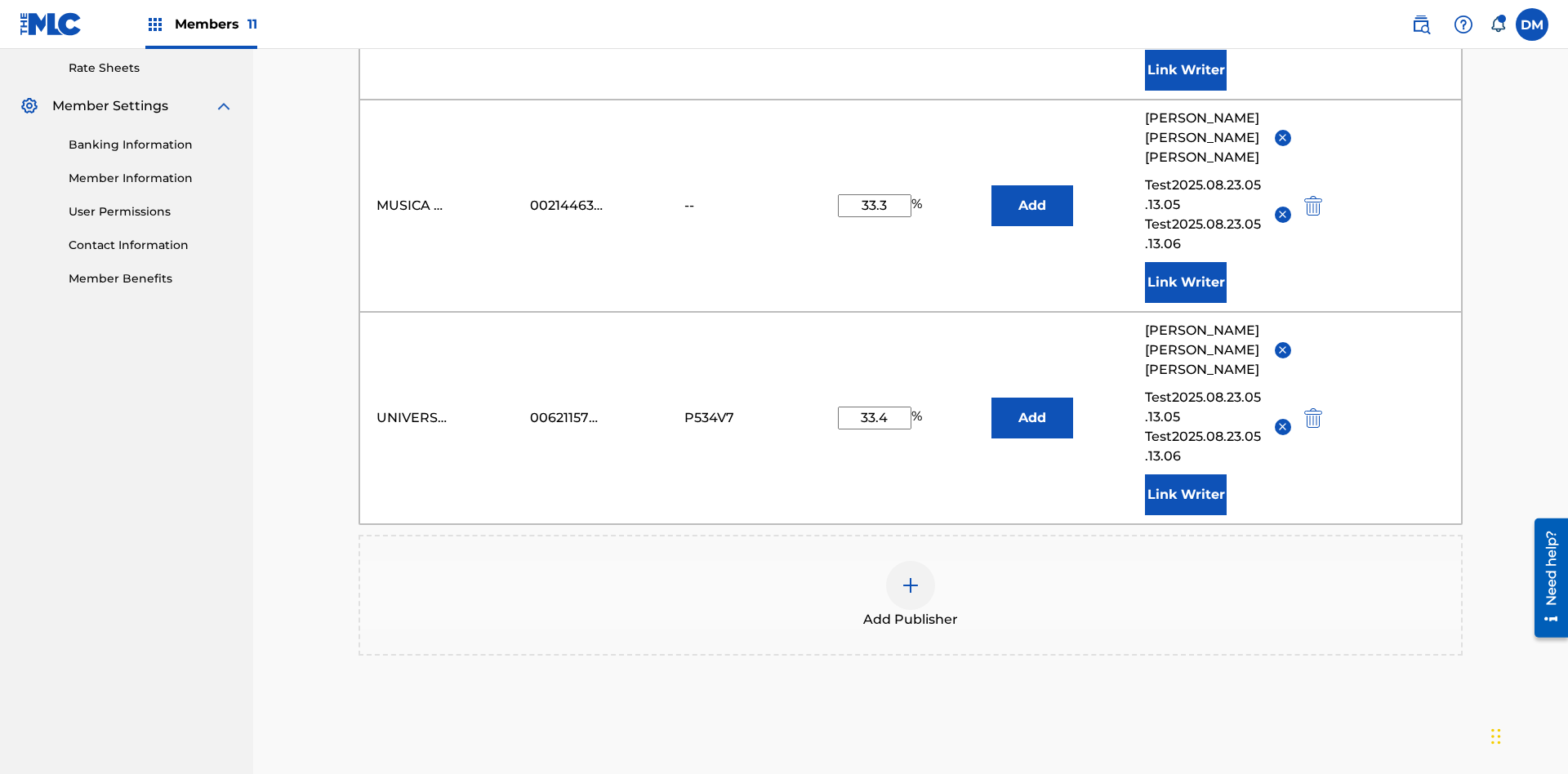
click at [1185, 474] on button "Link Writer" at bounding box center [1185, 494] width 82 height 41
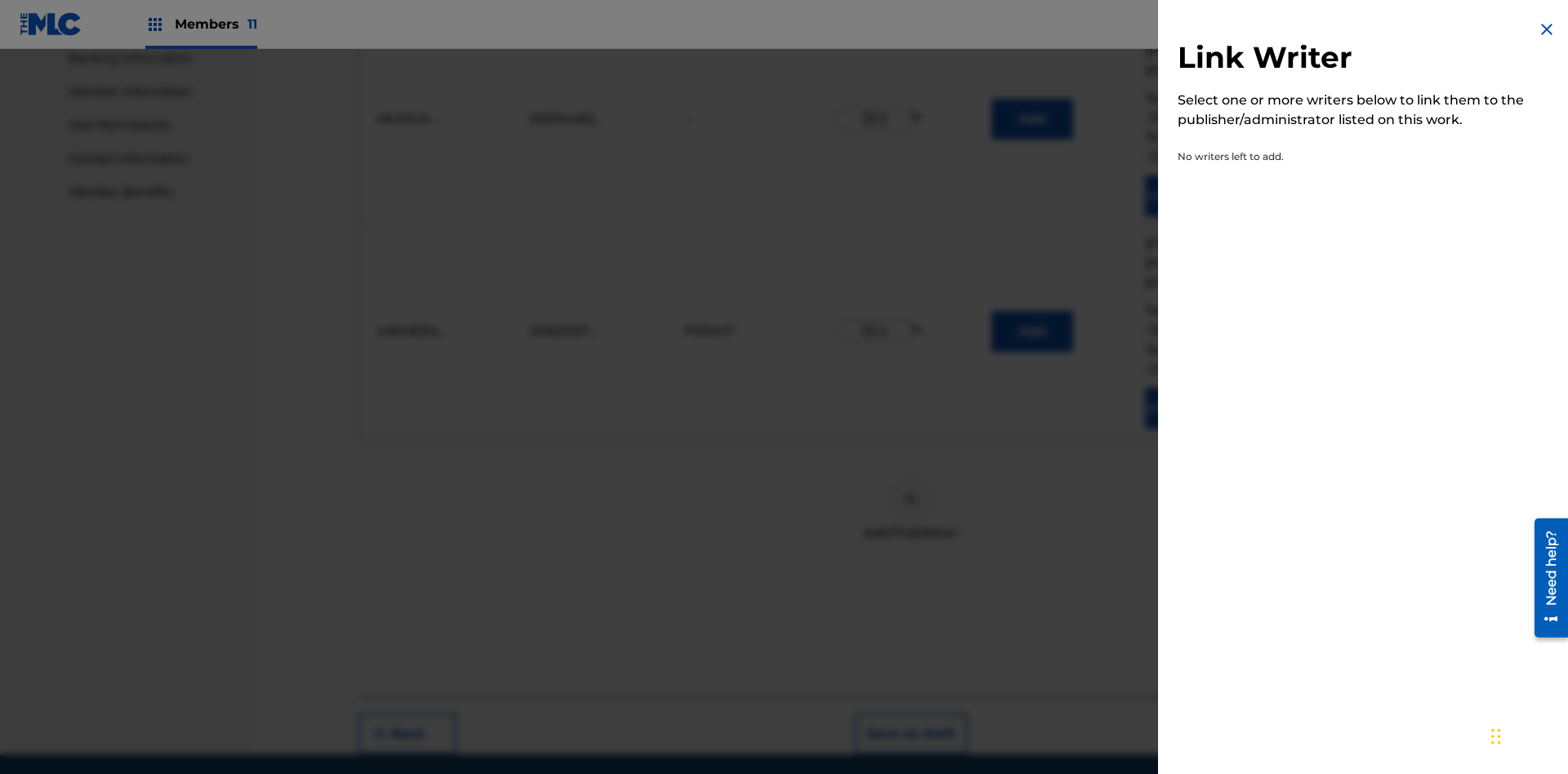
click at [1546, 29] on img at bounding box center [1547, 30] width 20 height 20
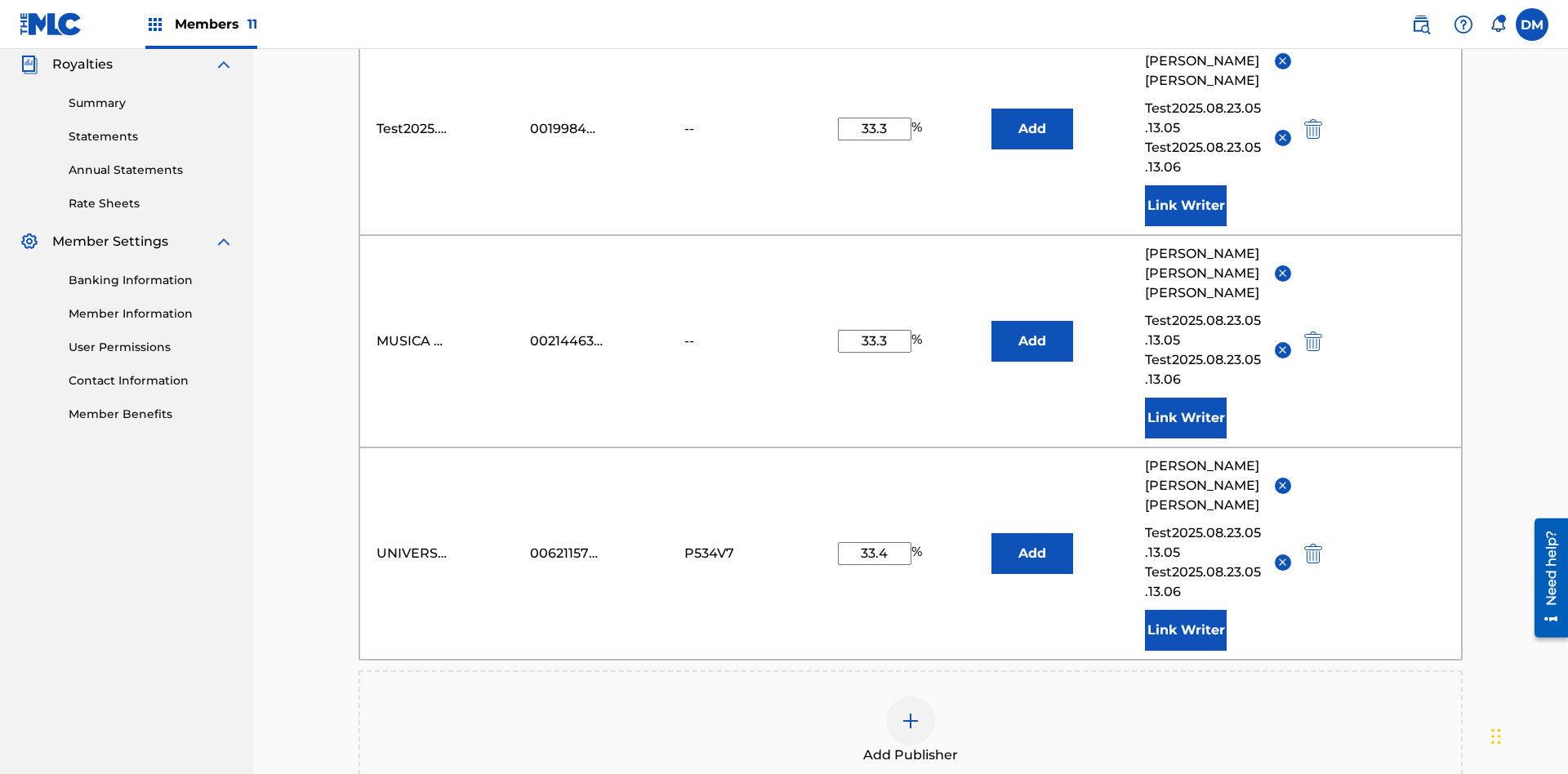
click at [1032, 118] on button "Add" at bounding box center [1033, 128] width 82 height 41
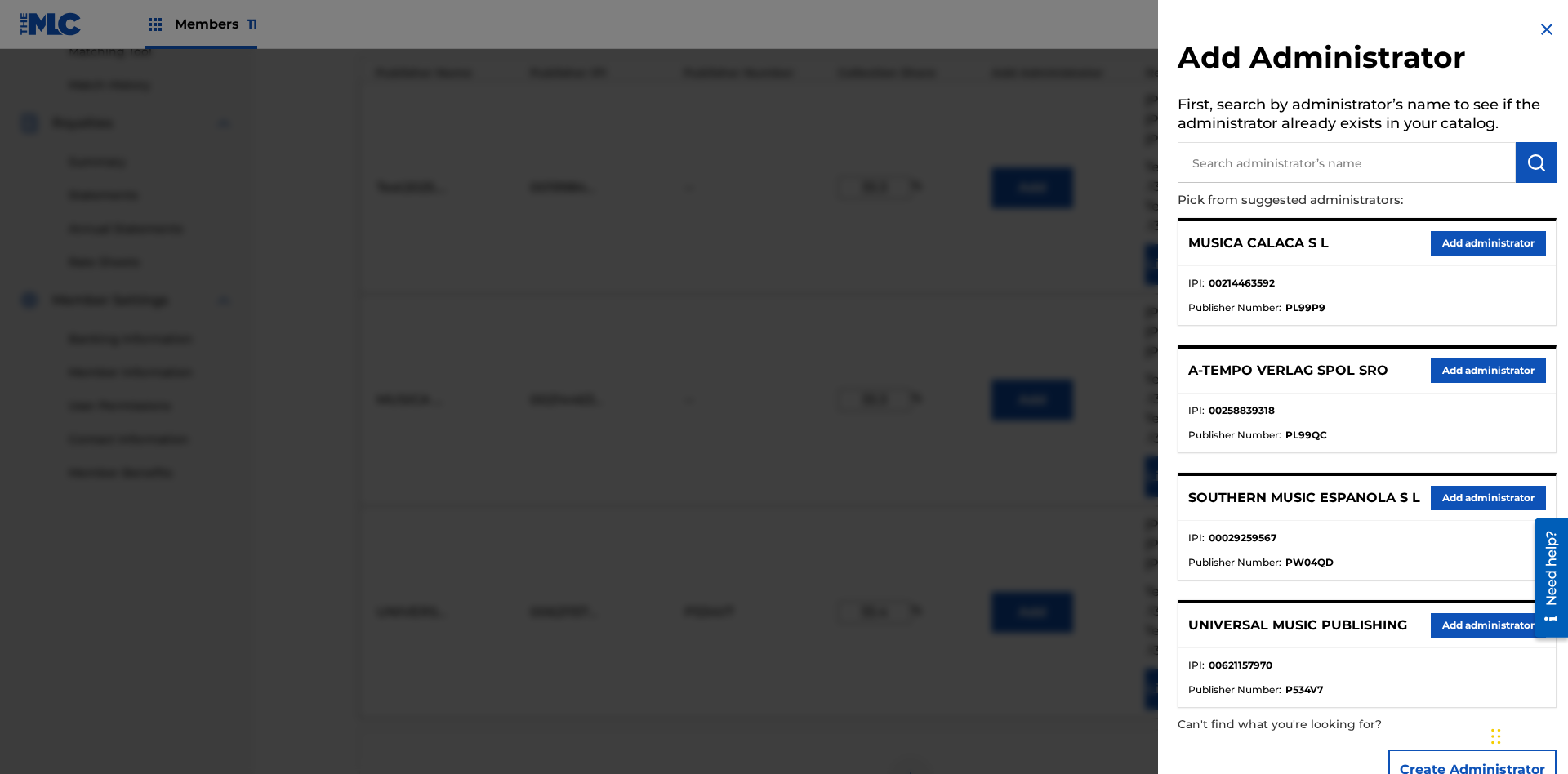
click at [1346, 163] on input "text" at bounding box center [1346, 162] width 338 height 41
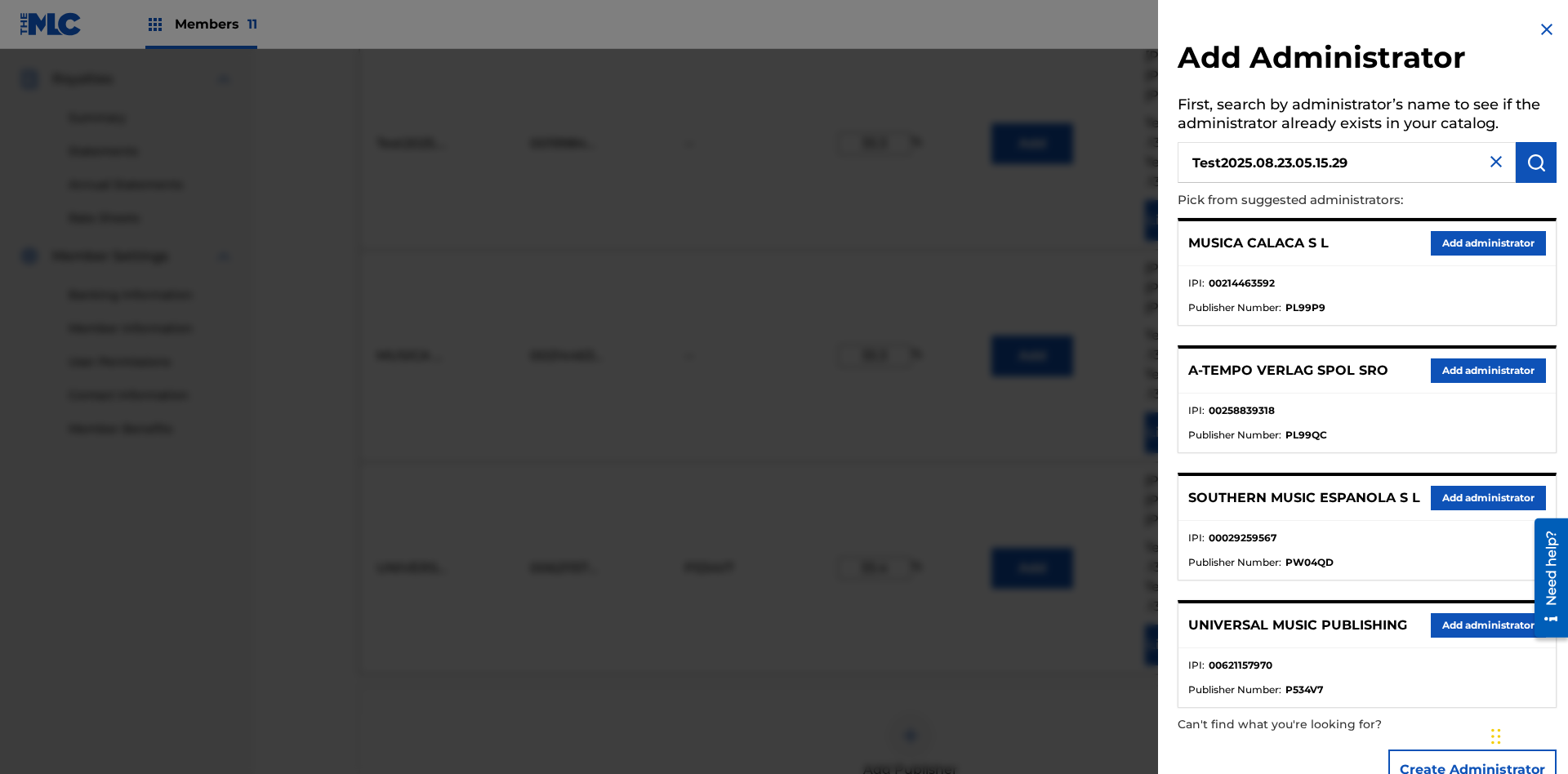
scroll to position [531, 0]
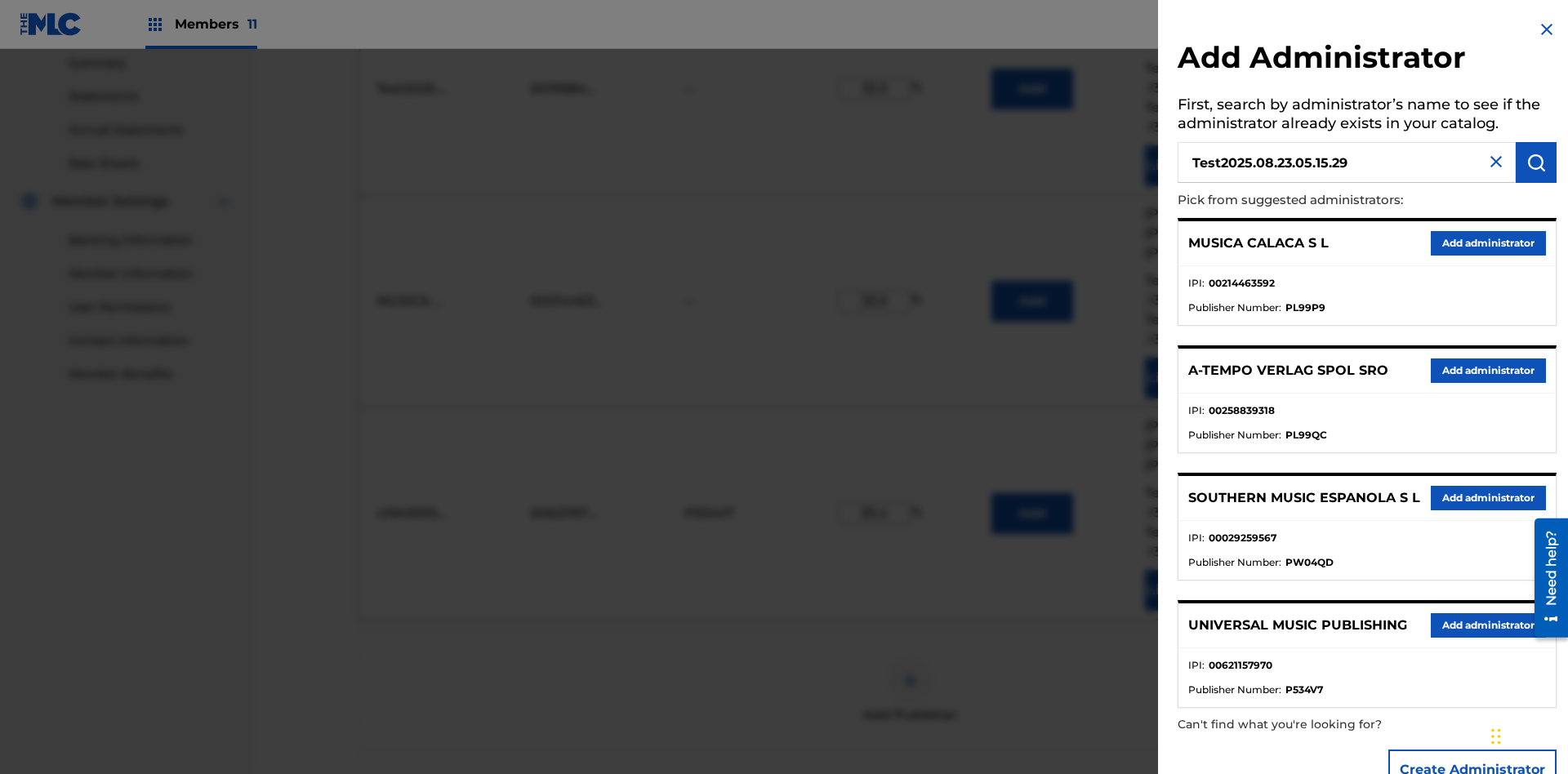
type input "Test2025.08.23.05.15.29"
click at [1536, 163] on img "submit" at bounding box center [1536, 163] width 20 height 20
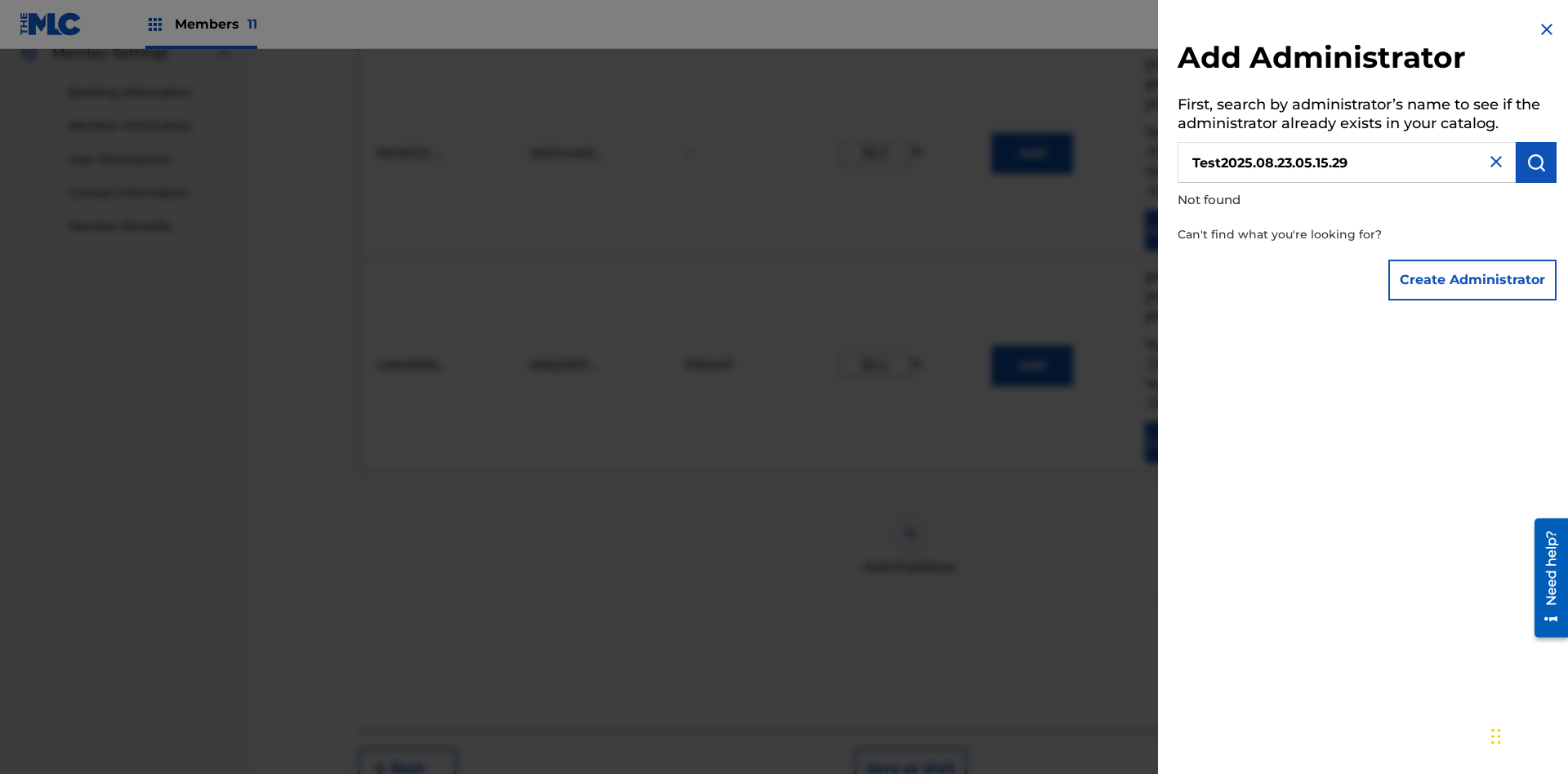
click at [1473, 279] on button "Create Administrator" at bounding box center [1472, 280] width 168 height 41
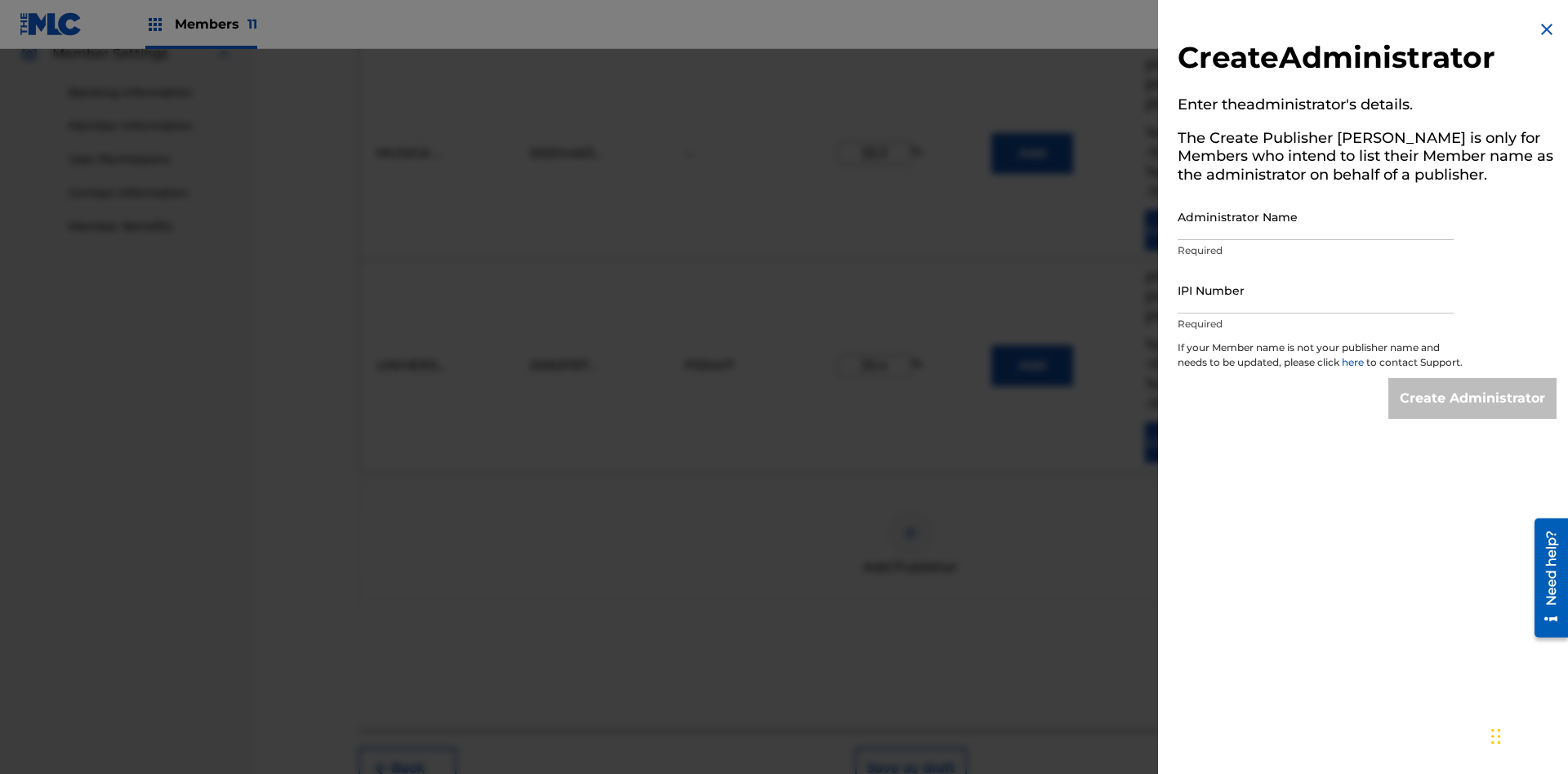
click at [1315, 216] on input "Administrator Name" at bounding box center [1315, 216] width 276 height 46
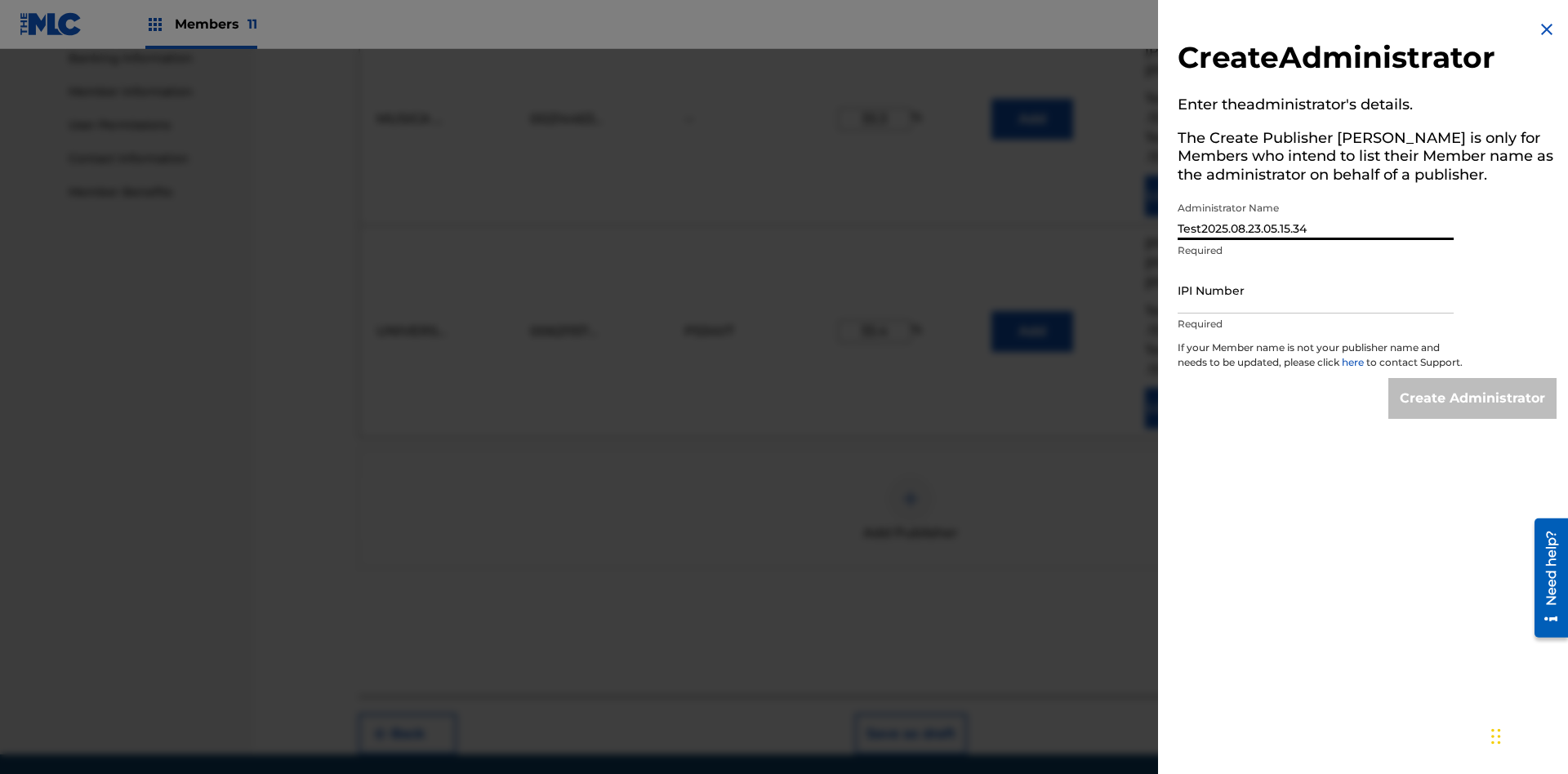
type input "Test2025.08.23.05.15.34"
click at [1315, 290] on input "IPI Number" at bounding box center [1315, 290] width 276 height 46
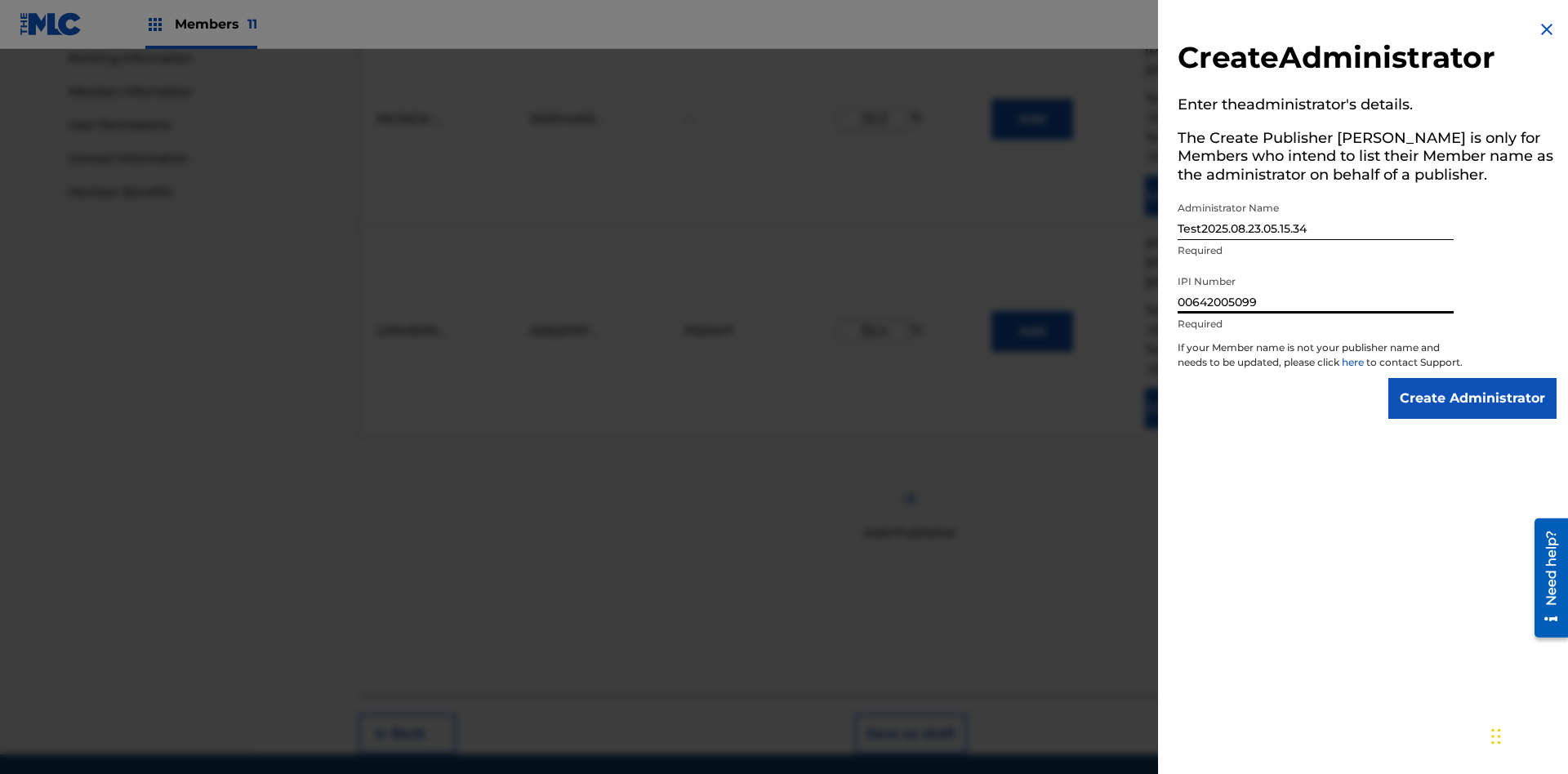
type input "00642005099"
click at [1473, 413] on input "Create Administrator" at bounding box center [1472, 398] width 168 height 41
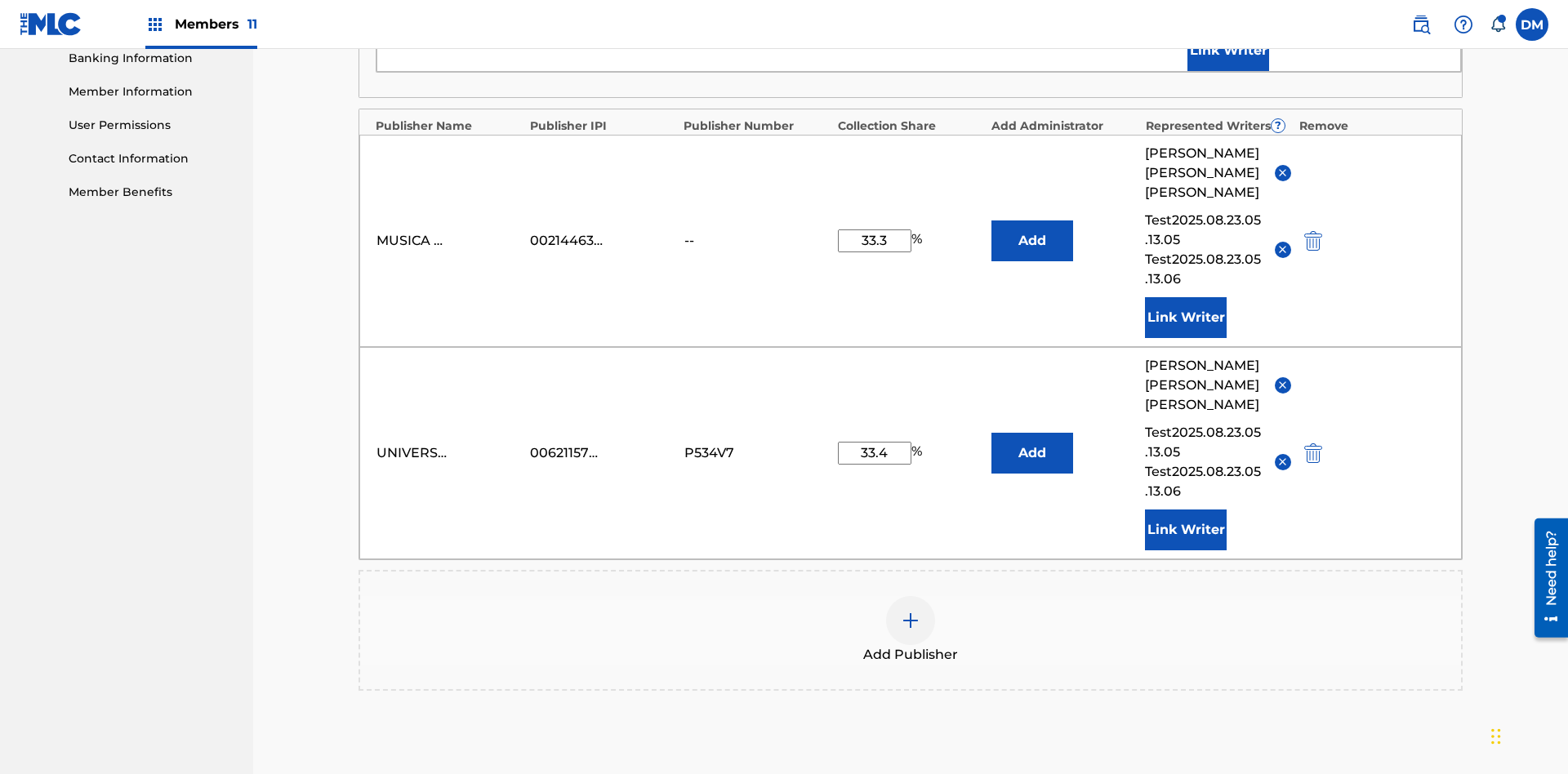
scroll to position [424, 0]
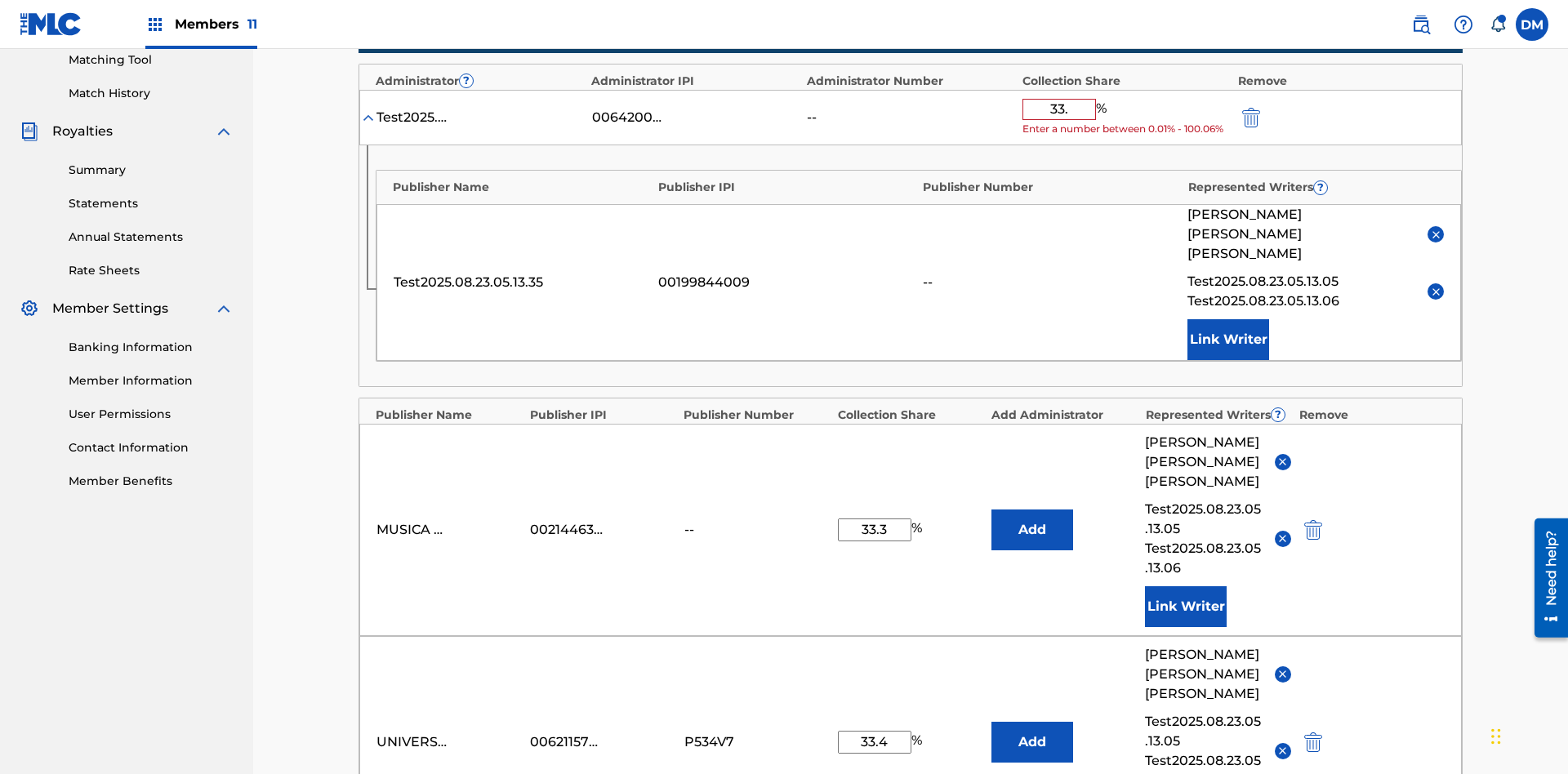
type input "33.3"
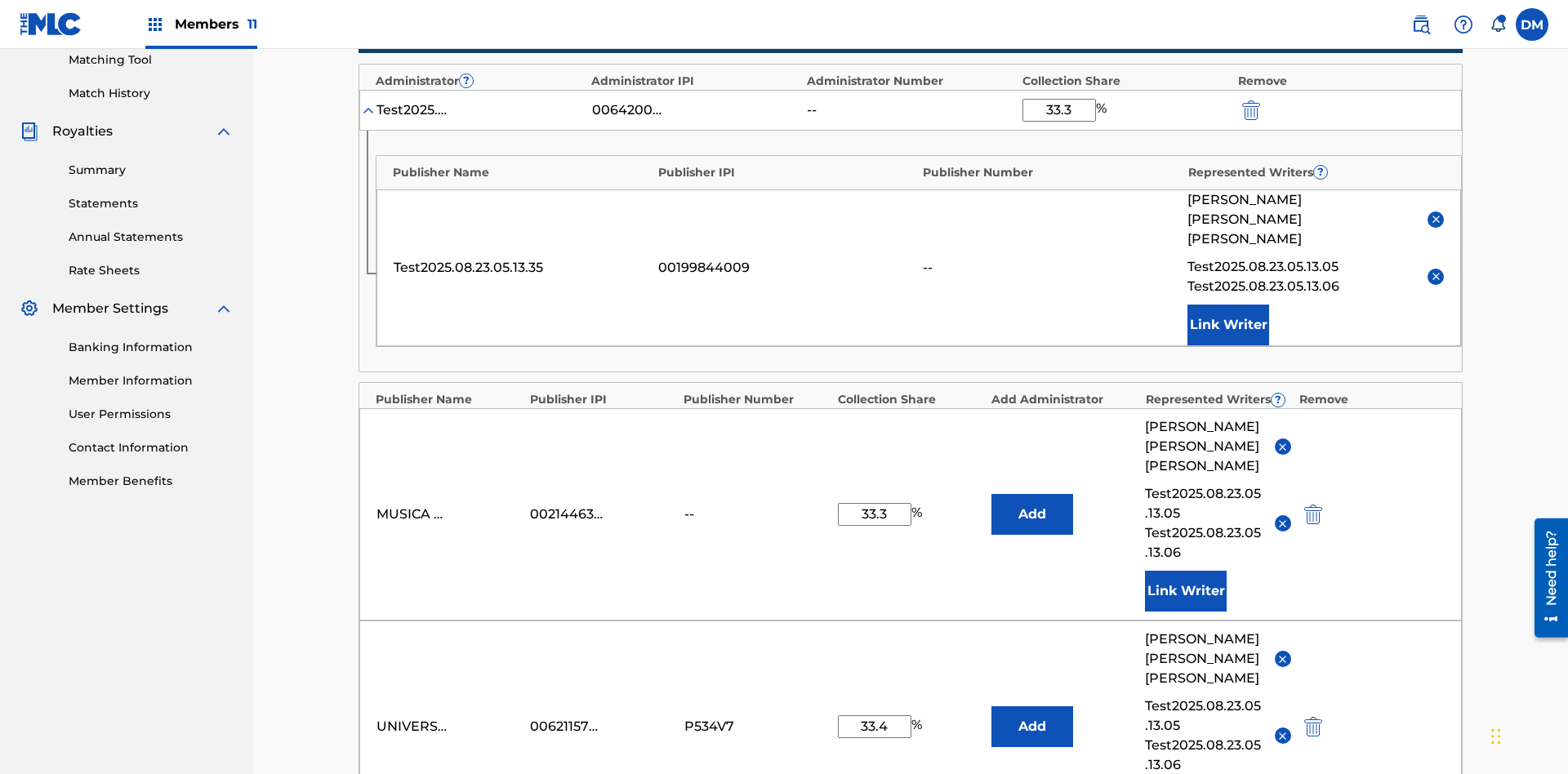
click at [1249, 107] on img "submit" at bounding box center [1251, 110] width 18 height 20
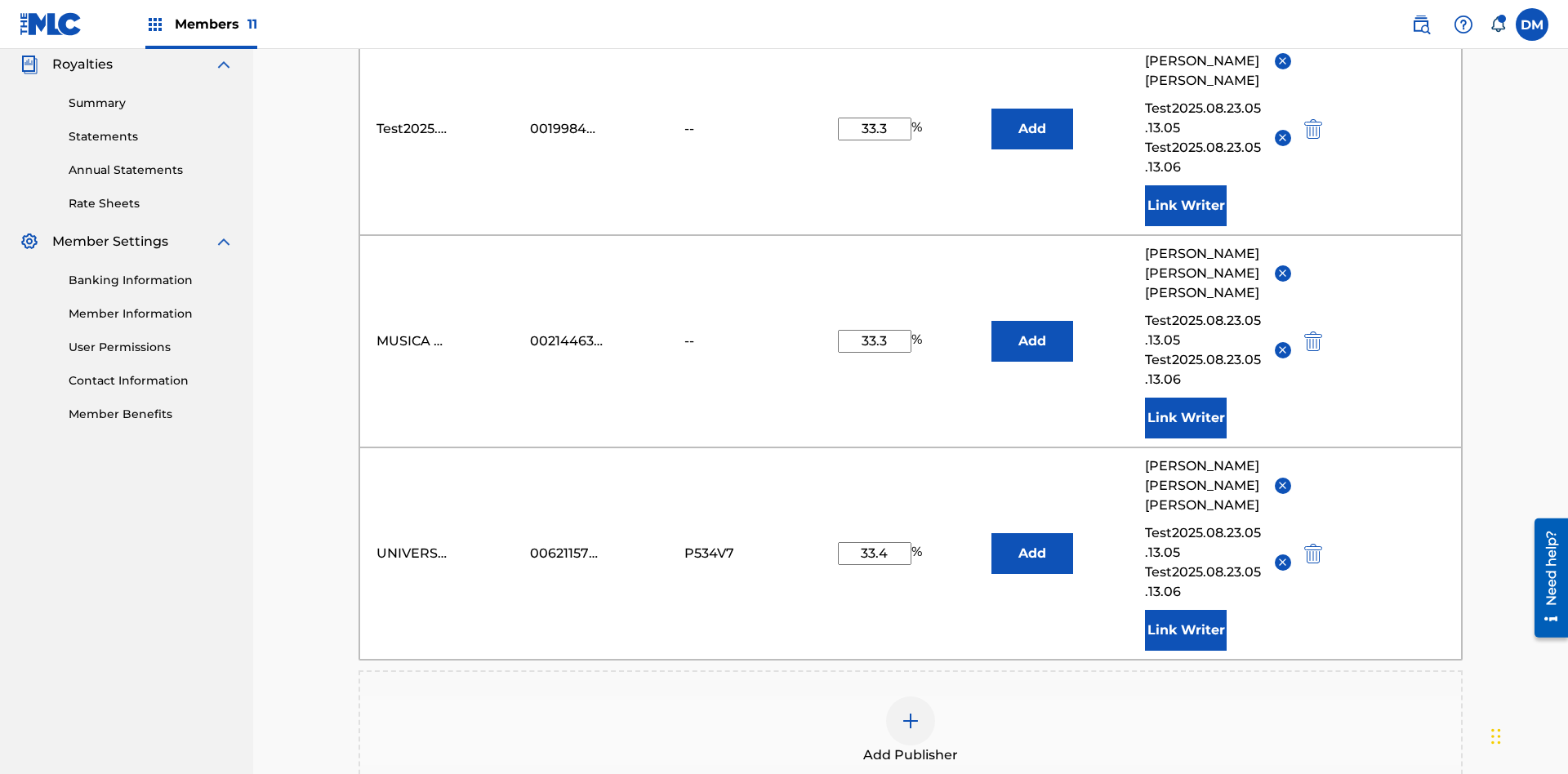
type input "33.3"
click at [1032, 118] on button "Add" at bounding box center [1033, 128] width 82 height 41
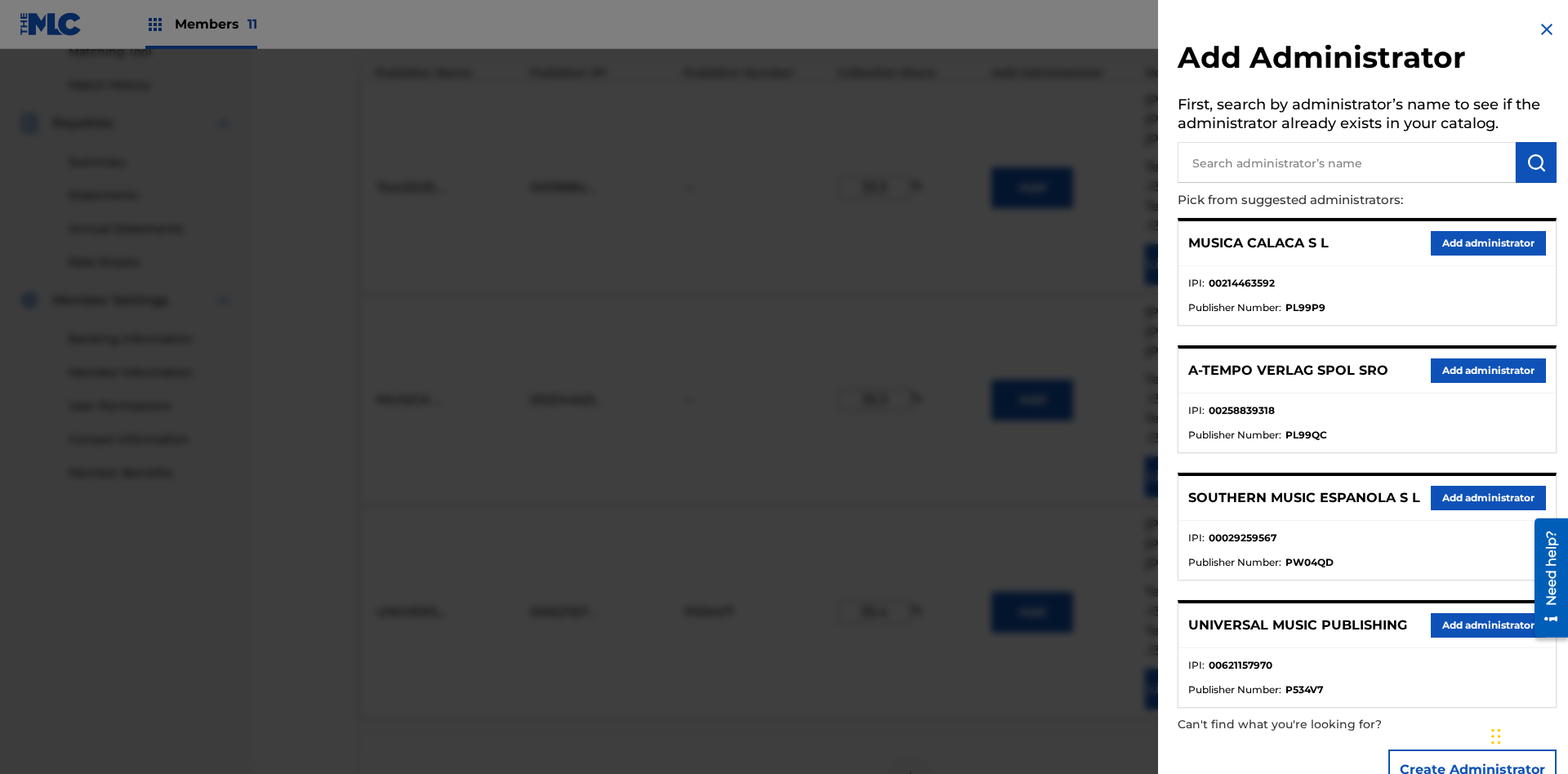
click at [1346, 163] on input "text" at bounding box center [1346, 162] width 338 height 41
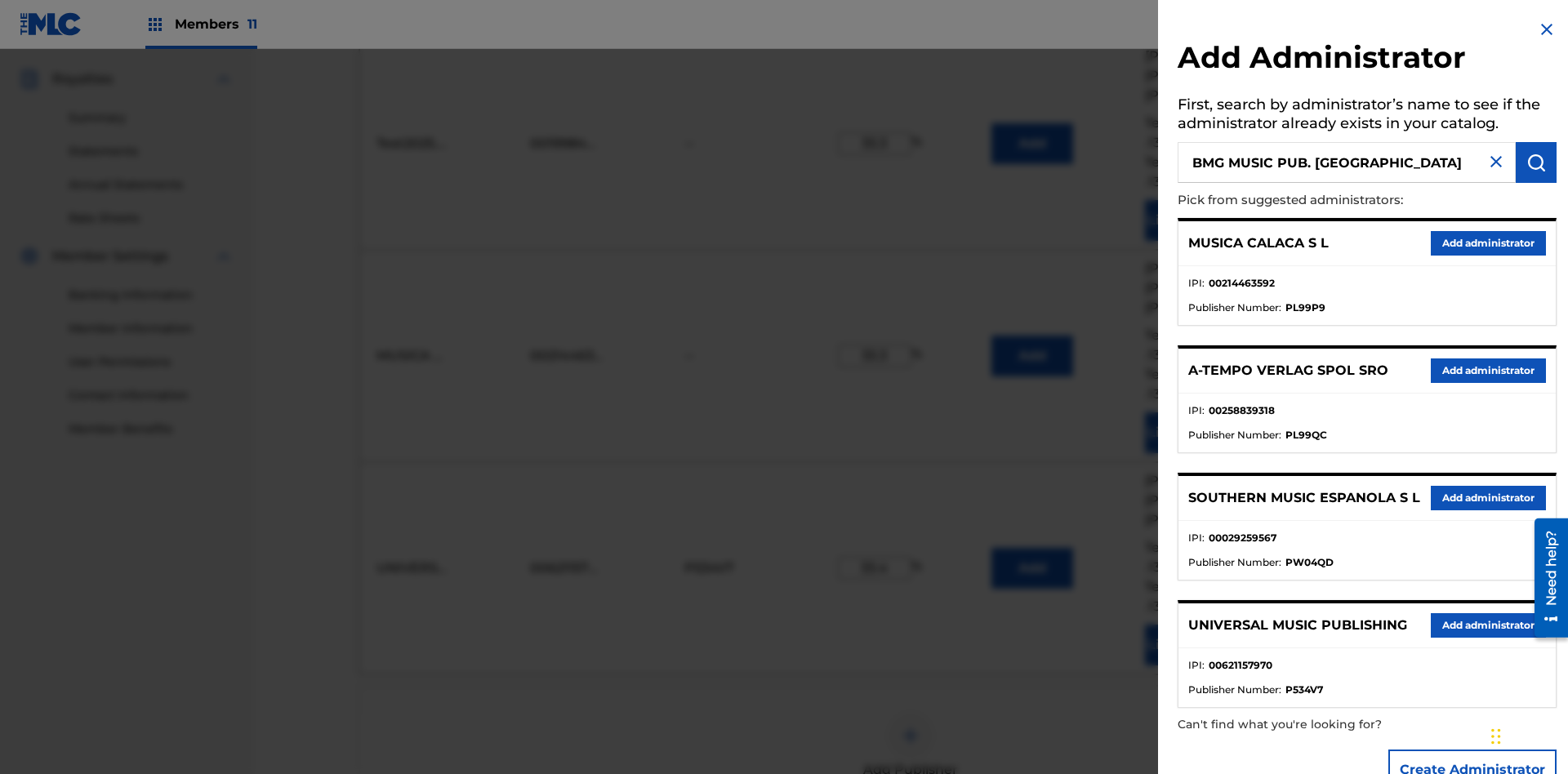
type input "BMG MUSIC PUB. [GEOGRAPHIC_DATA]"
click at [1536, 163] on img "submit" at bounding box center [1536, 163] width 20 height 20
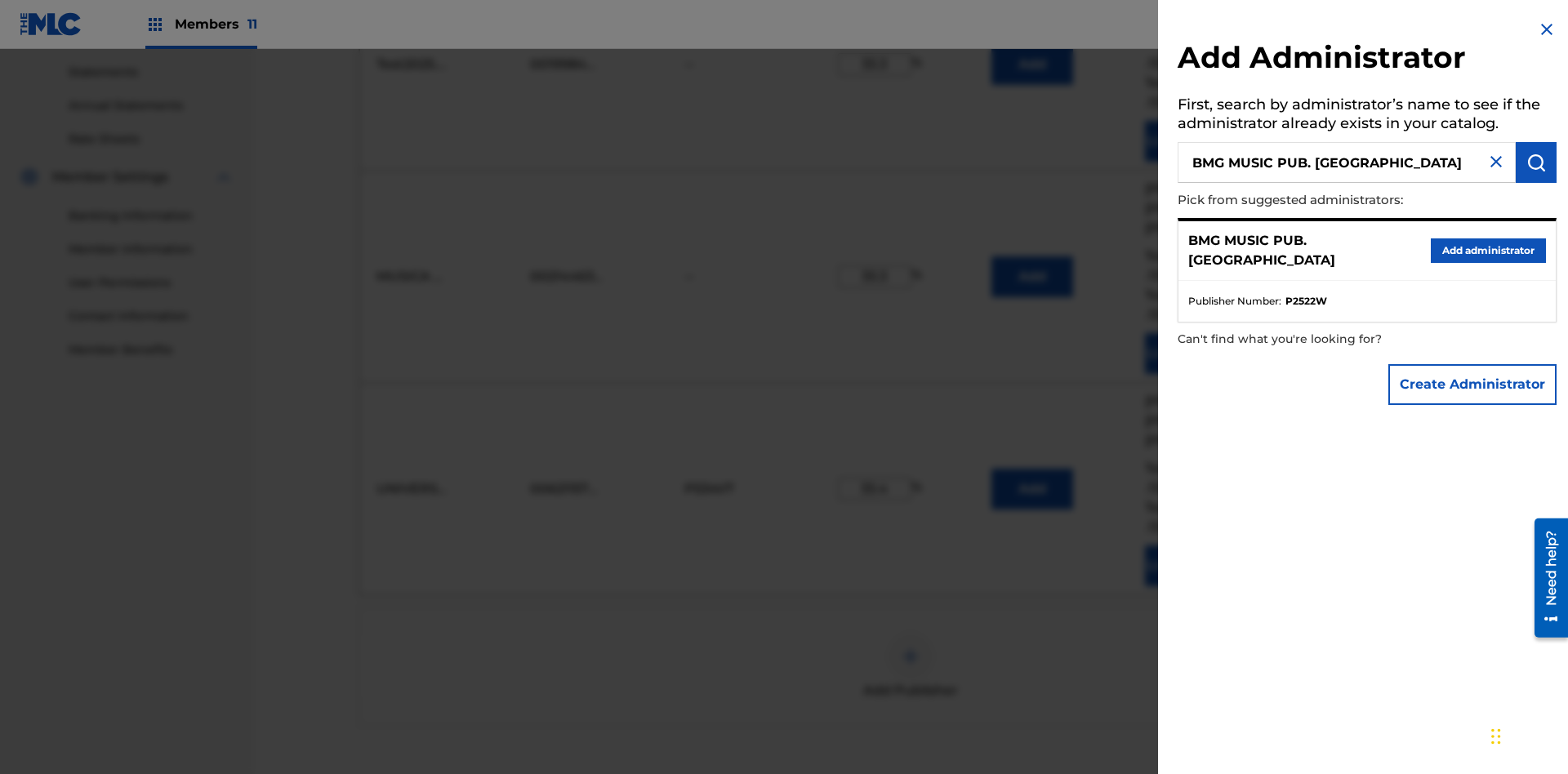
click at [1473, 383] on button "Create Administrator" at bounding box center [1472, 384] width 168 height 41
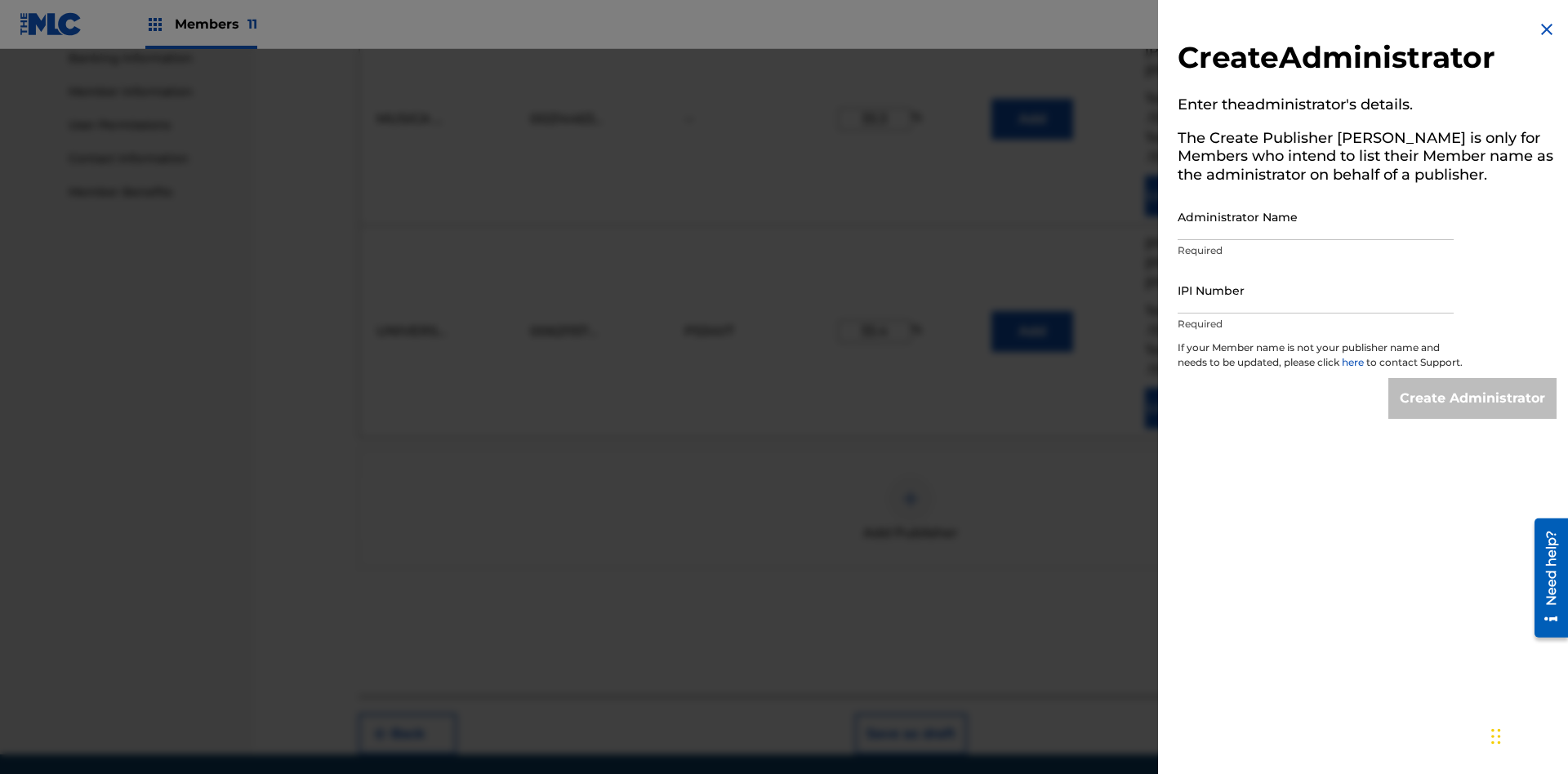
click at [1315, 216] on input "Administrator Name" at bounding box center [1315, 216] width 276 height 46
type input "BMG MUSIC PUB. [GEOGRAPHIC_DATA]"
click at [1315, 290] on input "IPI Number" at bounding box center [1315, 290] width 276 height 46
type input "00595839777"
click at [1473, 413] on input "Create Administrator" at bounding box center [1472, 398] width 168 height 41
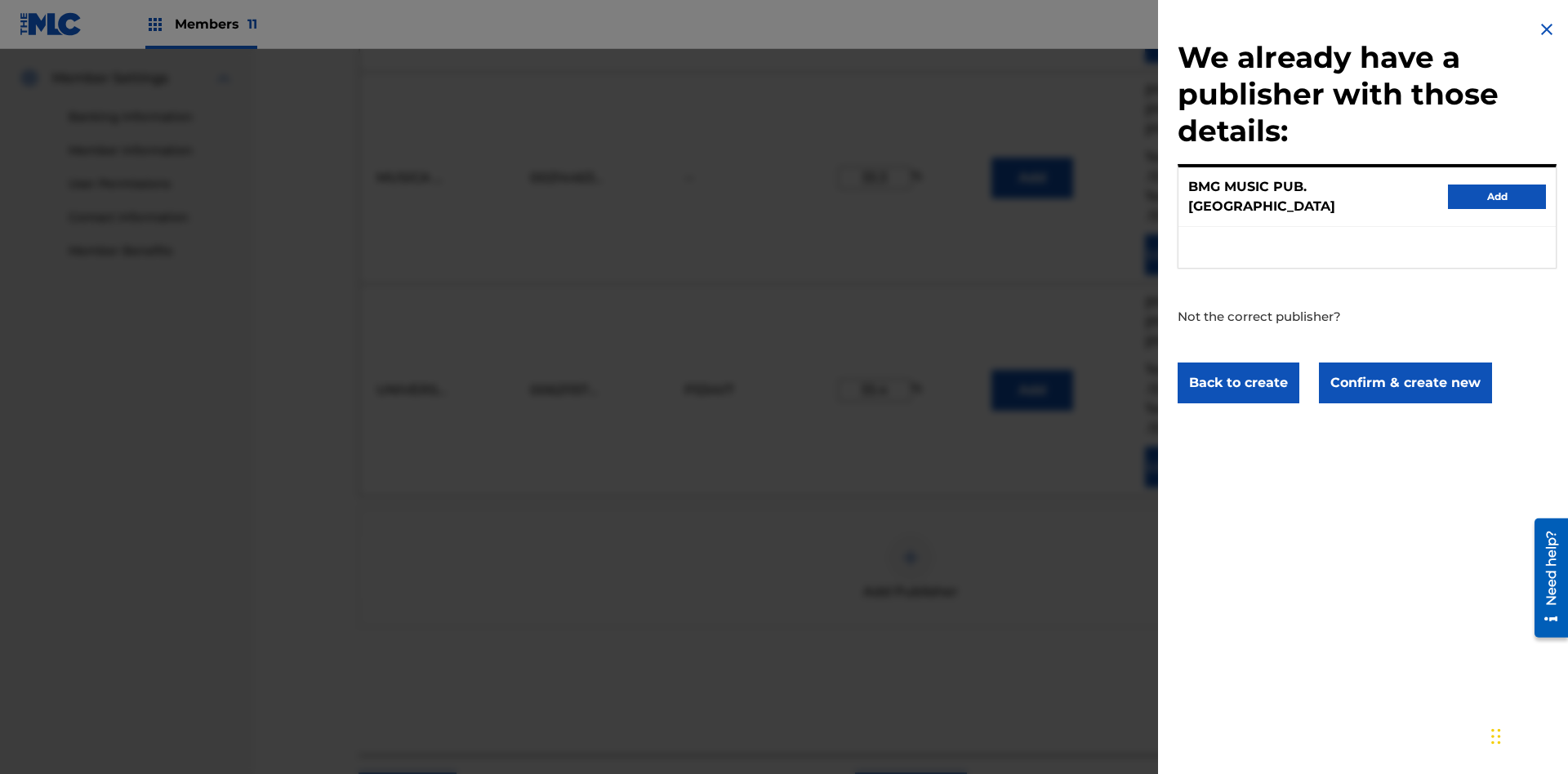
click at [1403, 367] on button "Confirm & create new" at bounding box center [1405, 382] width 173 height 41
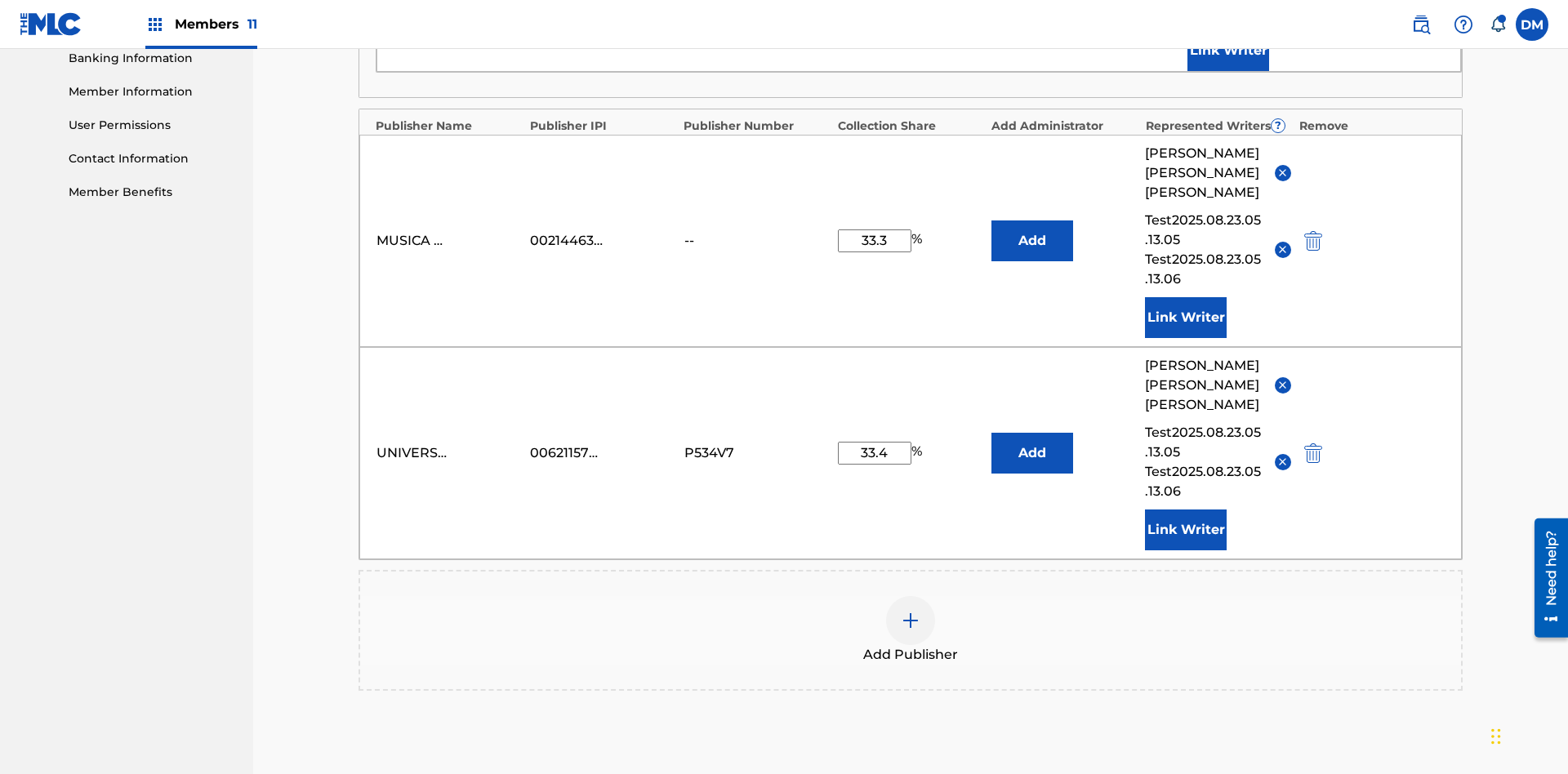
scroll to position [424, 0]
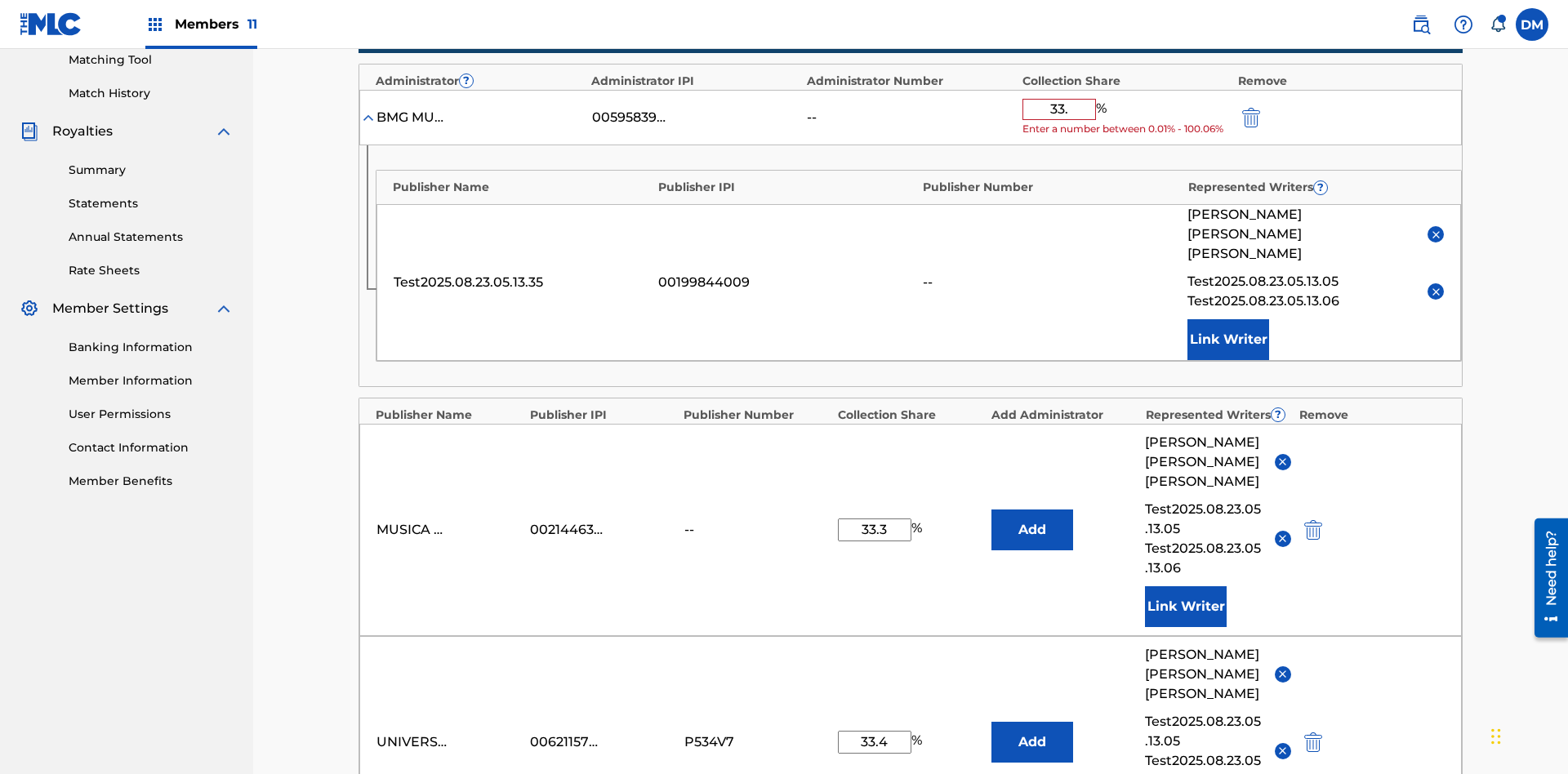
type input "33.3"
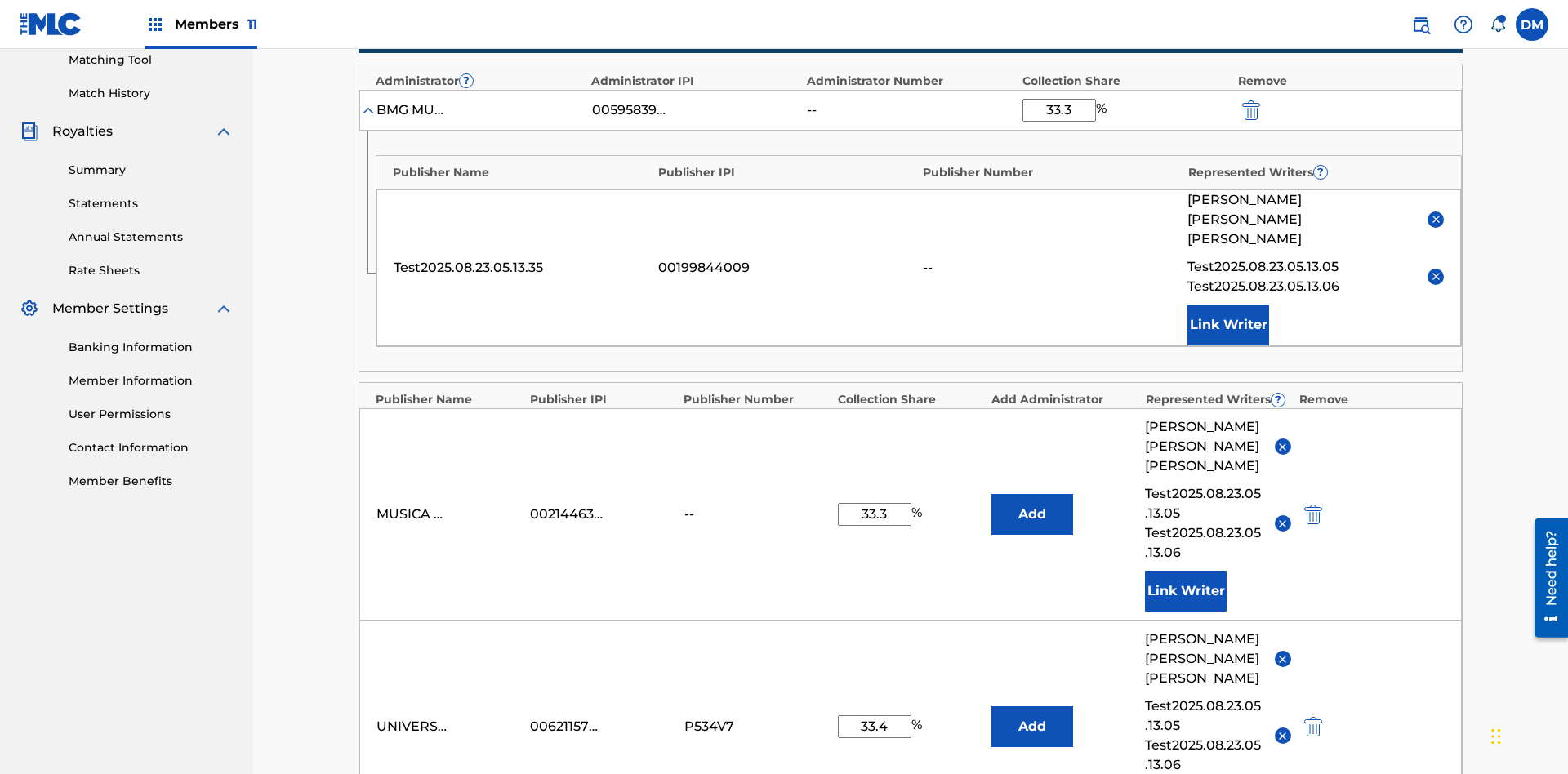
click at [1249, 107] on img "submit" at bounding box center [1251, 110] width 18 height 20
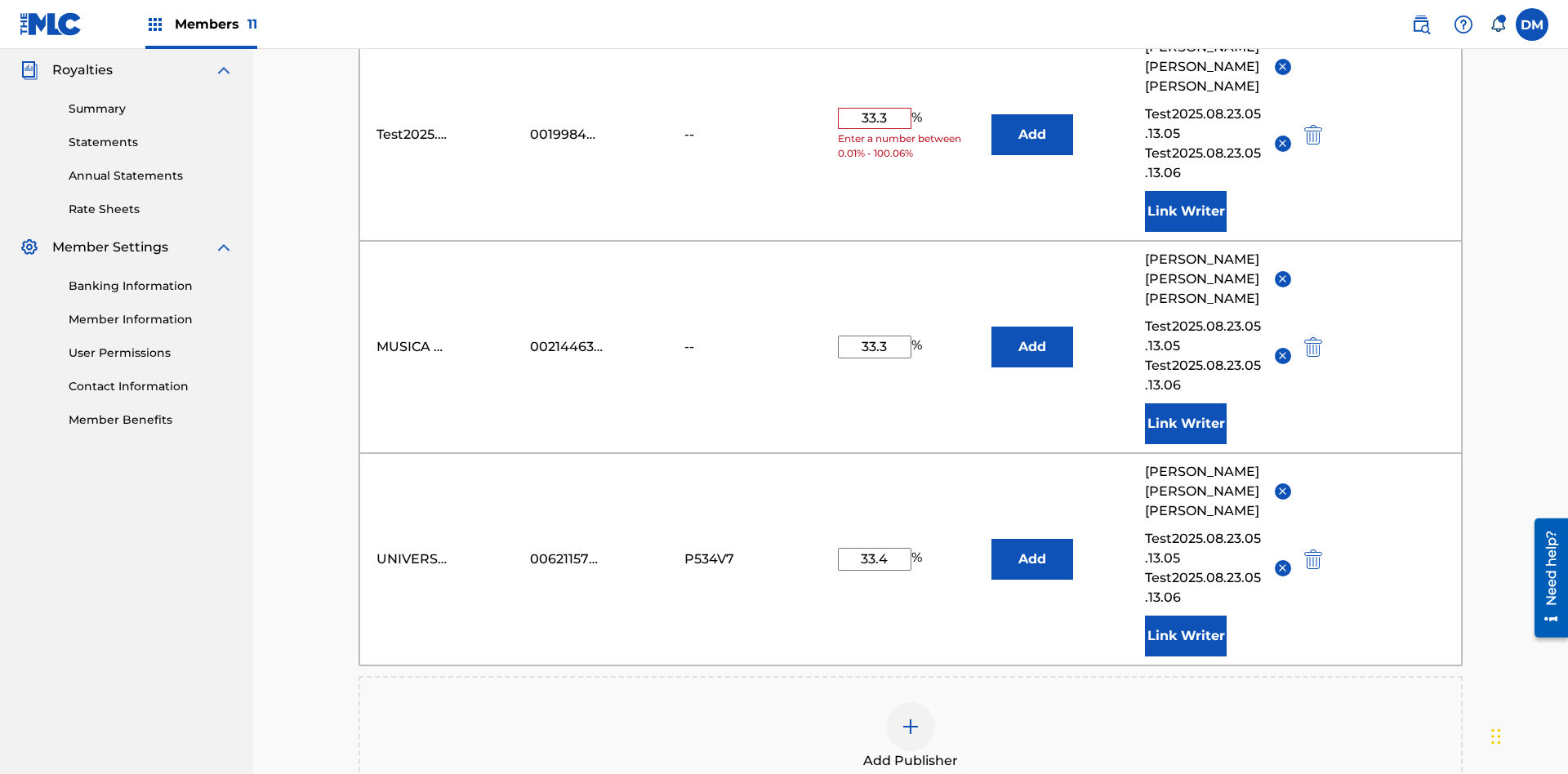
type input "33.3"
click at [1032, 118] on button "Add" at bounding box center [1033, 134] width 82 height 41
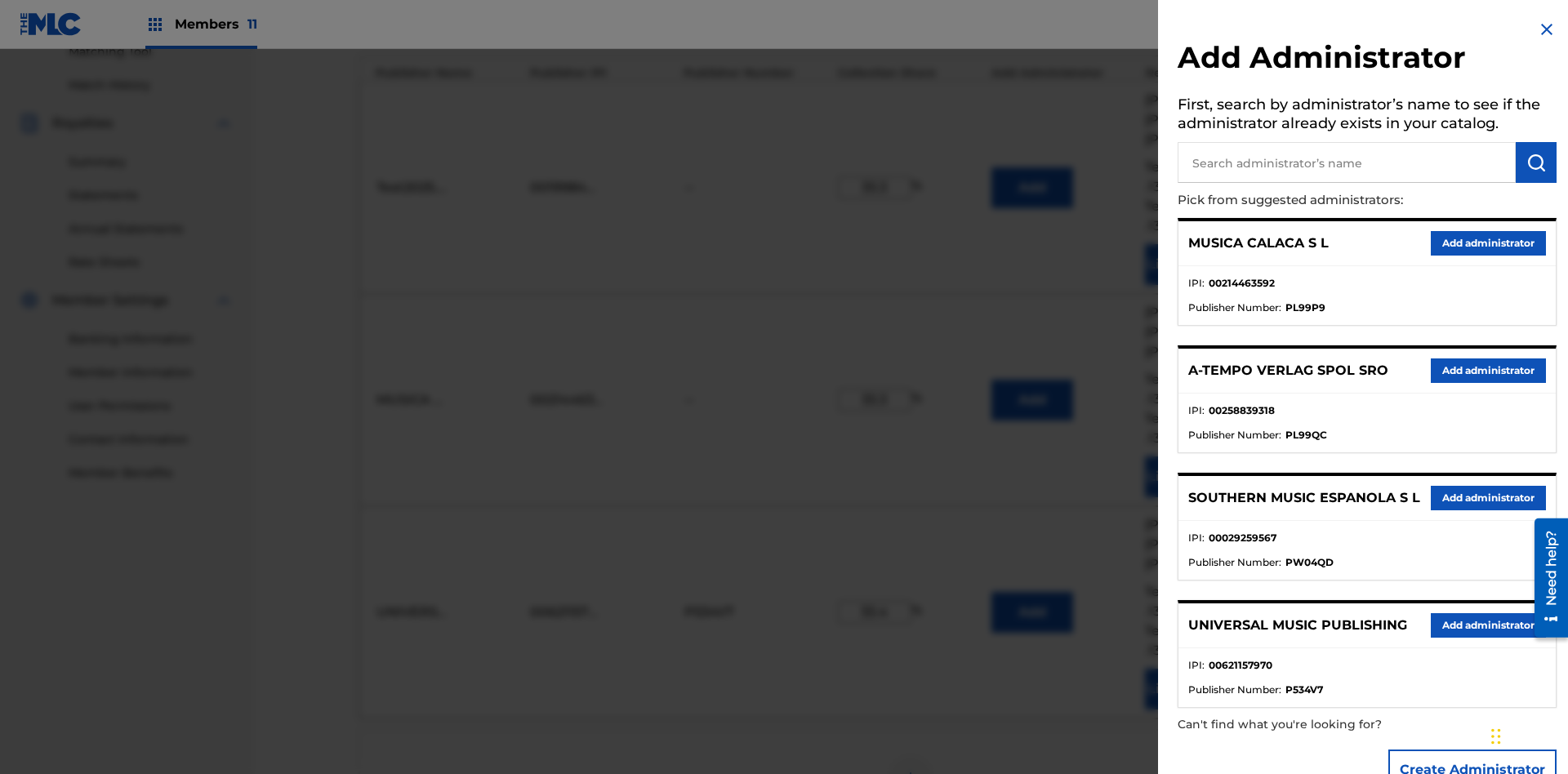
click at [1346, 163] on input "text" at bounding box center [1346, 162] width 338 height 41
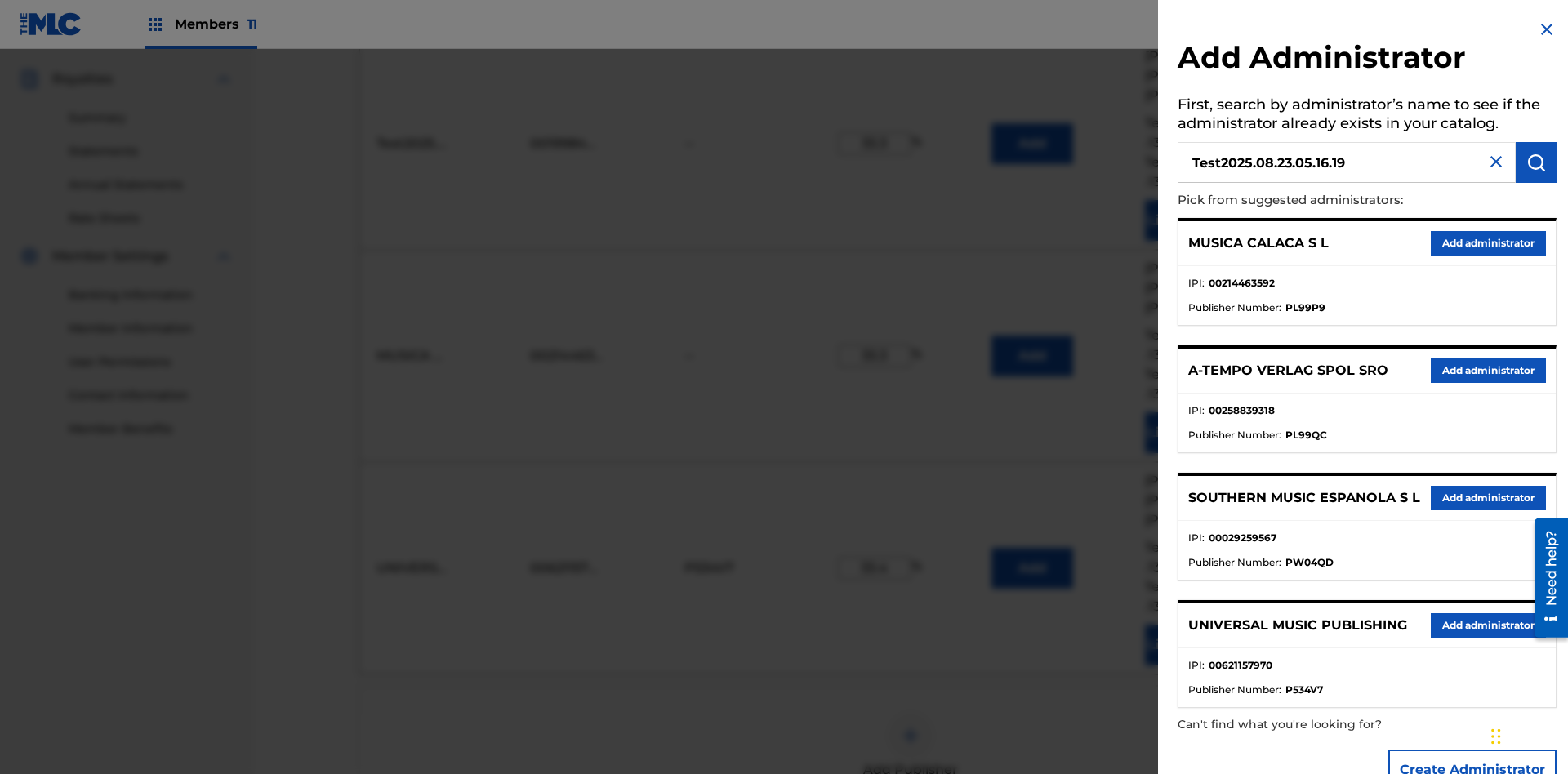
type input "Test2025.08.23.05.16.19"
click at [1536, 163] on img "submit" at bounding box center [1536, 163] width 20 height 20
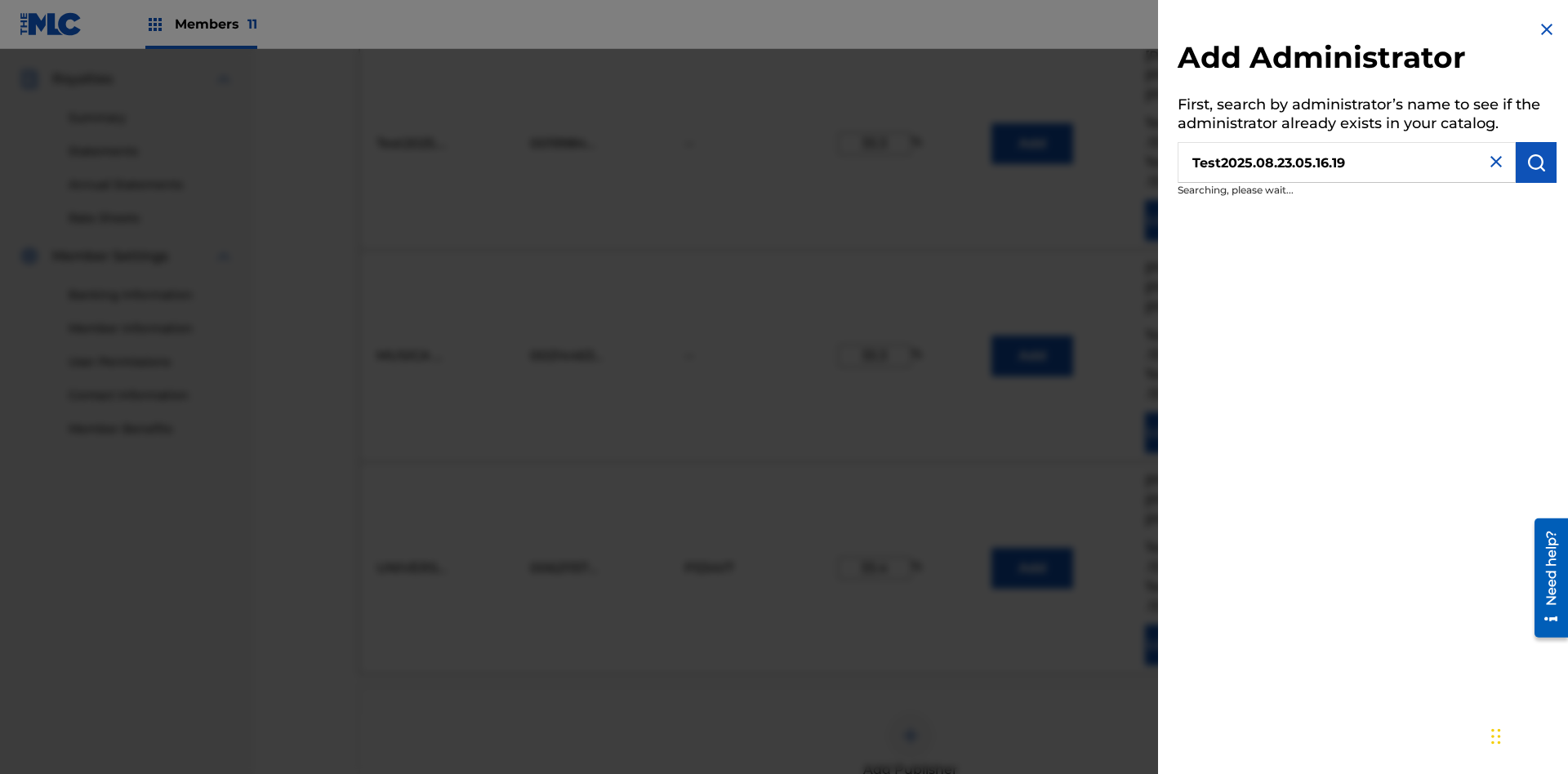
scroll to position [531, 0]
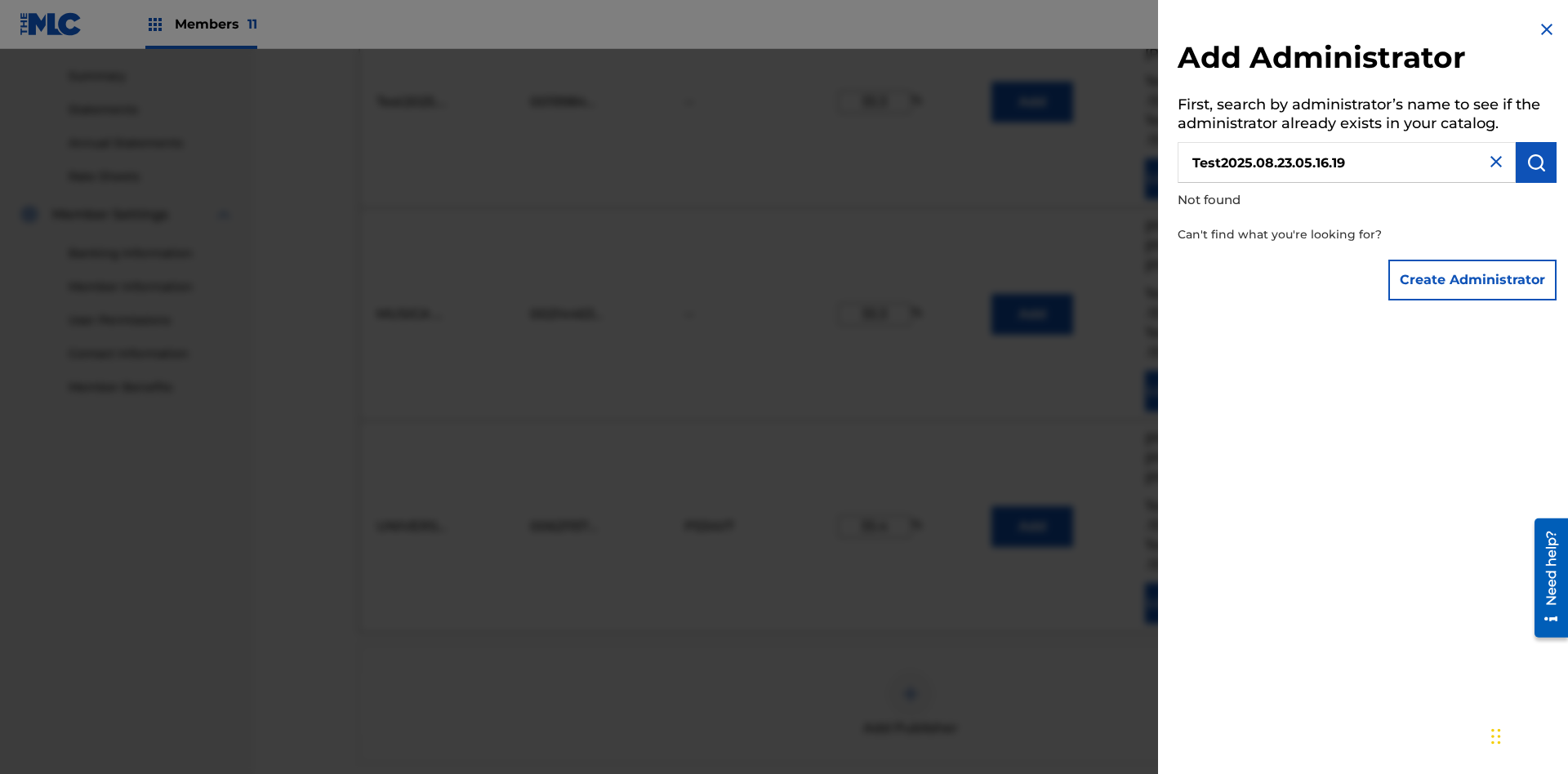
click at [1473, 279] on button "Create Administrator" at bounding box center [1472, 280] width 168 height 41
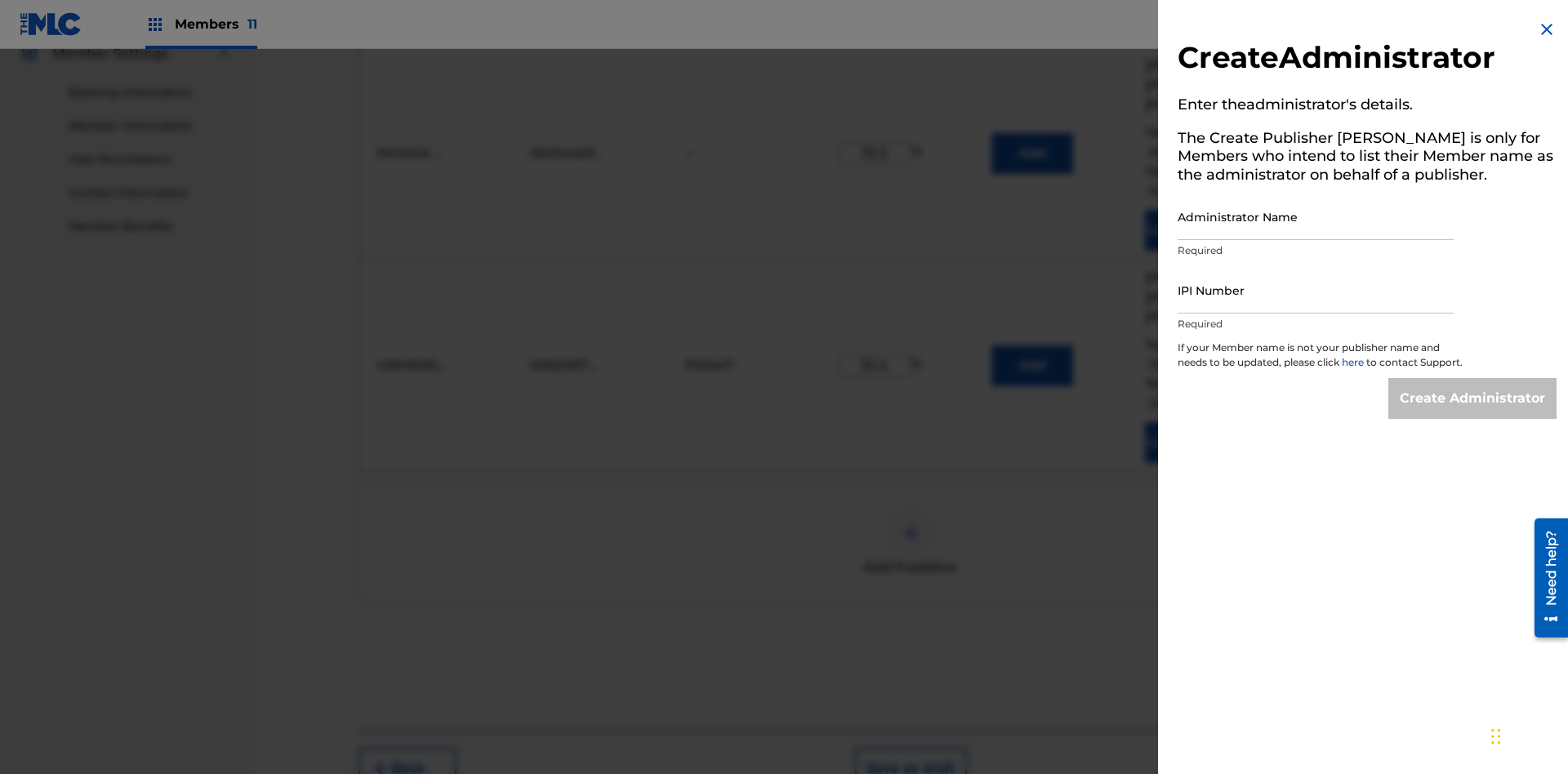
scroll to position [713, 0]
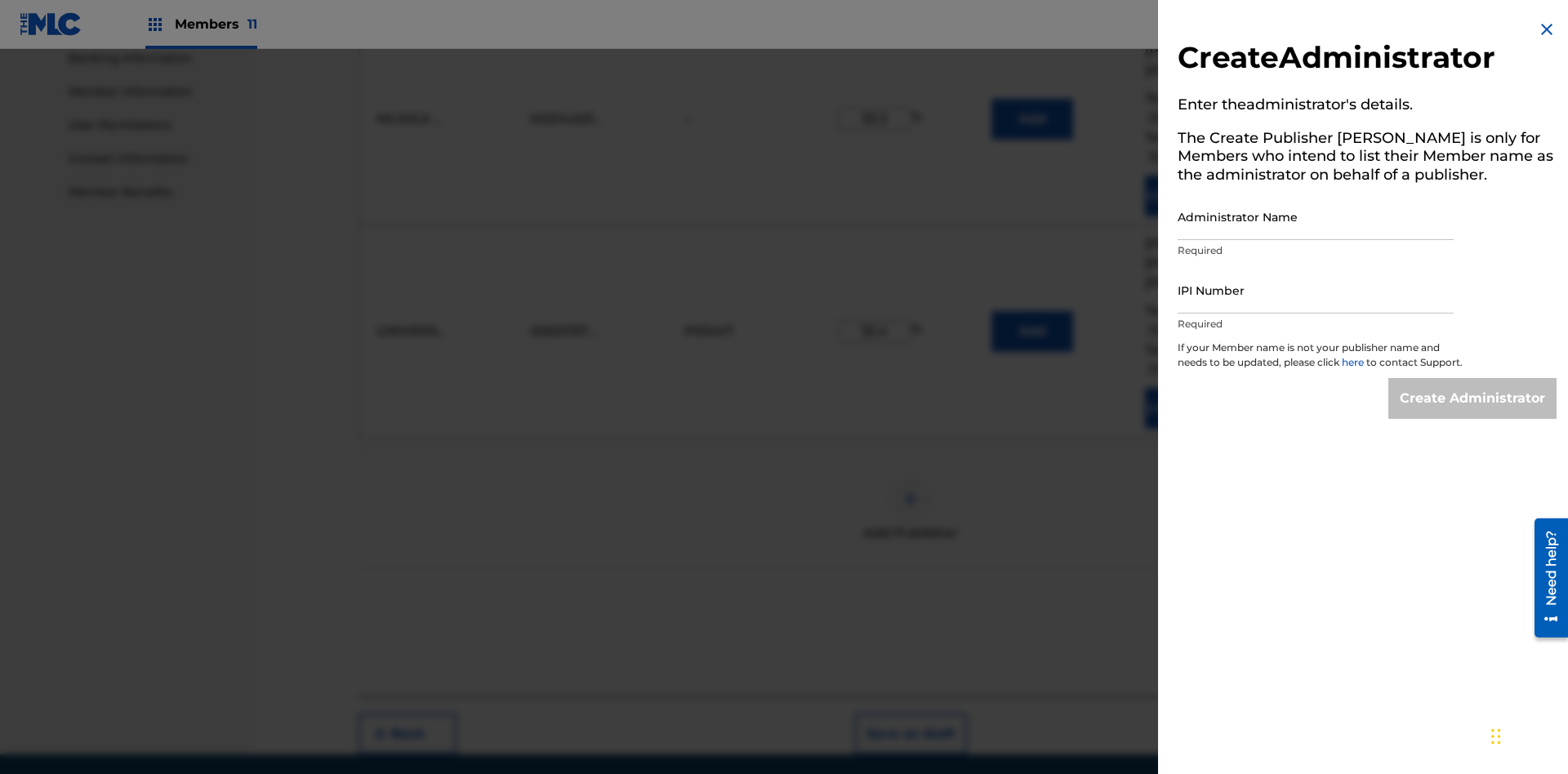
click at [1315, 216] on input "Administrator Name" at bounding box center [1315, 216] width 276 height 46
type input "Test2025.08.23.05.16.24"
click at [1315, 290] on input "IPI Number" at bounding box center [1315, 290] width 276 height 46
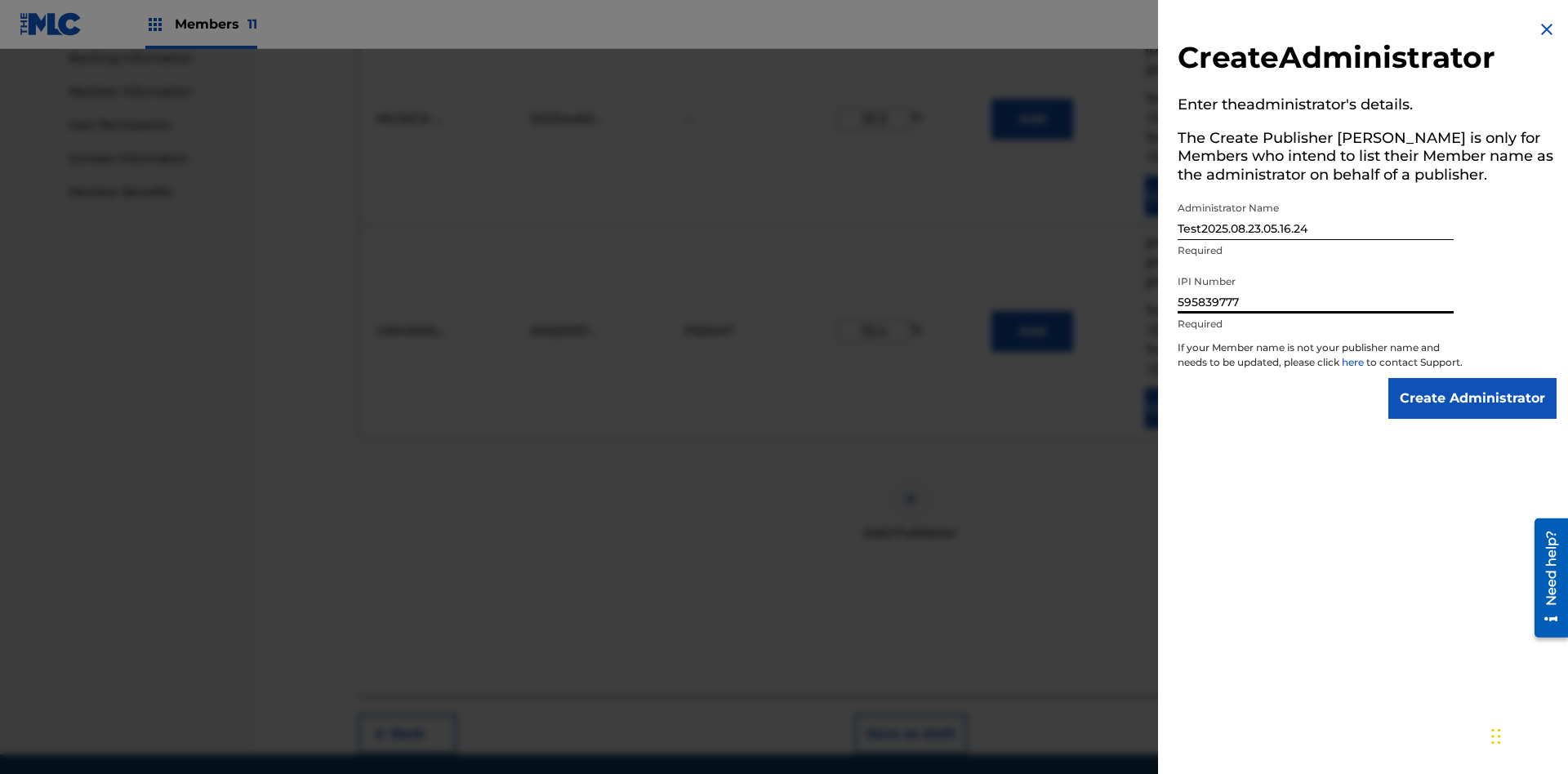
type input "595839777"
click at [1473, 413] on input "Create Administrator" at bounding box center [1472, 398] width 168 height 41
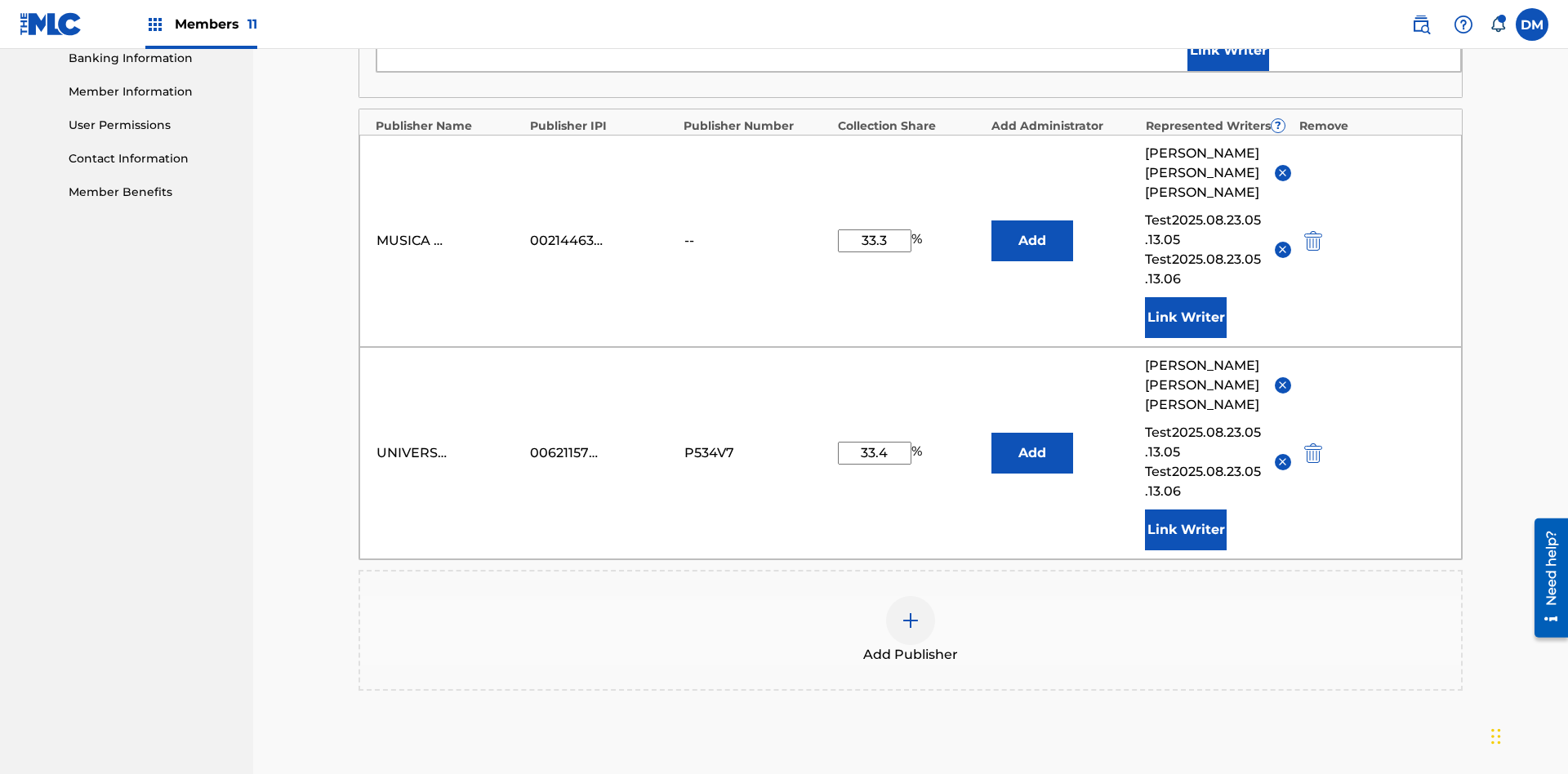
scroll to position [424, 0]
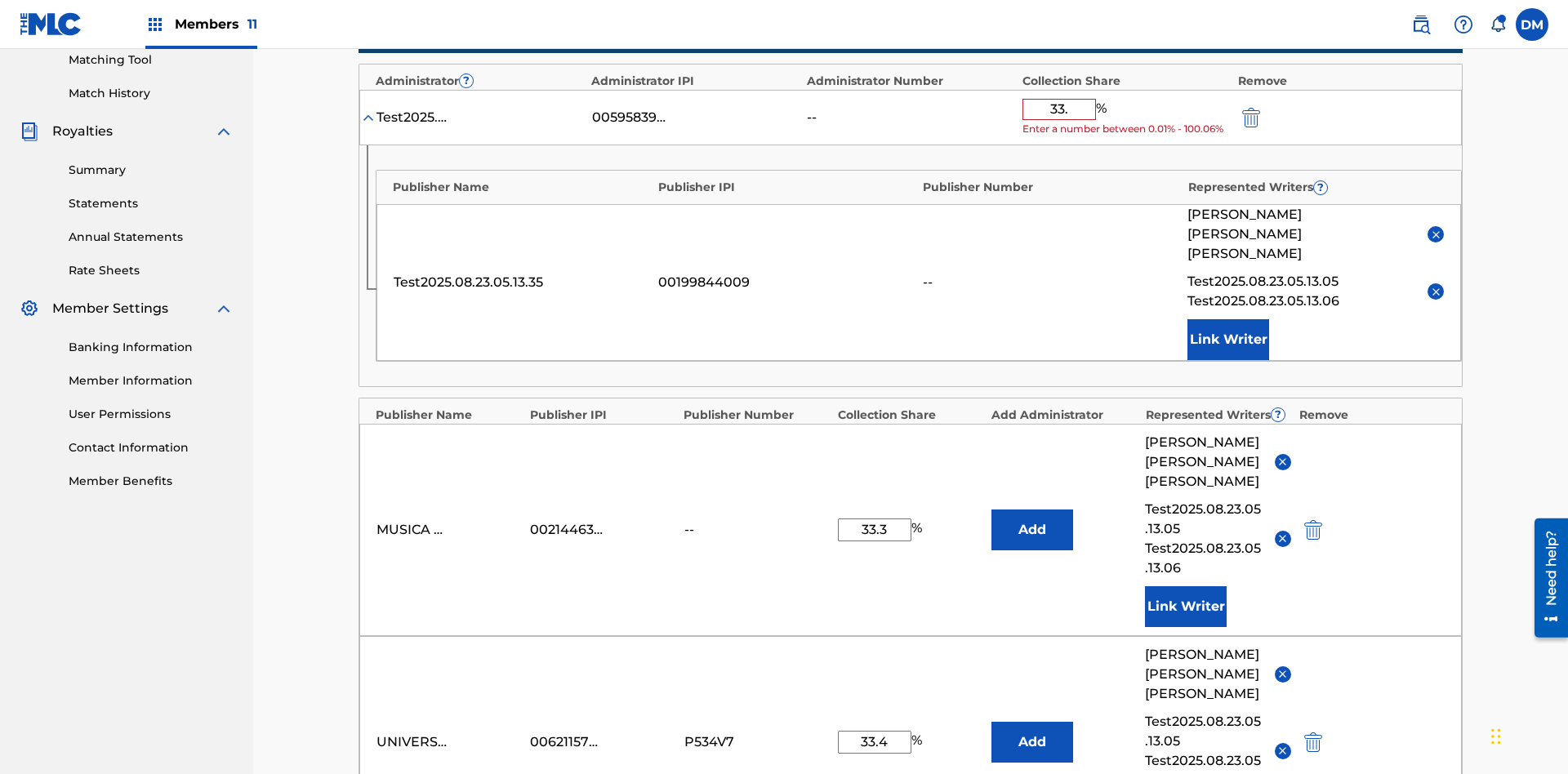
type input "33.3"
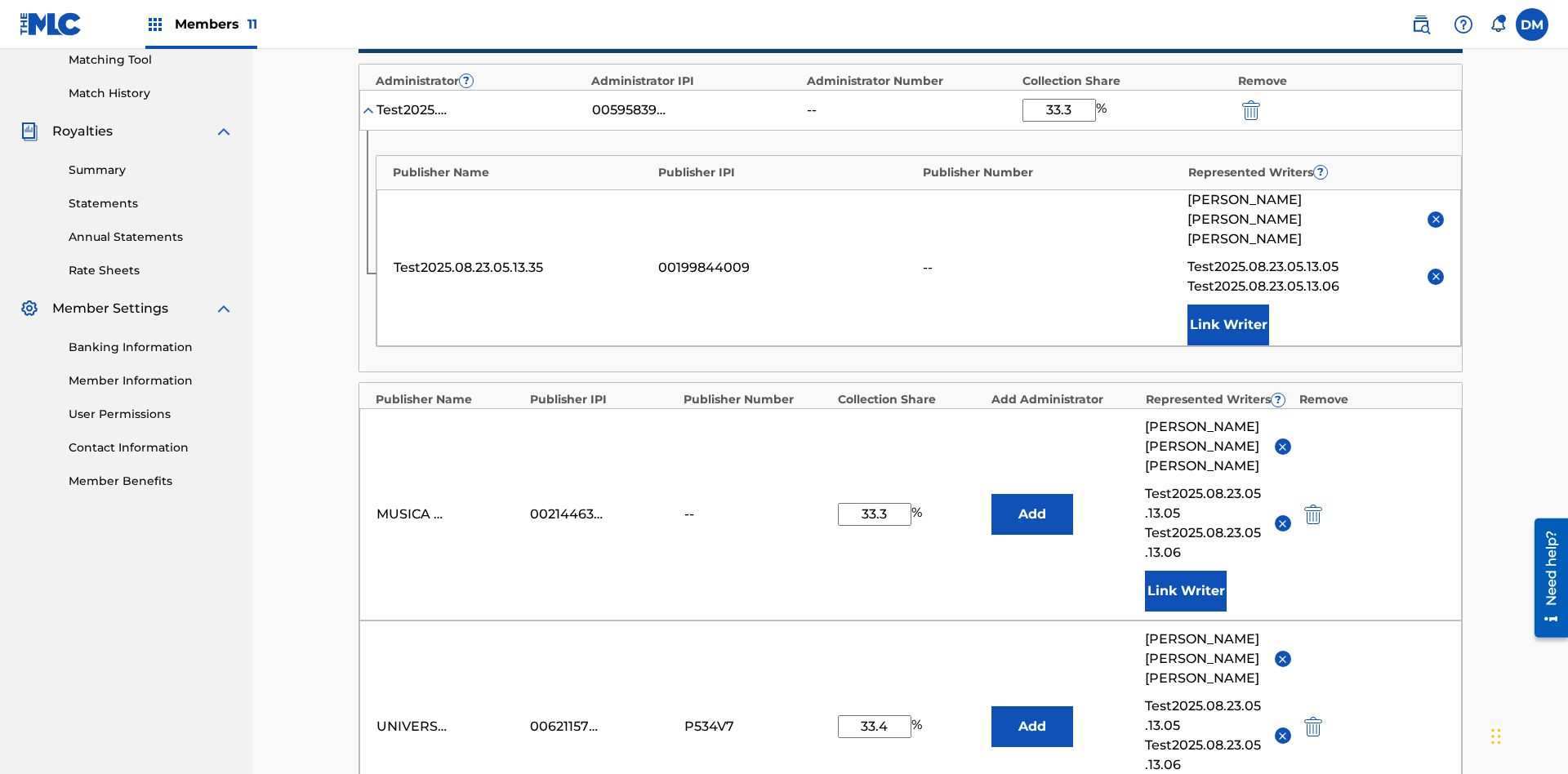
click at [1249, 107] on img "submit" at bounding box center [1251, 110] width 18 height 20
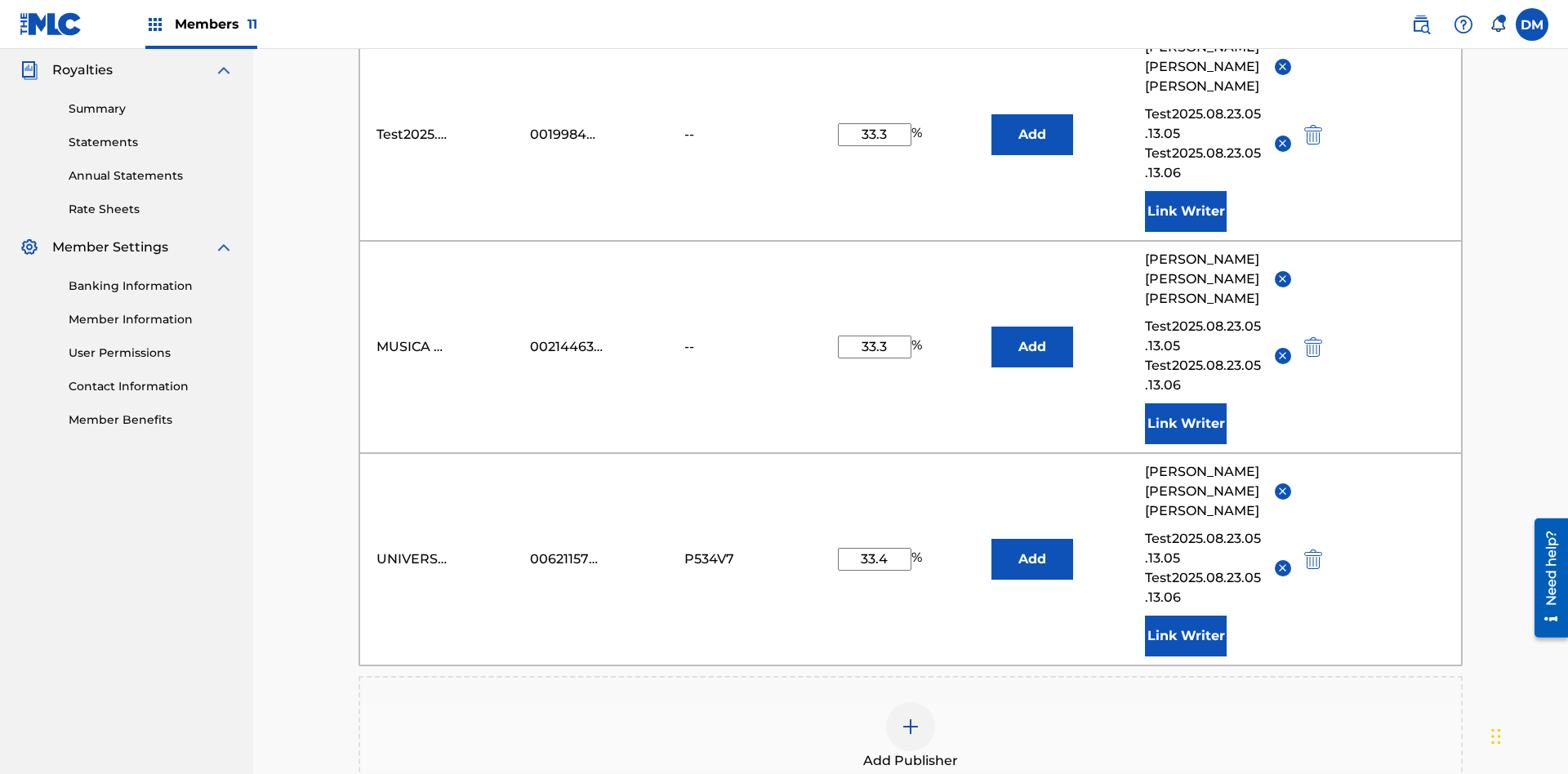
type input "33.3"
click at [1032, 118] on button "Add" at bounding box center [1033, 134] width 82 height 41
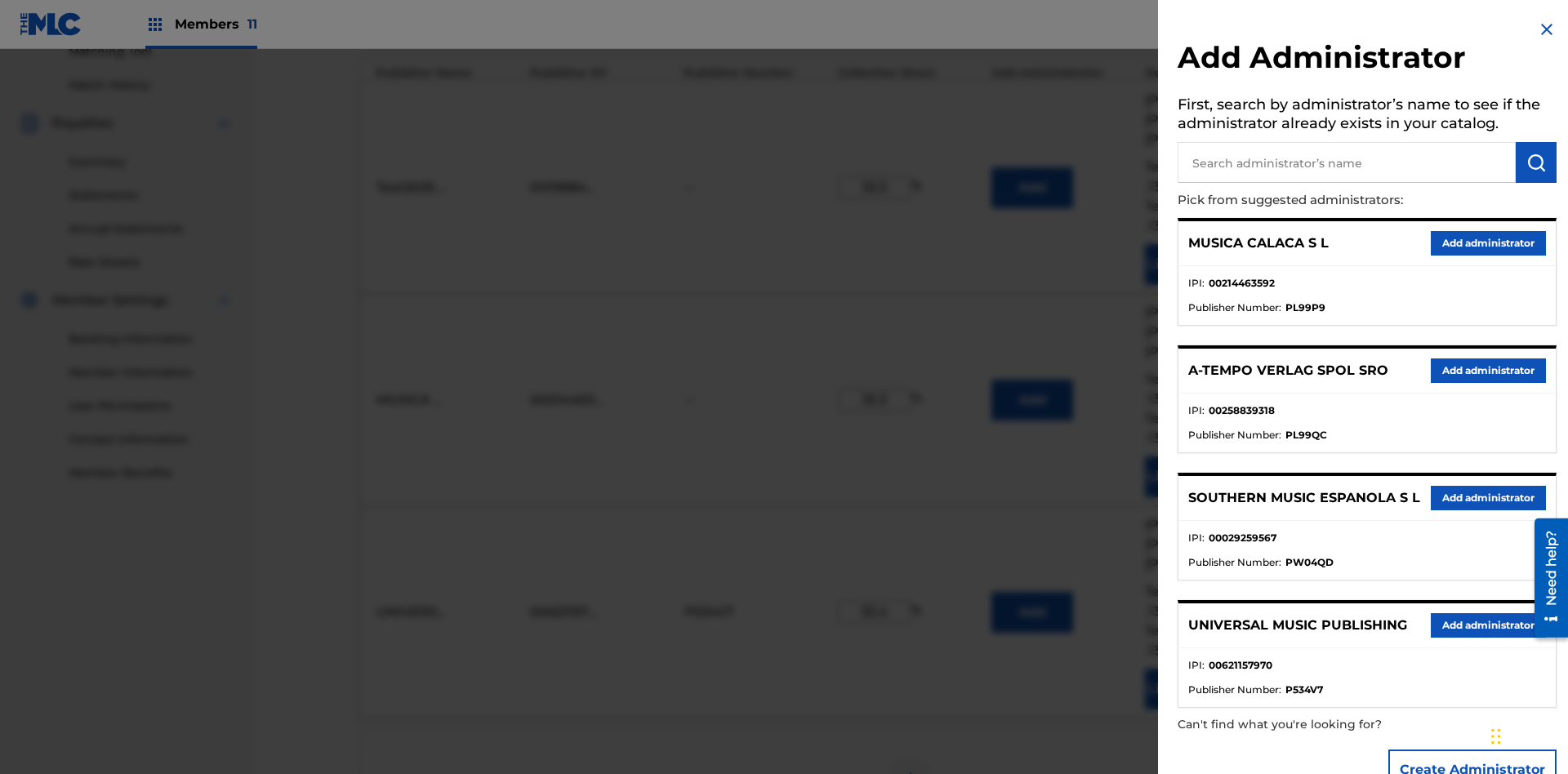
click at [1346, 163] on input "text" at bounding box center [1346, 162] width 338 height 41
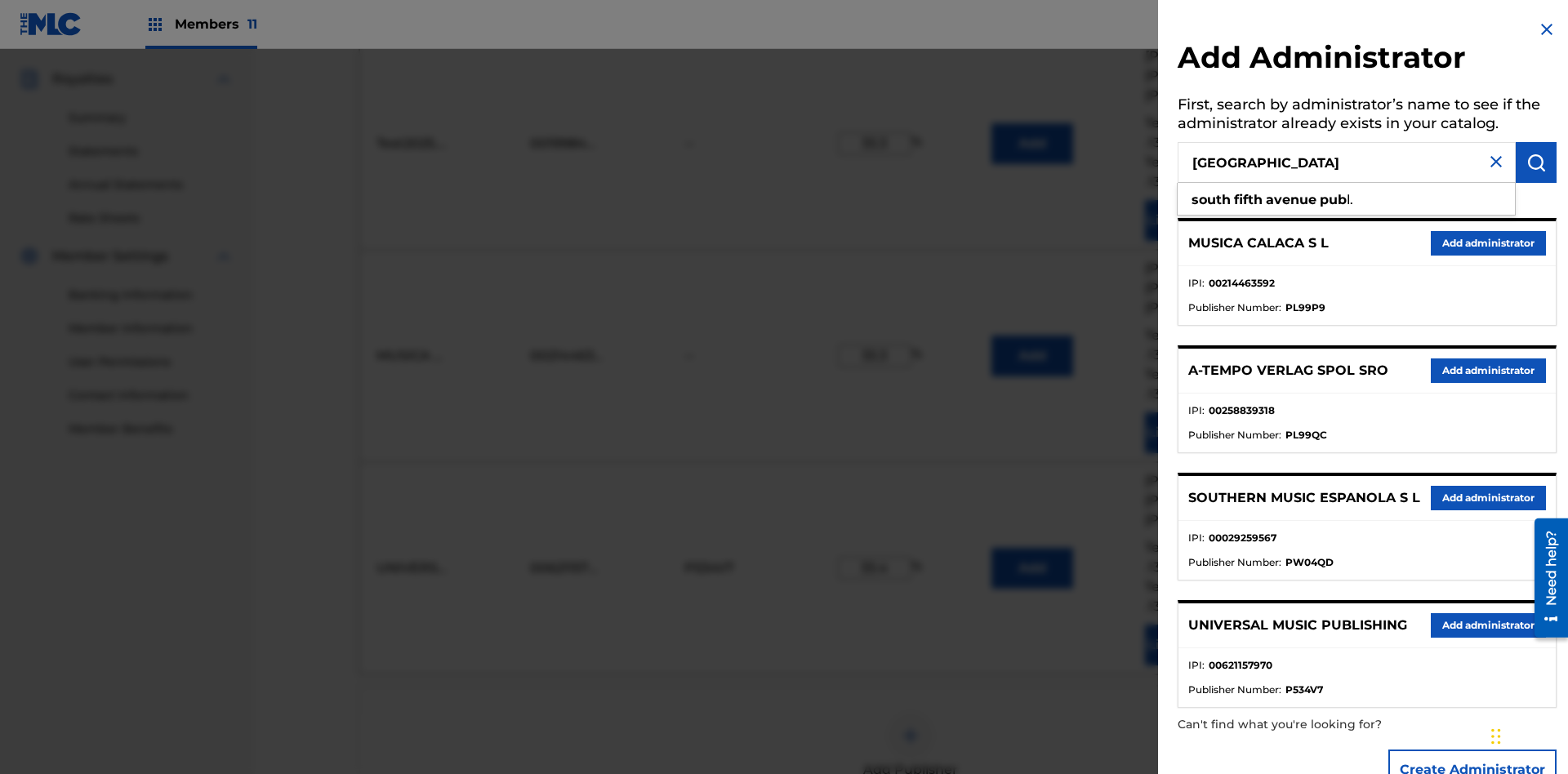
type input "[GEOGRAPHIC_DATA]"
click at [1536, 163] on img "submit" at bounding box center [1536, 163] width 20 height 20
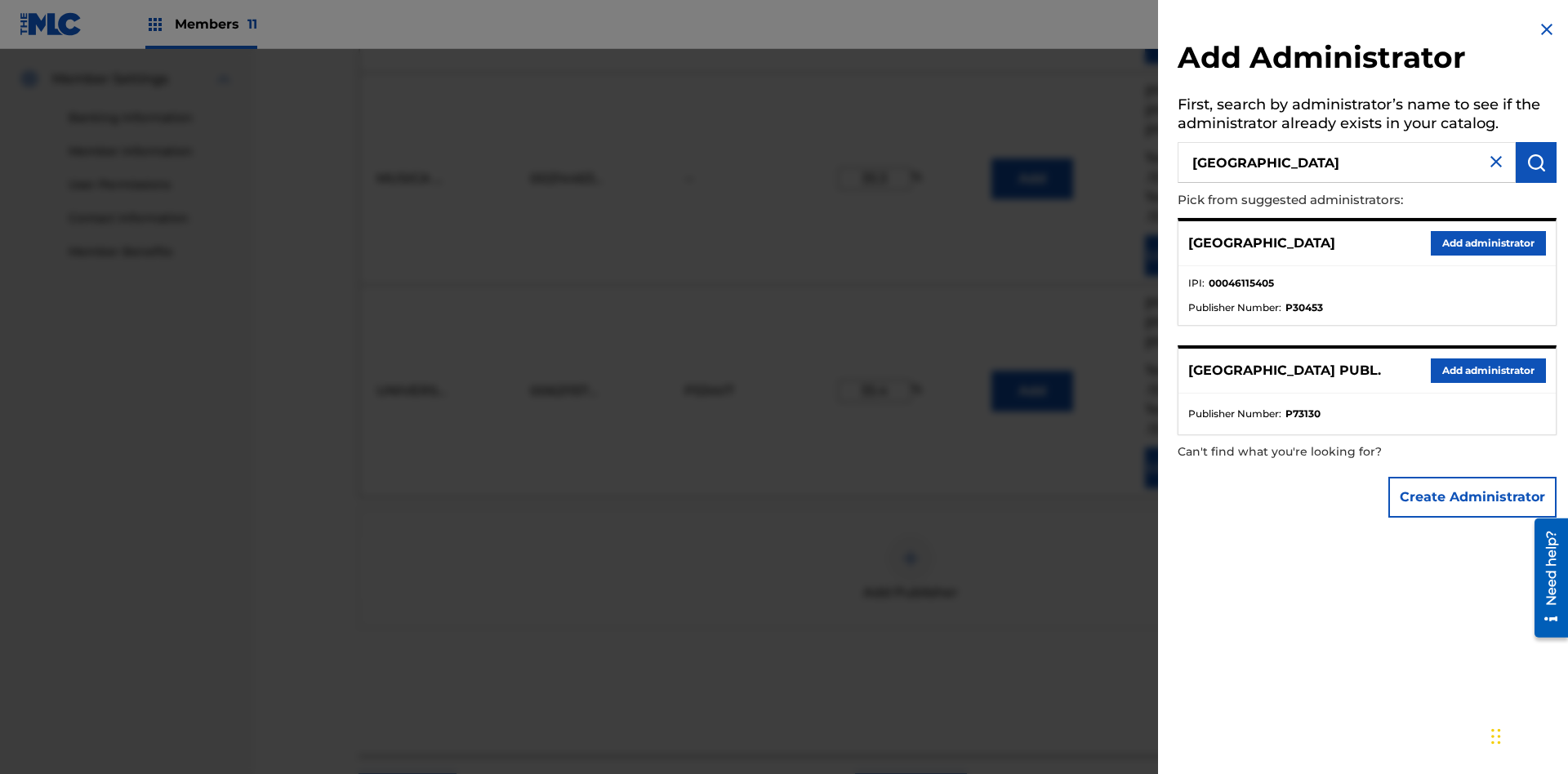
scroll to position [713, 0]
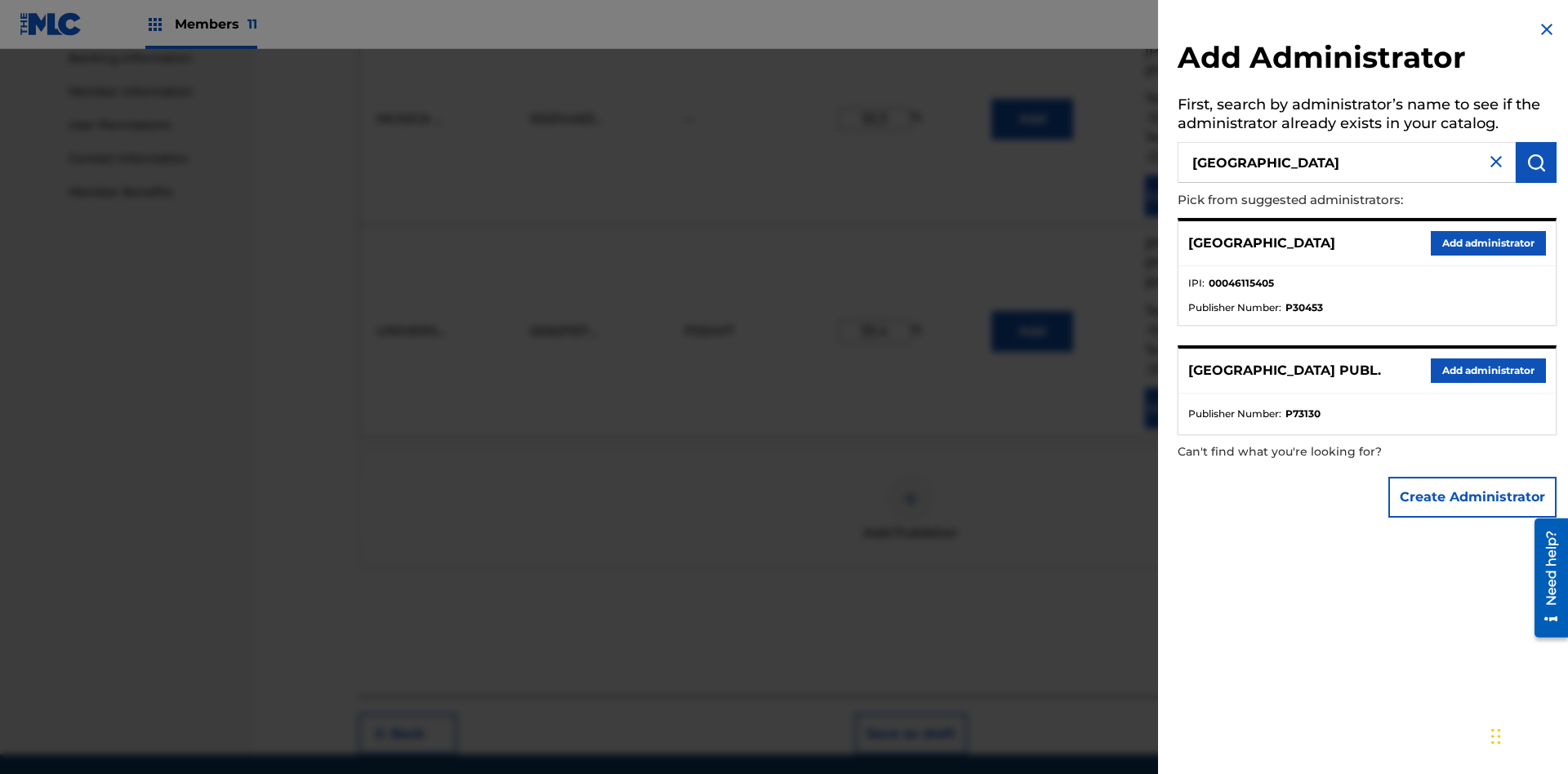
click at [1487, 243] on button "Add administrator" at bounding box center [1488, 243] width 115 height 25
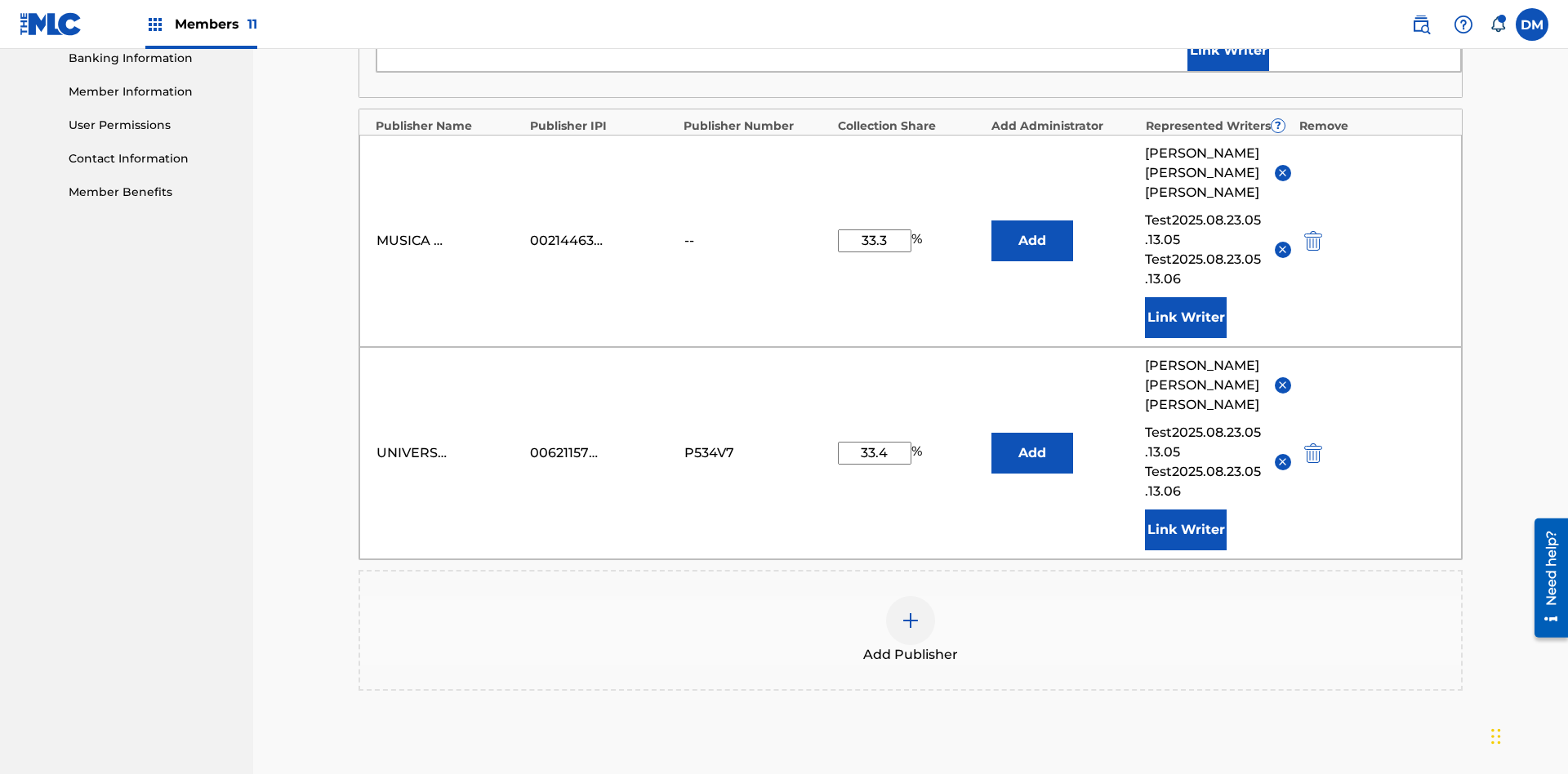
scroll to position [424, 0]
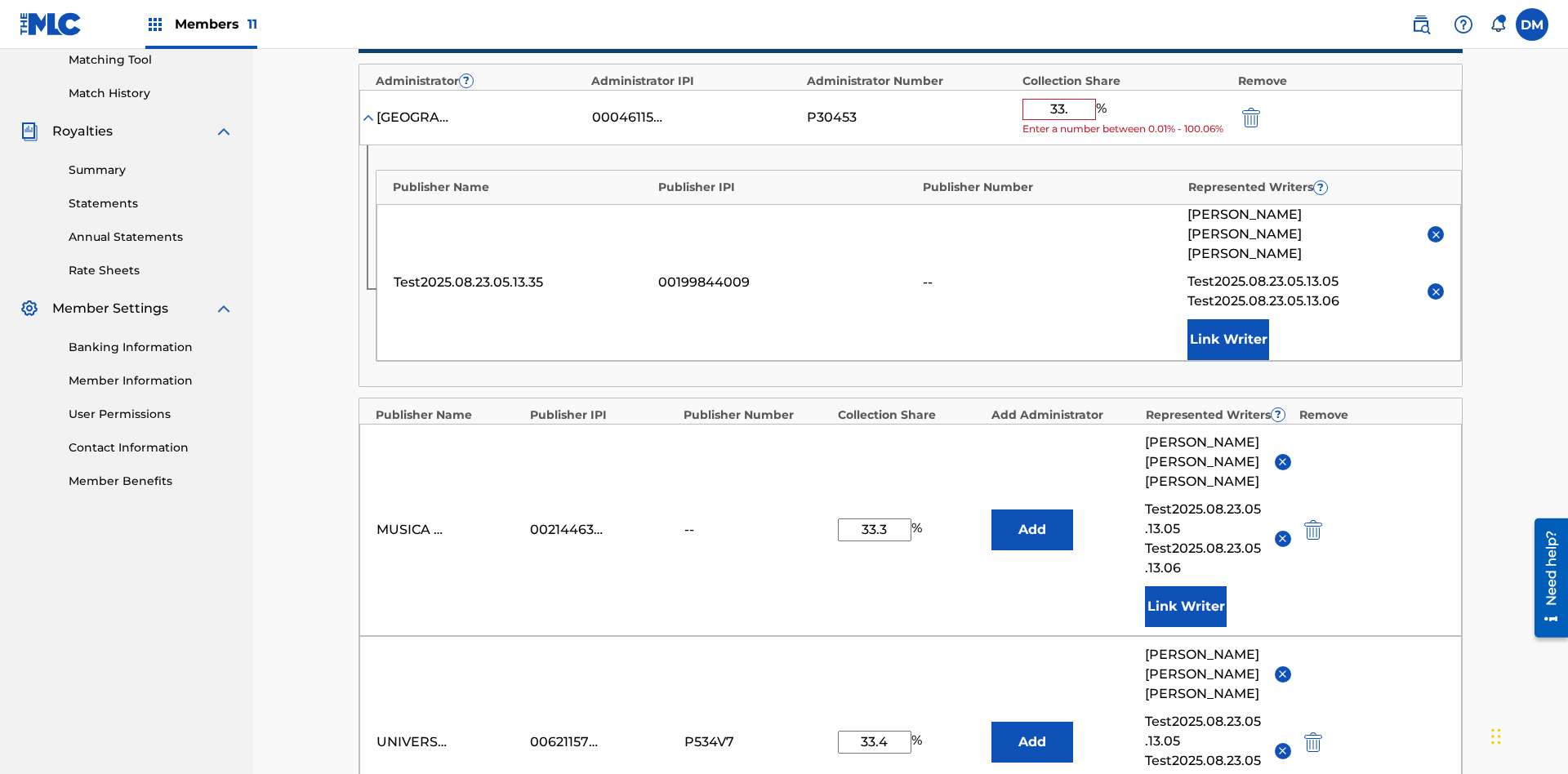
type input "33.3"
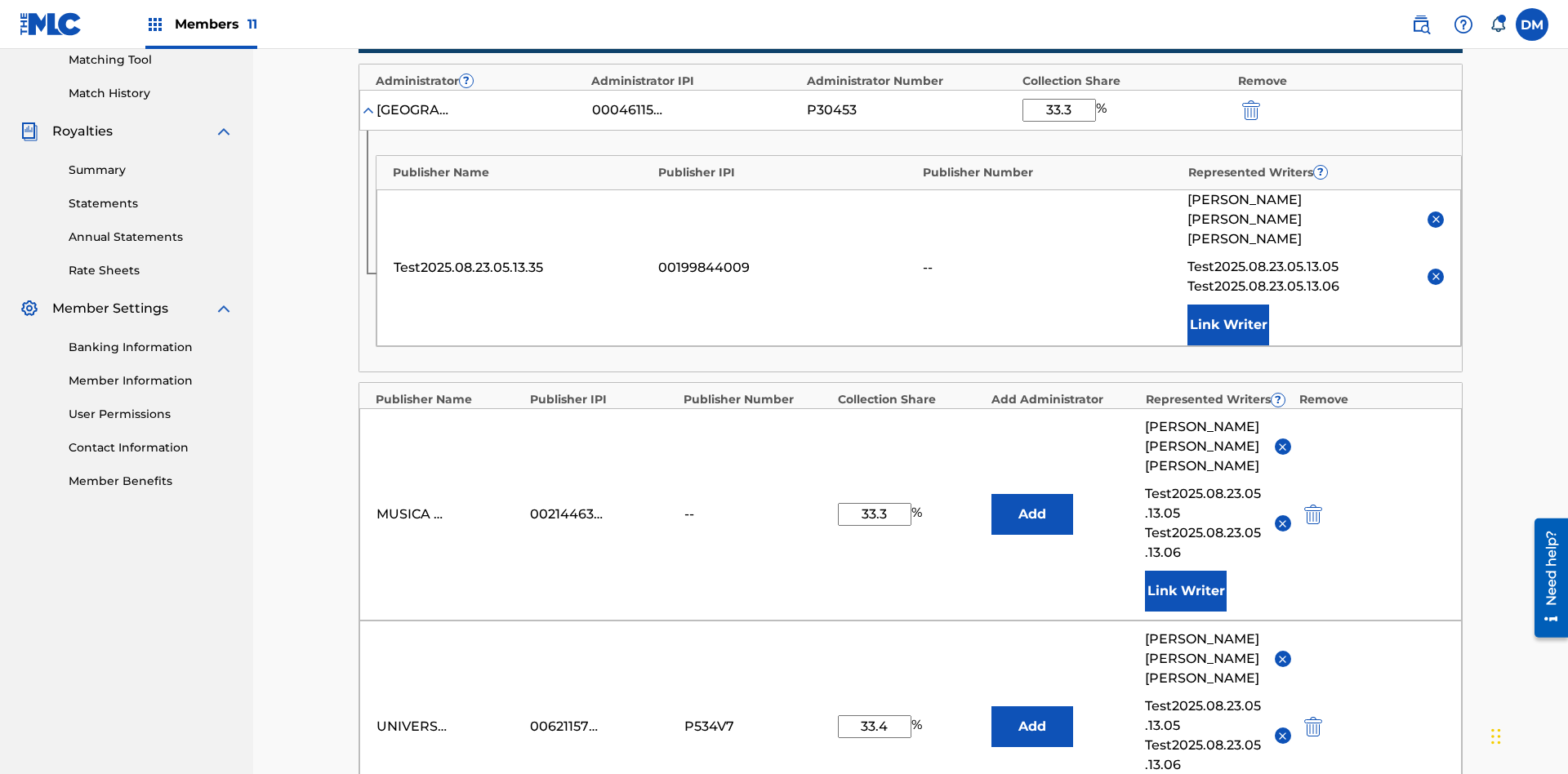
scroll to position [400, 0]
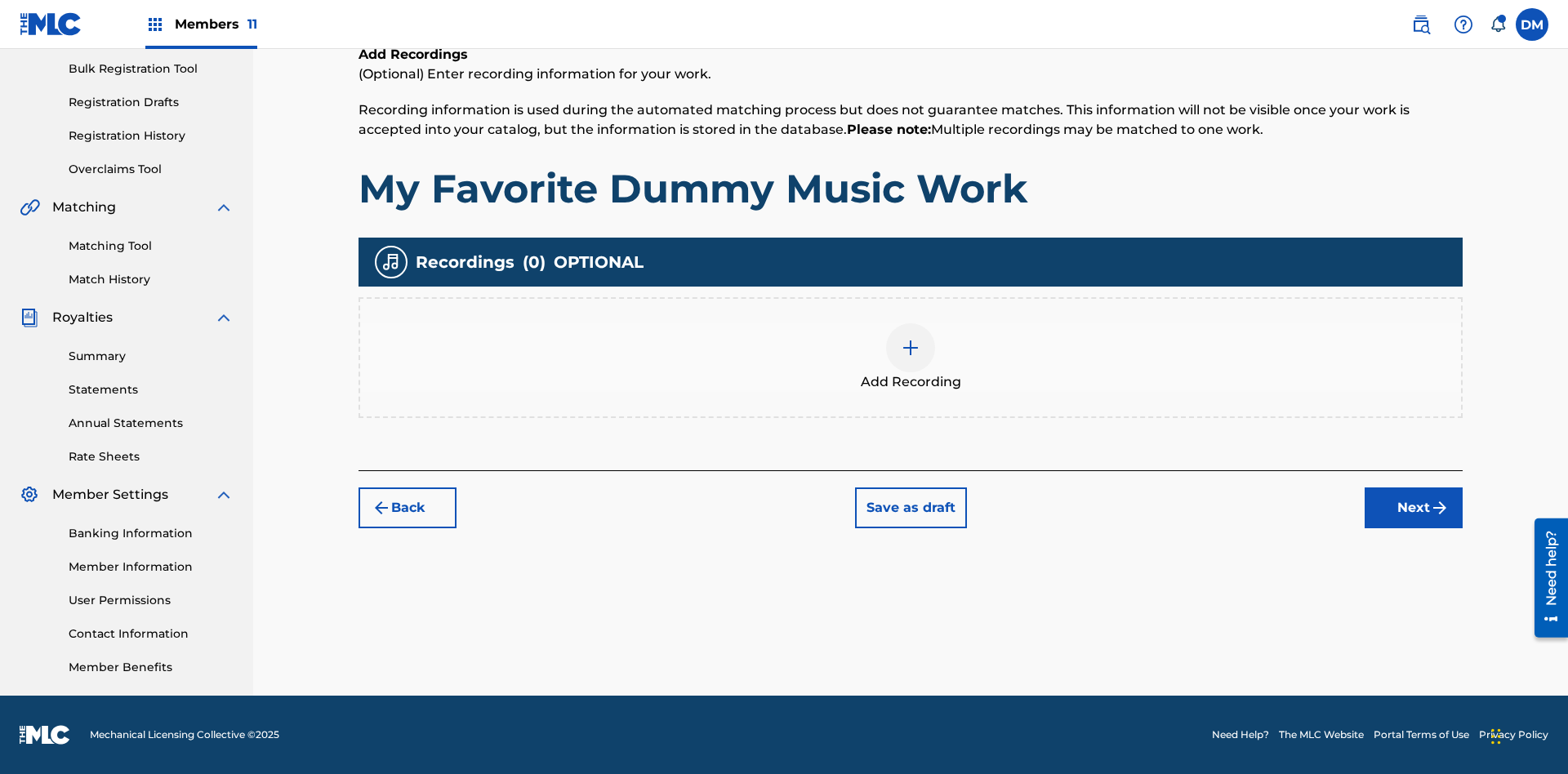
click at [911, 357] on img at bounding box center [911, 348] width 20 height 20
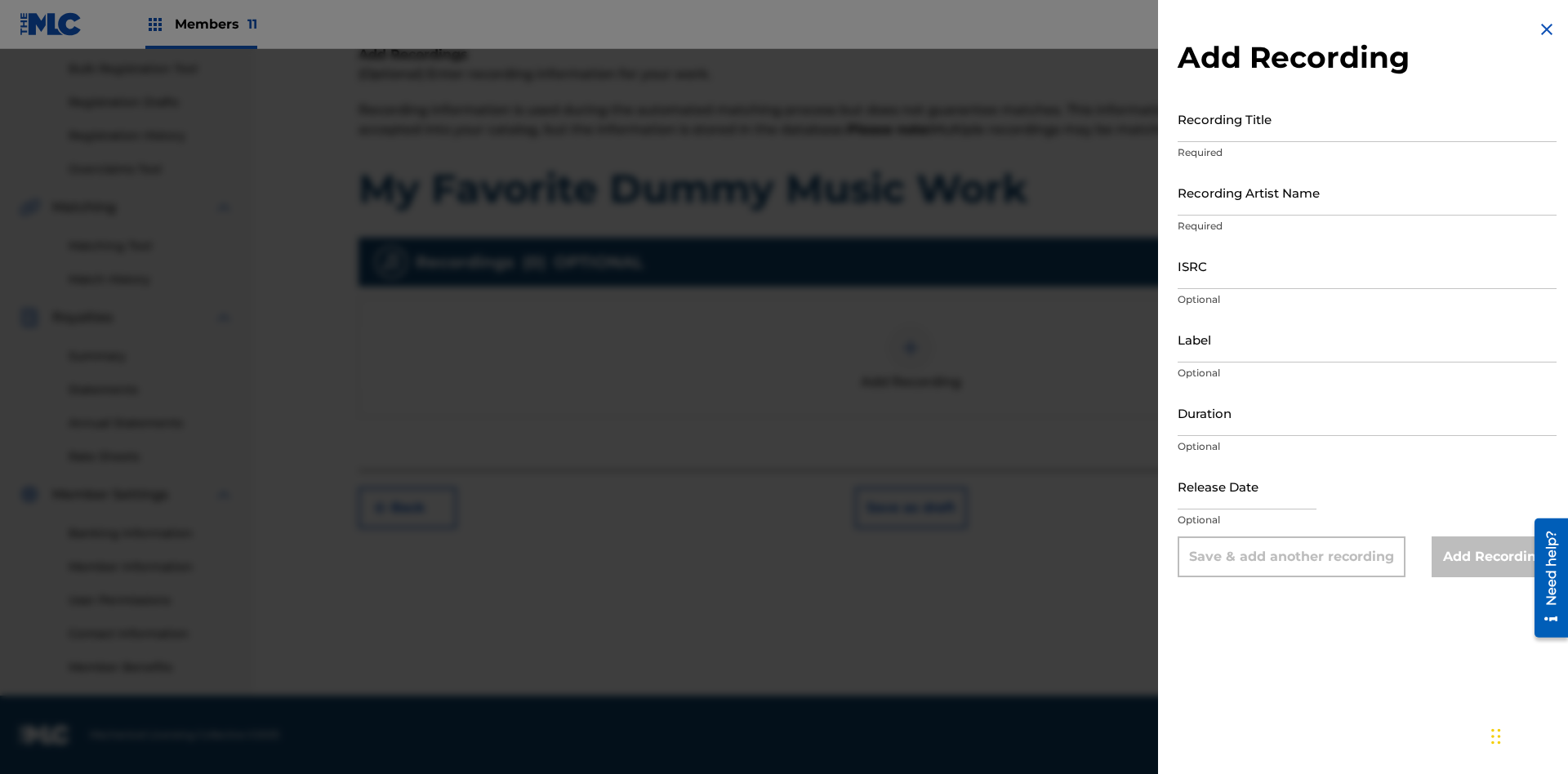
click at [1367, 118] on input "Recording Title" at bounding box center [1366, 118] width 379 height 46
type input "Best Song Ever"
click at [1367, 192] on input "Recording Artist Name" at bounding box center [1366, 192] width 379 height 46
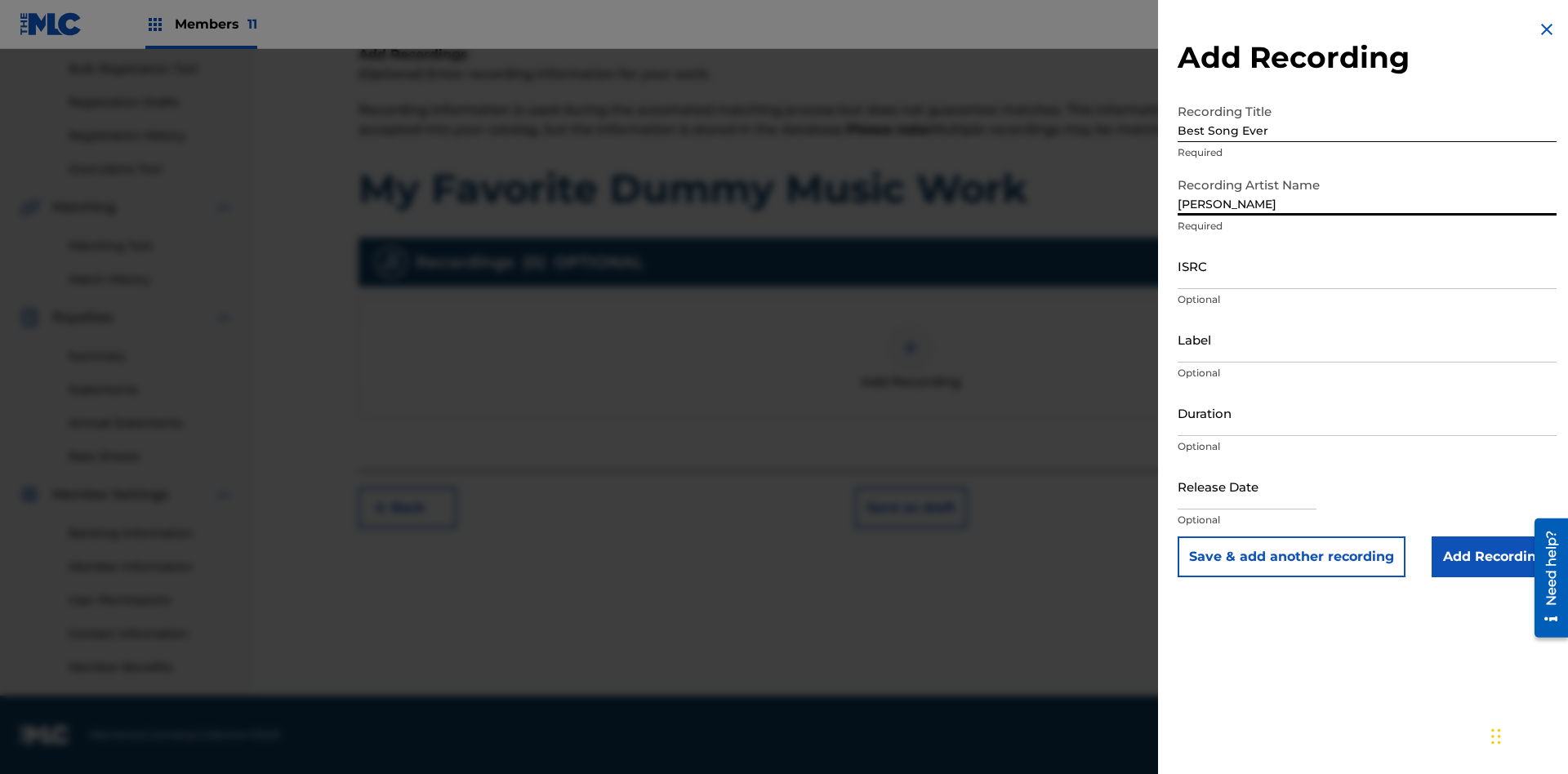
type input "[PERSON_NAME]"
click at [1367, 265] on input "ISRC" at bounding box center [1366, 265] width 379 height 46
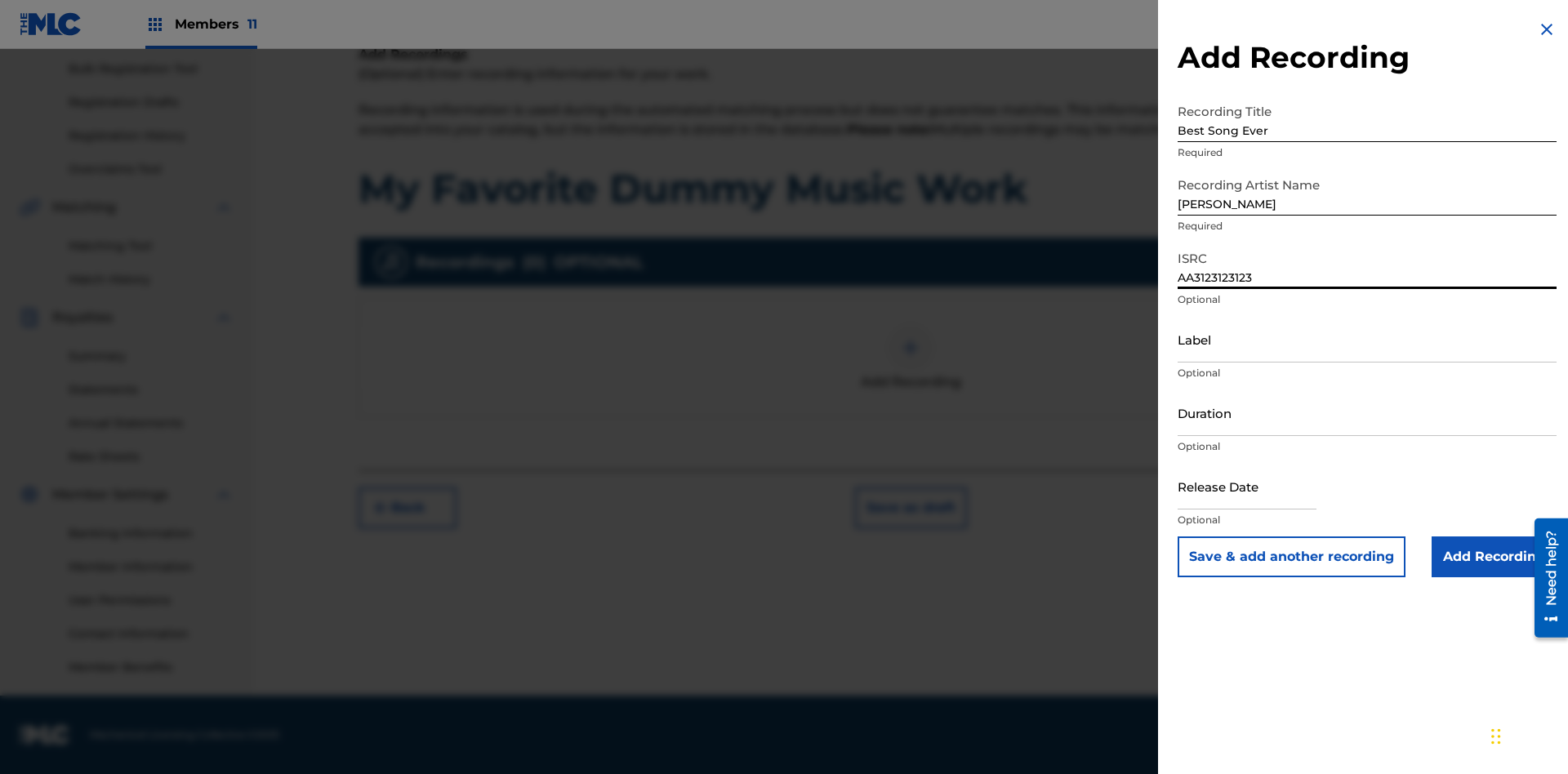
type input "AA3123123123"
click at [1367, 339] on input "Label" at bounding box center [1366, 339] width 379 height 46
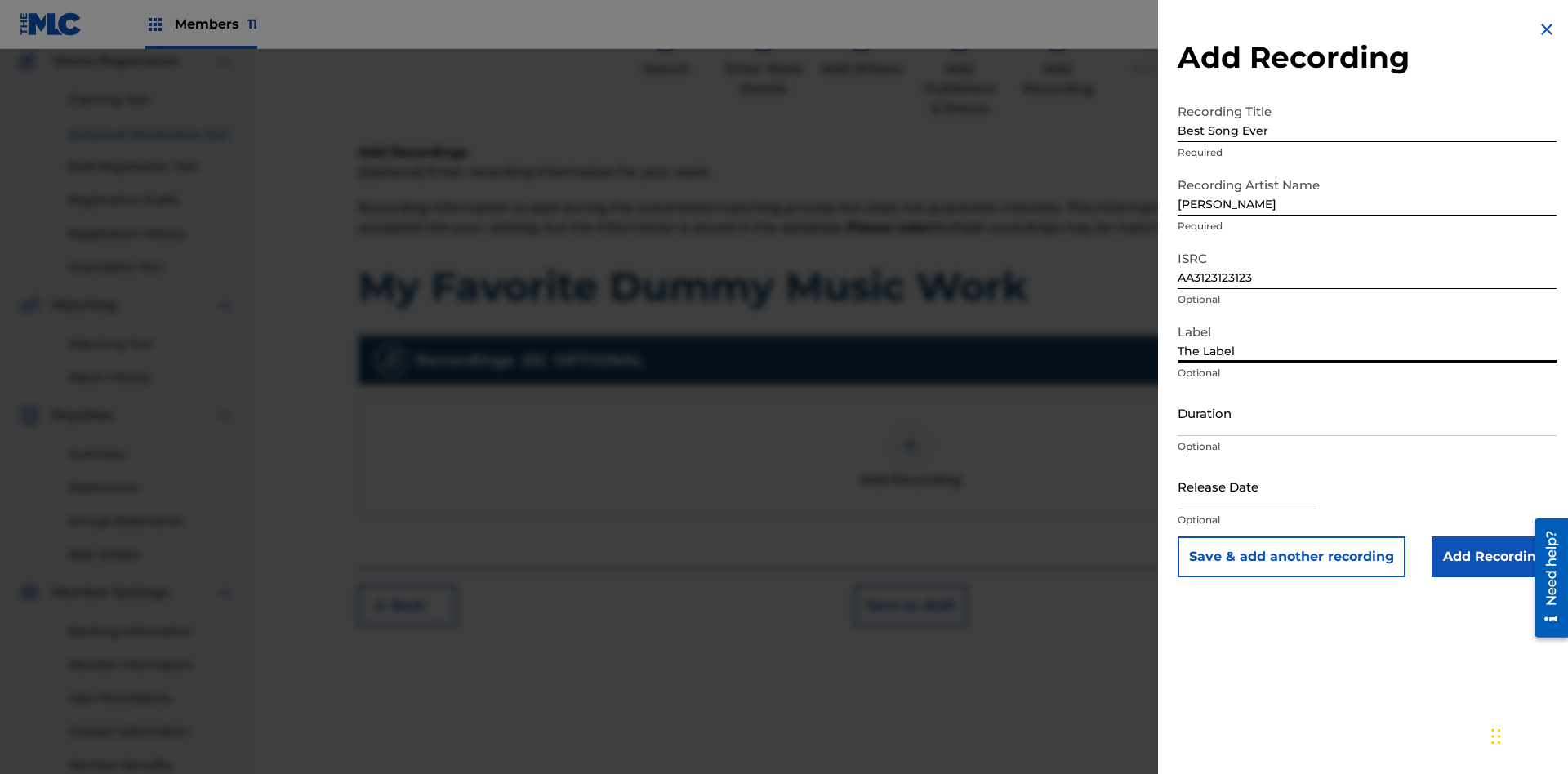
type input "The Label"
click at [1367, 412] on input "Duration" at bounding box center [1366, 412] width 379 height 46
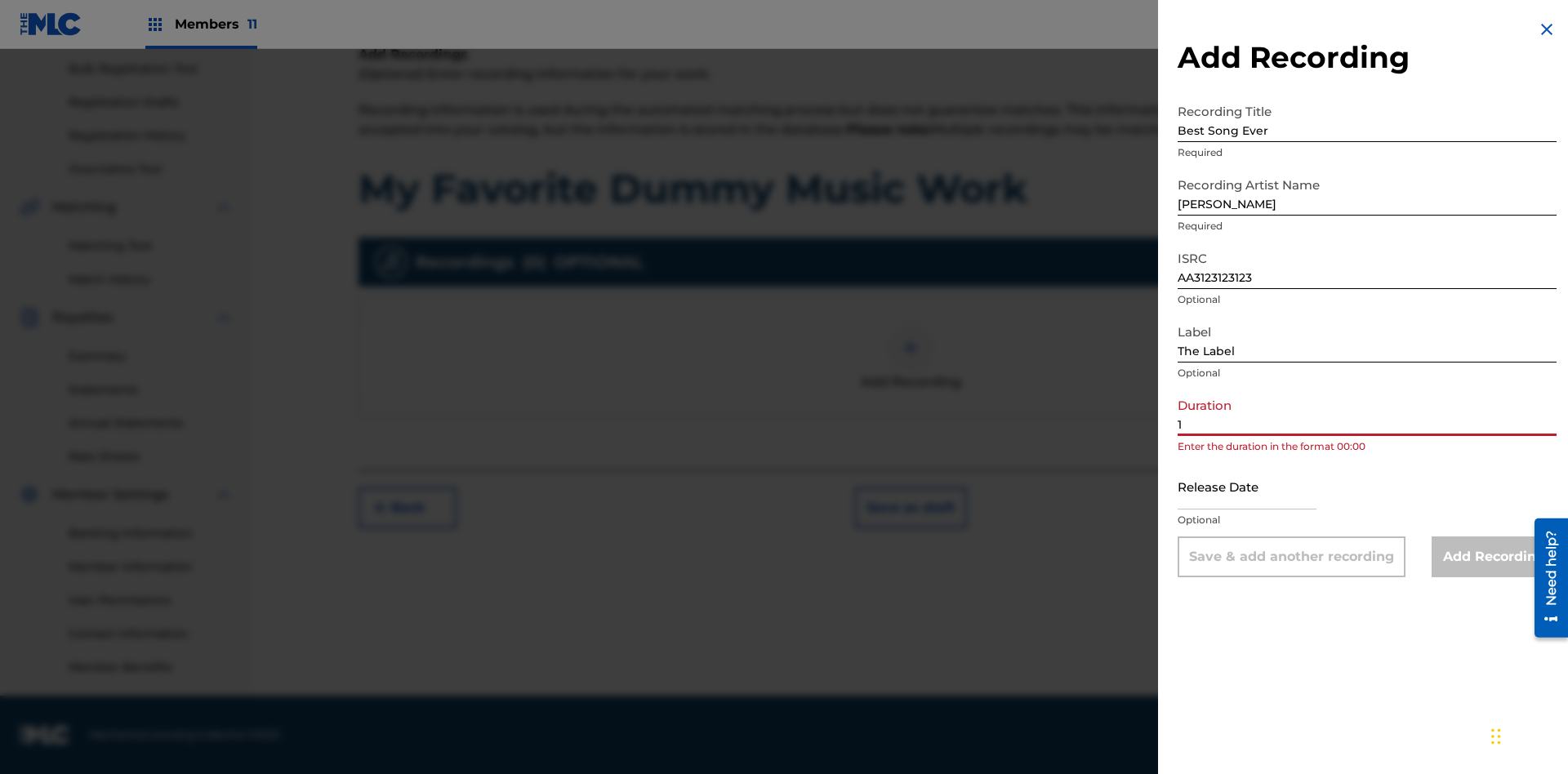
click at [1367, 412] on input "1" at bounding box center [1366, 412] width 379 height 46
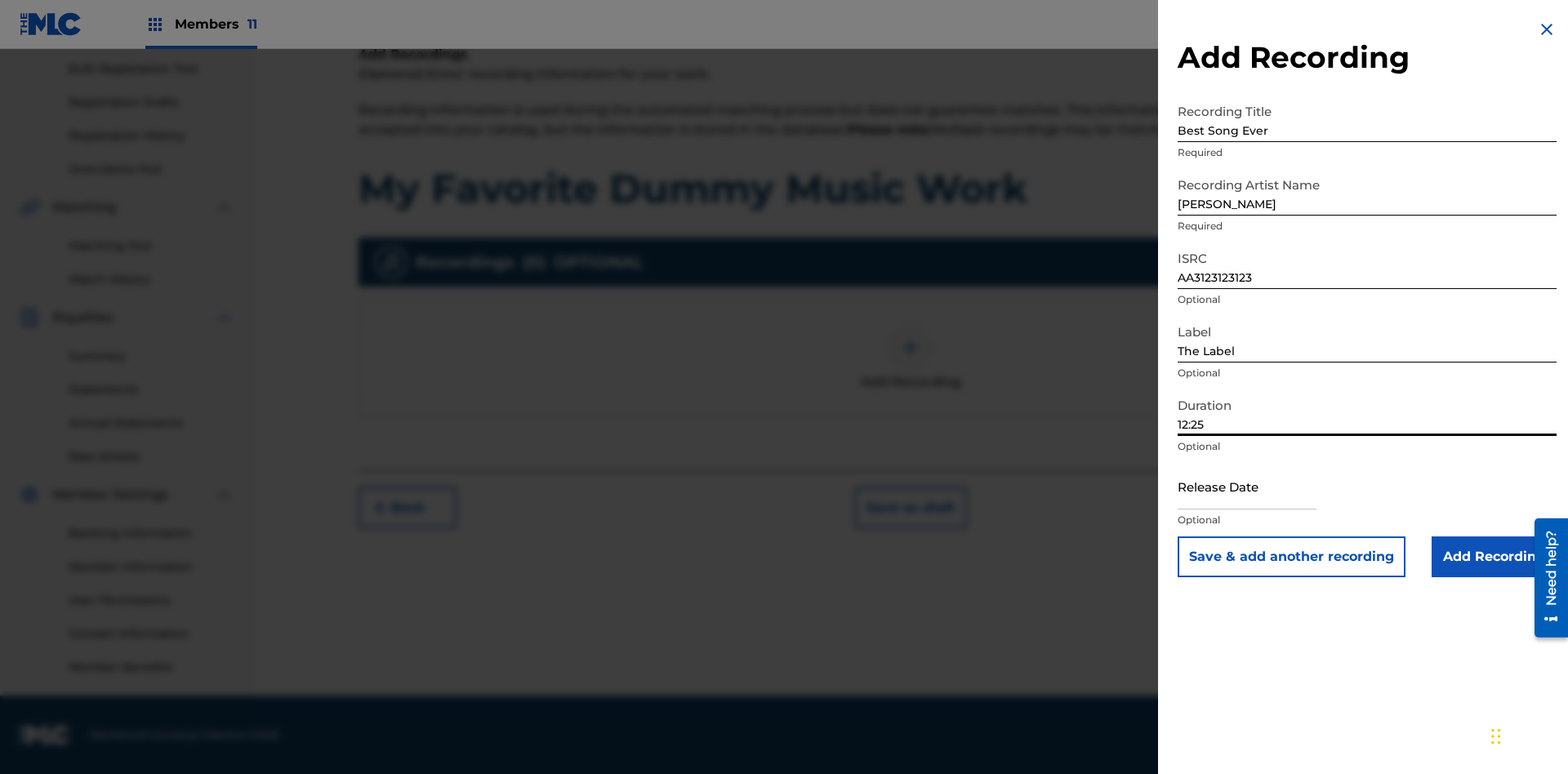
type input "12:25"
click at [1260, 487] on input "text" at bounding box center [1246, 485] width 139 height 46
select select "7"
select select "2025"
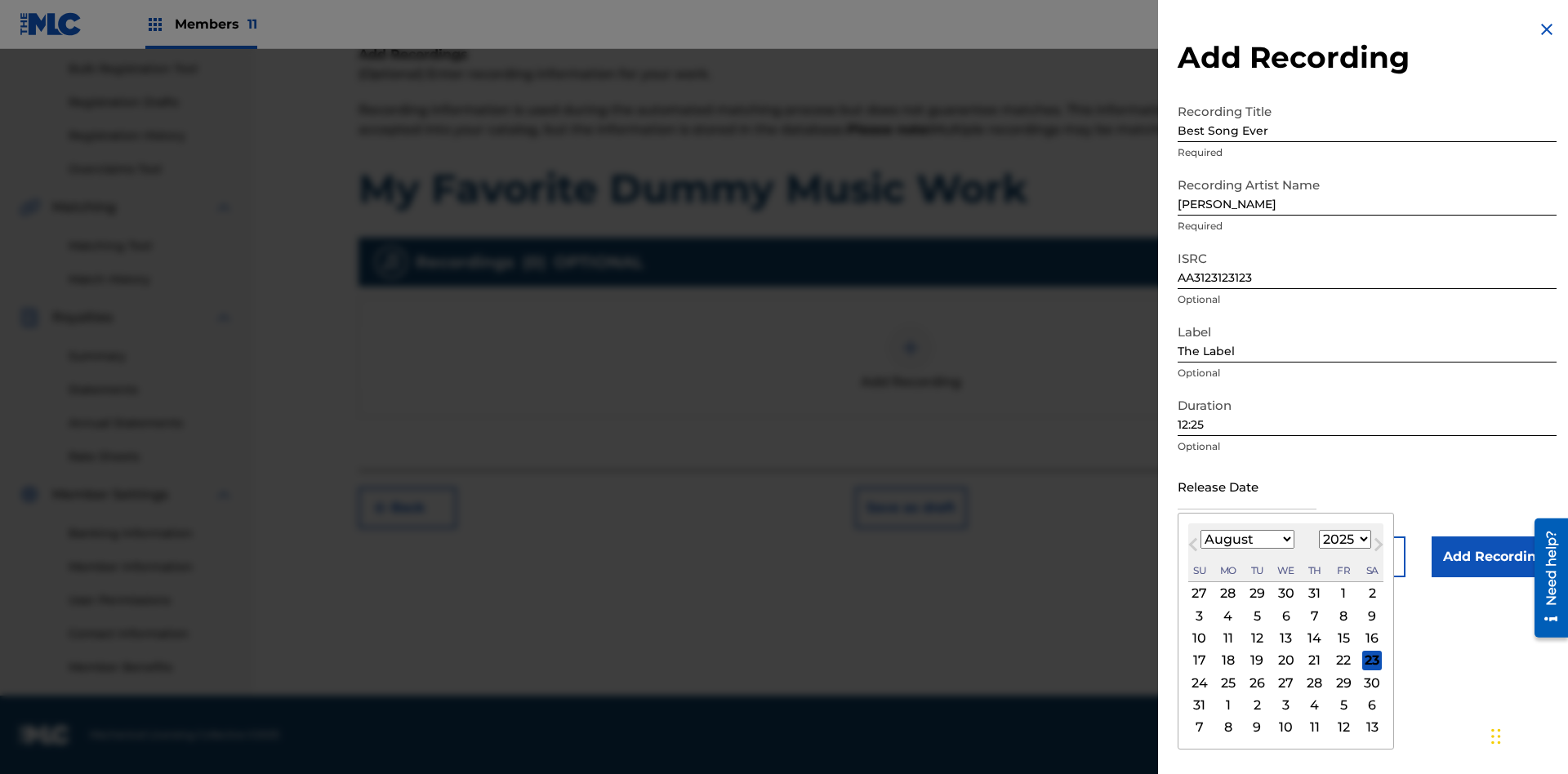
click at [1246, 540] on select "January February March April May June July August September October November De…" at bounding box center [1247, 539] width 94 height 19
select select "3"
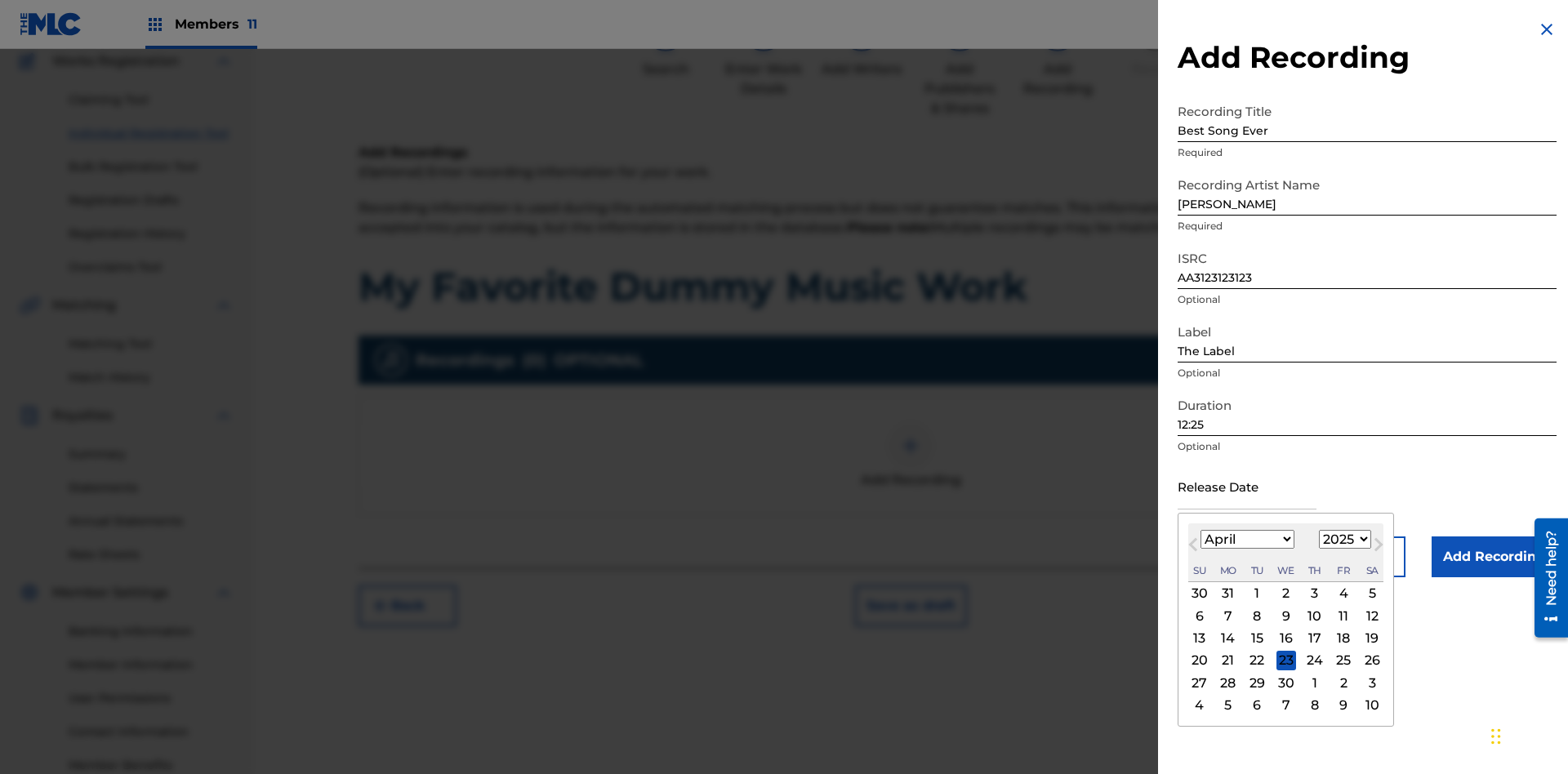
click at [1343, 540] on select "1900 1901 1902 1903 1904 1905 1906 1907 1908 1909 1910 1911 1912 1913 1914 1915…" at bounding box center [1344, 539] width 52 height 19
select select "2021"
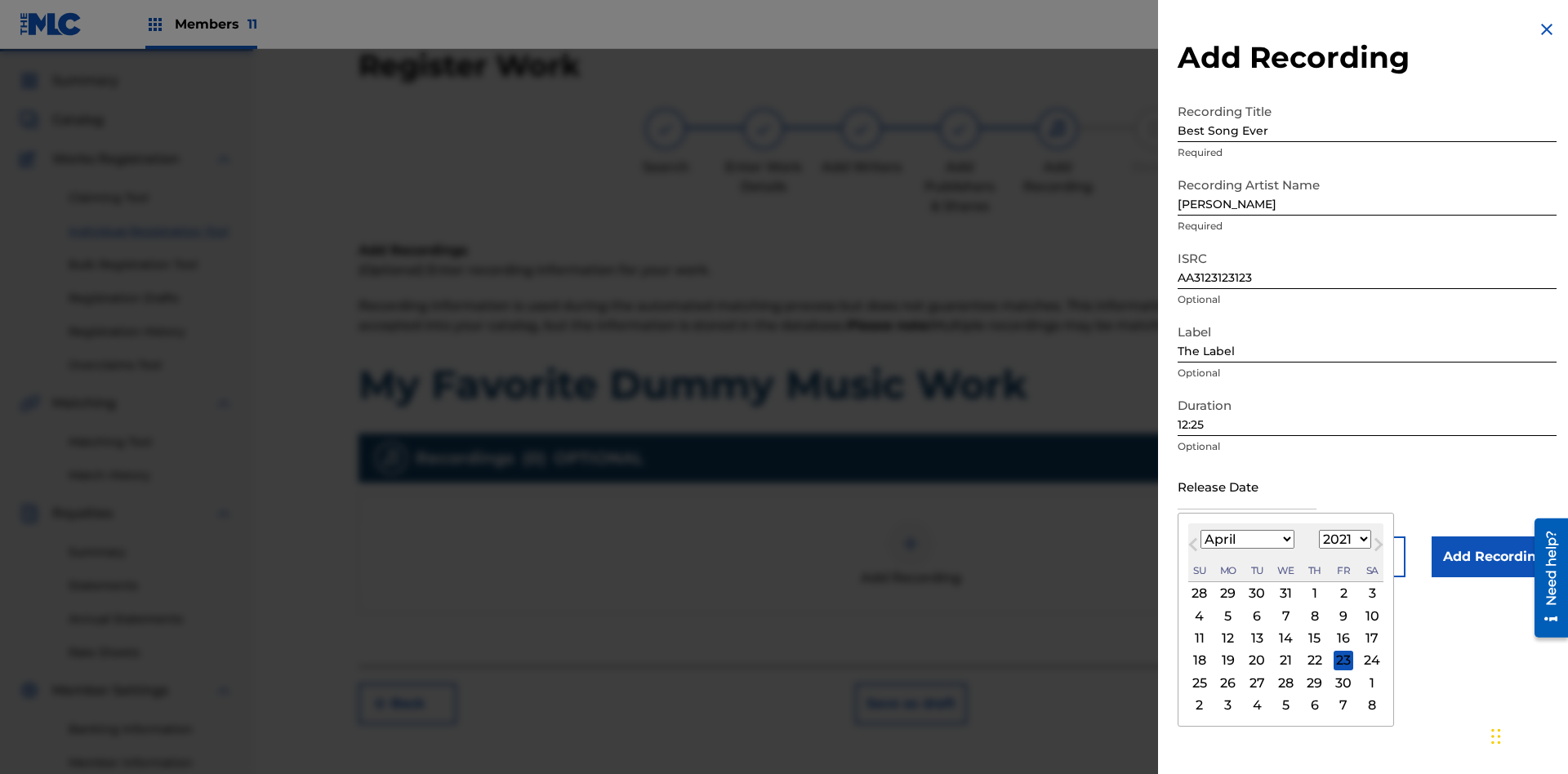
click at [1343, 540] on select "1900 1901 1902 1903 1904 1905 1906 1907 1908 1909 1910 1911 1912 1913 1914 1915…" at bounding box center [1344, 539] width 52 height 19
click at [1313, 593] on div "1" at bounding box center [1315, 593] width 20 height 20
type input "[DATE]"
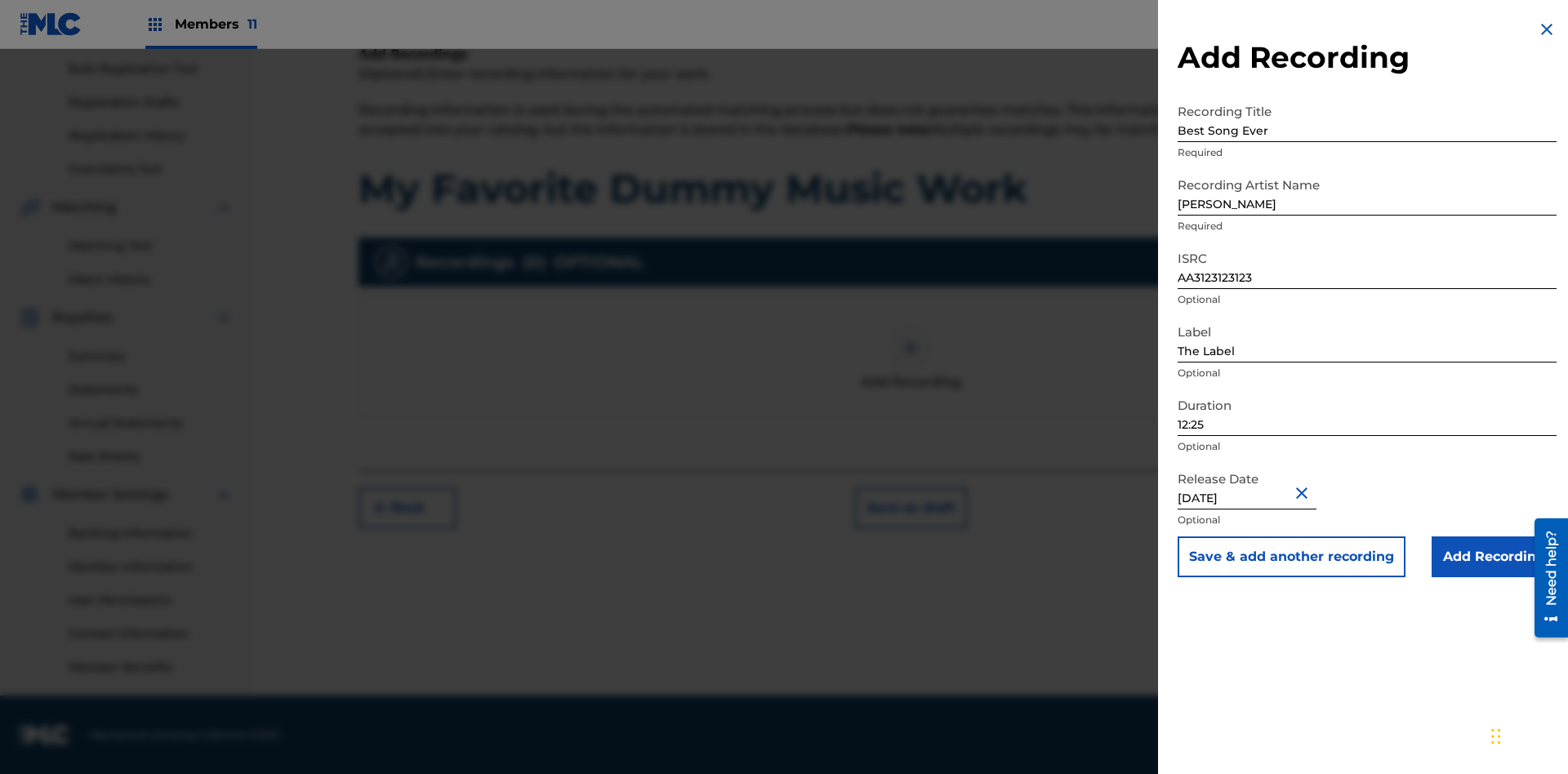
click at [1493, 557] on input "Add Recording" at bounding box center [1493, 556] width 125 height 41
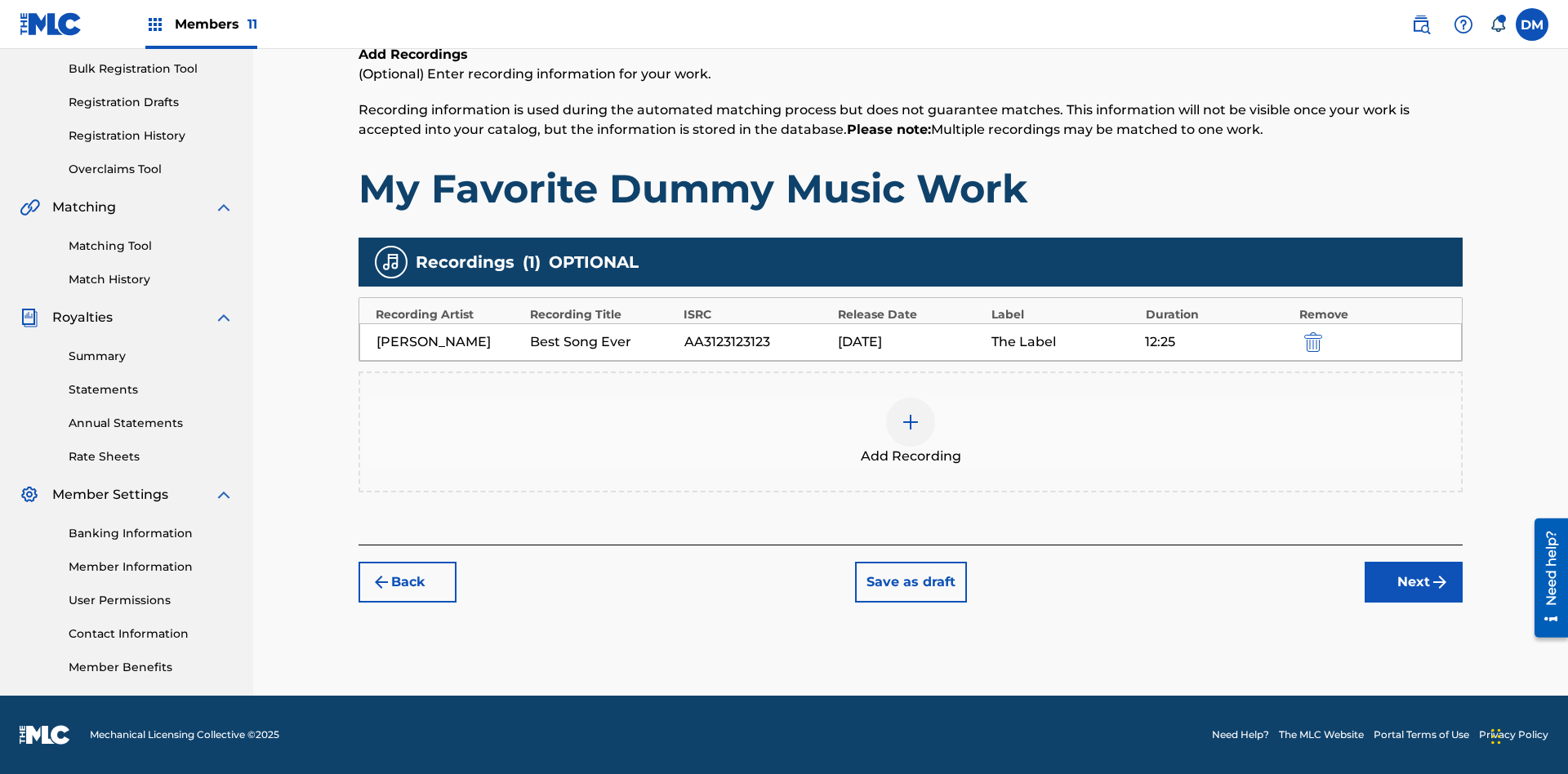
click at [911, 432] on div at bounding box center [911, 422] width 49 height 49
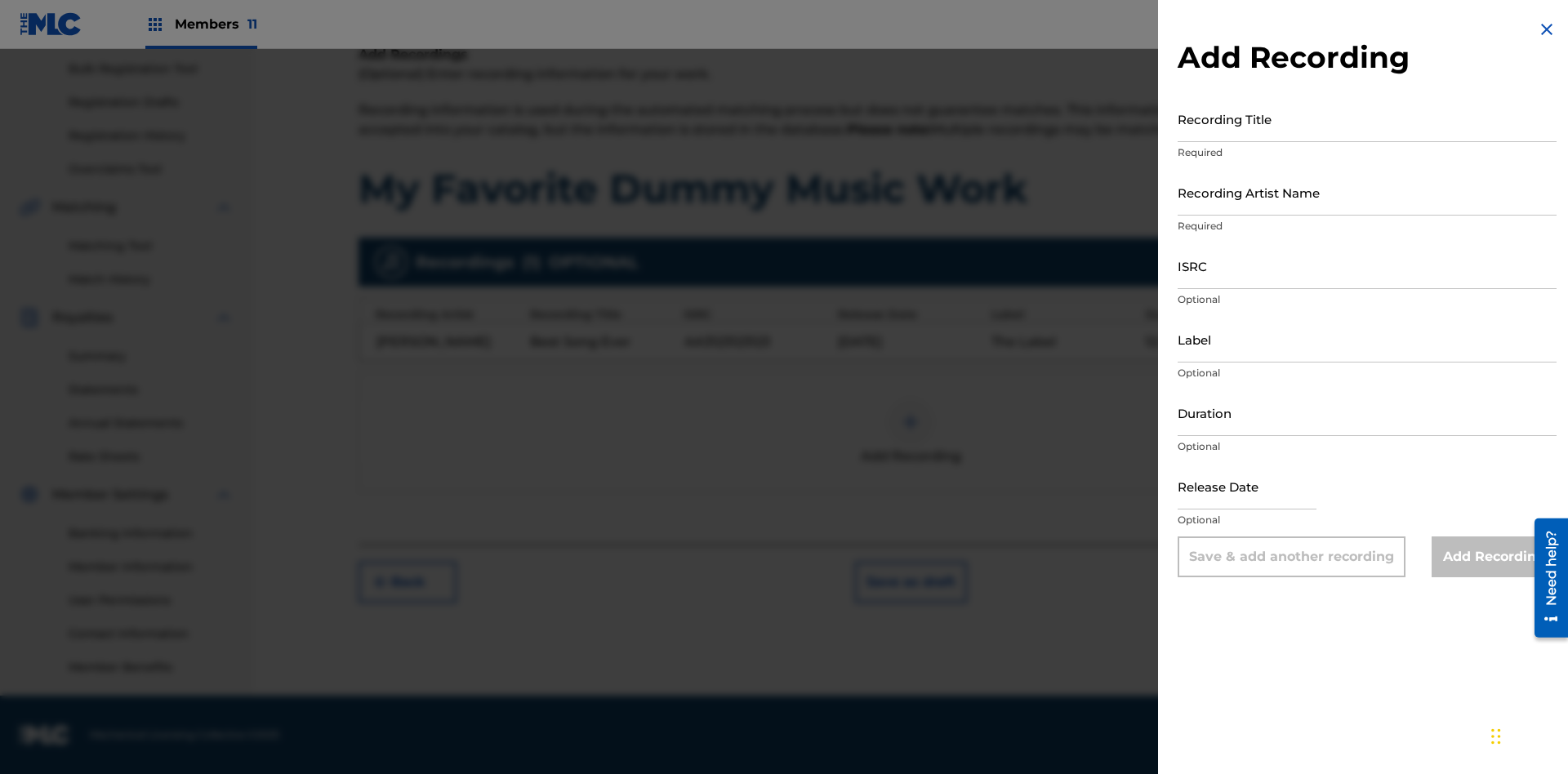
click at [1367, 118] on input "Recording Title" at bounding box center [1366, 118] width 379 height 46
type input "Even Better song"
click at [1367, 192] on input "Recording Artist Name" at bounding box center [1366, 192] width 379 height 46
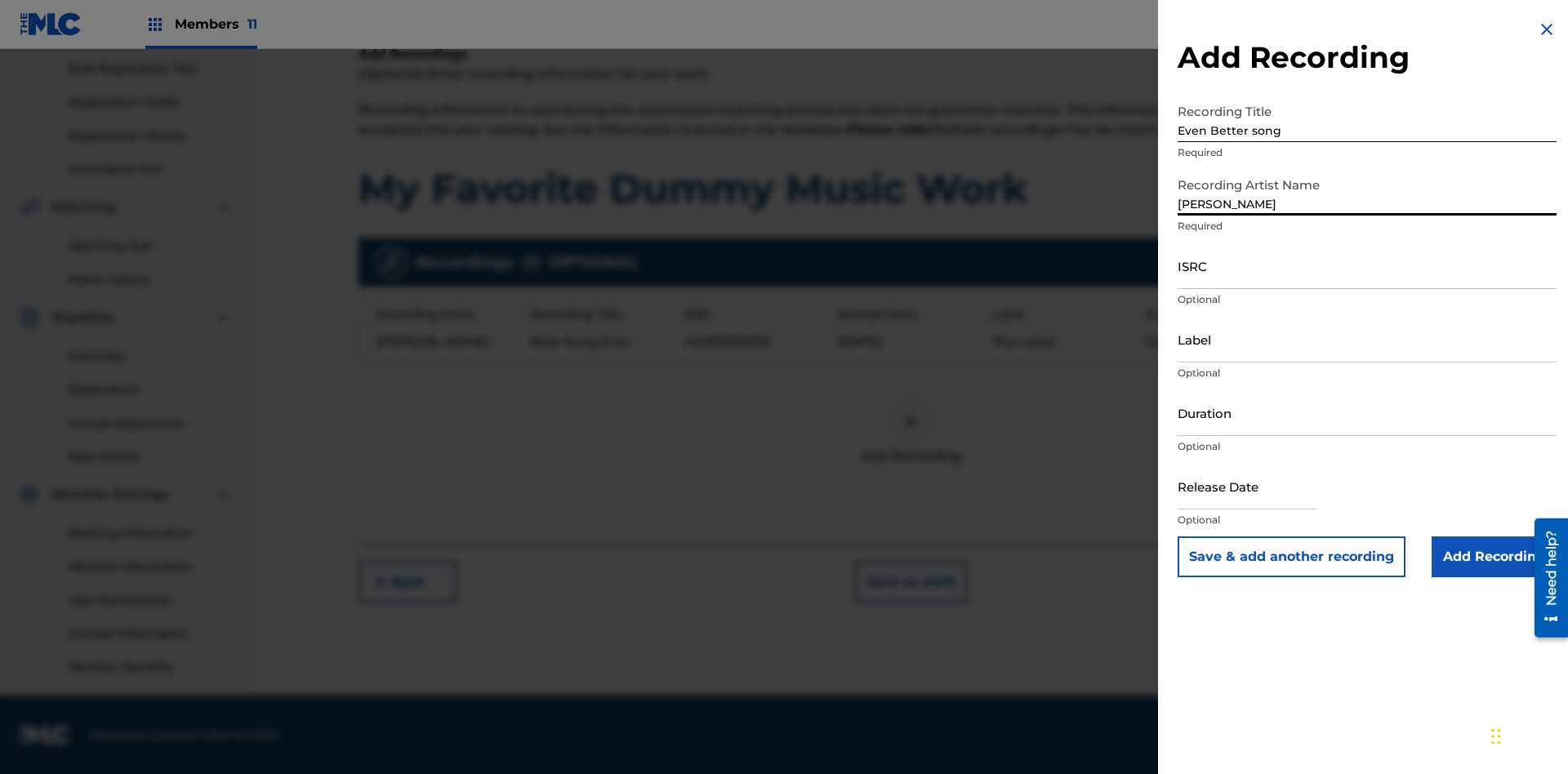
type input "[PERSON_NAME]"
click at [1367, 265] on input "ISRC" at bounding box center [1366, 265] width 379 height 46
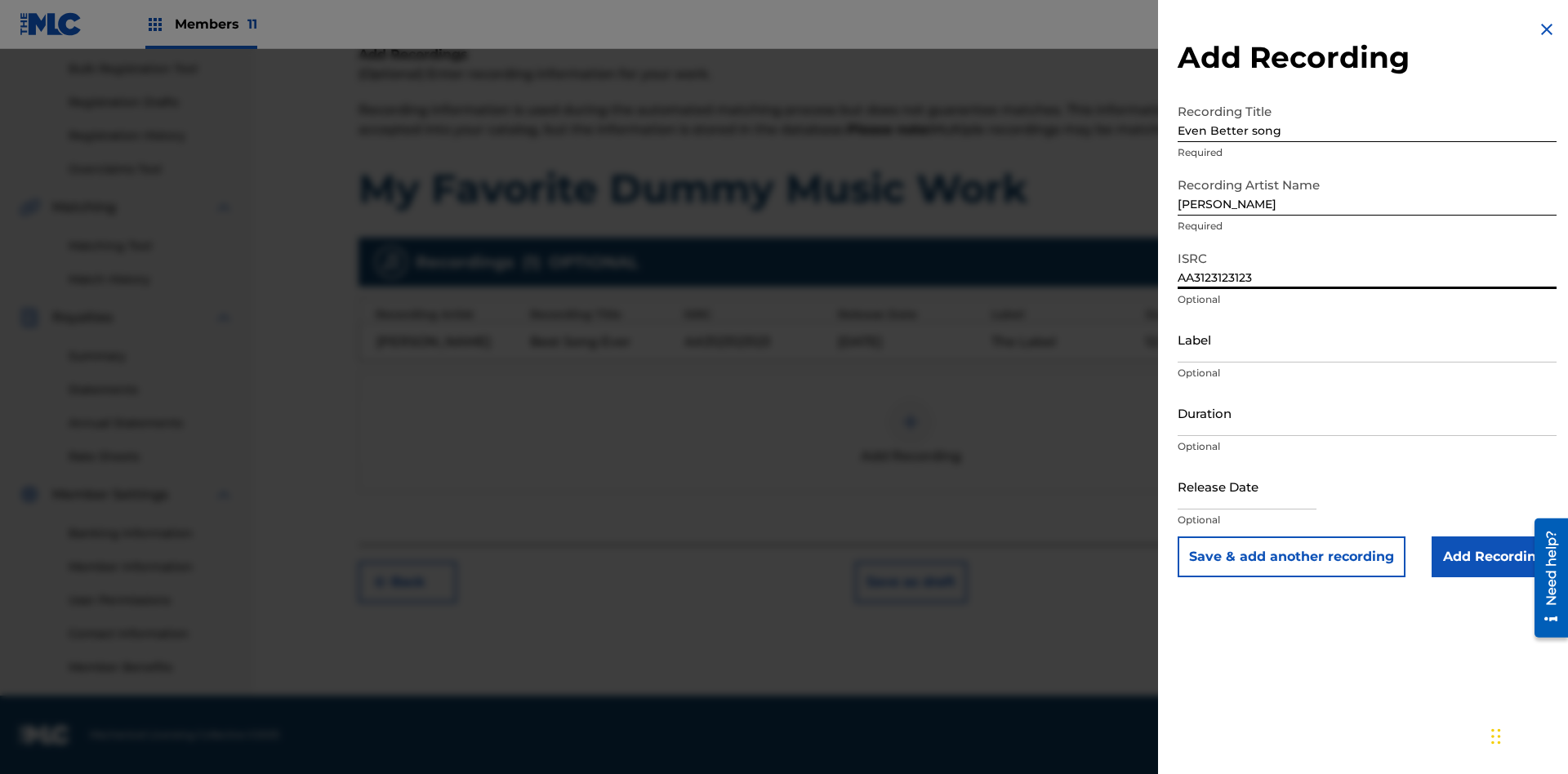
type input "AA3123123123"
click at [1367, 339] on input "Label" at bounding box center [1366, 339] width 379 height 46
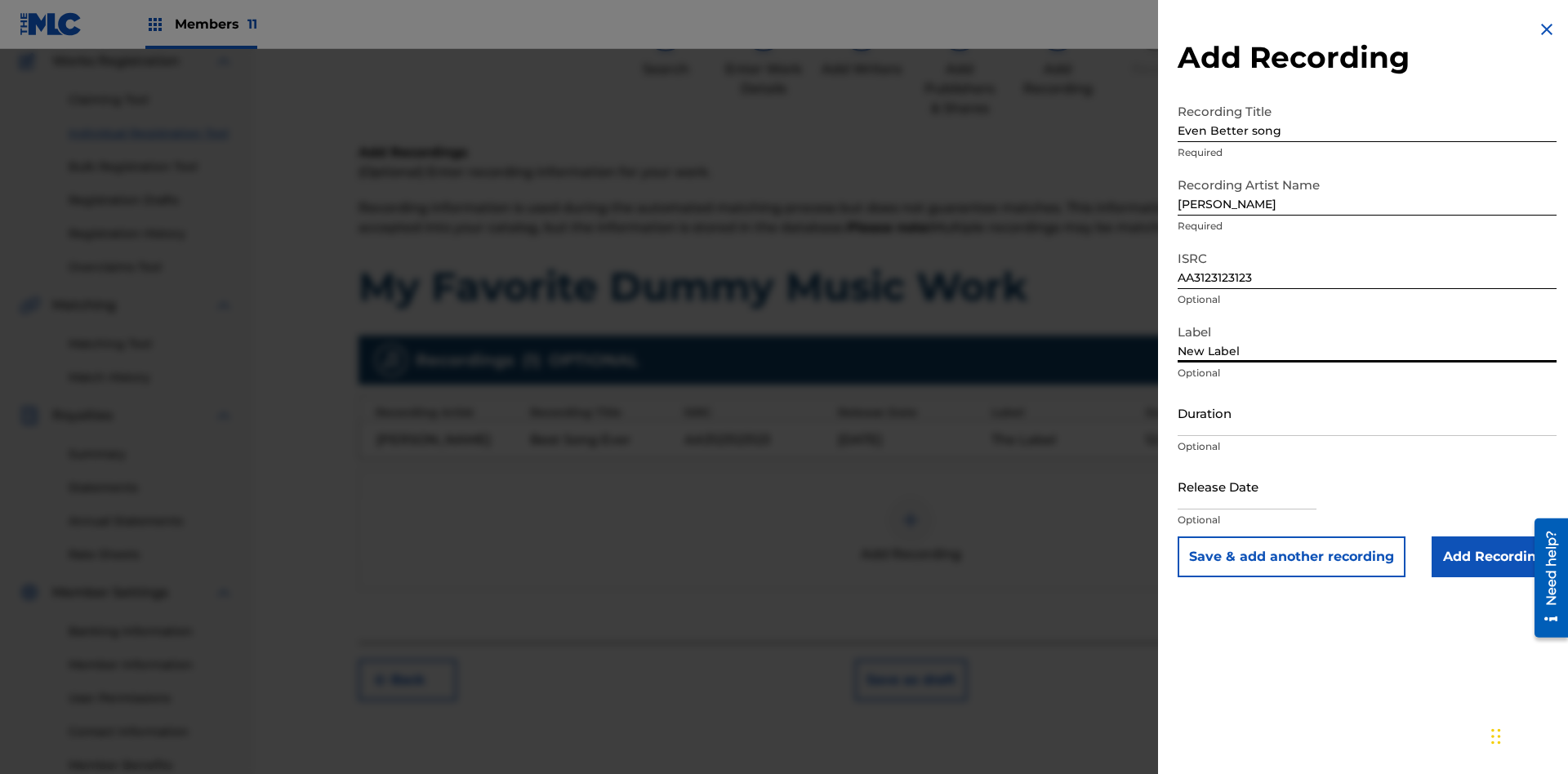
type input "New Label"
click at [1367, 412] on input "Duration" at bounding box center [1366, 412] width 379 height 46
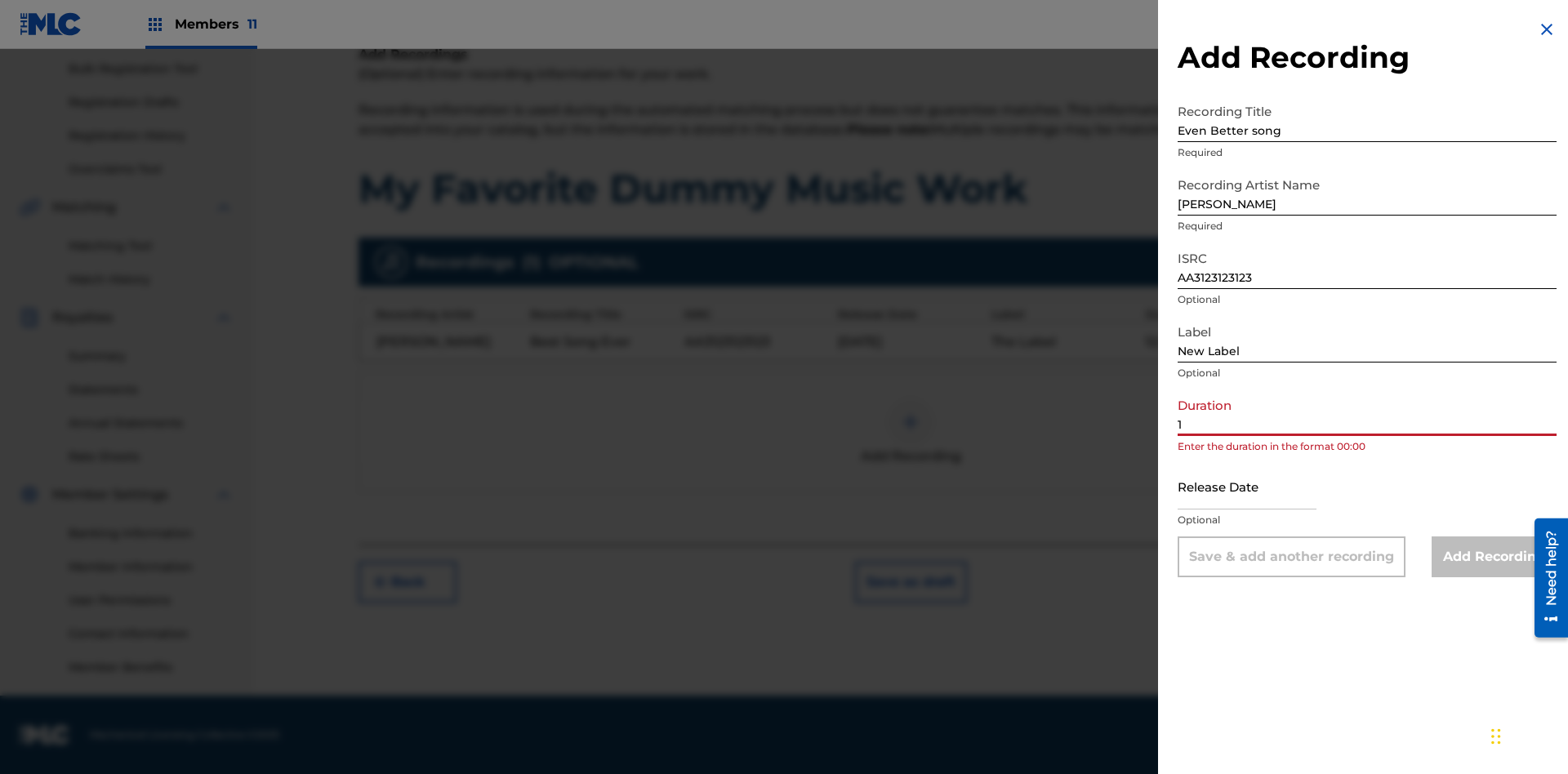
click at [1367, 412] on input "1" at bounding box center [1366, 412] width 379 height 46
type input "11:75"
click at [1260, 487] on input "text" at bounding box center [1246, 485] width 139 height 46
select select "7"
select select "2025"
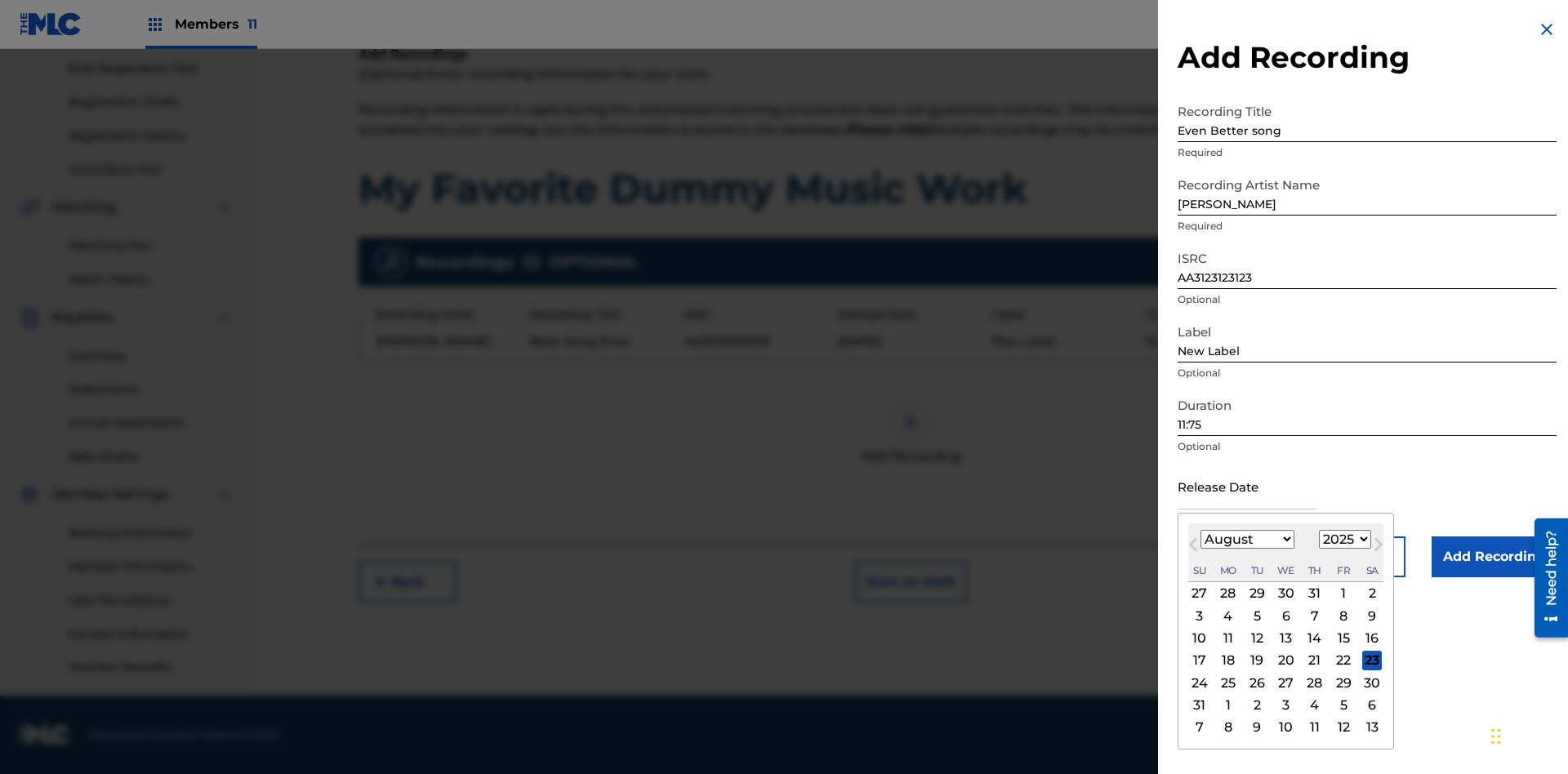
click at [1246, 540] on select "January February March April May June July August September October November De…" at bounding box center [1247, 539] width 94 height 19
select select "3"
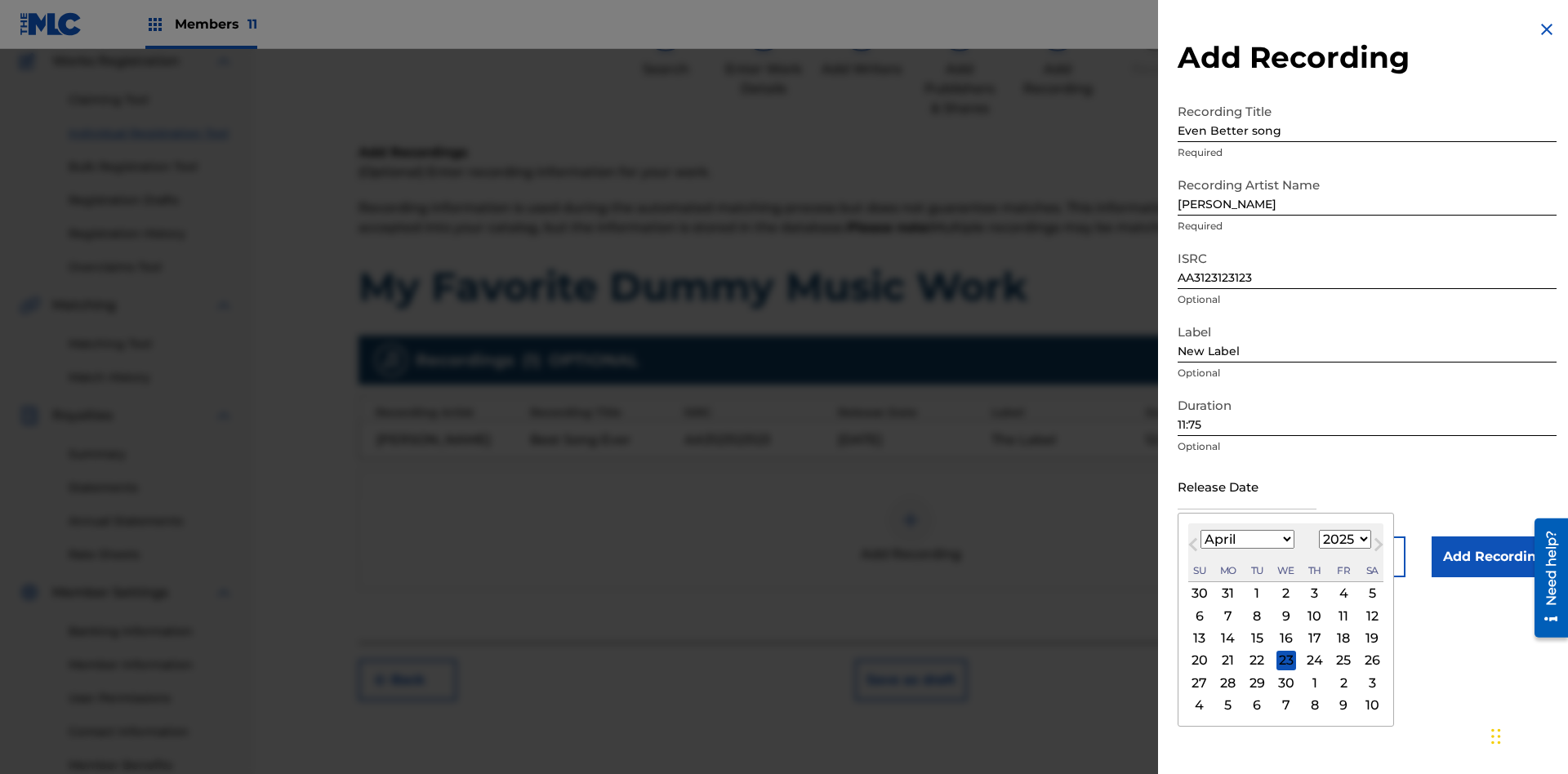
click at [1343, 540] on select "1900 1901 1902 1903 1904 1905 1906 1907 1908 1909 1910 1911 1912 1913 1914 1915…" at bounding box center [1344, 539] width 52 height 19
select select "2021"
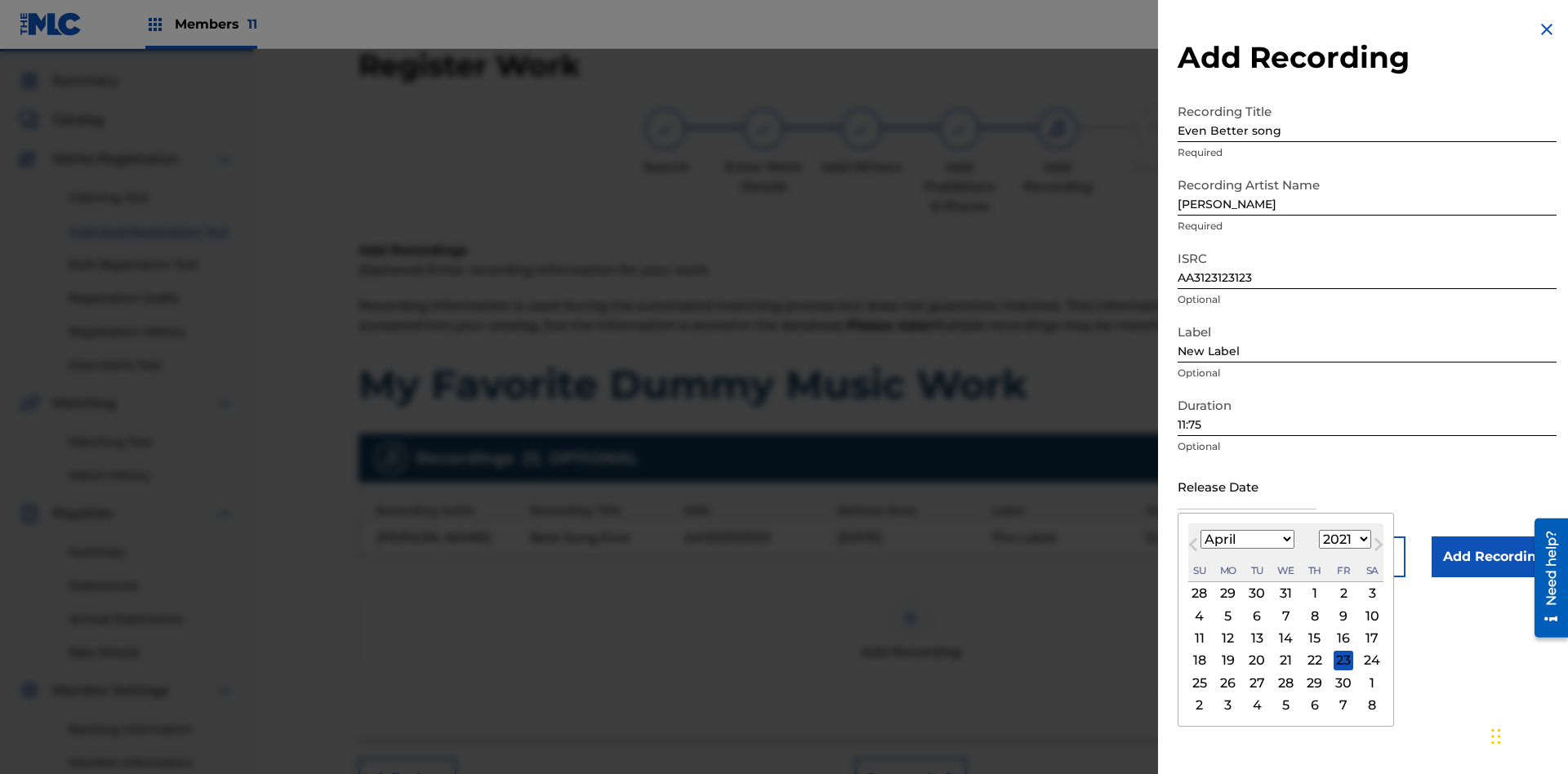
click at [1343, 540] on select "1900 1901 1902 1903 1904 1905 1906 1907 1908 1909 1910 1911 1912 1913 1914 1915…" at bounding box center [1344, 539] width 52 height 19
click at [1313, 593] on div "1" at bounding box center [1315, 593] width 20 height 20
type input "[DATE]"
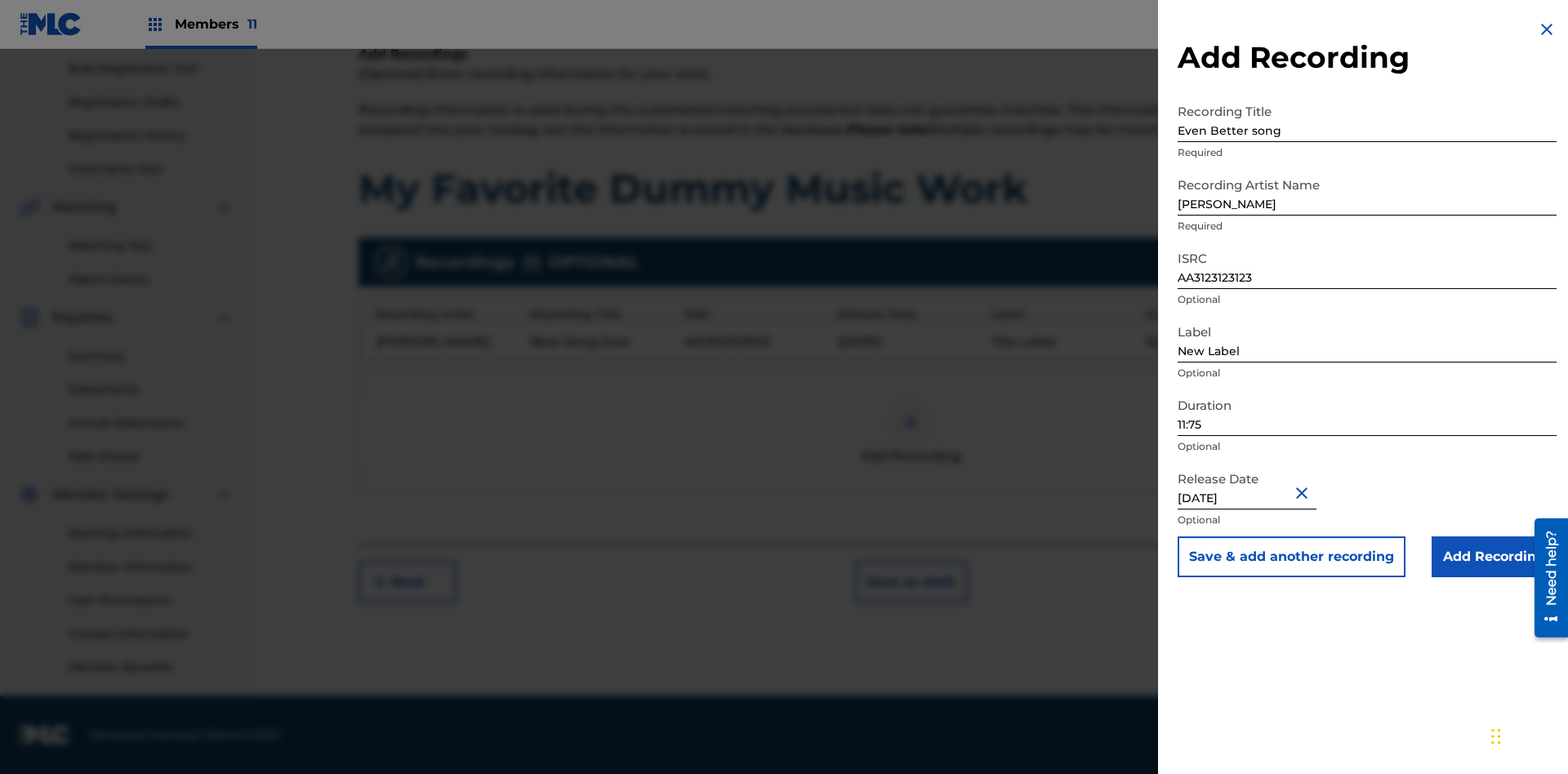
click at [1493, 557] on input "Add Recording" at bounding box center [1493, 556] width 125 height 41
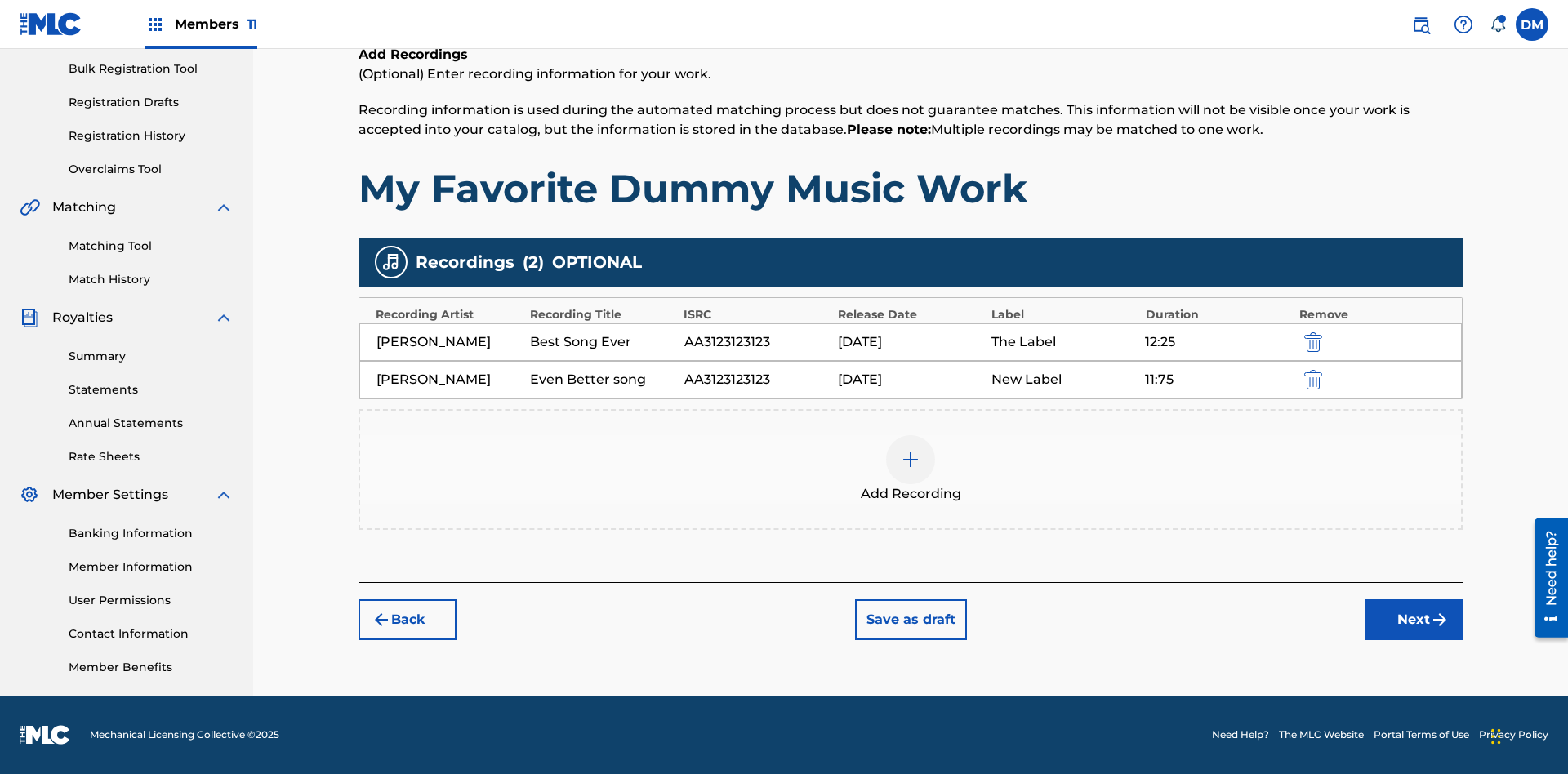
click at [1311, 379] on img "submit" at bounding box center [1313, 380] width 18 height 20
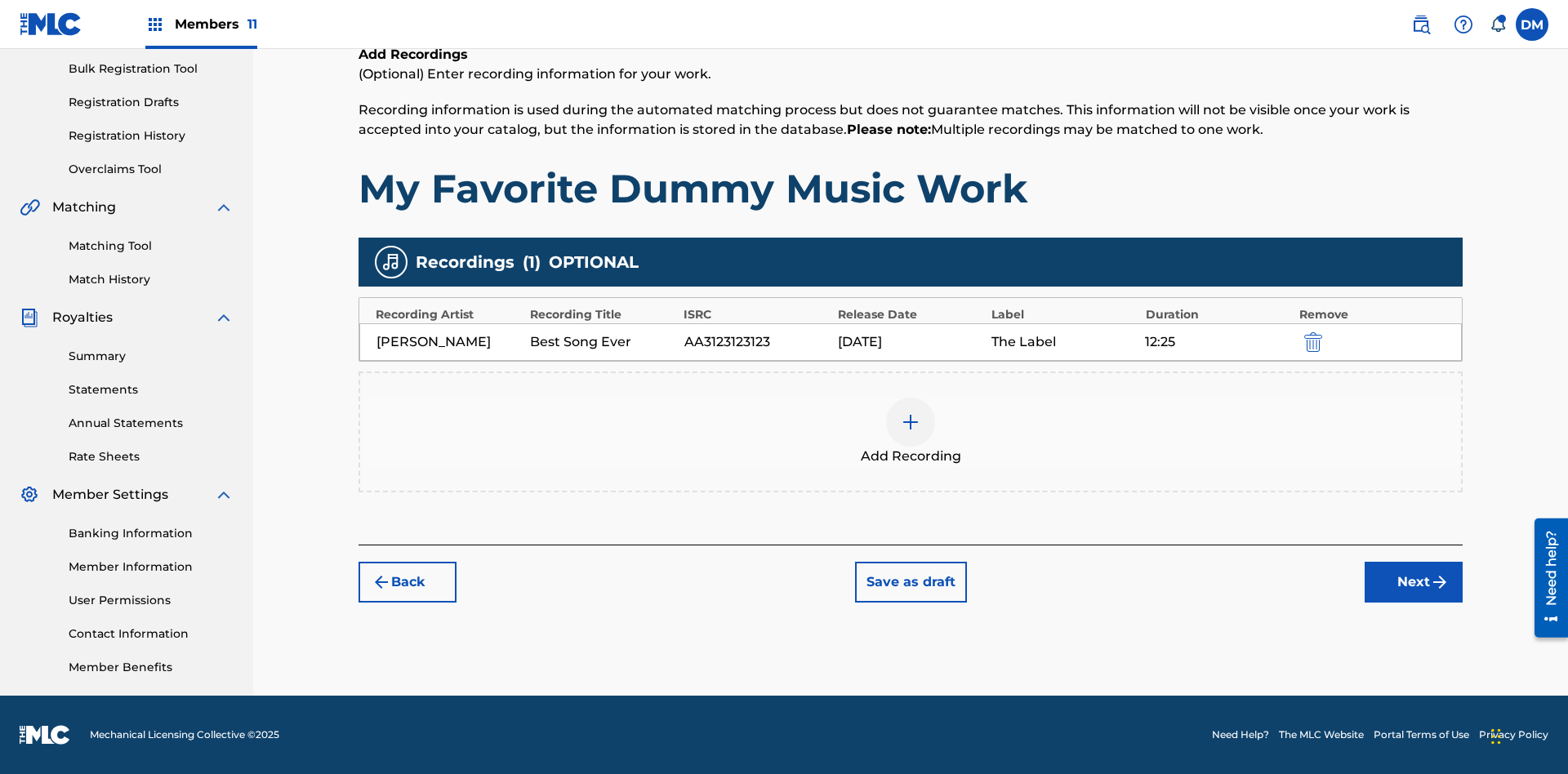
click at [911, 432] on div at bounding box center [911, 422] width 49 height 49
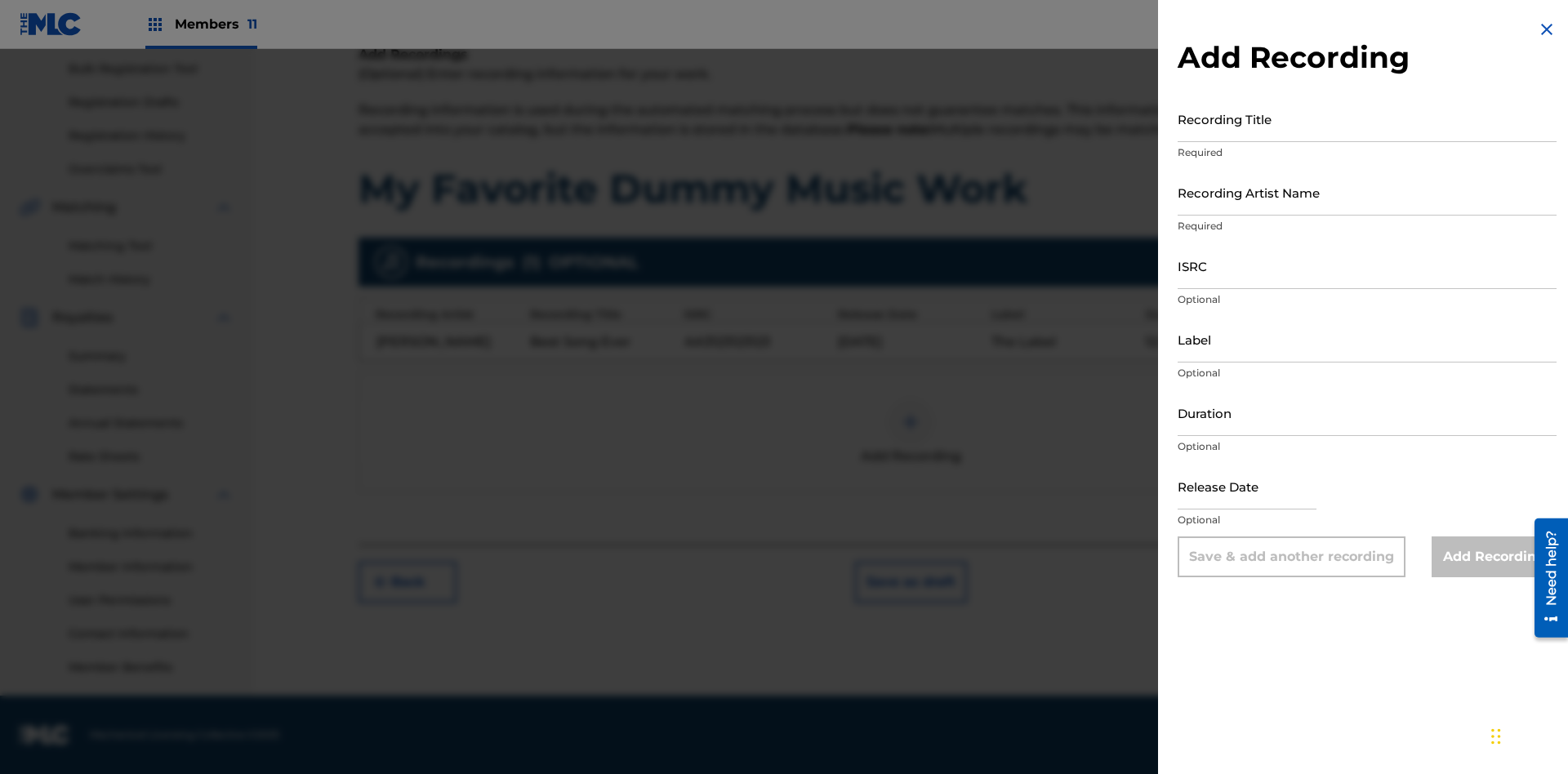
click at [1367, 118] on input "Recording Title" at bounding box center [1366, 118] width 379 height 46
type input "Smells Like Teen Spirit"
click at [1367, 192] on input "Recording Artist Name" at bounding box center [1366, 192] width 379 height 46
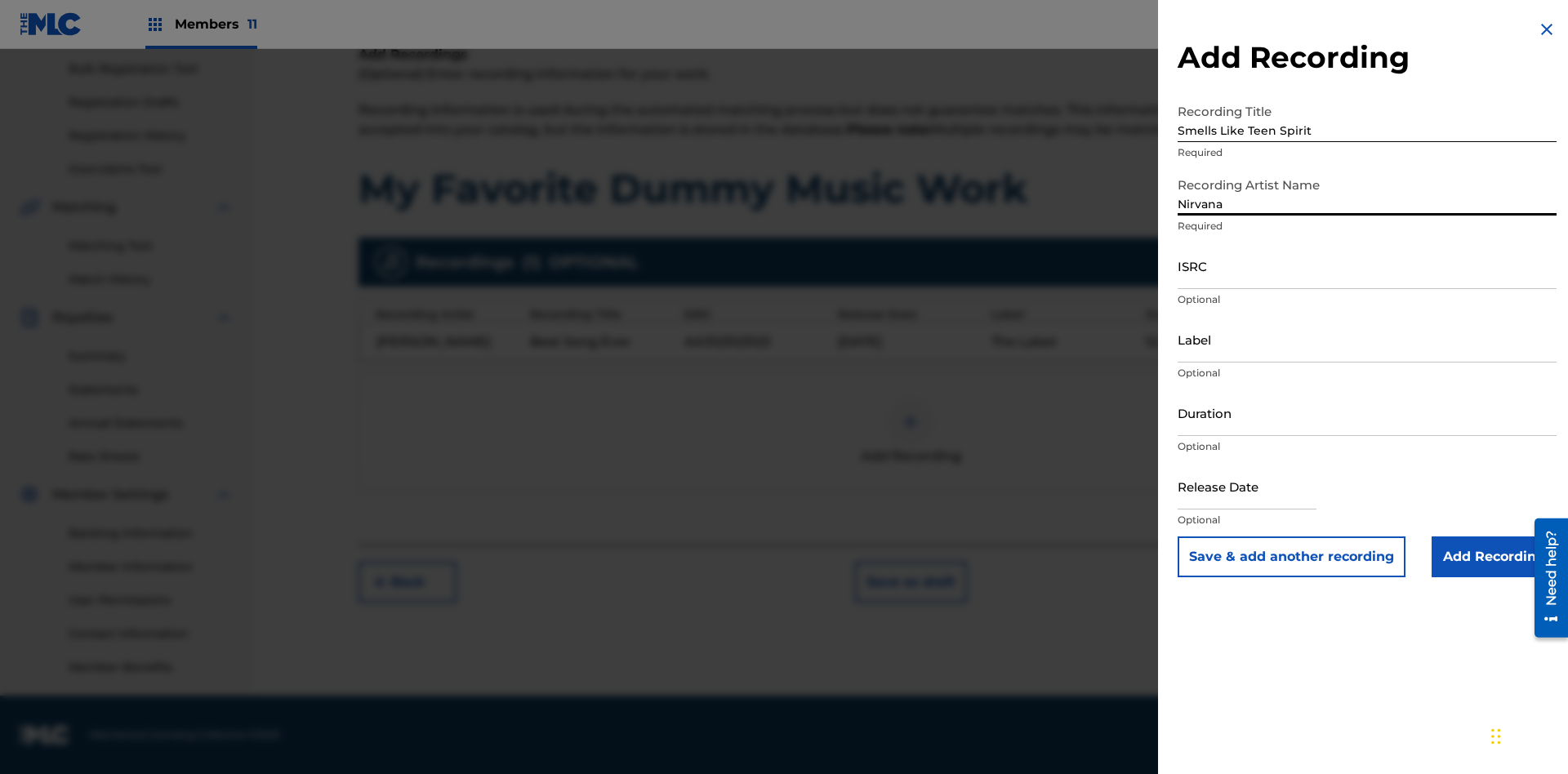
type input "Nirvana"
click at [1367, 265] on input "ISRC" at bounding box center [1366, 265] width 379 height 46
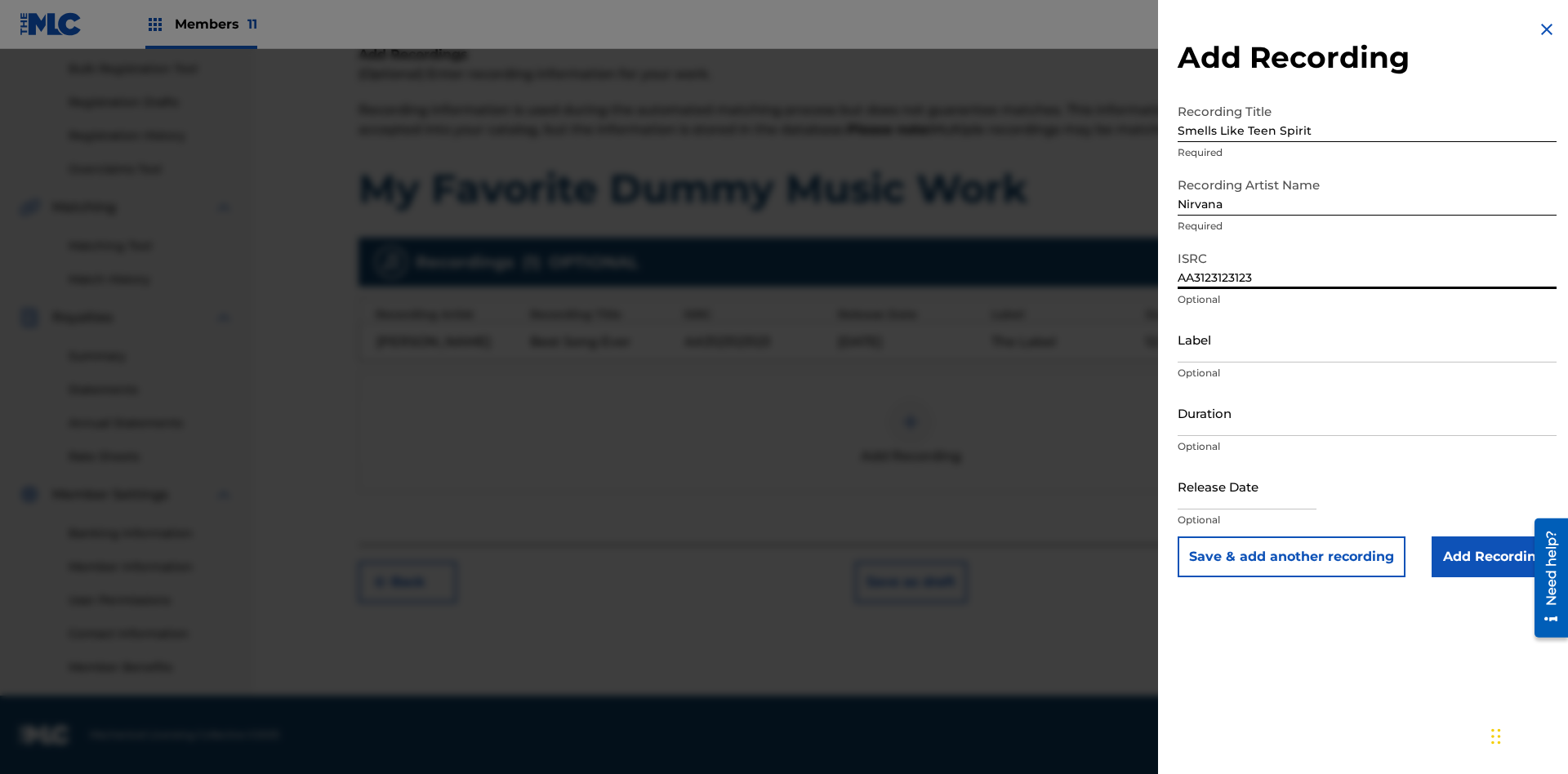
type input "AA3123123123"
click at [1367, 339] on input "Label" at bounding box center [1366, 339] width 379 height 46
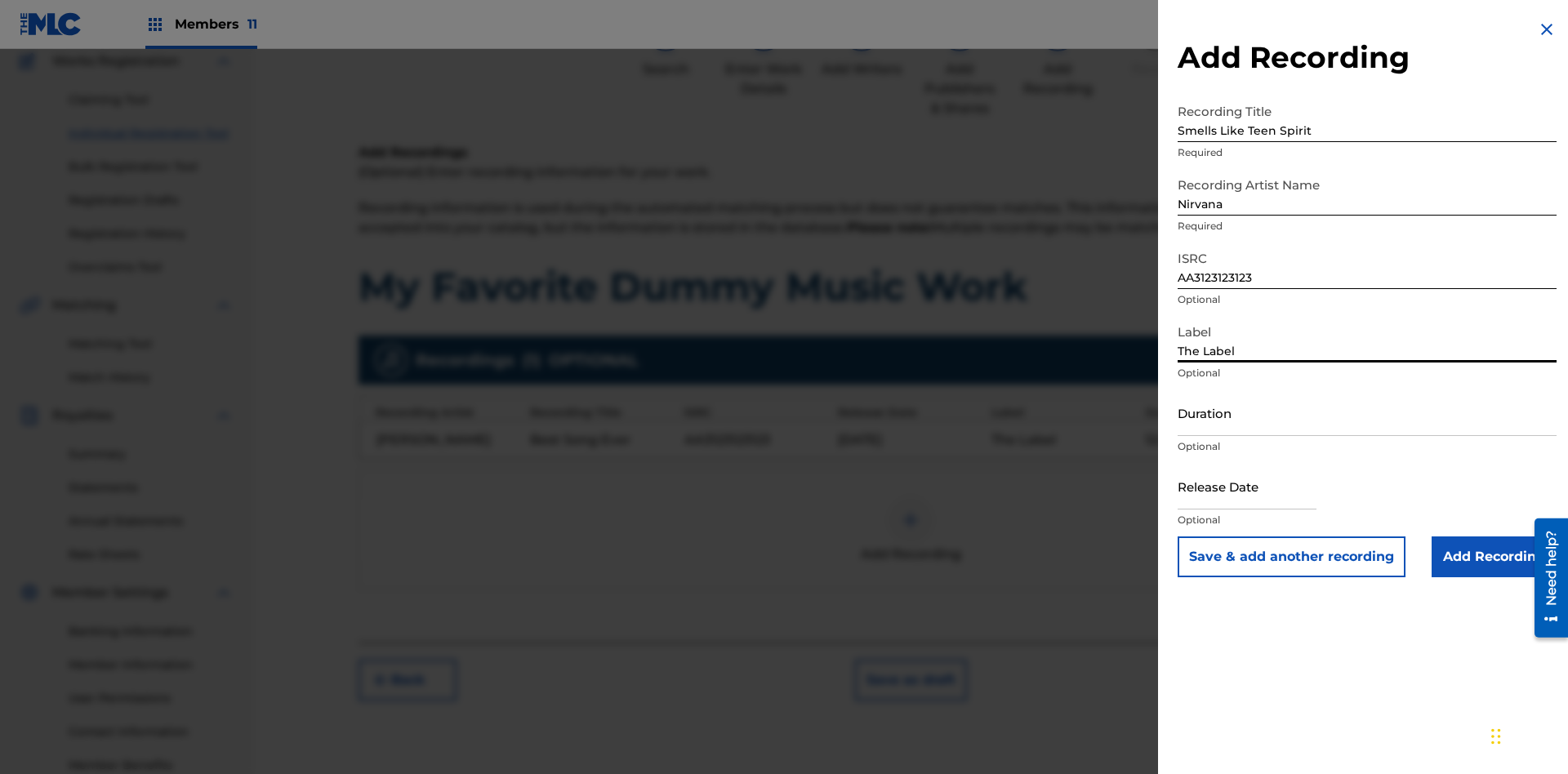
type input "The Label"
click at [1367, 412] on input "Duration" at bounding box center [1366, 412] width 379 height 46
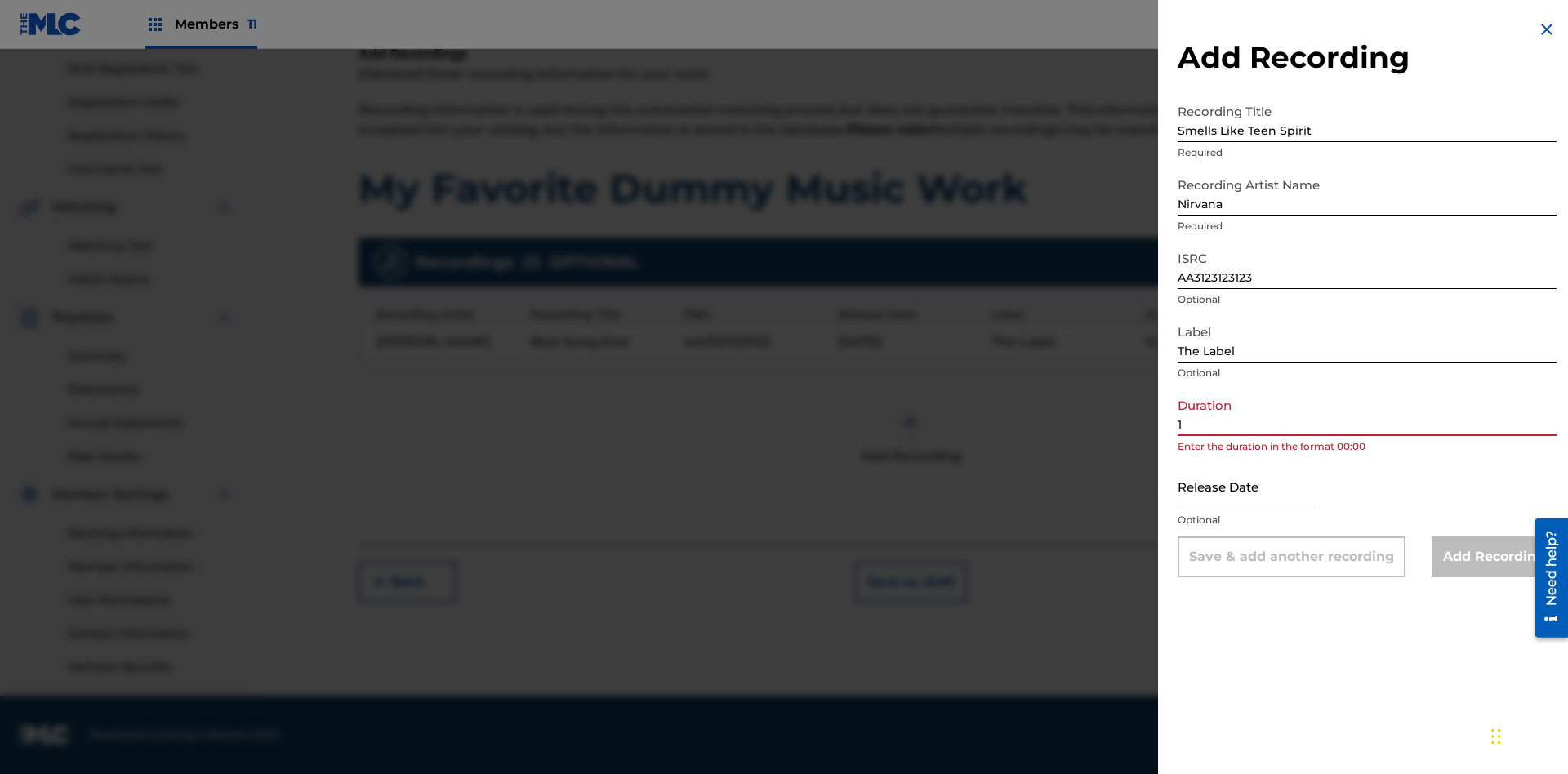
click at [1367, 412] on input "1" at bounding box center [1366, 412] width 379 height 46
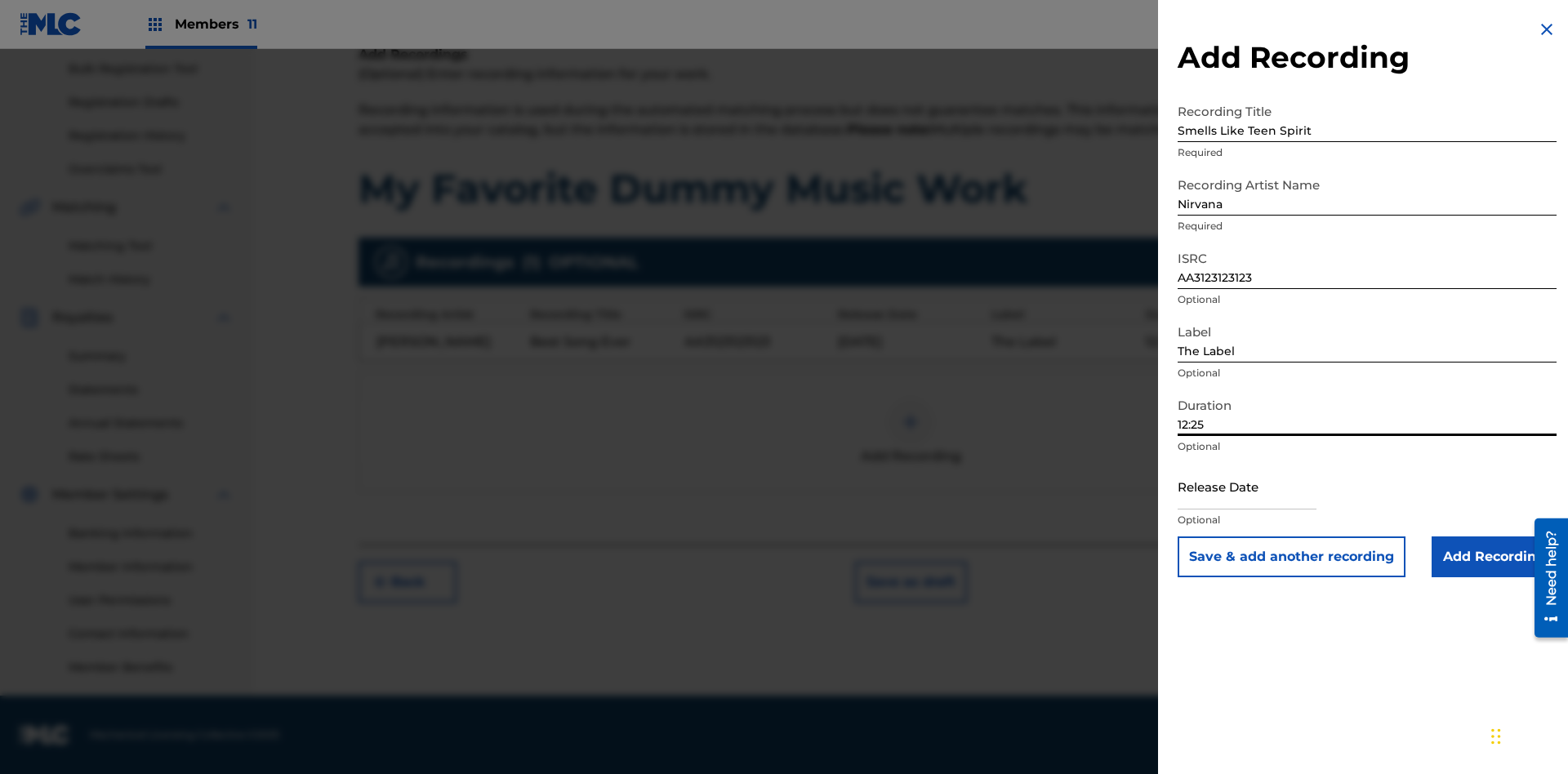
type input "12:25"
click at [1260, 487] on input "text" at bounding box center [1246, 485] width 139 height 46
select select "7"
select select "2025"
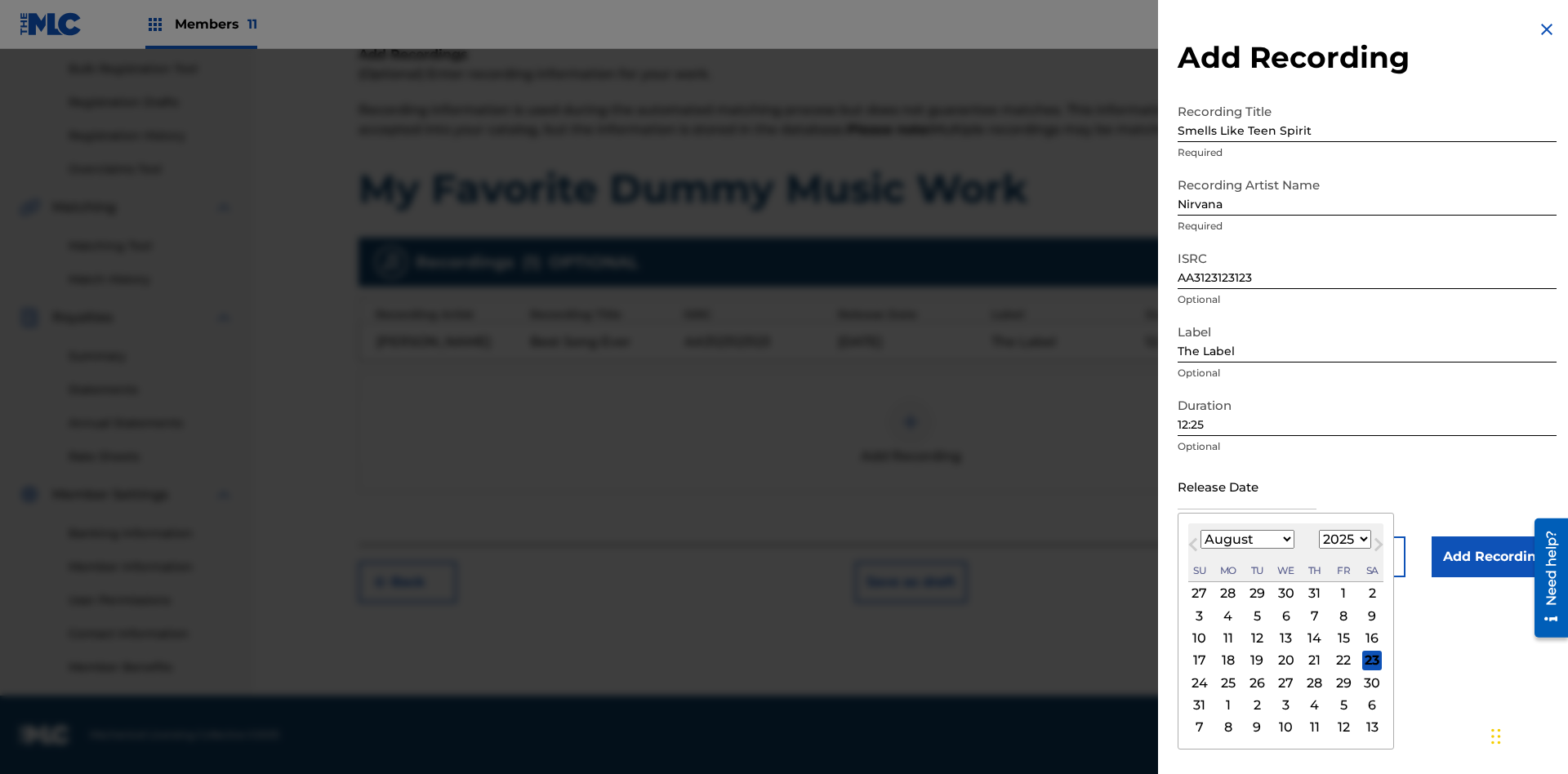
click at [1246, 540] on select "January February March April May June July August September October November De…" at bounding box center [1247, 539] width 94 height 19
select select "3"
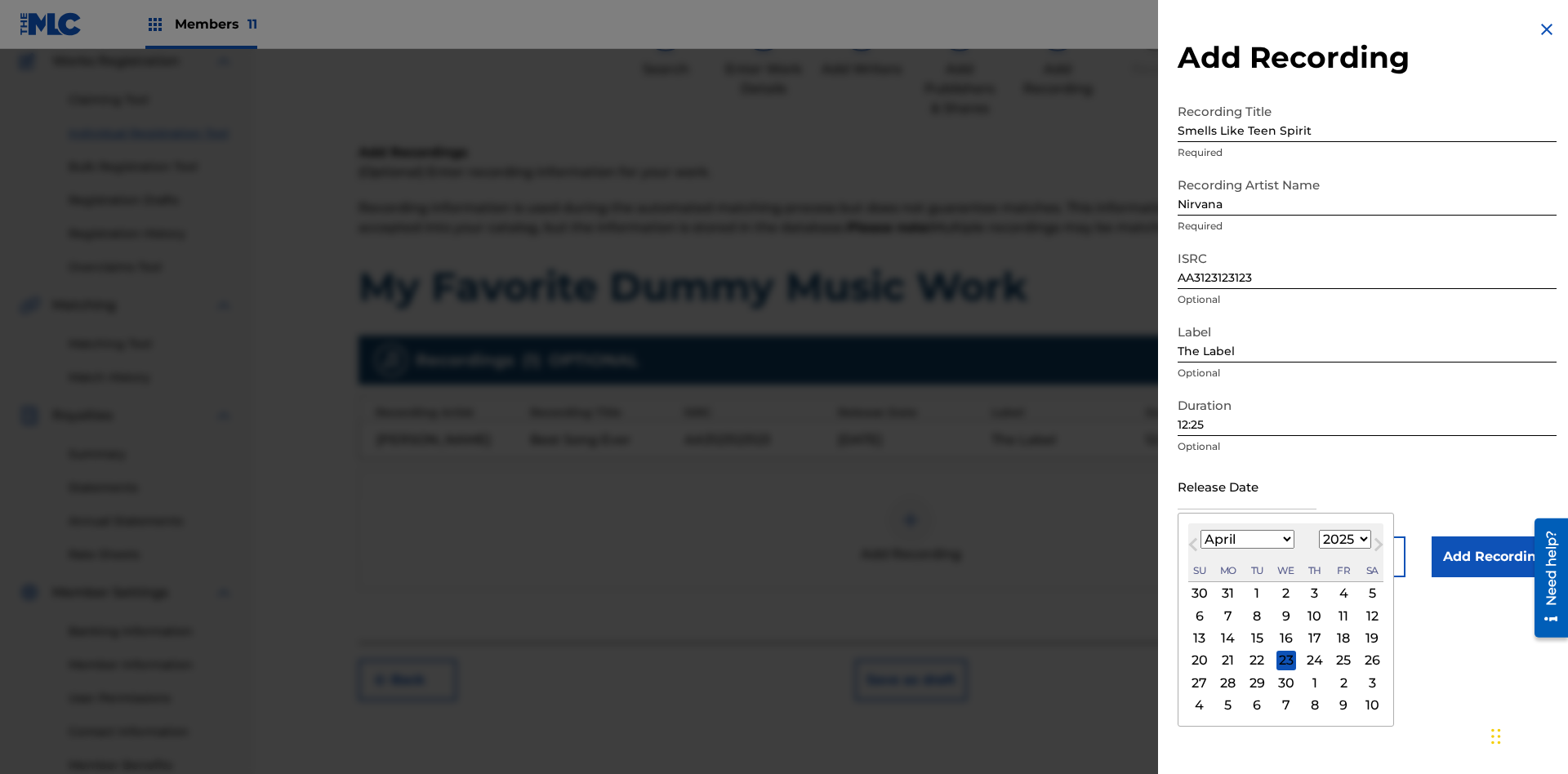
click at [1343, 540] on select "1900 1901 1902 1903 1904 1905 1906 1907 1908 1909 1910 1911 1912 1913 1914 1915…" at bounding box center [1344, 539] width 52 height 19
select select "2021"
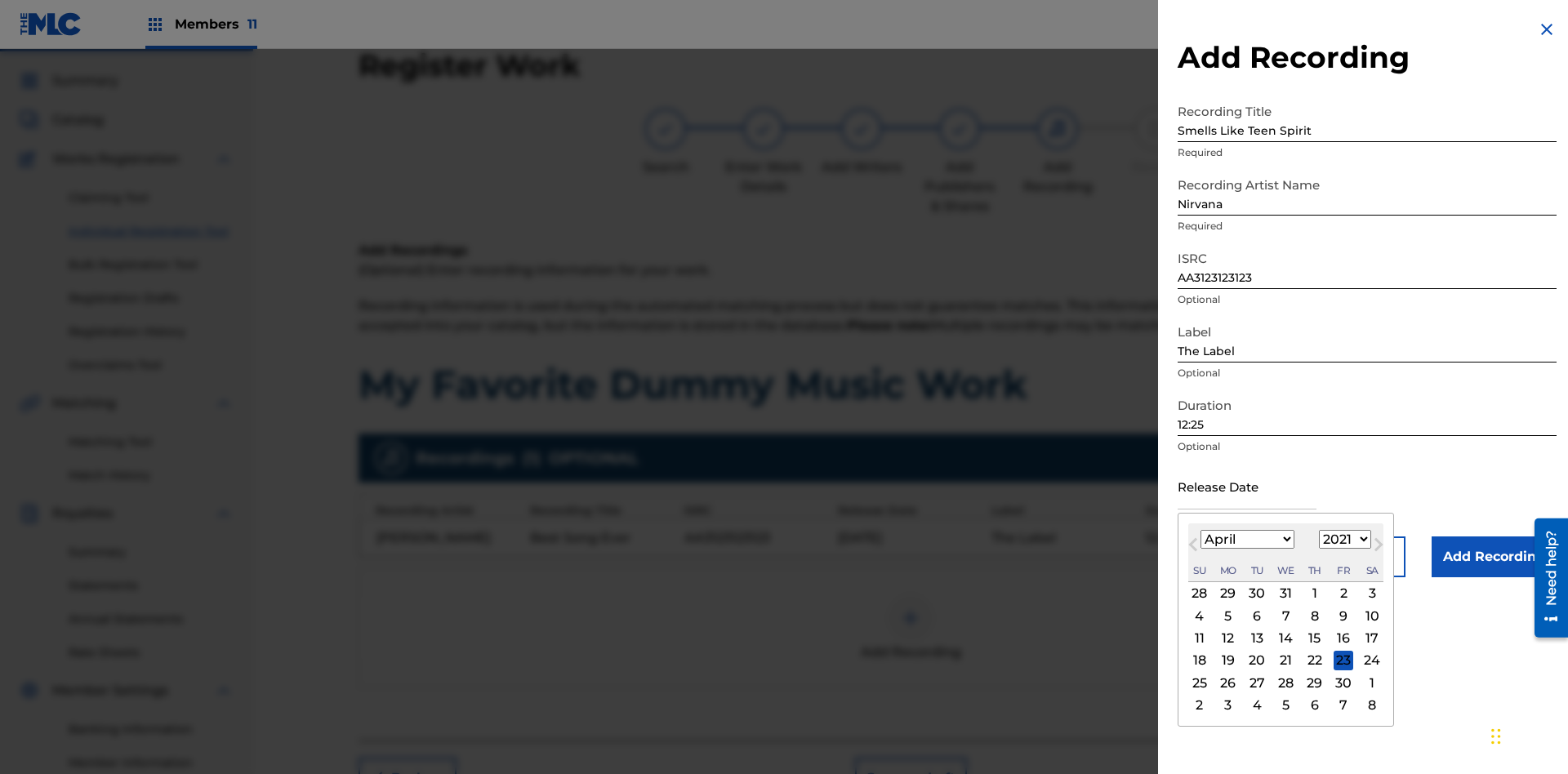
click at [1343, 540] on select "1900 1901 1902 1903 1904 1905 1906 1907 1908 1909 1910 1911 1912 1913 1914 1915…" at bounding box center [1344, 539] width 52 height 19
click at [1313, 593] on div "1" at bounding box center [1315, 593] width 20 height 20
type input "[DATE]"
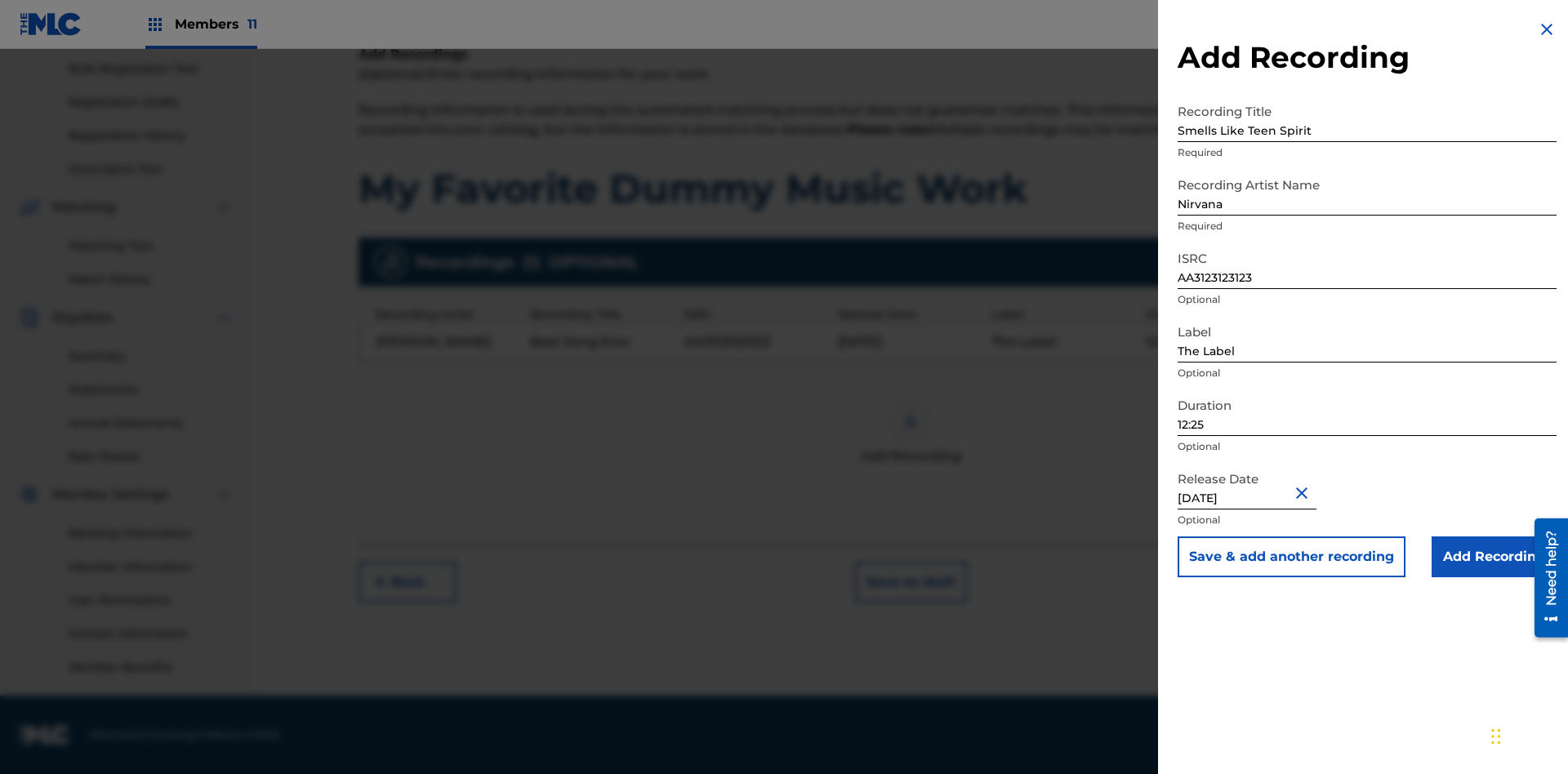
click at [1493, 557] on input "Add Recording" at bounding box center [1493, 556] width 125 height 41
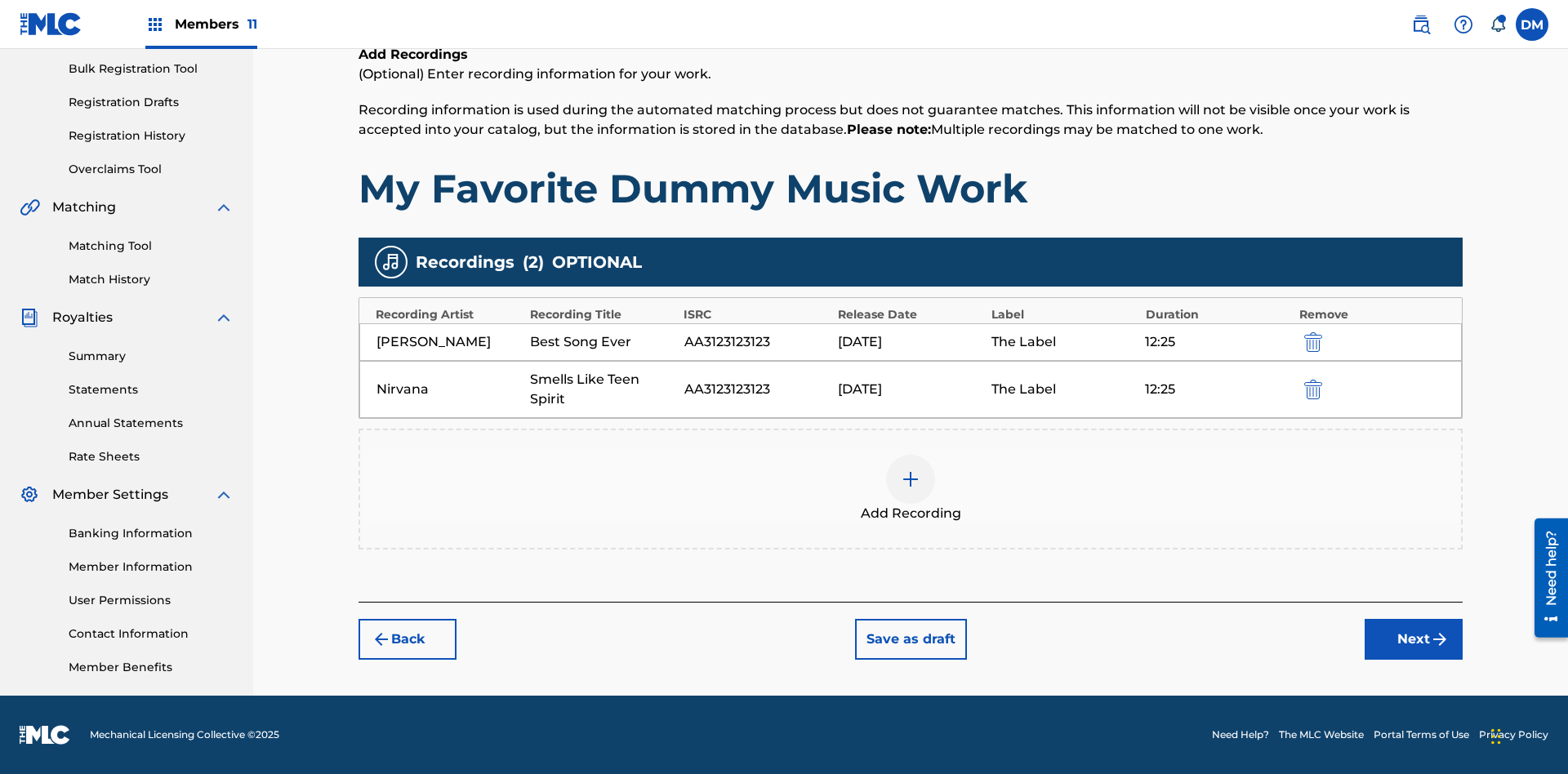
click at [1413, 639] on button "Next" at bounding box center [1413, 639] width 98 height 41
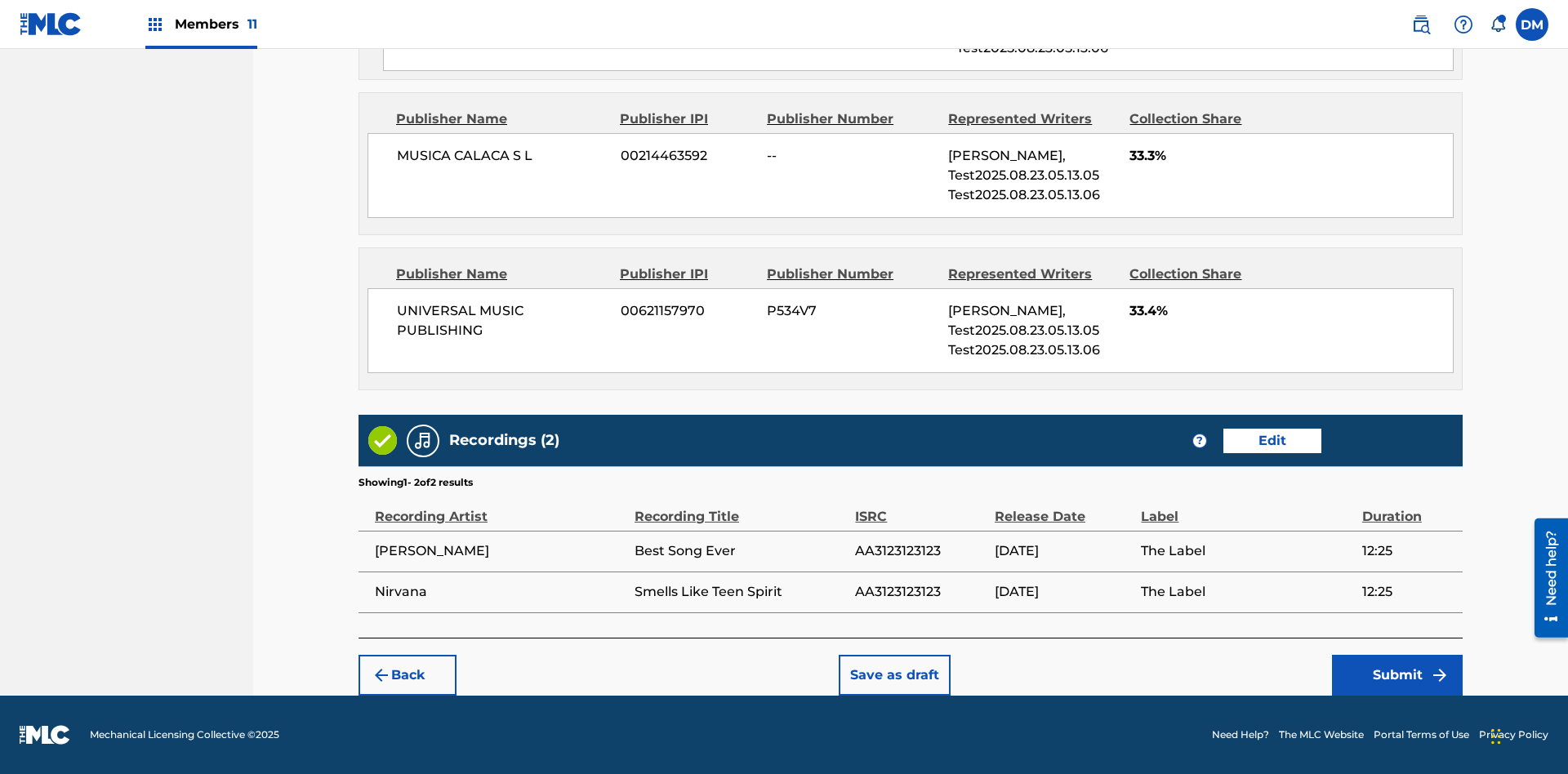
scroll to position [1247, 0]
click at [1397, 674] on button "Submit" at bounding box center [1397, 674] width 131 height 41
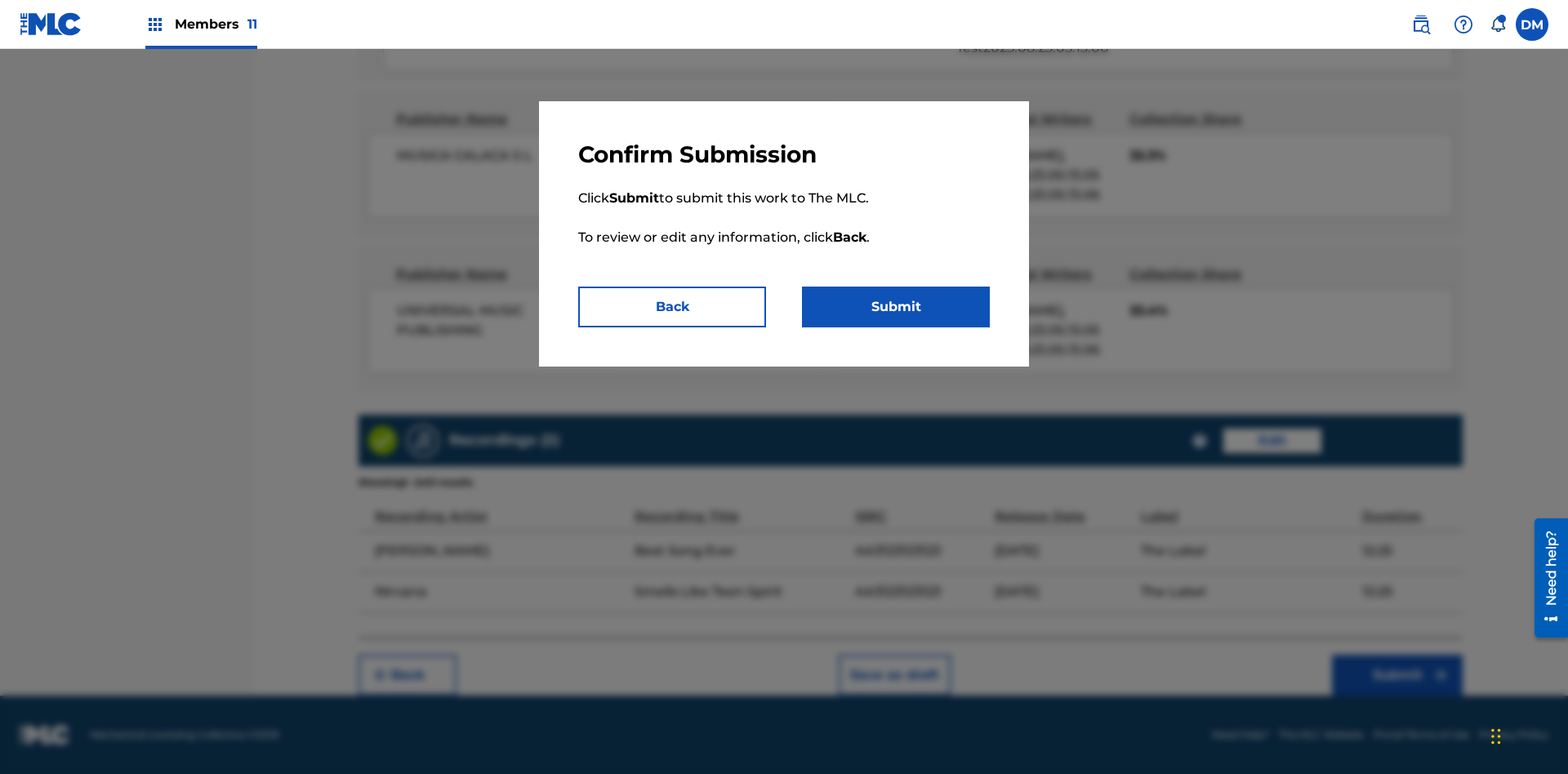
click at [895, 307] on button "Submit" at bounding box center [895, 306] width 188 height 41
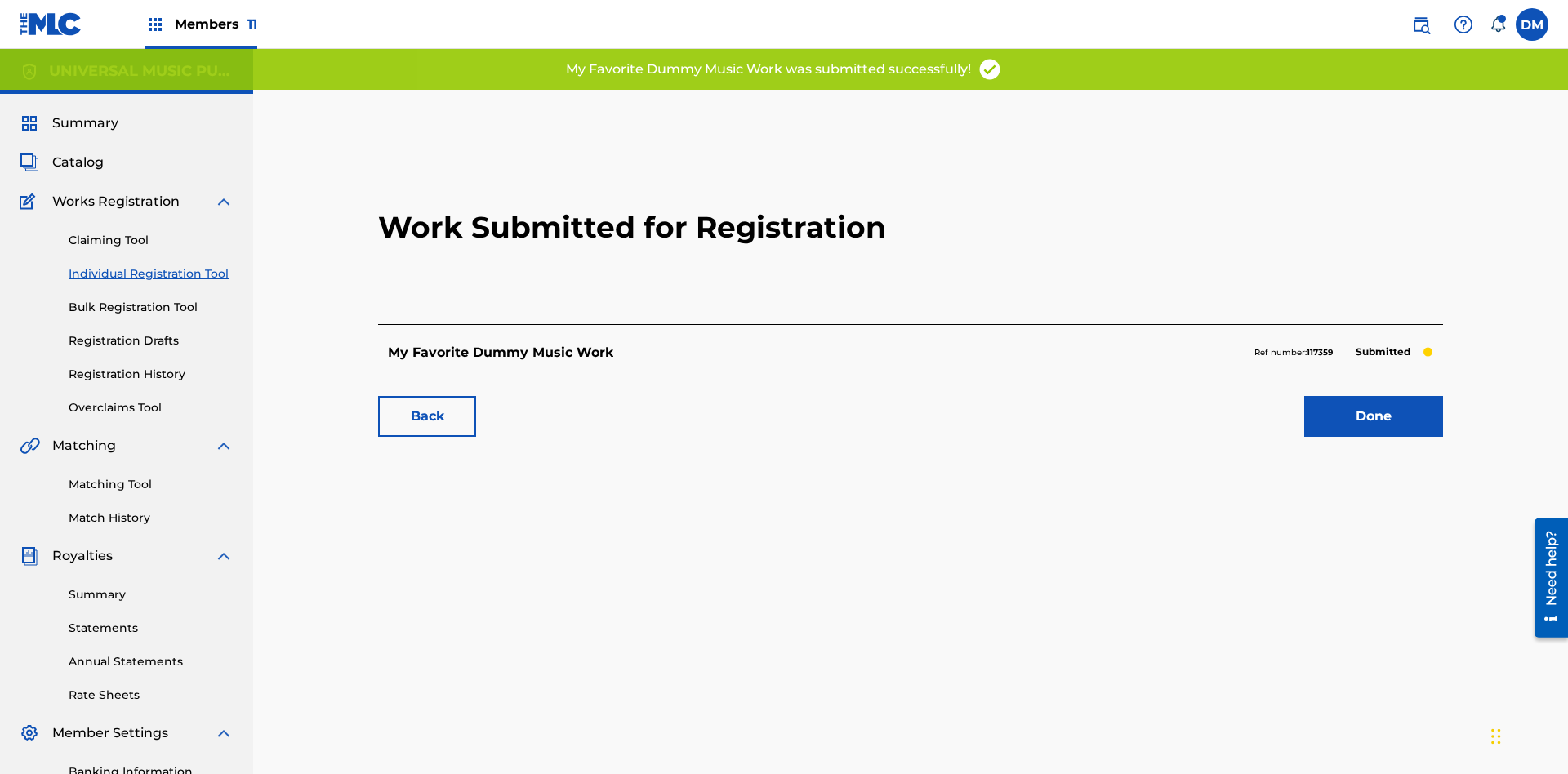
scroll to position [0, 378]
